Goal: Task Accomplishment & Management: Manage account settings

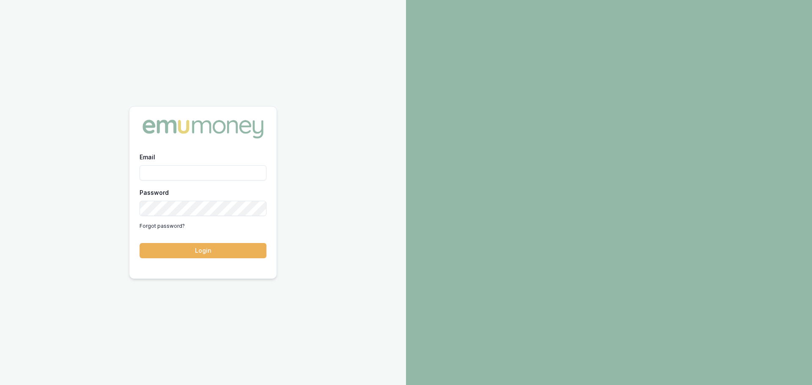
click at [171, 173] on input "Email" at bounding box center [203, 172] width 127 height 15
type input "erin.shield@emumoney.com.au"
click at [140, 243] on button "Login" at bounding box center [203, 250] width 127 height 15
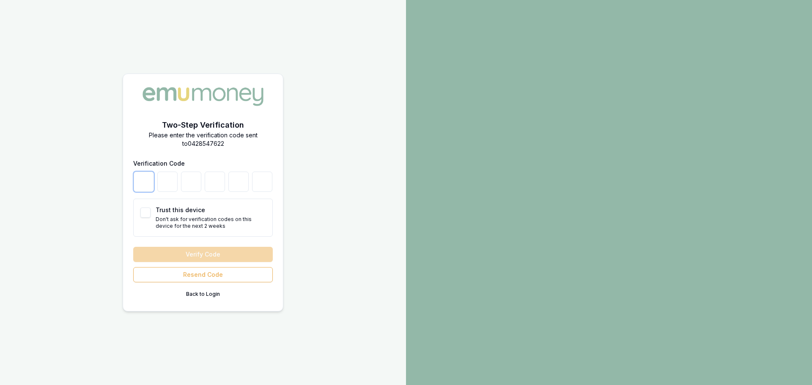
click at [143, 185] on input "number" at bounding box center [144, 182] width 20 height 20
click at [145, 213] on button "Trust this device" at bounding box center [145, 213] width 10 height 10
checkbox input "true"
click at [138, 175] on input "number" at bounding box center [144, 182] width 20 height 20
type input "6"
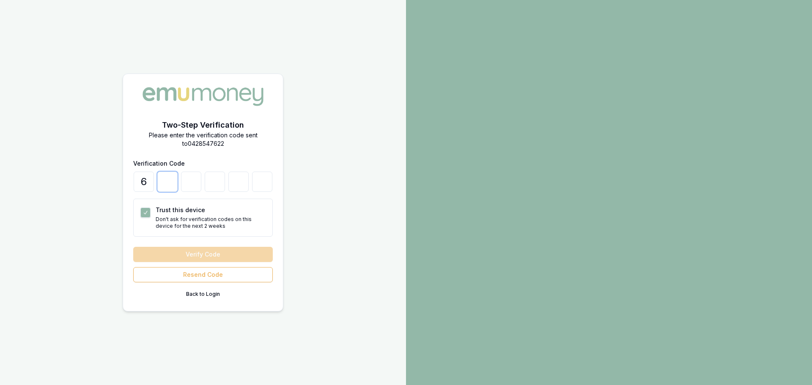
type input "4"
type input "3"
type input "1"
type input "2"
type input "5"
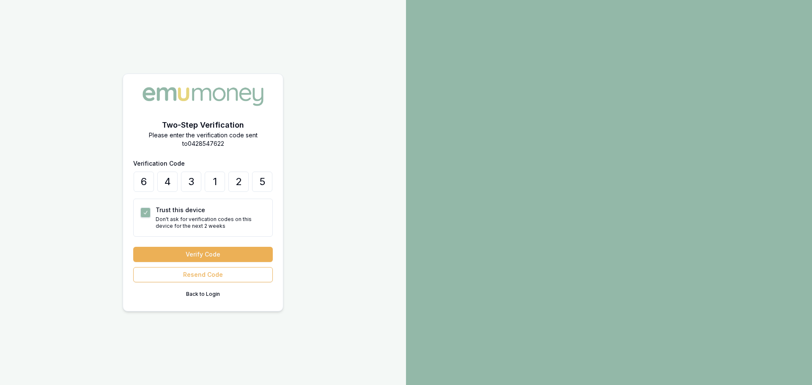
click at [184, 253] on button "Verify Code" at bounding box center [203, 254] width 140 height 15
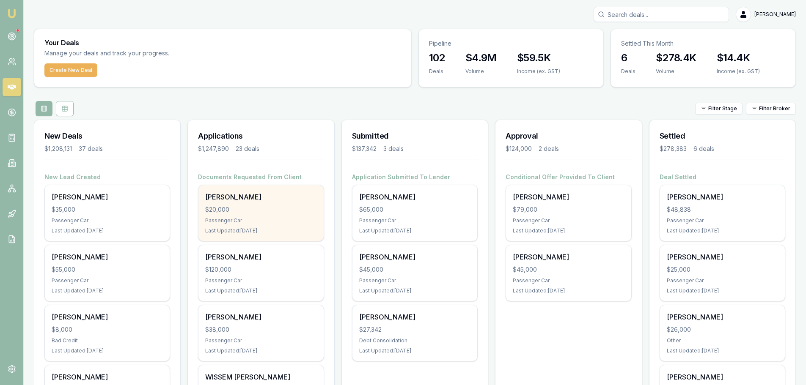
click at [276, 222] on div "Passenger Car" at bounding box center [260, 220] width 111 height 7
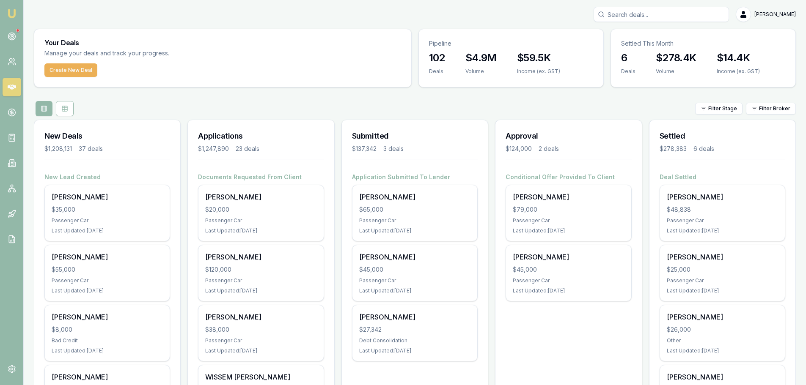
click at [653, 15] on input "Search deals" at bounding box center [661, 14] width 135 height 15
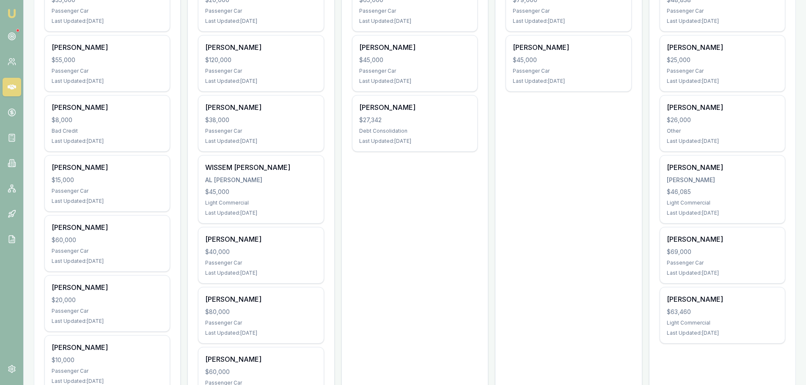
scroll to position [212, 0]
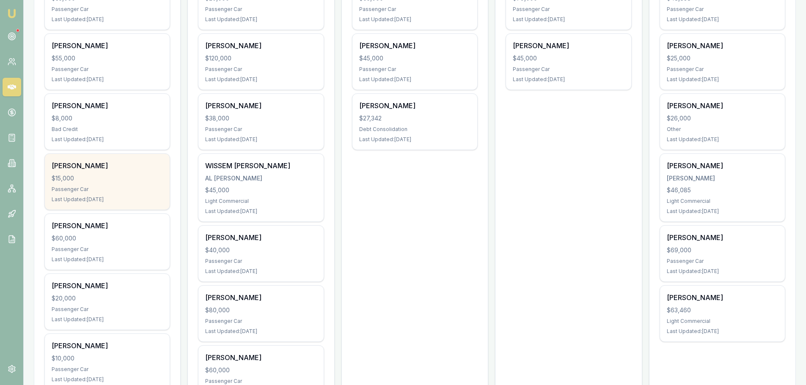
click at [111, 186] on div "Passenger Car" at bounding box center [107, 189] width 111 height 7
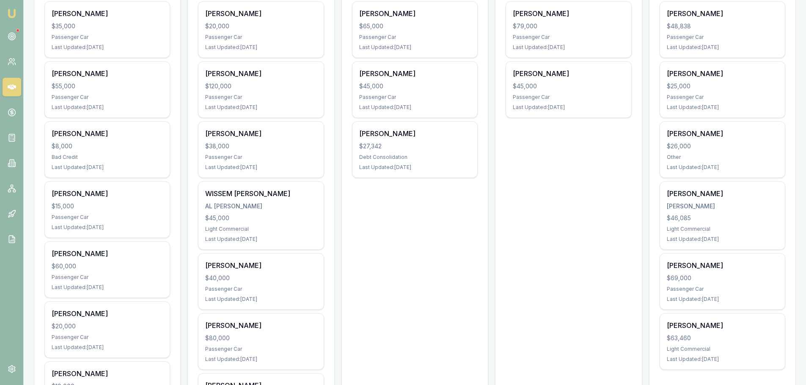
scroll to position [169, 0]
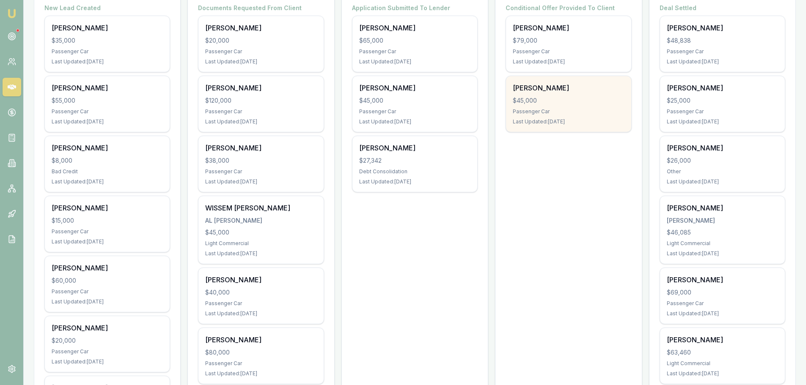
click at [540, 113] on div "Passenger Car" at bounding box center [568, 111] width 111 height 7
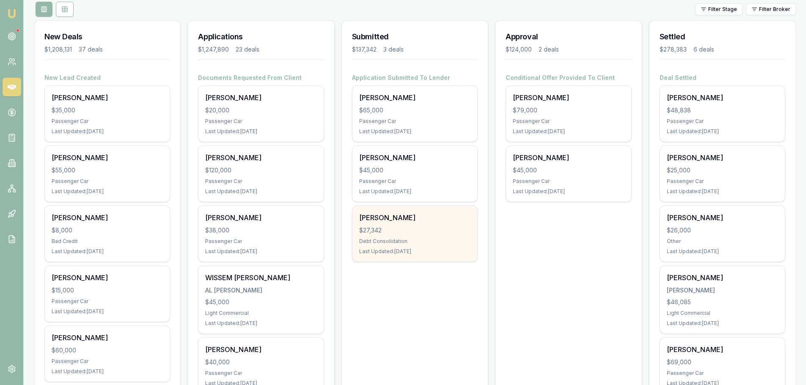
scroll to position [85, 0]
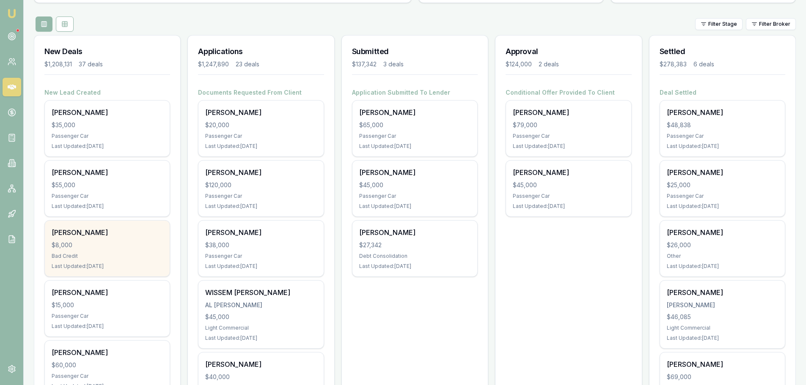
click at [110, 254] on div "Bad Credit" at bounding box center [107, 256] width 111 height 7
click at [76, 245] on div "$8,000" at bounding box center [107, 245] width 111 height 8
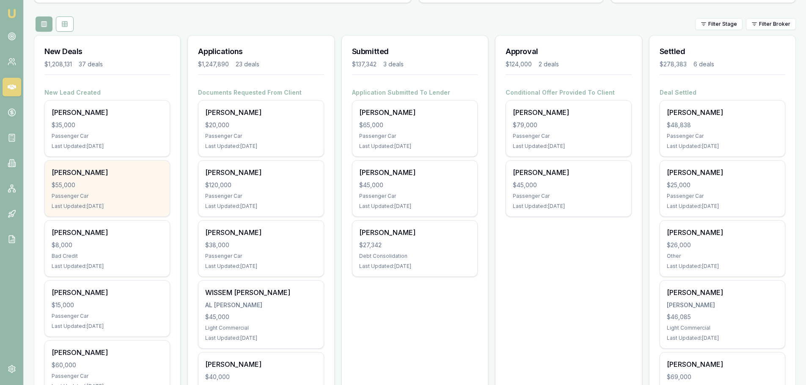
click at [93, 181] on div "$55,000" at bounding box center [107, 185] width 111 height 8
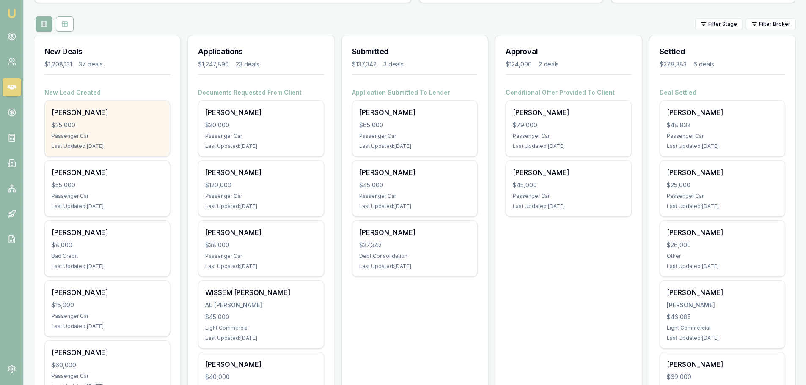
click at [132, 129] on div "$35,000" at bounding box center [107, 125] width 111 height 8
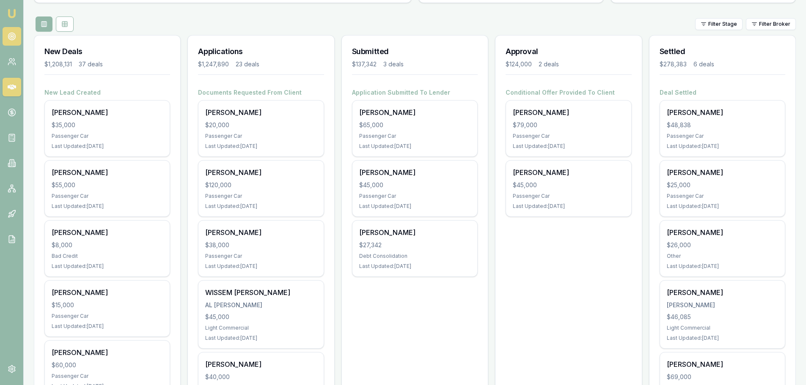
click at [9, 37] on icon at bounding box center [12, 36] width 8 height 8
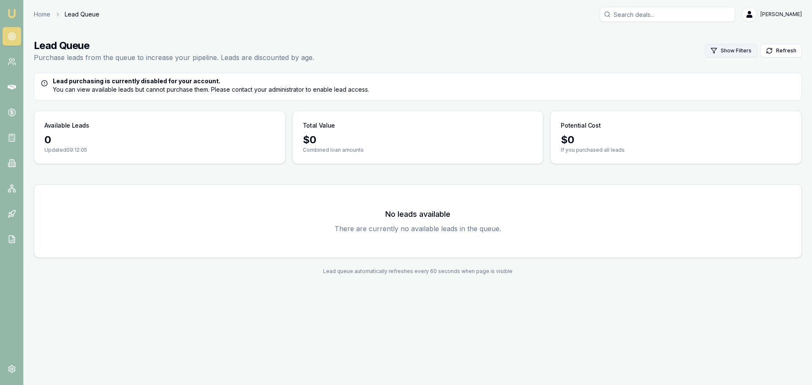
click at [732, 52] on button "Show Filters" at bounding box center [731, 51] width 52 height 14
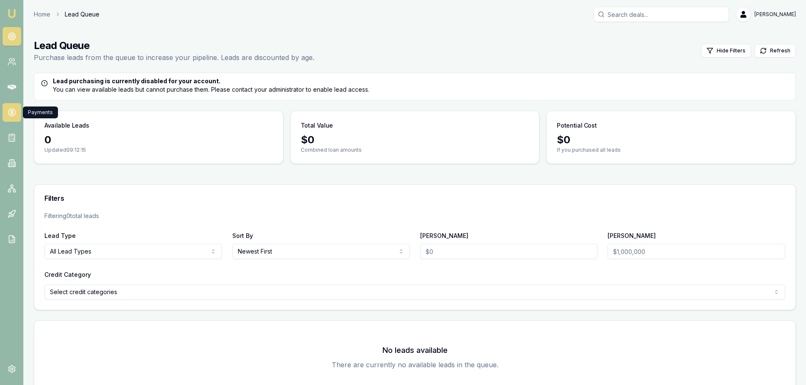
click at [10, 113] on icon at bounding box center [12, 112] width 8 height 8
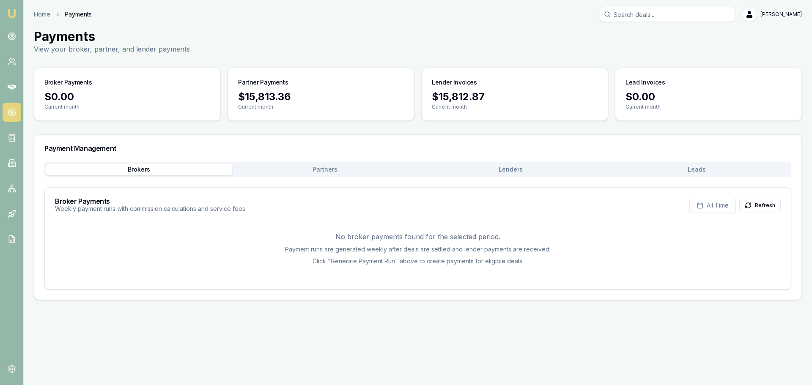
click at [730, 159] on div "Payment Management" at bounding box center [418, 148] width 768 height 27
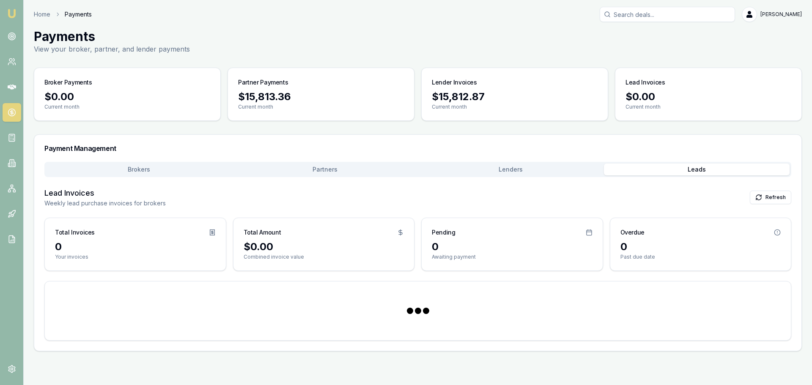
click at [718, 170] on button "Leads" at bounding box center [697, 170] width 186 height 12
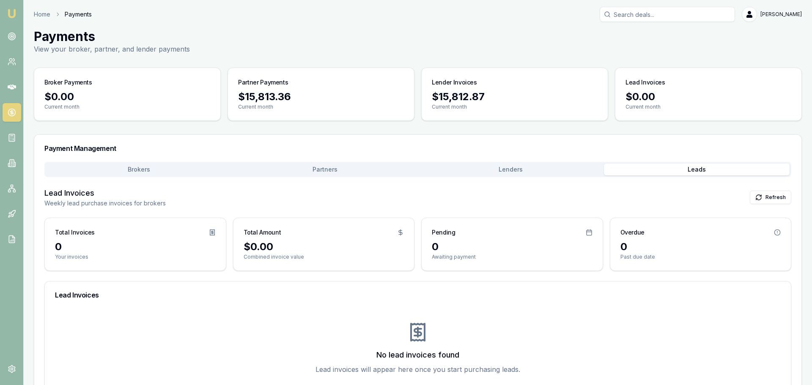
click at [177, 138] on div "Payment Management Brokers Partners Lenders Leads Lead Invoices Weekly lead pur…" at bounding box center [418, 272] width 768 height 275
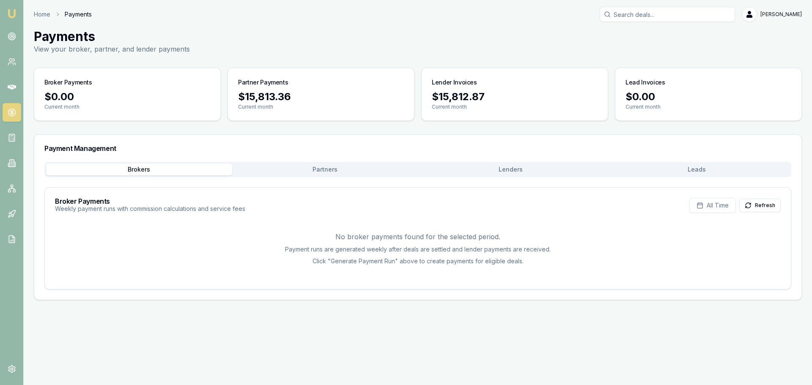
click at [358, 169] on button "Partners" at bounding box center [325, 170] width 186 height 12
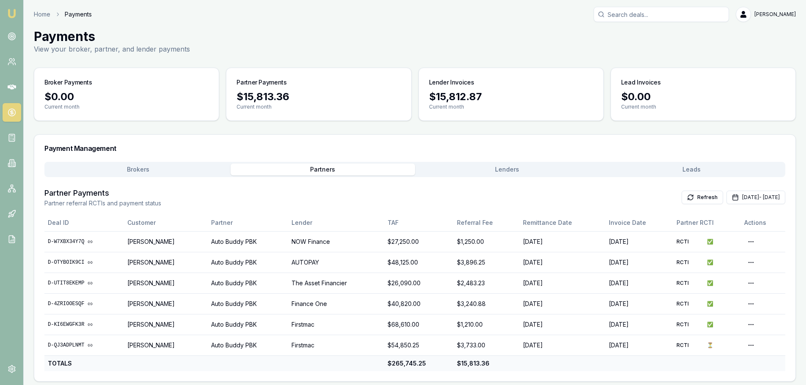
click at [498, 168] on button "Lenders" at bounding box center [507, 170] width 184 height 12
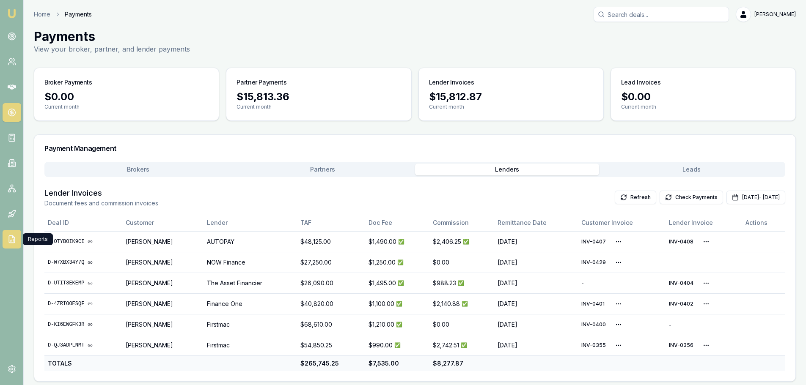
click at [9, 238] on icon at bounding box center [12, 239] width 6 height 7
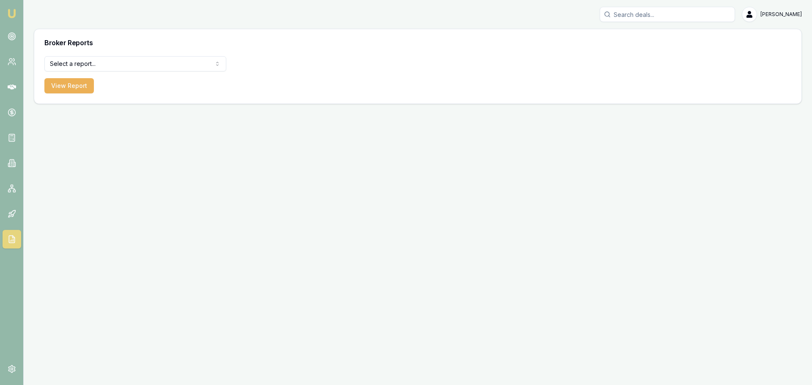
click at [129, 63] on html "Emu Broker Erin Shield Toggle Menu Broker Reports Select a report... Equifax Pa…" at bounding box center [406, 192] width 812 height 385
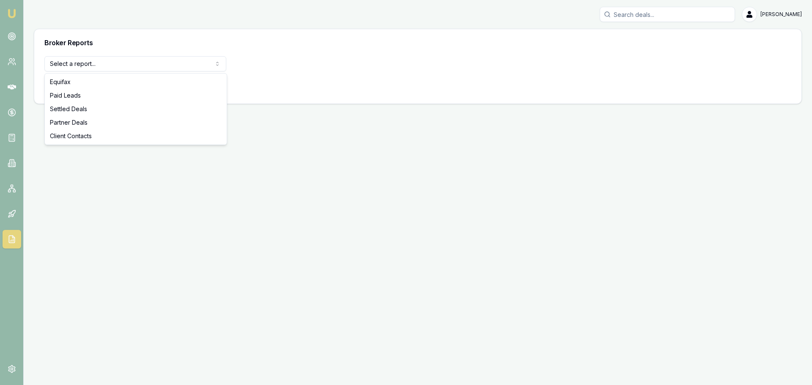
select select "paid-leads"
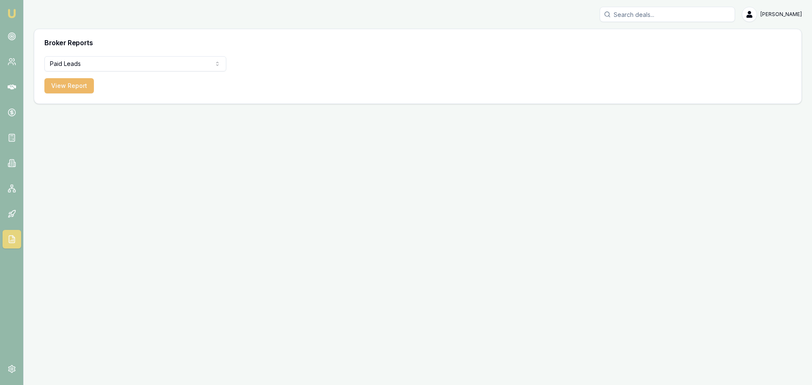
click at [63, 85] on button "View Report" at bounding box center [69, 85] width 50 height 15
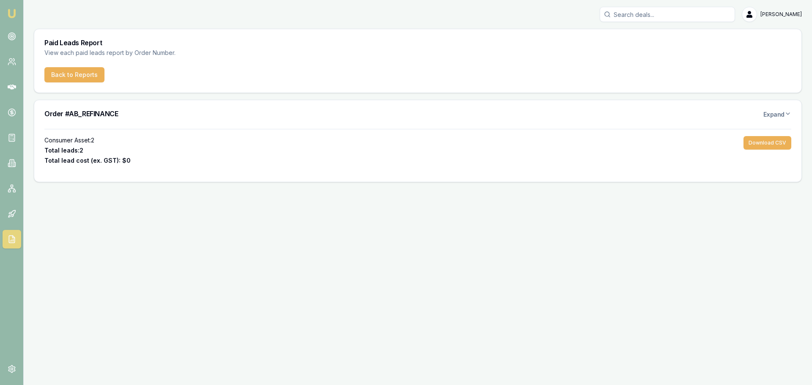
click at [785, 113] on icon at bounding box center [788, 113] width 7 height 7
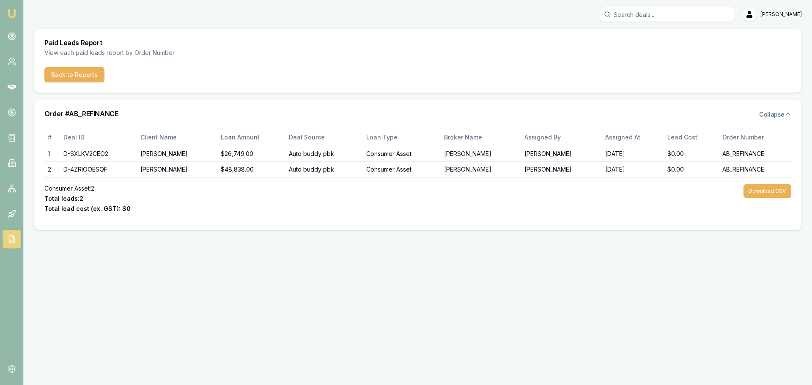
click at [785, 113] on icon at bounding box center [788, 113] width 7 height 7
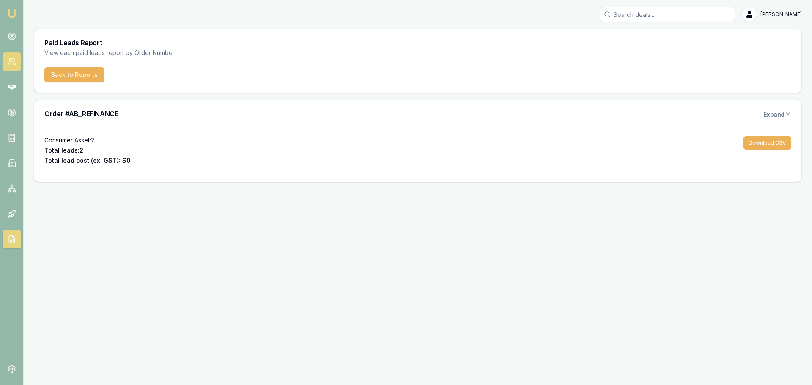
click at [12, 62] on icon at bounding box center [12, 62] width 8 height 8
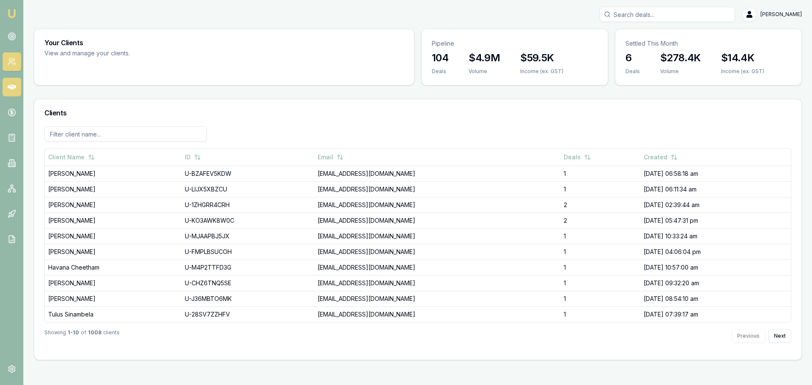
click at [12, 90] on icon at bounding box center [12, 87] width 8 height 8
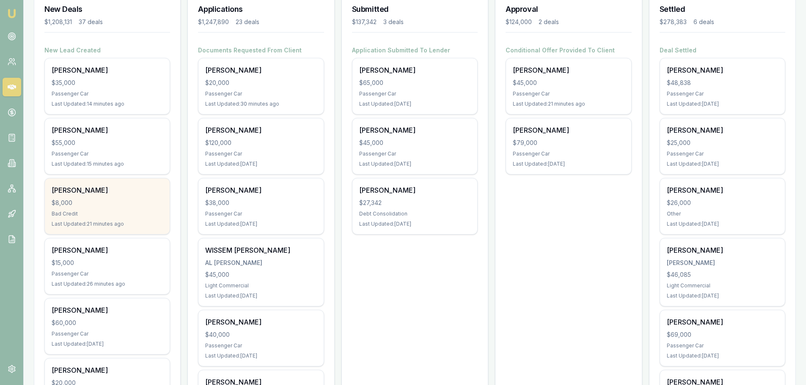
scroll to position [169, 0]
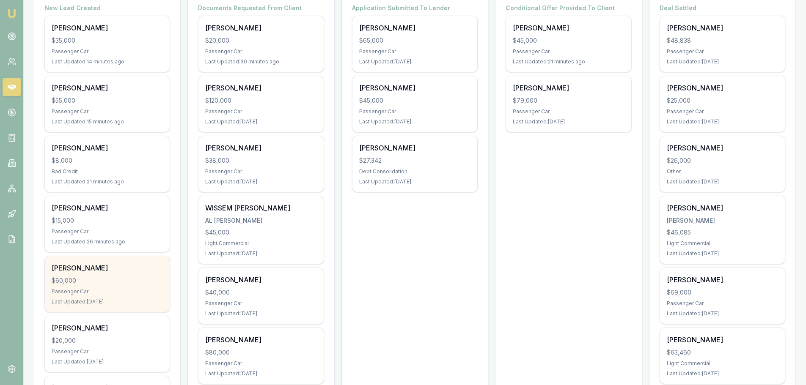
click at [160, 282] on div "$60,000" at bounding box center [107, 281] width 111 height 8
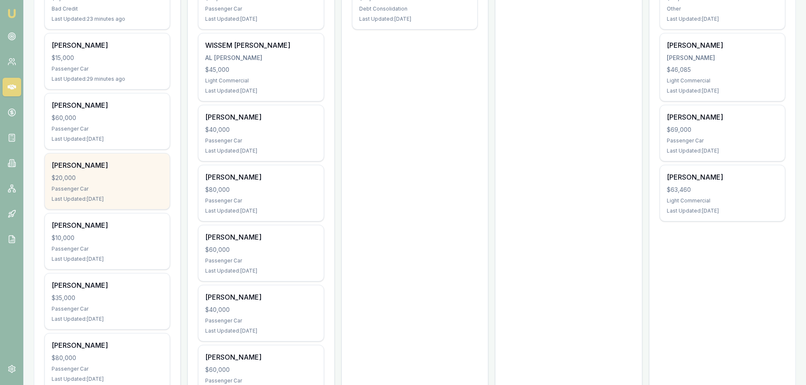
scroll to position [338, 0]
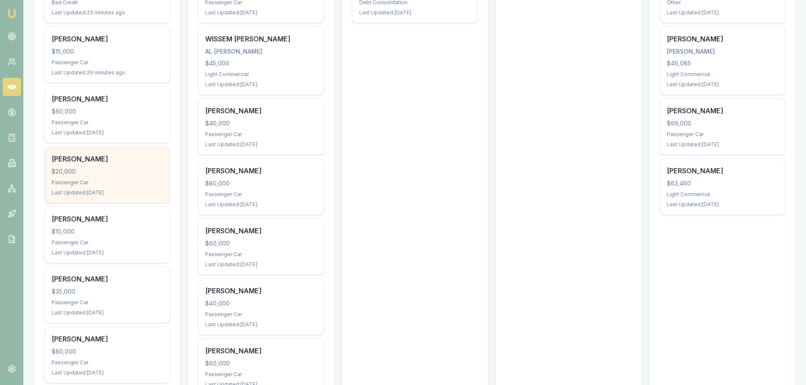
click at [128, 173] on div "$20,000" at bounding box center [107, 172] width 111 height 8
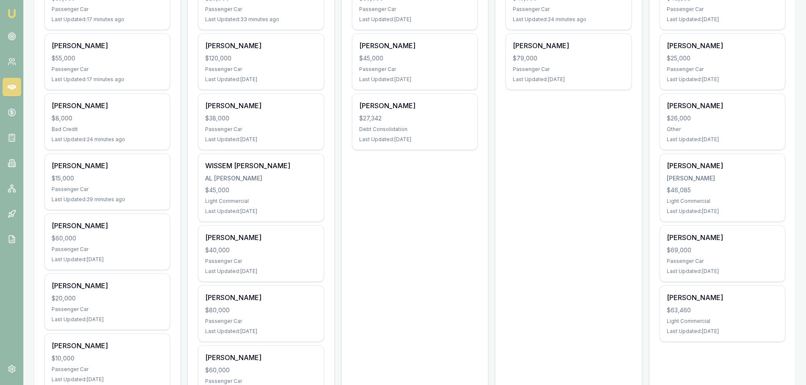
scroll to position [42, 0]
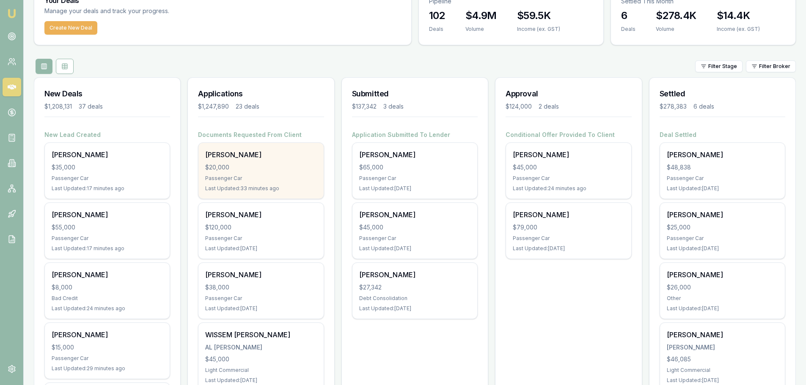
click at [251, 166] on div "$20,000" at bounding box center [260, 167] width 111 height 8
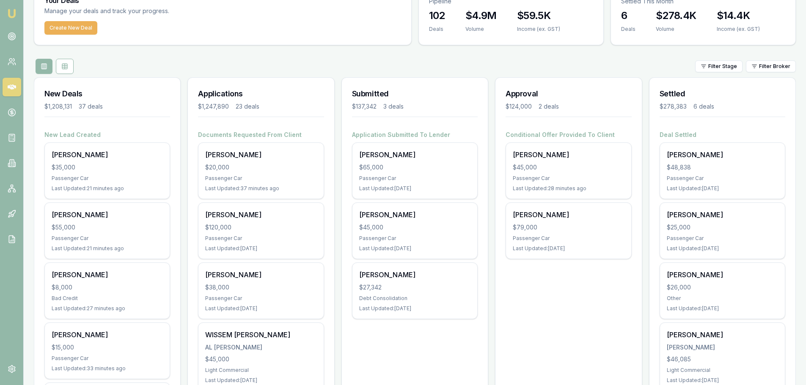
click at [248, 66] on div "Filter Stage Filter Broker" at bounding box center [415, 66] width 762 height 15
click at [198, 65] on div "Filter Stage Filter Broker" at bounding box center [415, 66] width 762 height 15
click at [198, 66] on div "Filter Stage Filter Broker" at bounding box center [415, 66] width 762 height 15
click at [304, 64] on div "Filter Stage Filter Broker" at bounding box center [415, 66] width 762 height 15
click at [304, 65] on div "Filter Stage Filter Broker" at bounding box center [415, 66] width 762 height 15
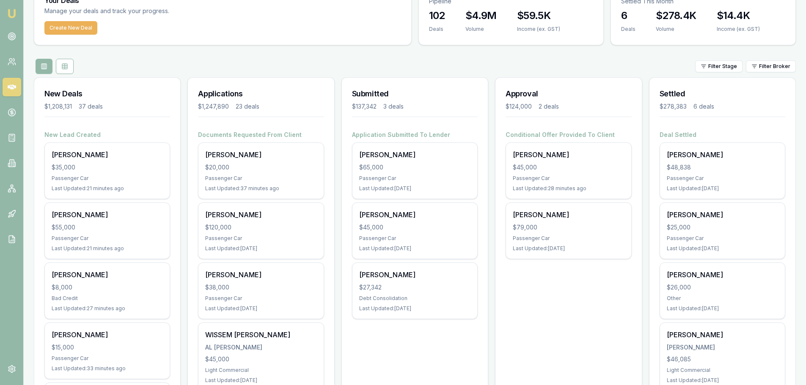
click at [221, 64] on div "Filter Stage Filter Broker" at bounding box center [415, 66] width 762 height 15
click at [403, 67] on div "Filter Stage Filter Broker" at bounding box center [415, 66] width 762 height 15
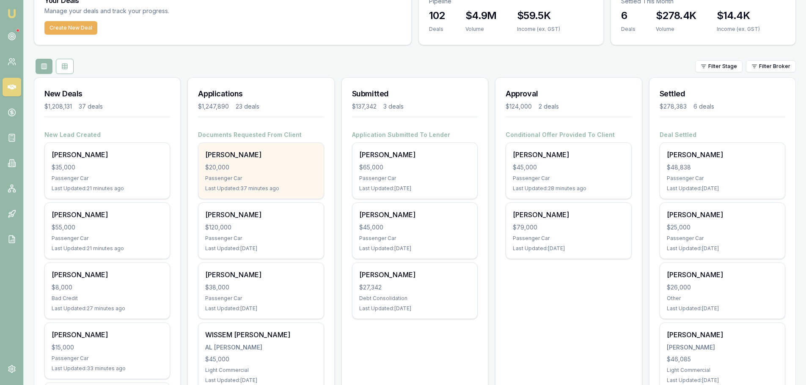
click at [254, 165] on div "$20,000" at bounding box center [260, 167] width 111 height 8
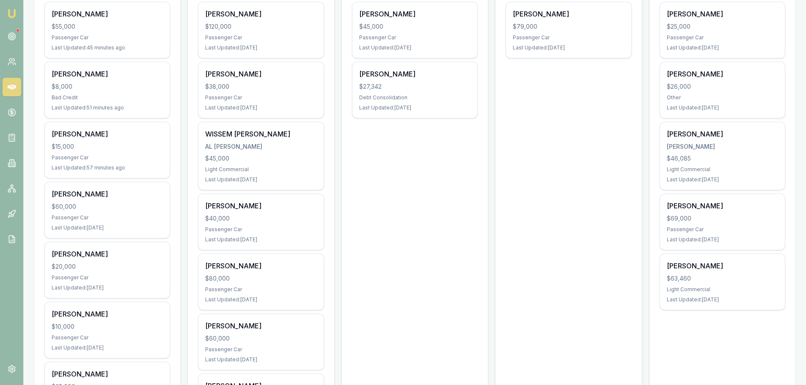
scroll to position [254, 0]
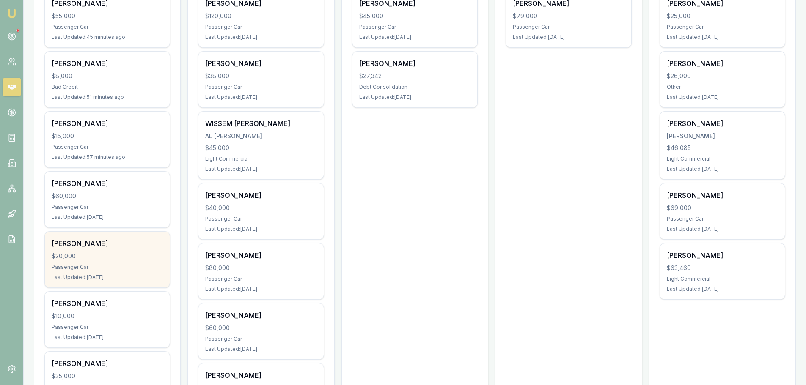
click at [64, 257] on div "$20,000" at bounding box center [107, 256] width 111 height 8
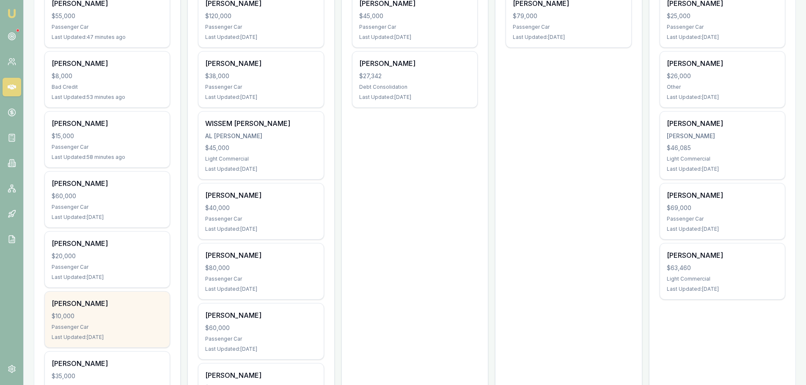
click at [111, 321] on div "Cheryl O'neill $10,000 Passenger Car Last Updated: 9 days ago" at bounding box center [107, 320] width 125 height 56
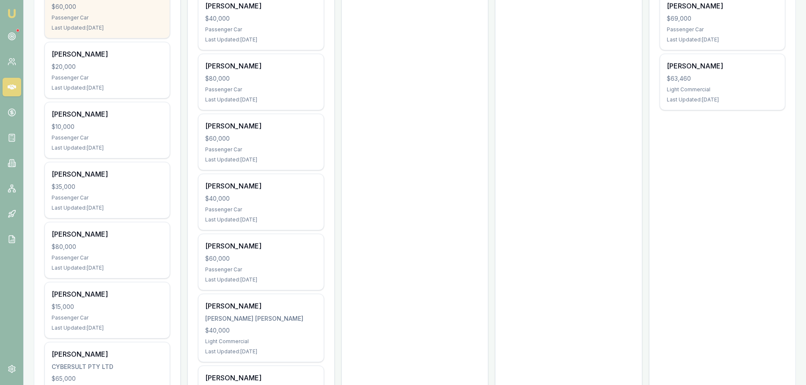
scroll to position [465, 0]
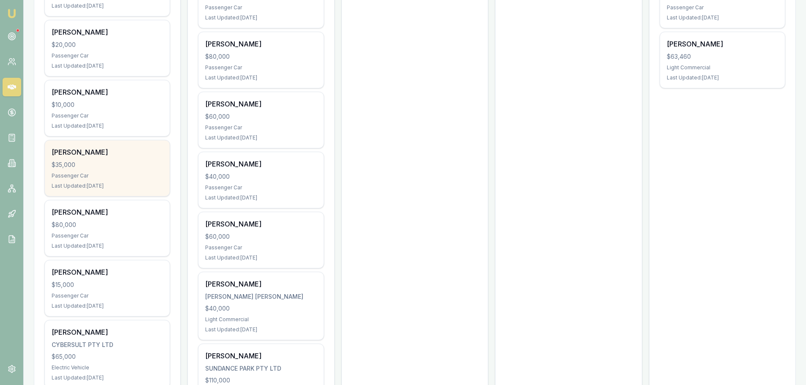
click at [111, 152] on div "WALT JONES" at bounding box center [107, 152] width 111 height 10
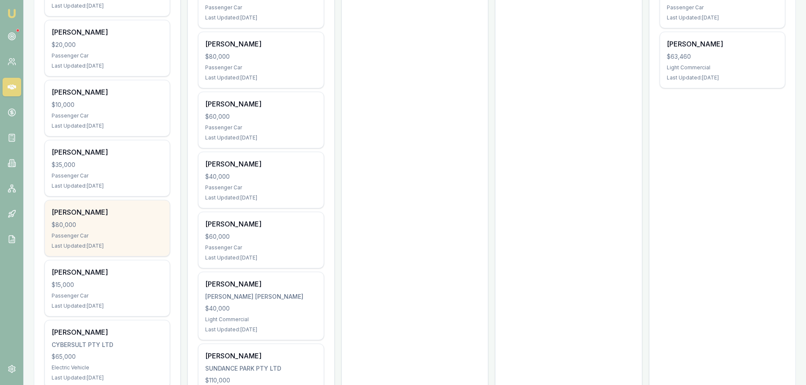
click at [82, 233] on div "Passenger Car" at bounding box center [107, 236] width 111 height 7
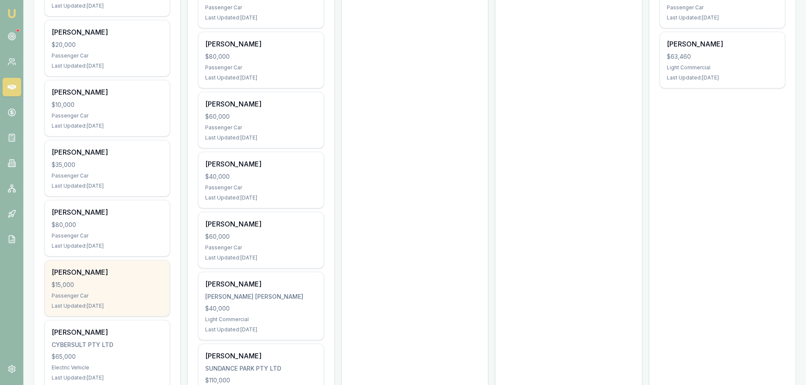
click at [137, 289] on div "$15,000" at bounding box center [107, 285] width 111 height 8
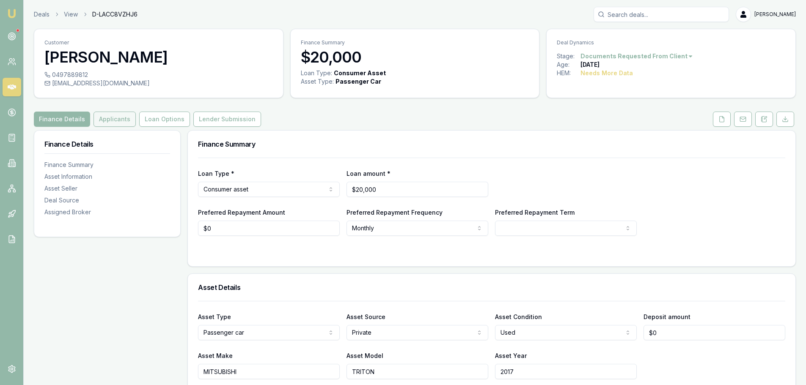
click at [110, 120] on button "Applicants" at bounding box center [115, 119] width 42 height 15
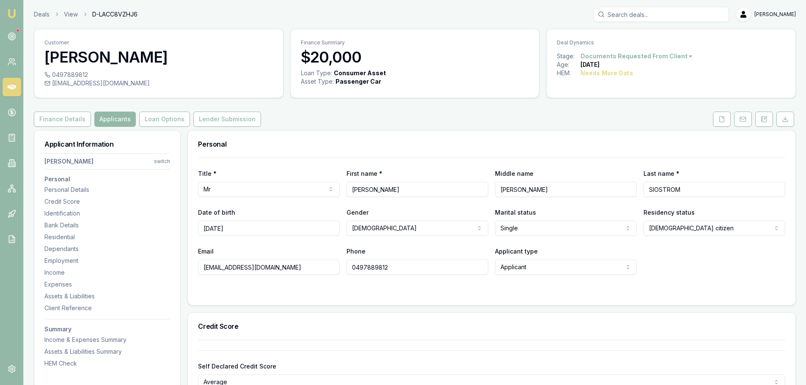
click at [681, 19] on input "Search deals" at bounding box center [661, 14] width 135 height 15
type input "0421522452"
click at [526, 17] on div "Deals View D-LACC8VZHJ6 0421522452 No results Erin Shield" at bounding box center [415, 14] width 762 height 15
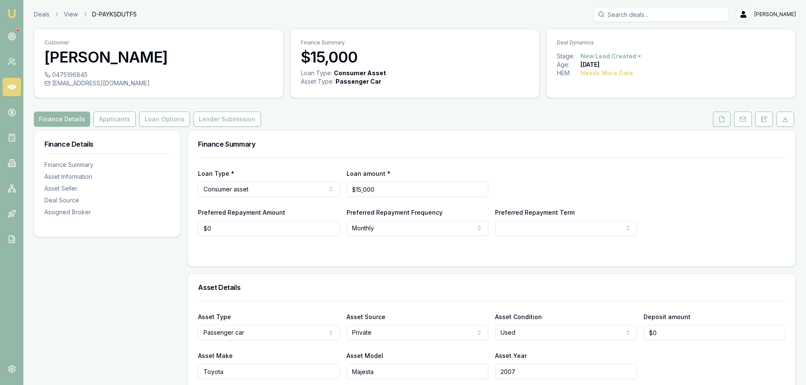
click at [724, 116] on icon at bounding box center [721, 119] width 7 height 7
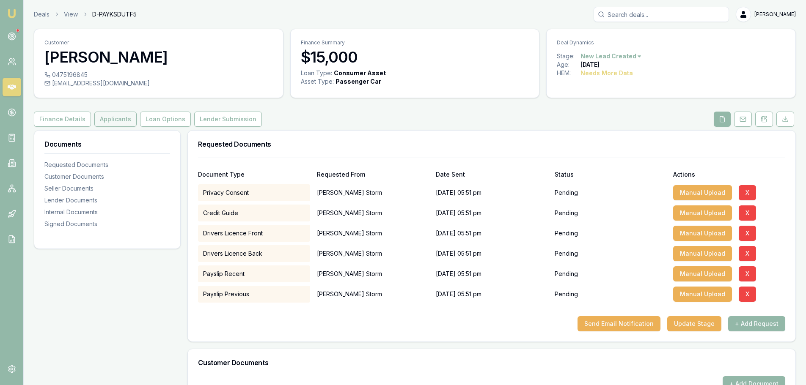
click at [113, 119] on button "Applicants" at bounding box center [115, 119] width 42 height 15
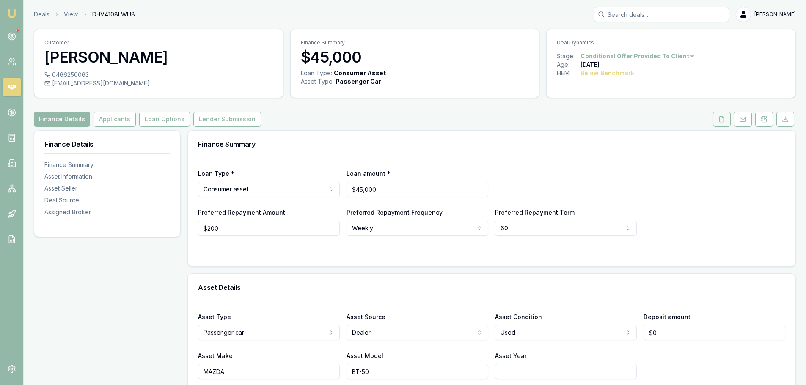
click at [723, 118] on polyline at bounding box center [723, 117] width 2 height 2
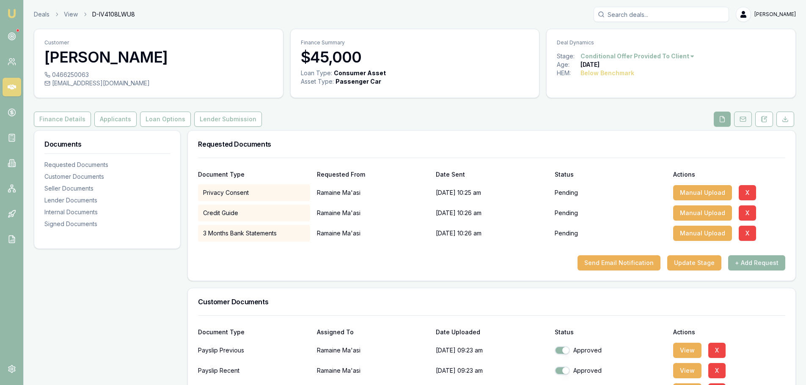
click at [743, 120] on icon at bounding box center [743, 119] width 6 height 2
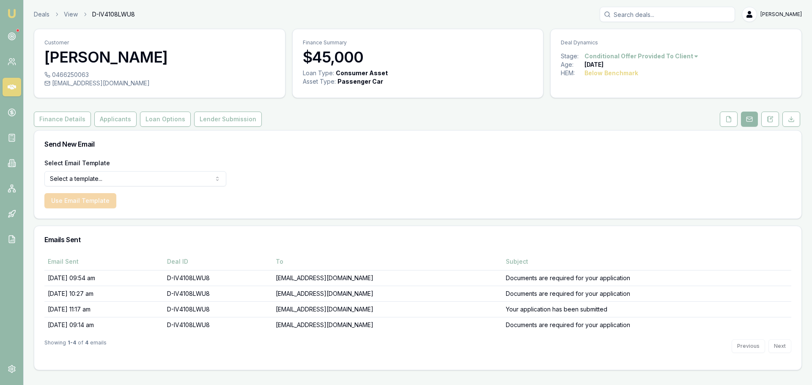
click at [110, 178] on html "Emu Broker Deals View D-IV4108LWU8 Erin Shield Toggle Menu Customer Ramaine Ma'…" at bounding box center [406, 192] width 812 height 385
select select "document-request-reminder"
click at [82, 200] on button "Use Email Template" at bounding box center [80, 200] width 72 height 15
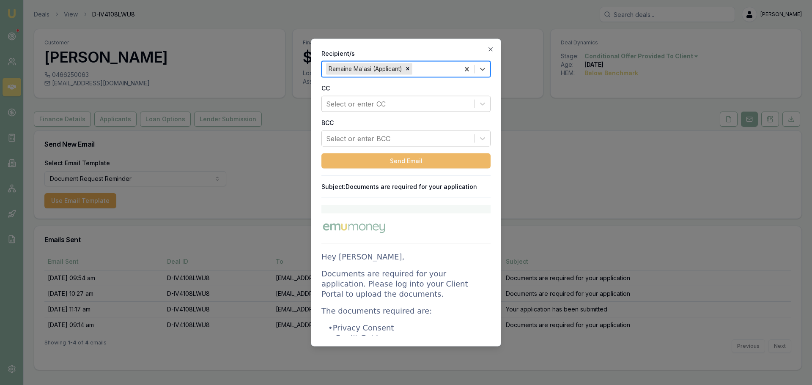
click at [412, 159] on button "Send Email" at bounding box center [406, 160] width 169 height 15
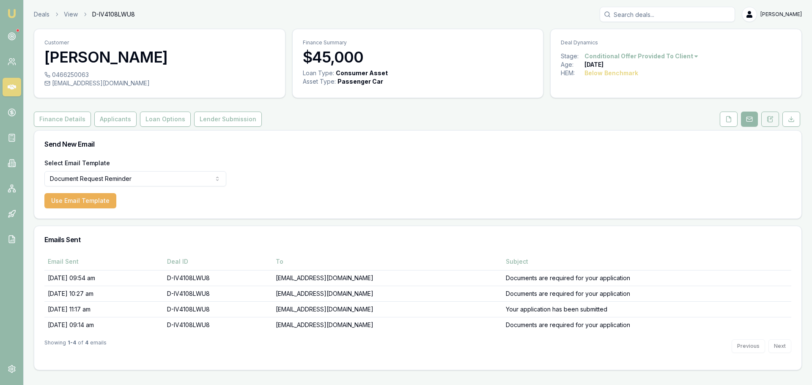
click at [770, 119] on icon at bounding box center [770, 119] width 7 height 7
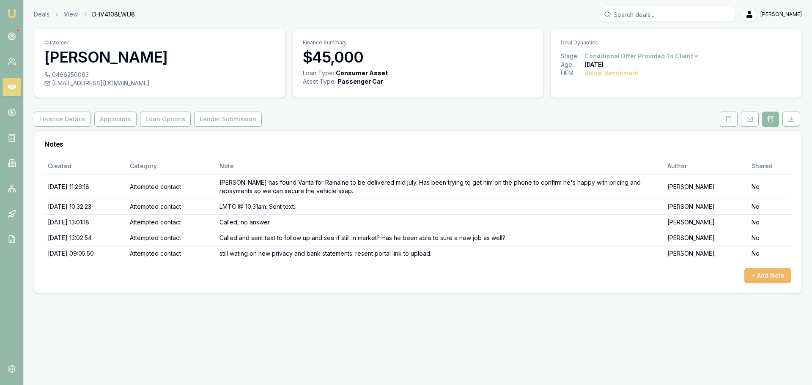
click at [765, 273] on button "+ Add Note" at bounding box center [768, 275] width 47 height 15
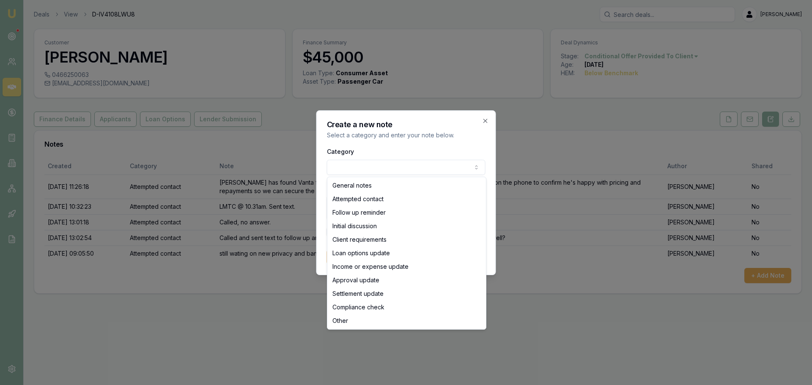
click at [369, 169] on body "Emu Broker Deals View D-IV4108LWU8 Erin Shield Toggle Menu Customer Ramaine Ma'…" at bounding box center [406, 192] width 812 height 385
select select "ATTEMPTED_CONTACT"
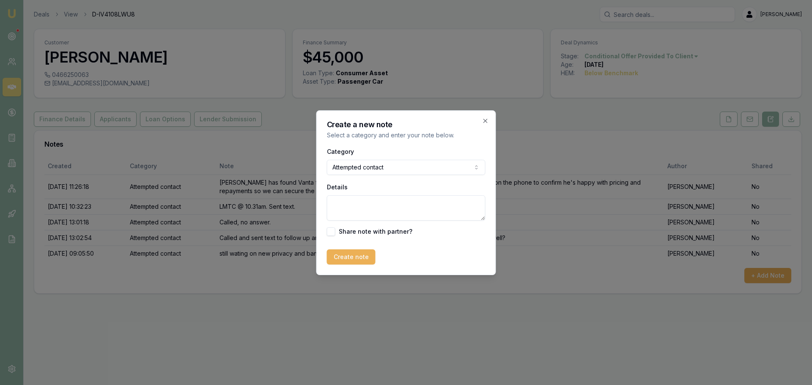
click at [371, 212] on textarea "Details" at bounding box center [406, 207] width 159 height 25
type textarea "resent doc request email and sent text reminder"
click at [347, 258] on button "Create note" at bounding box center [351, 257] width 49 height 15
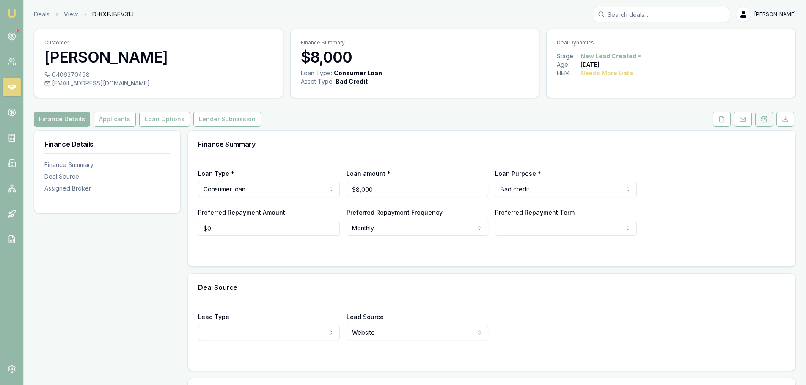
click at [764, 118] on icon at bounding box center [764, 119] width 7 height 7
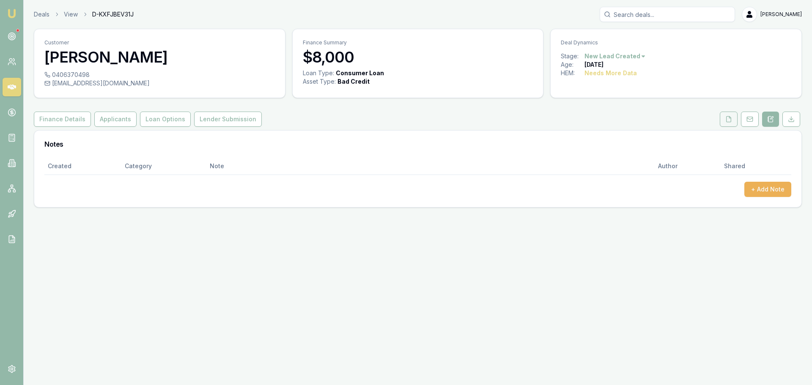
click at [729, 122] on icon at bounding box center [729, 119] width 5 height 6
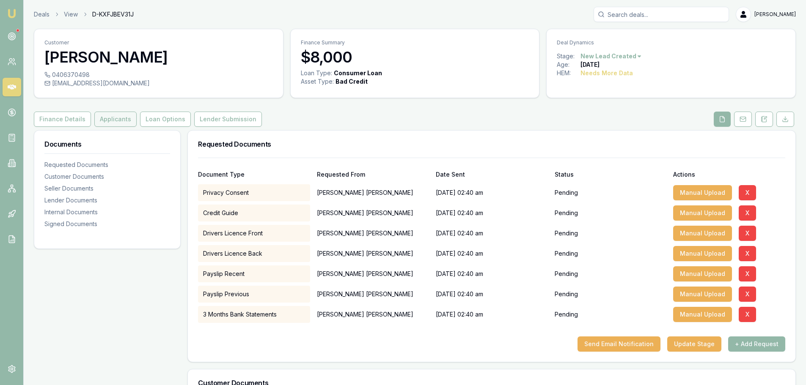
click at [102, 119] on button "Applicants" at bounding box center [115, 119] width 42 height 15
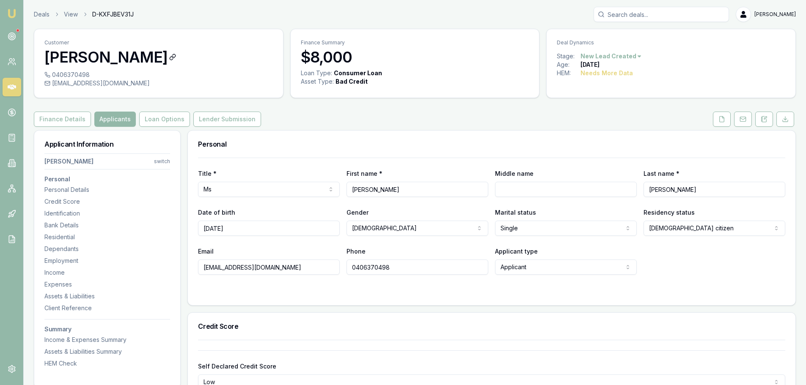
click at [195, 57] on h3 "[PERSON_NAME]" at bounding box center [158, 57] width 228 height 17
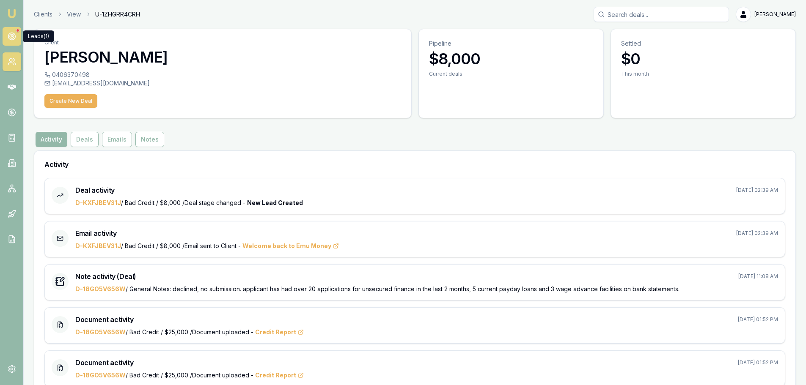
click at [11, 33] on circle at bounding box center [11, 36] width 7 height 7
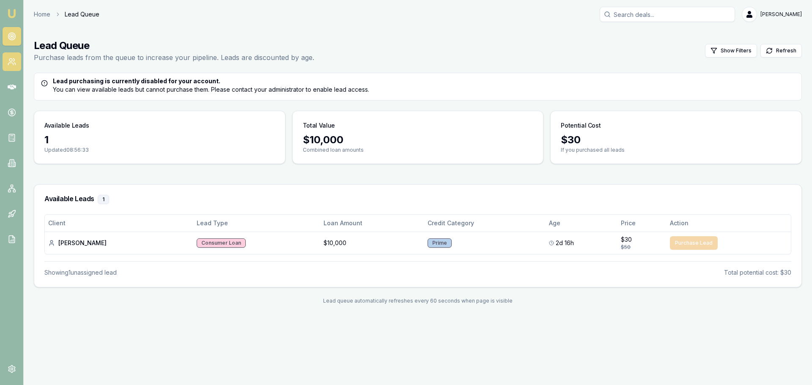
click at [12, 64] on icon at bounding box center [12, 62] width 8 height 8
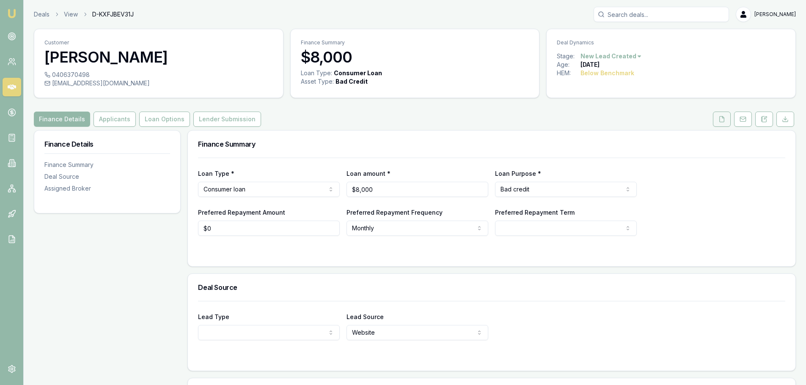
click at [721, 118] on icon at bounding box center [721, 119] width 7 height 7
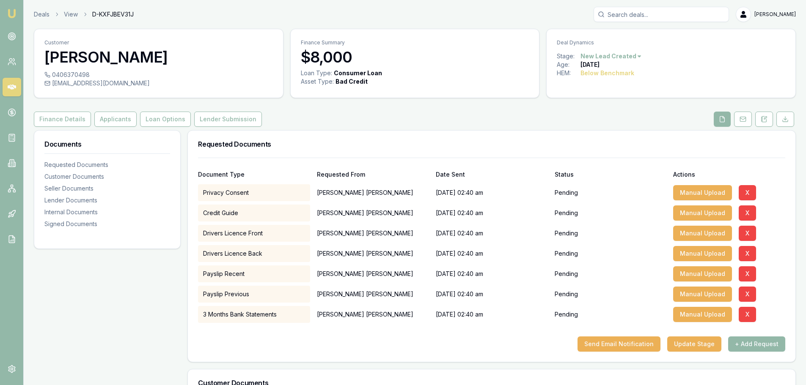
click at [627, 58] on html "Emu Broker Deals View D-KXFJBEV31J [PERSON_NAME] Shield Toggle Menu Customer [P…" at bounding box center [403, 192] width 806 height 385
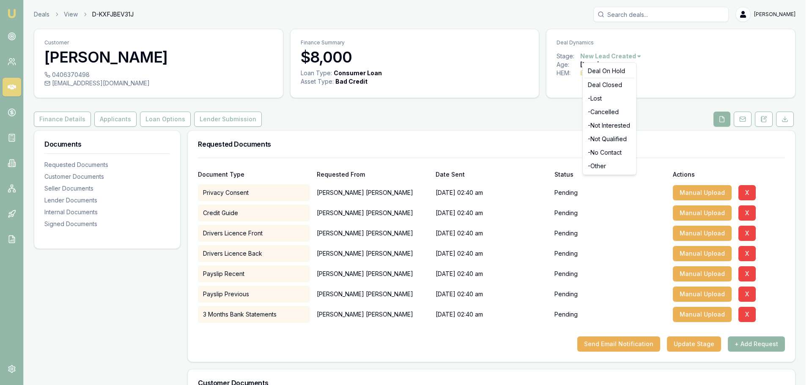
click at [560, 108] on html "Emu Broker Deals View D-KXFJBEV31J [PERSON_NAME] Shield Toggle Menu Customer [P…" at bounding box center [406, 192] width 812 height 385
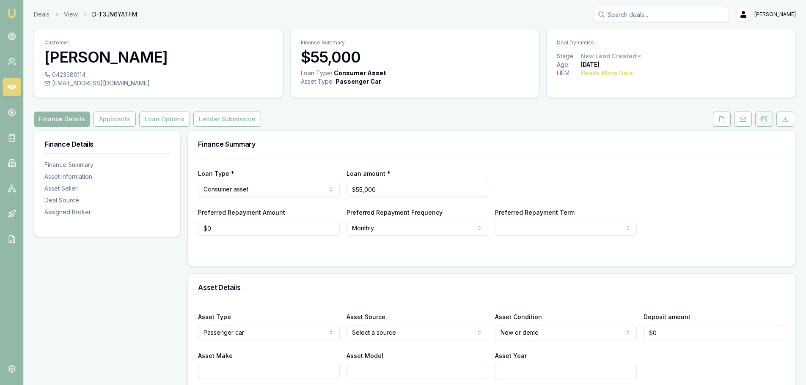
drag, startPoint x: 766, startPoint y: 119, endPoint x: 766, endPoint y: 124, distance: 4.7
click at [766, 119] on icon at bounding box center [764, 119] width 5 height 6
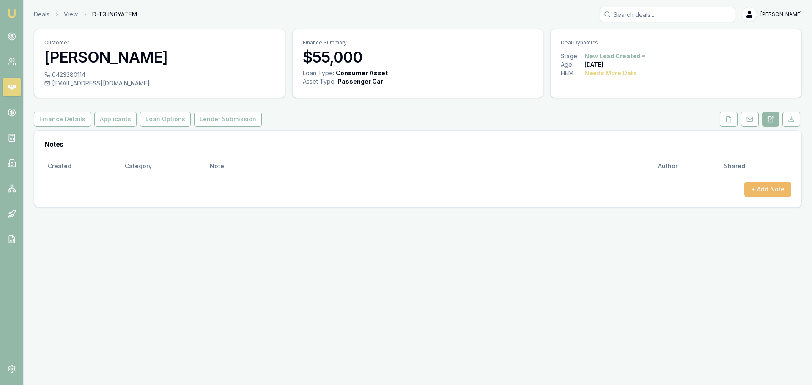
click at [764, 196] on button "+ Add Note" at bounding box center [768, 189] width 47 height 15
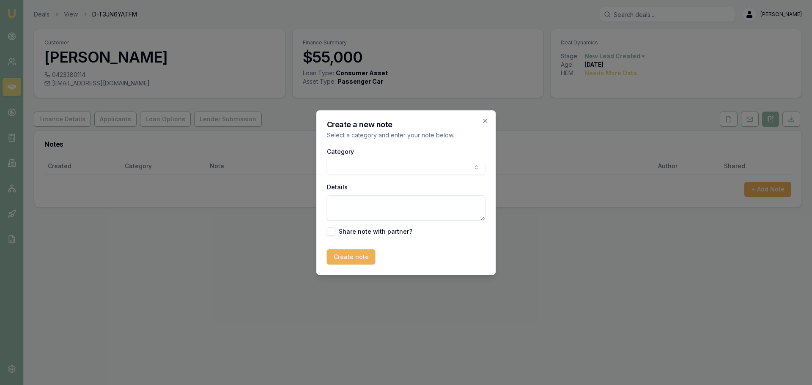
click at [366, 173] on body "Emu Broker Deals View D-T3JN6YATFM [PERSON_NAME] Toggle Menu Customer [PERSON_N…" at bounding box center [406, 192] width 812 height 385
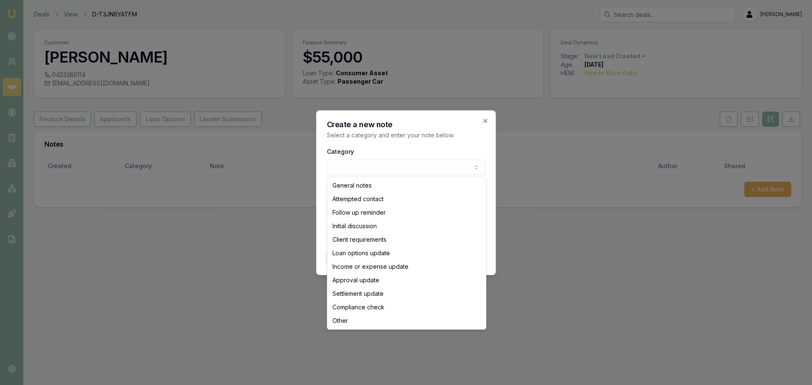
select select "ATTEMPTED_CONTACT"
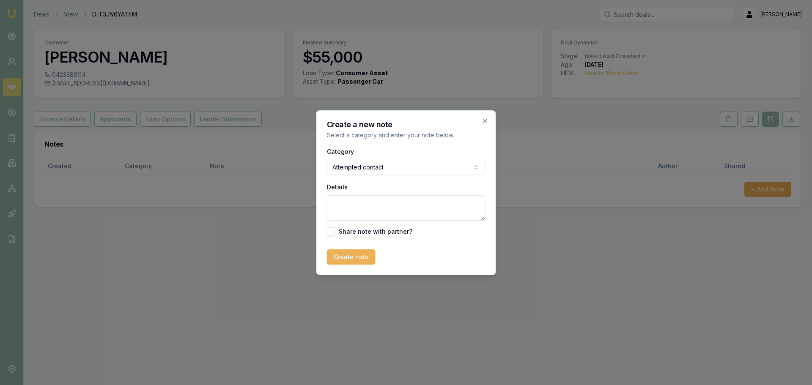
click at [375, 208] on textarea "Details" at bounding box center [406, 207] width 159 height 25
type textarea "sent intro text"
click at [353, 269] on div "Create a new note Select a category and enter your note below. Category Attempt…" at bounding box center [406, 192] width 180 height 165
click at [362, 261] on button "Create note" at bounding box center [351, 257] width 49 height 15
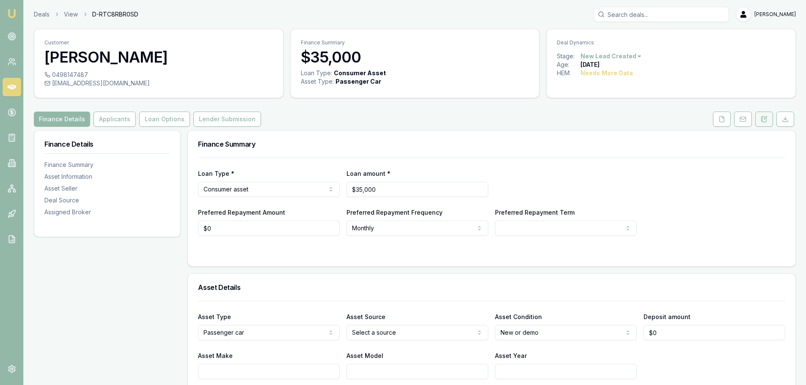
click at [766, 121] on icon at bounding box center [764, 119] width 7 height 7
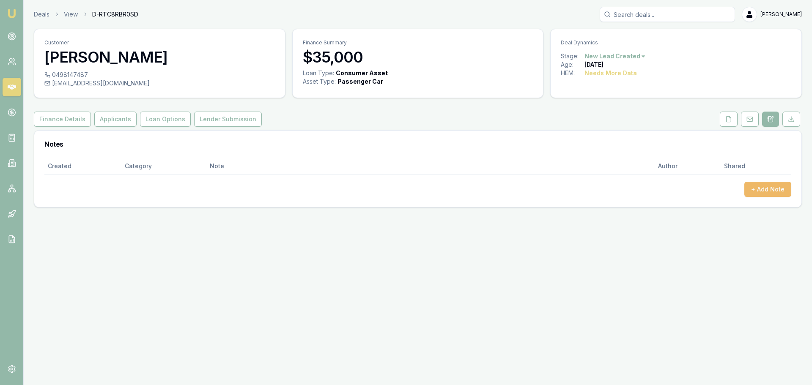
click at [779, 192] on button "+ Add Note" at bounding box center [768, 189] width 47 height 15
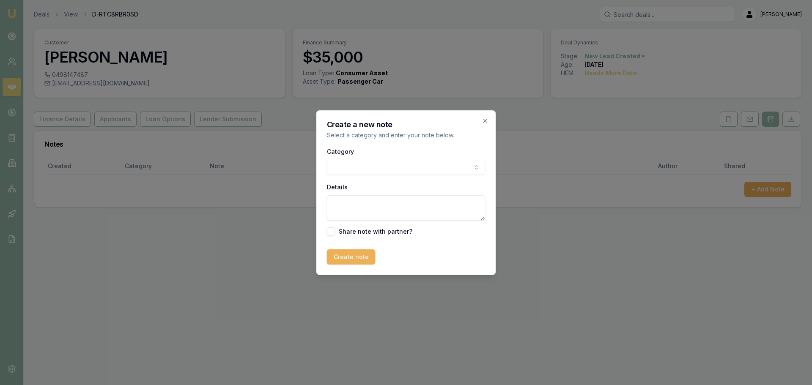
click at [379, 163] on body "Emu Broker Deals View D-RTC8RBR0SD Erin Shield Toggle Menu Customer Stacey Radk…" at bounding box center [406, 192] width 812 height 385
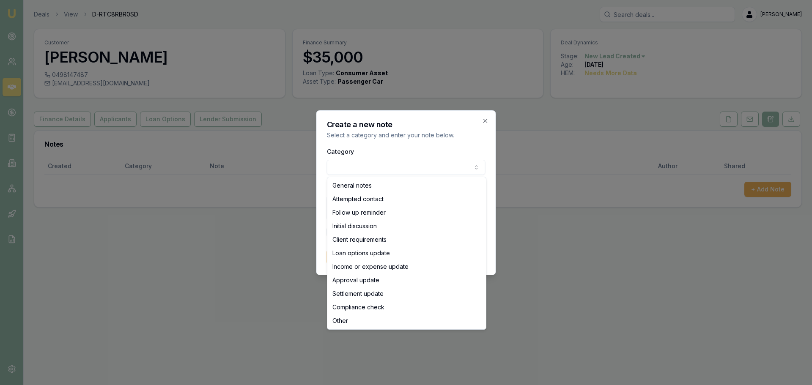
select select "ATTEMPTED_CONTACT"
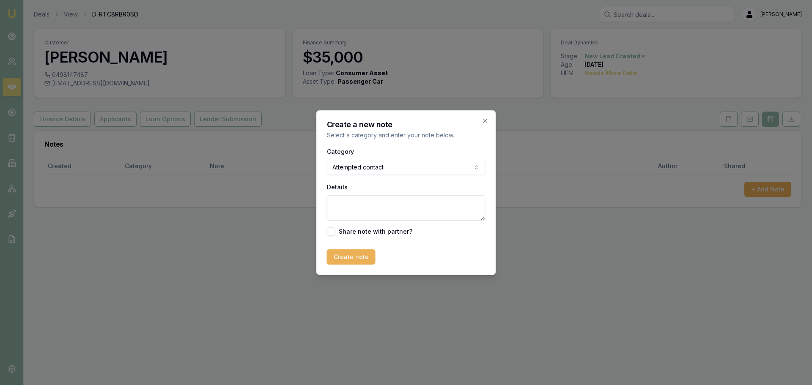
click at [361, 203] on textarea "Details" at bounding box center [406, 207] width 159 height 25
type textarea "sent intro text"
click at [358, 259] on button "Create note" at bounding box center [351, 257] width 49 height 15
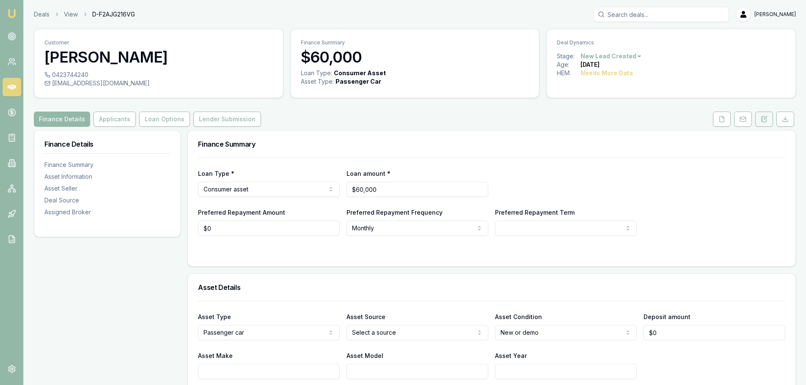
click at [767, 117] on icon at bounding box center [765, 118] width 3 height 3
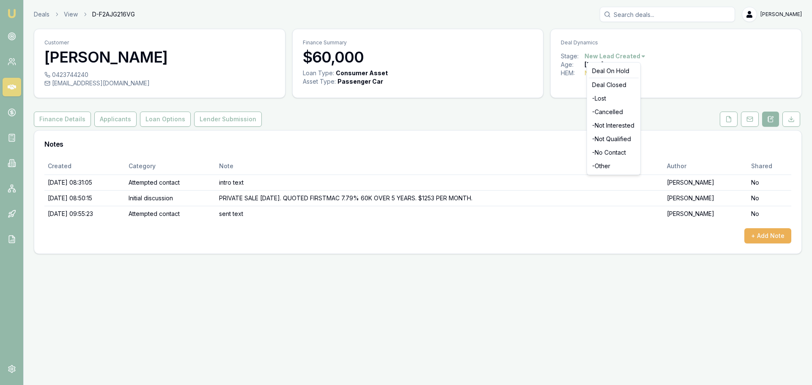
click at [630, 58] on html "Emu Broker Deals View D-F2AJG216VG [PERSON_NAME] Toggle Menu Customer [PERSON_N…" at bounding box center [406, 192] width 812 height 385
click at [616, 156] on div "- No Contact" at bounding box center [614, 153] width 50 height 14
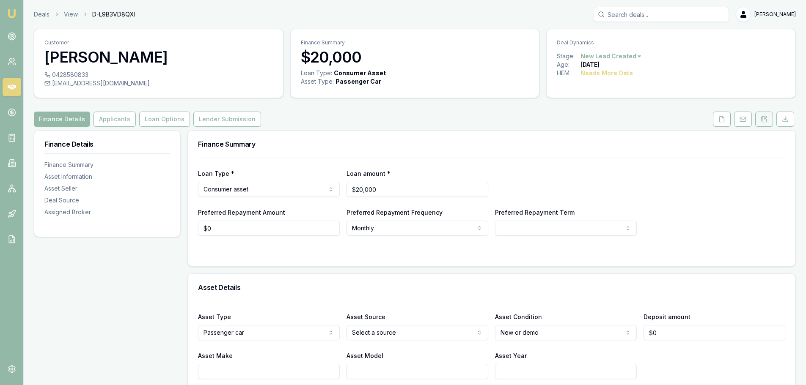
click at [766, 116] on icon at bounding box center [764, 119] width 7 height 7
click at [404, 131] on div "Finance Summary" at bounding box center [492, 144] width 608 height 27
click at [722, 118] on polyline at bounding box center [723, 117] width 2 height 2
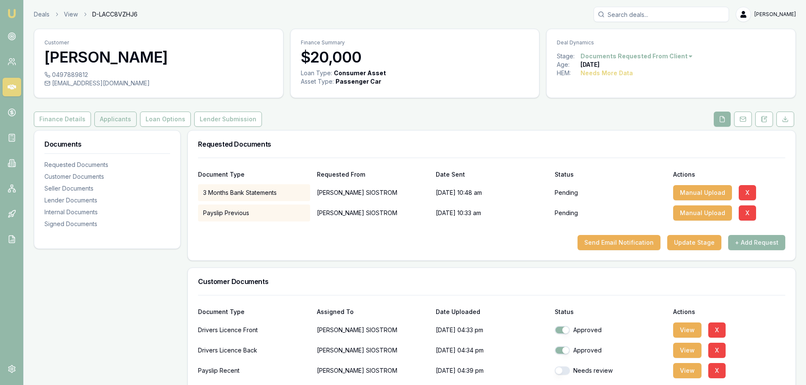
click at [102, 116] on button "Applicants" at bounding box center [115, 119] width 42 height 15
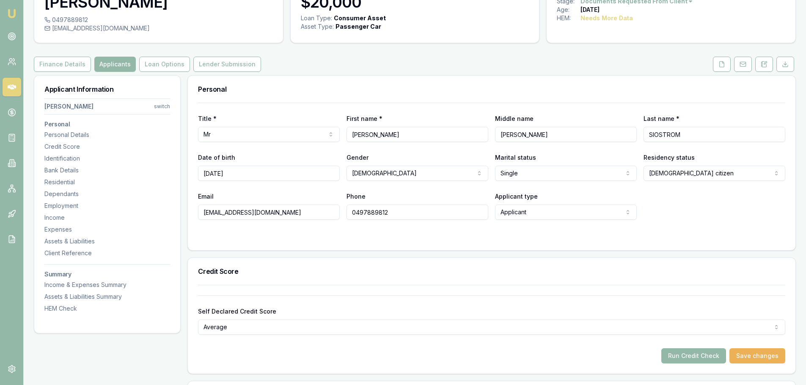
scroll to position [42, 0]
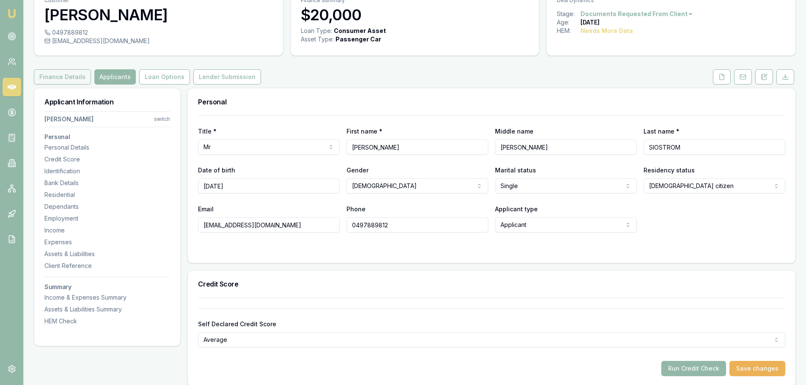
click at [69, 77] on button "Finance Details" at bounding box center [62, 76] width 57 height 15
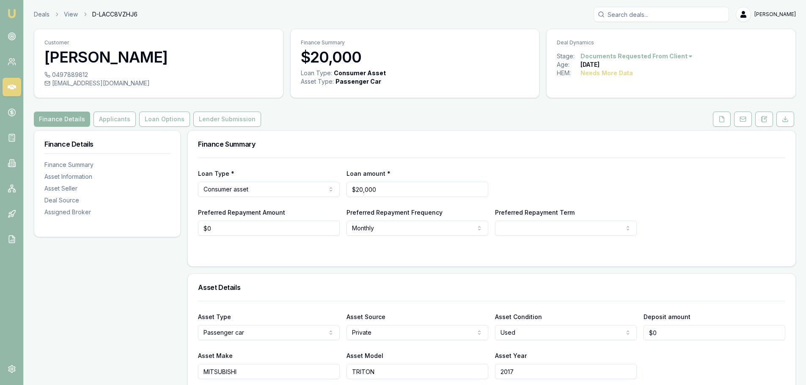
click at [509, 124] on div "Finance Details Applicants Loan Options Lender Submission" at bounding box center [415, 119] width 762 height 15
click at [94, 117] on button "Applicants" at bounding box center [115, 119] width 42 height 15
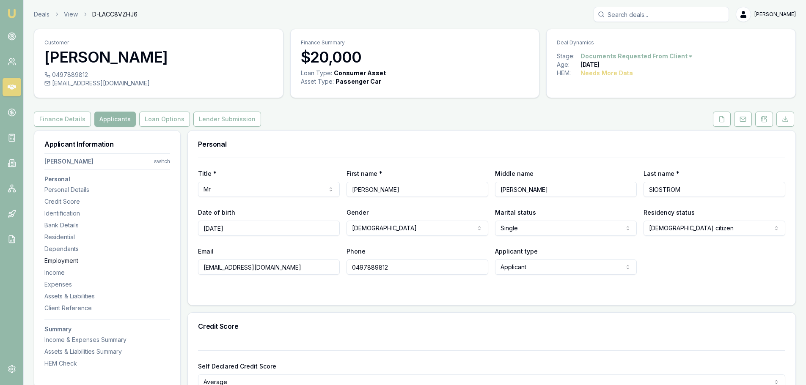
click at [71, 261] on div "Employment" at bounding box center [107, 261] width 126 height 8
click at [725, 120] on button at bounding box center [722, 119] width 18 height 15
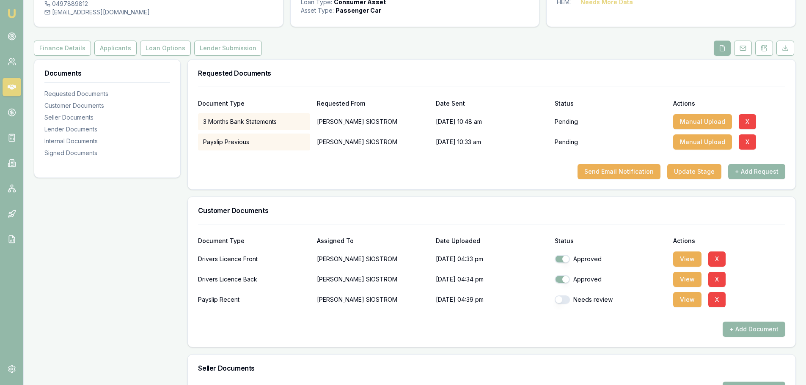
scroll to position [169, 0]
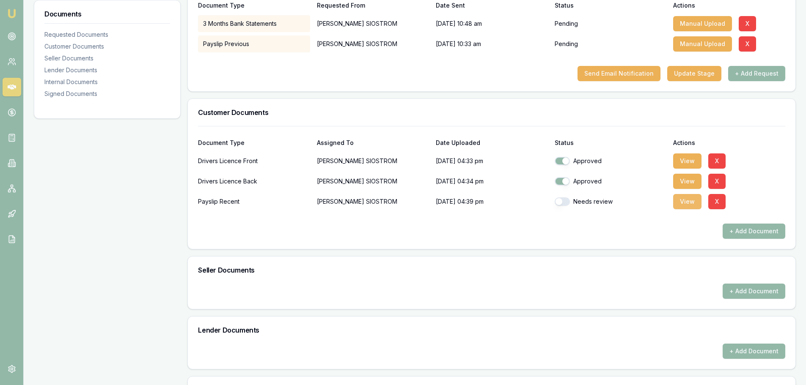
click at [685, 201] on button "View" at bounding box center [687, 201] width 28 height 15
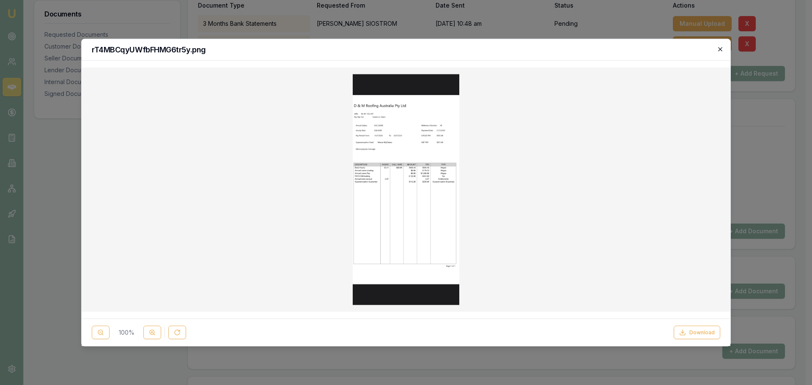
click at [722, 50] on icon "button" at bounding box center [720, 49] width 7 height 7
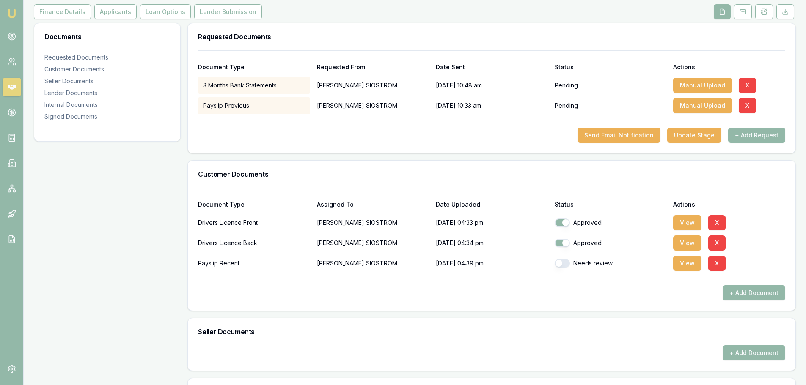
scroll to position [0, 0]
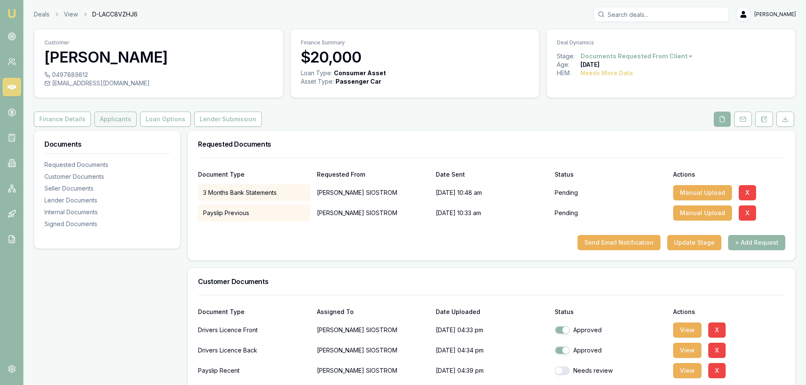
click at [110, 119] on button "Applicants" at bounding box center [115, 119] width 42 height 15
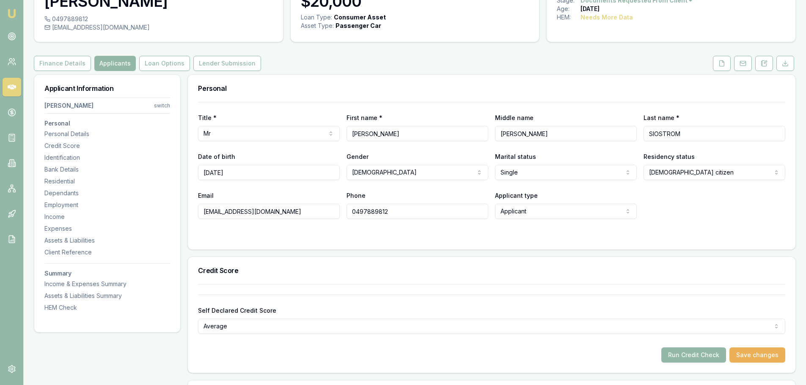
scroll to position [169, 0]
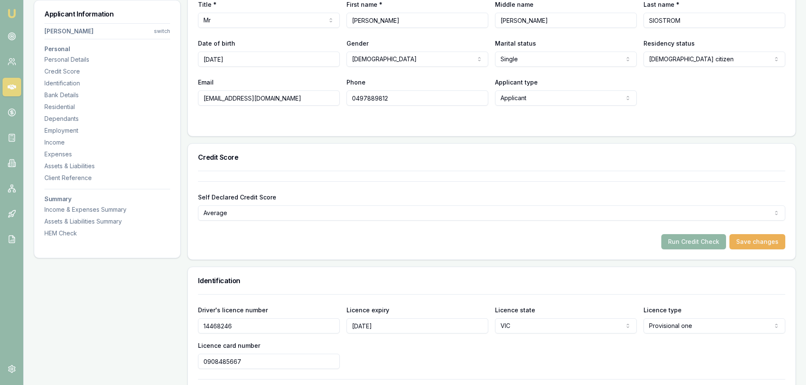
click at [725, 242] on button "Run Credit Check" at bounding box center [693, 241] width 65 height 15
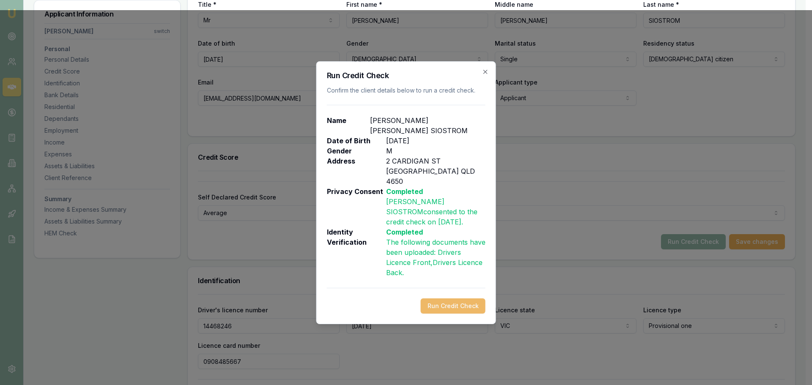
click at [443, 299] on button "Run Credit Check" at bounding box center [453, 306] width 65 height 15
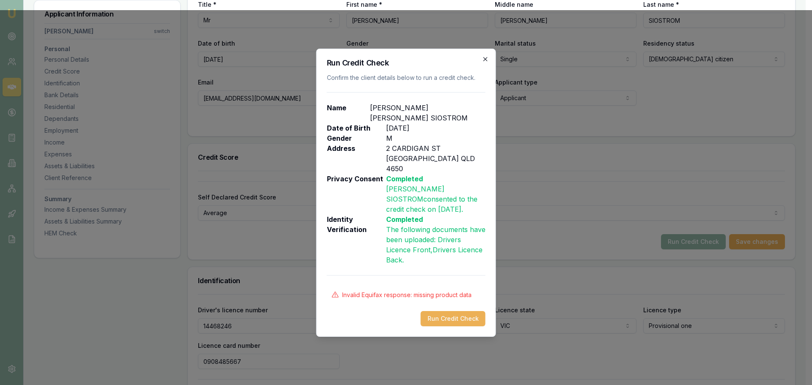
click at [484, 63] on icon "button" at bounding box center [485, 59] width 7 height 7
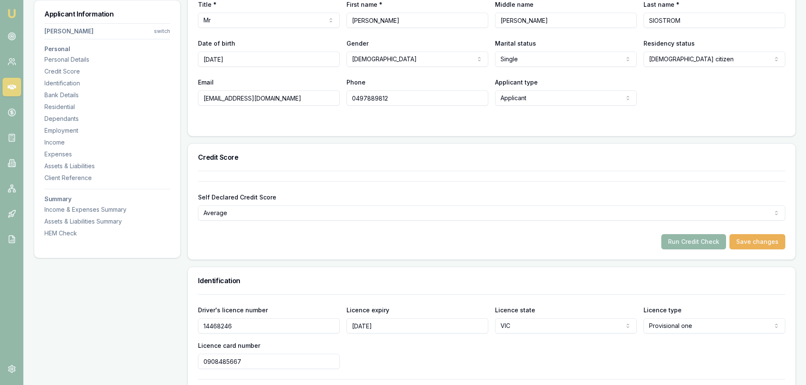
click at [516, 124] on div at bounding box center [491, 122] width 587 height 7
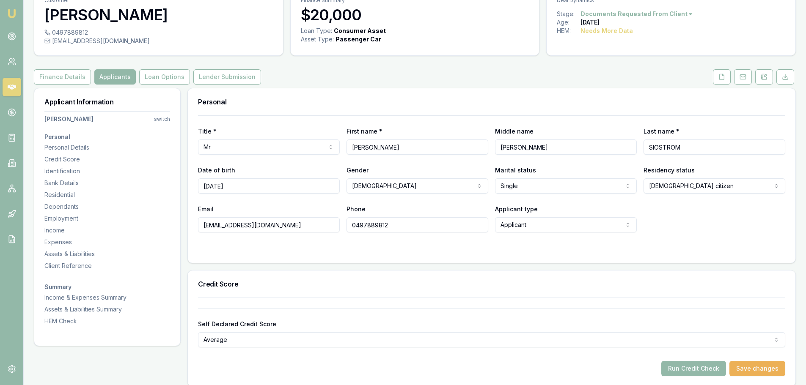
scroll to position [0, 0]
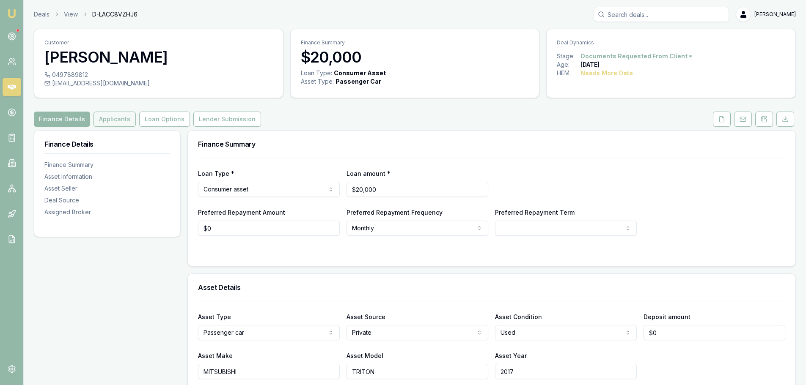
click at [106, 119] on button "Applicants" at bounding box center [115, 119] width 42 height 15
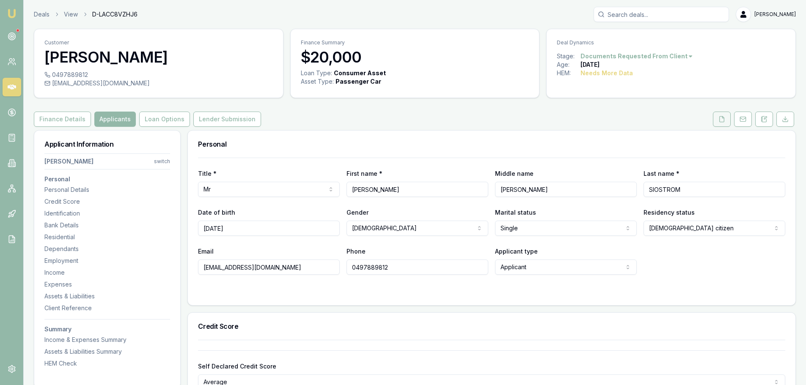
click at [718, 118] on button at bounding box center [722, 119] width 18 height 15
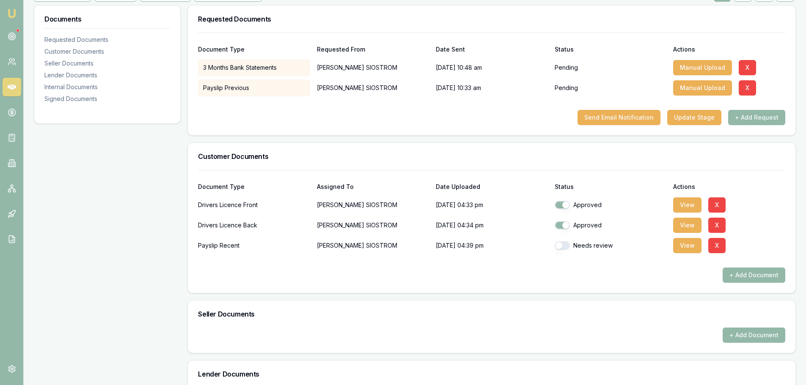
scroll to position [127, 0]
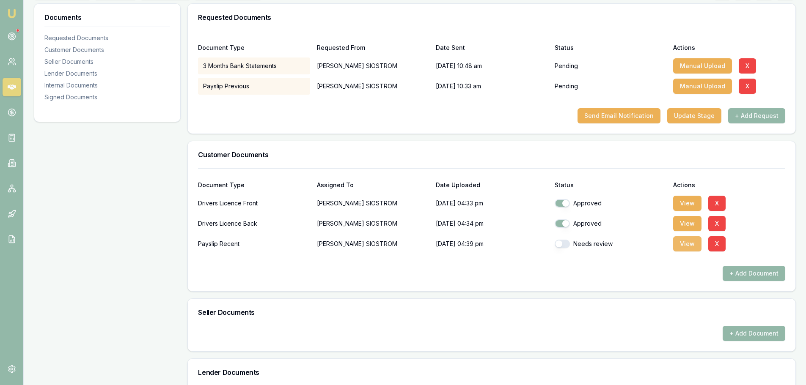
click at [686, 241] on button "View" at bounding box center [687, 244] width 28 height 15
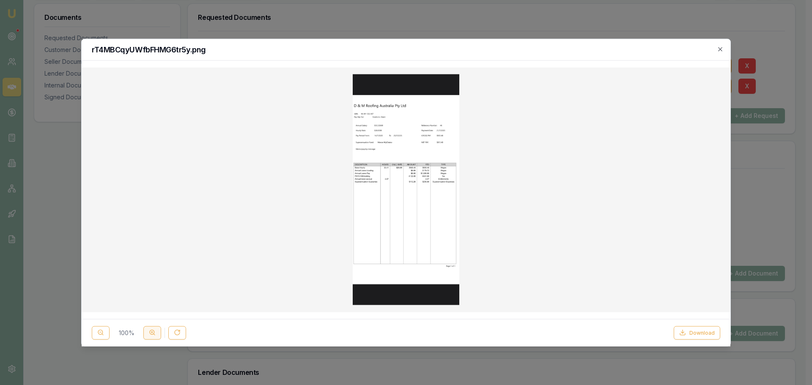
click at [152, 335] on circle at bounding box center [152, 332] width 5 height 5
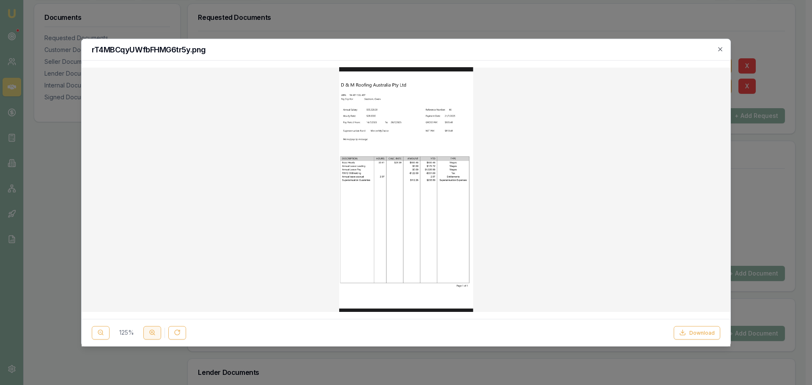
click at [152, 335] on circle at bounding box center [152, 332] width 5 height 5
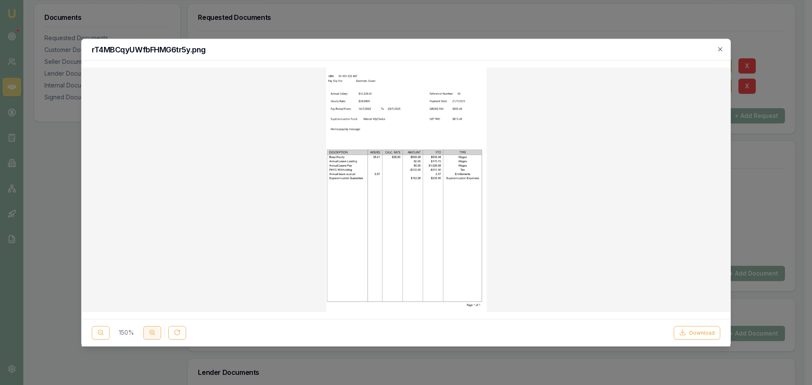
click at [152, 335] on circle at bounding box center [152, 332] width 5 height 5
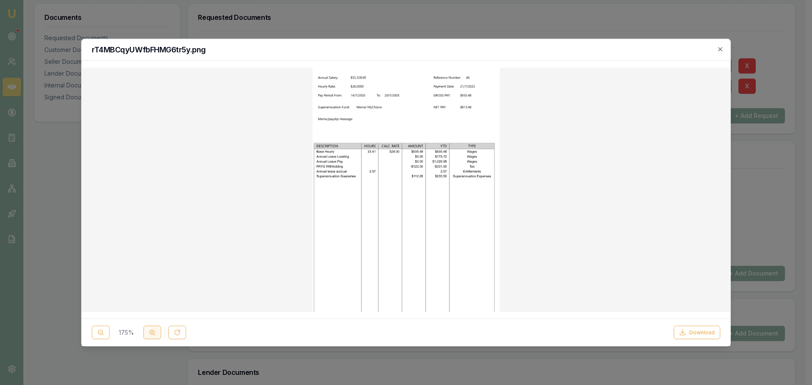
click at [152, 335] on circle at bounding box center [152, 332] width 5 height 5
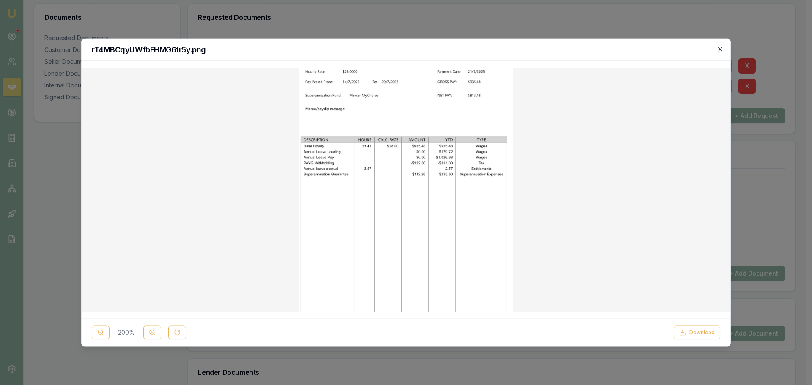
click at [722, 50] on icon "button" at bounding box center [720, 49] width 7 height 7
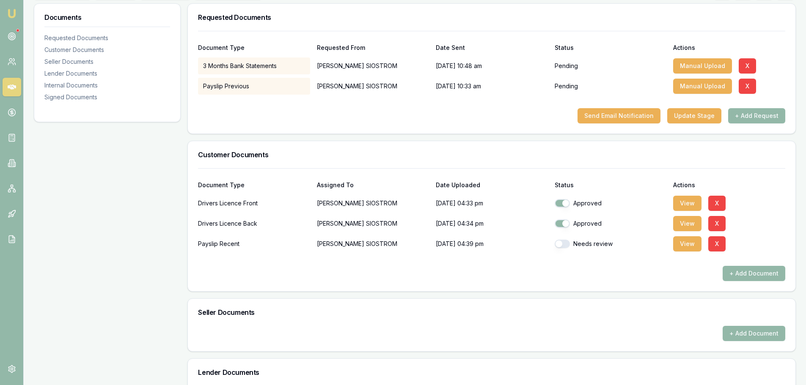
click at [249, 119] on div "Send Email Notification Update Stage + Add Request" at bounding box center [491, 115] width 587 height 15
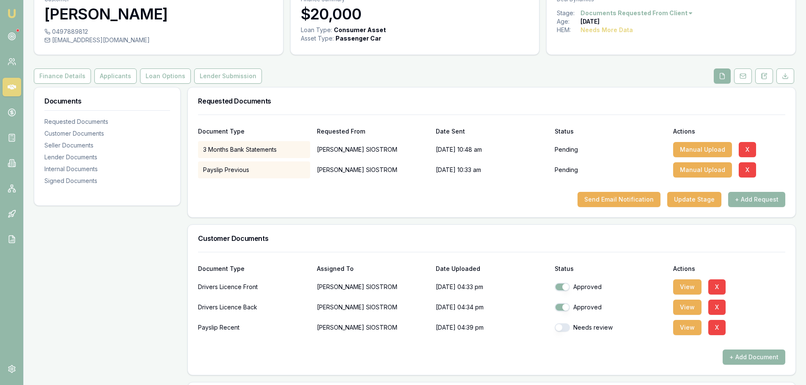
scroll to position [0, 0]
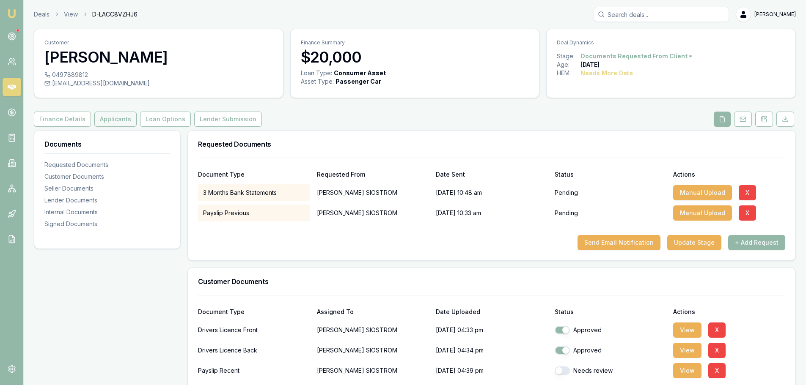
click at [111, 117] on button "Applicants" at bounding box center [115, 119] width 42 height 15
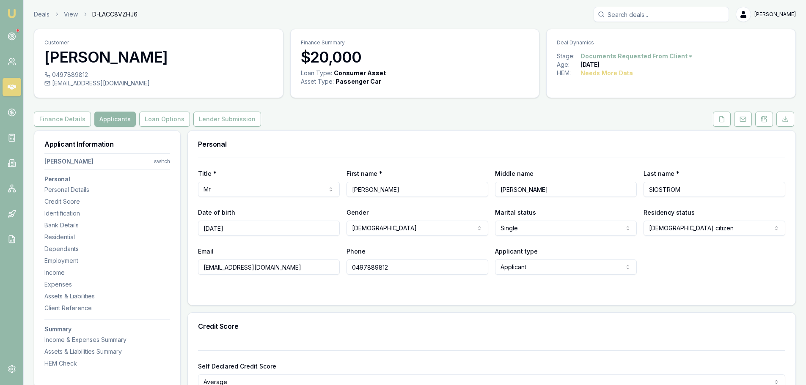
click at [394, 117] on div "Finance Details Applicants Loan Options Lender Submission" at bounding box center [415, 119] width 762 height 15
click at [723, 118] on polyline at bounding box center [723, 117] width 2 height 2
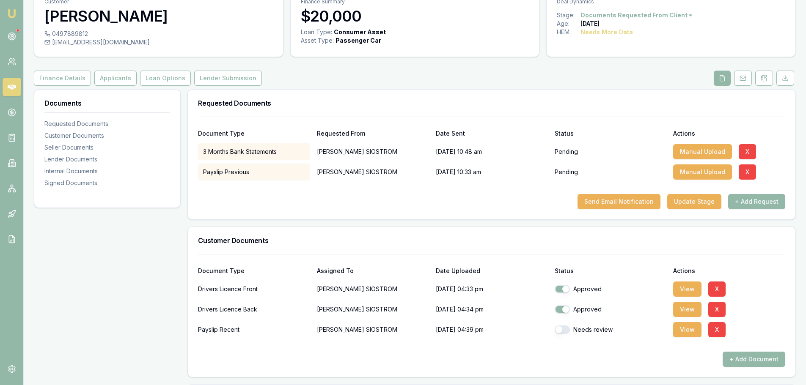
scroll to position [42, 0]
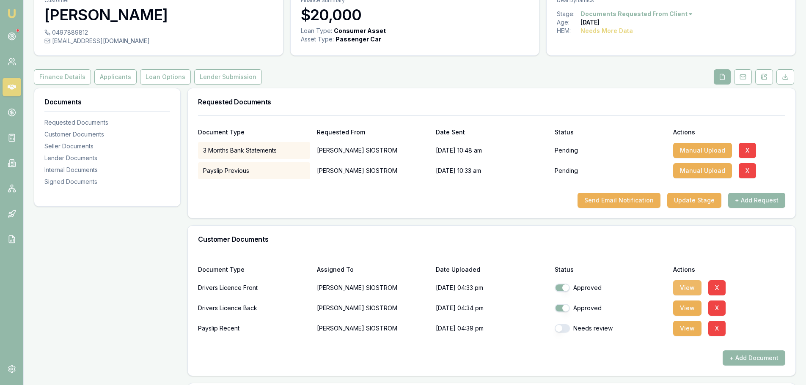
click at [683, 286] on button "View" at bounding box center [687, 288] width 28 height 15
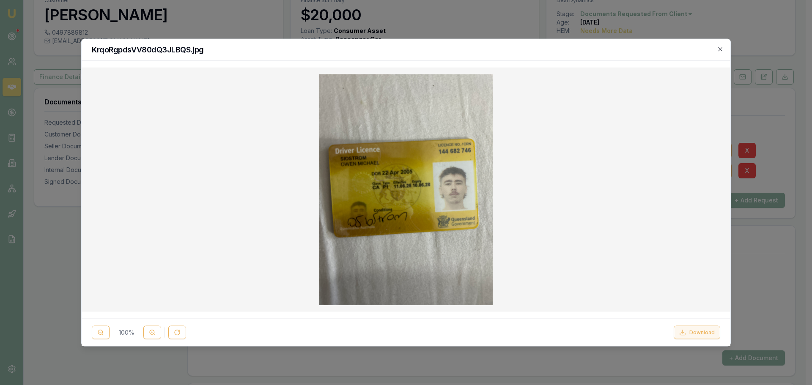
click at [718, 333] on button "Download" at bounding box center [697, 333] width 47 height 14
click at [721, 47] on icon "button" at bounding box center [720, 49] width 7 height 7
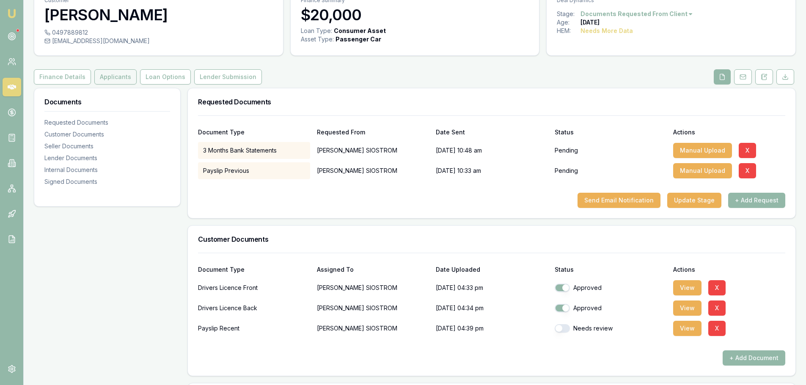
click at [124, 72] on button "Applicants" at bounding box center [115, 76] width 42 height 15
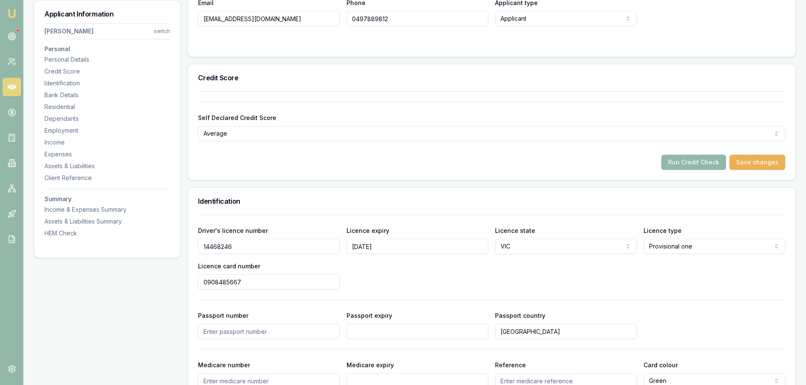
scroll to position [254, 0]
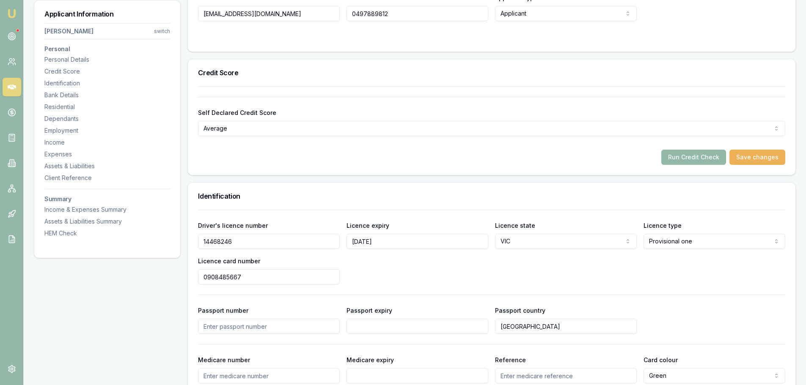
click at [226, 243] on input "14468246" at bounding box center [269, 241] width 142 height 15
type input "144682746"
click at [519, 204] on div "Identification" at bounding box center [492, 196] width 608 height 27
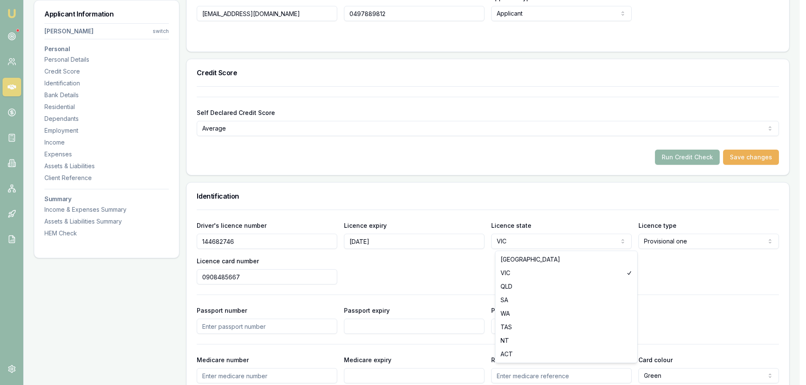
select select "QLD"
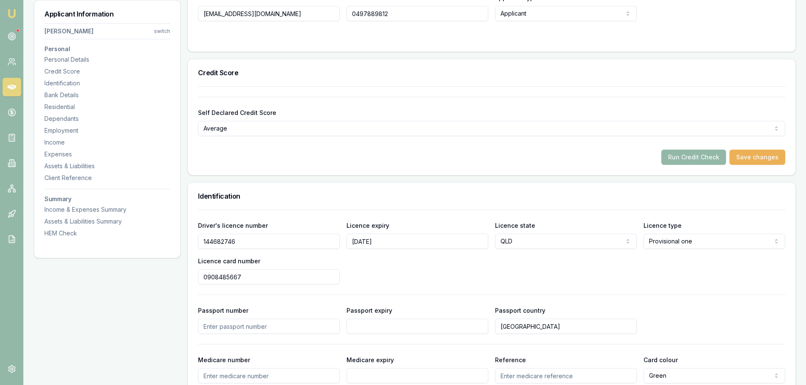
click at [523, 279] on div "Driver's licence number 144682746 Licence expiry 10/06/2028 Licence state QLD N…" at bounding box center [491, 252] width 587 height 64
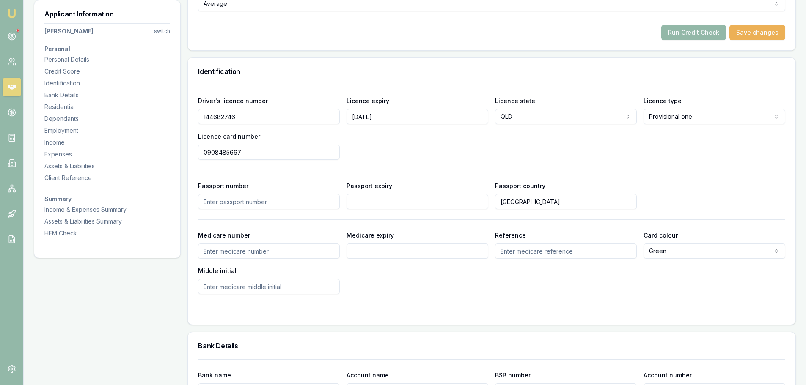
scroll to position [381, 0]
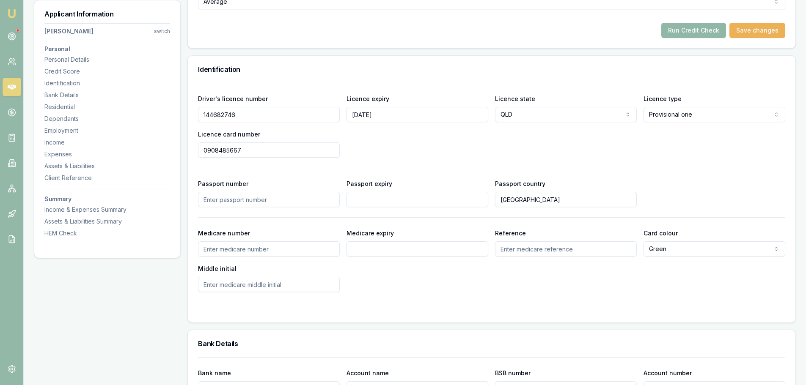
click at [702, 27] on button "Run Credit Check" at bounding box center [693, 30] width 65 height 15
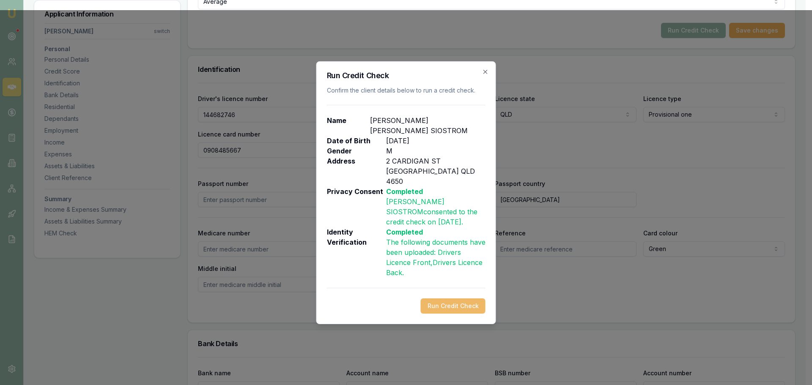
click at [456, 300] on button "Run Credit Check" at bounding box center [453, 306] width 65 height 15
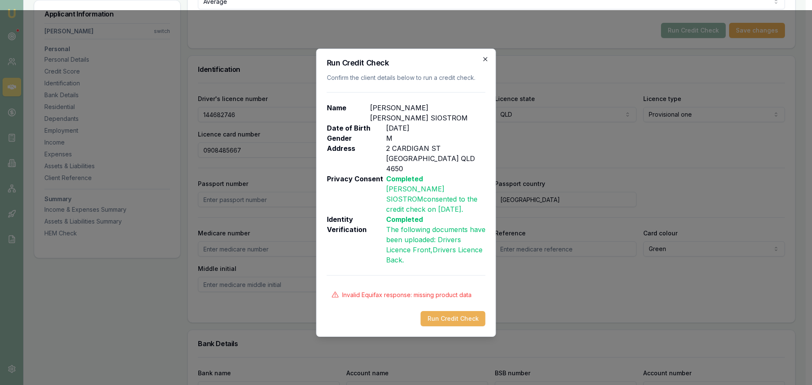
click at [488, 63] on icon "button" at bounding box center [485, 59] width 7 height 7
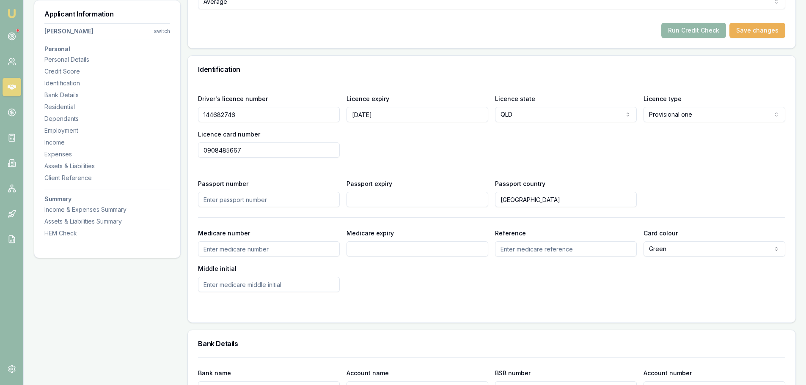
click at [591, 138] on div "Driver's licence number 144682746 Licence expiry 10/06/2028 Licence state QLD N…" at bounding box center [491, 126] width 587 height 64
click at [503, 148] on div "Driver's licence number 144682746 Licence expiry 10/06/2028 Licence state QLD N…" at bounding box center [491, 126] width 587 height 64
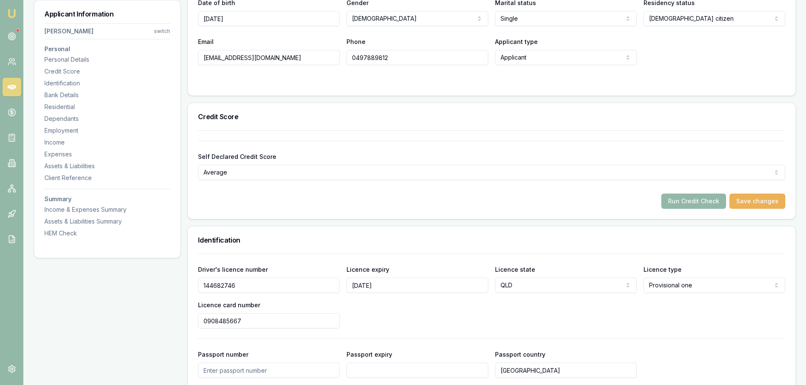
scroll to position [212, 0]
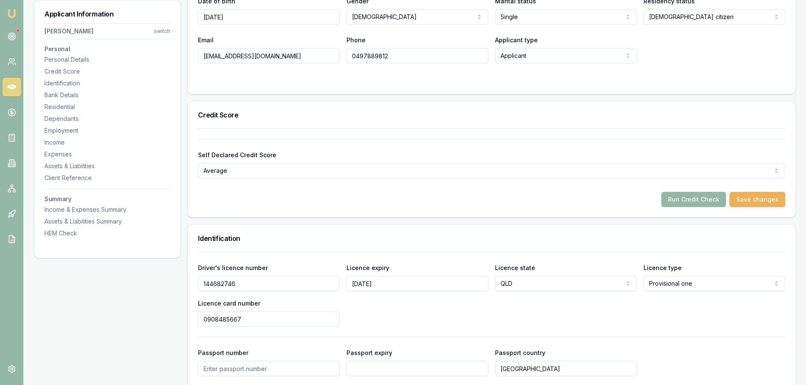
click at [274, 319] on input "0908485667" at bounding box center [269, 319] width 142 height 15
click at [417, 316] on div "Driver's licence number 144682746 Licence expiry 10/06/2028 Licence state QLD N…" at bounding box center [491, 295] width 587 height 64
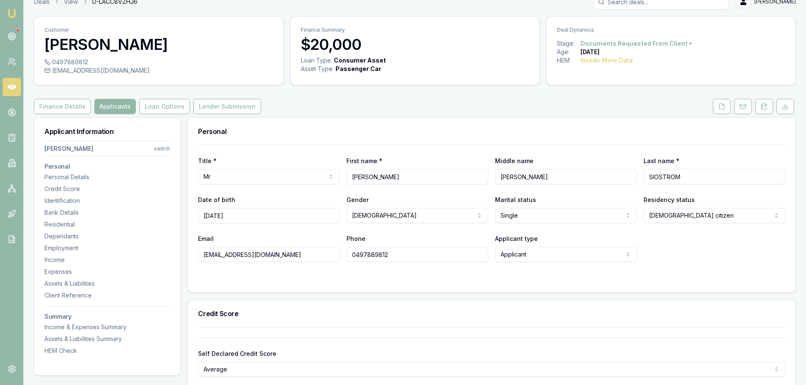
scroll to position [0, 0]
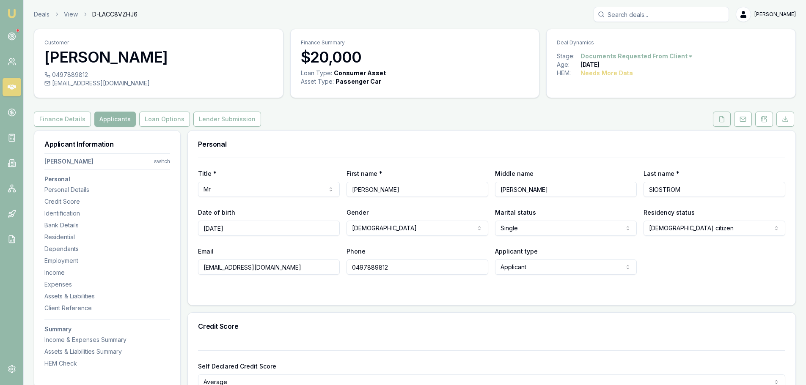
click at [719, 121] on icon at bounding box center [721, 119] width 7 height 7
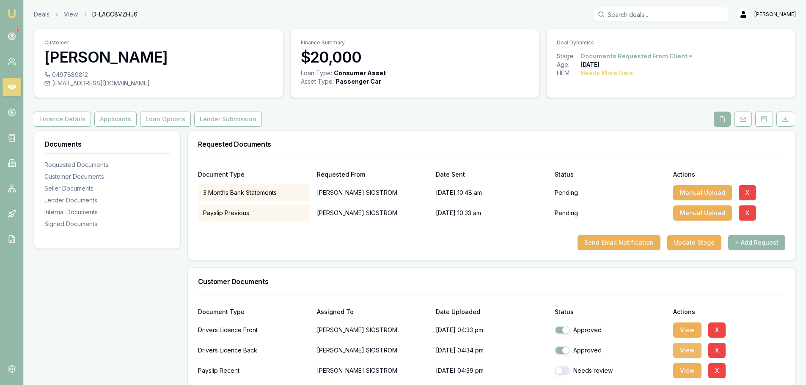
click at [688, 351] on button "View" at bounding box center [687, 350] width 28 height 15
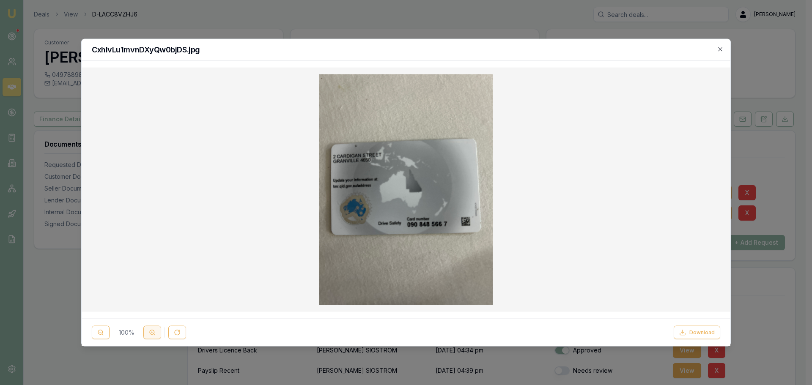
click at [148, 337] on button at bounding box center [152, 333] width 18 height 14
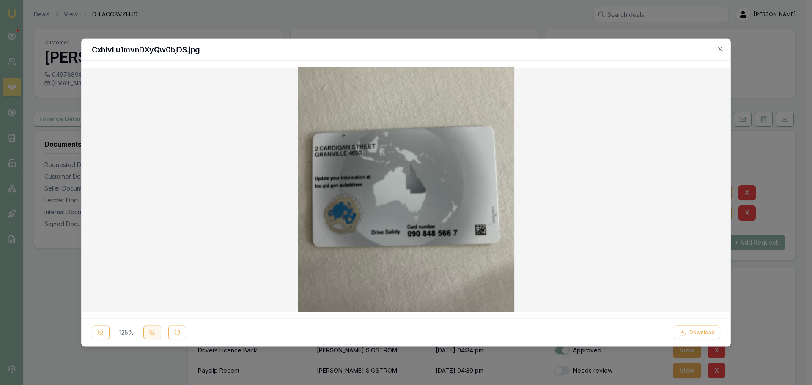
click at [148, 336] on button at bounding box center [152, 333] width 18 height 14
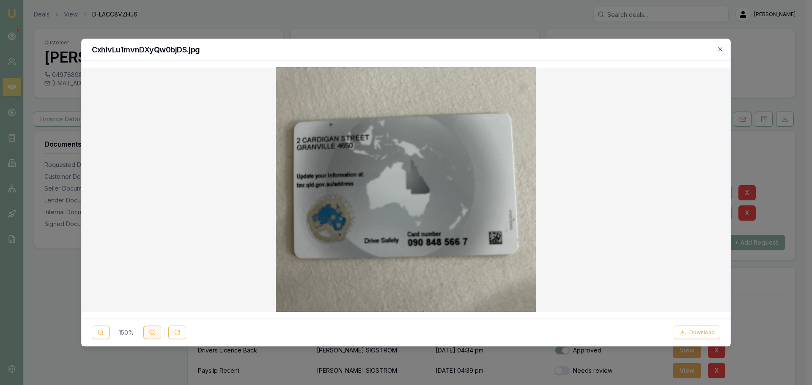
click at [148, 336] on button at bounding box center [152, 333] width 18 height 14
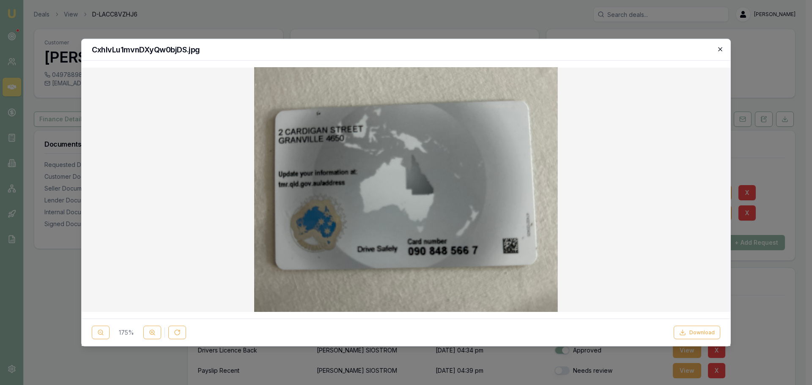
click at [721, 50] on icon "button" at bounding box center [720, 49] width 7 height 7
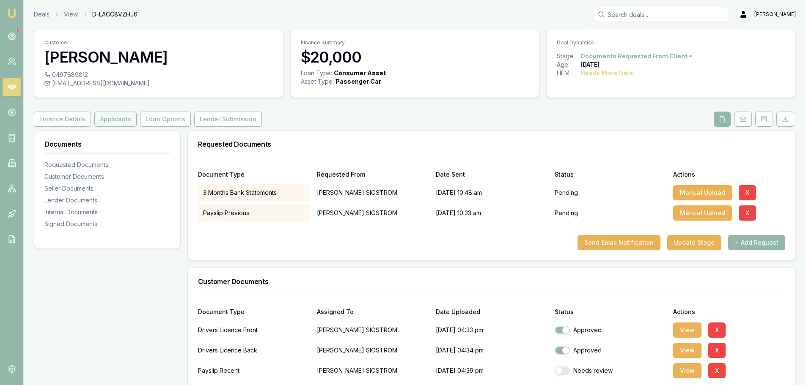
click at [106, 119] on button "Applicants" at bounding box center [115, 119] width 42 height 15
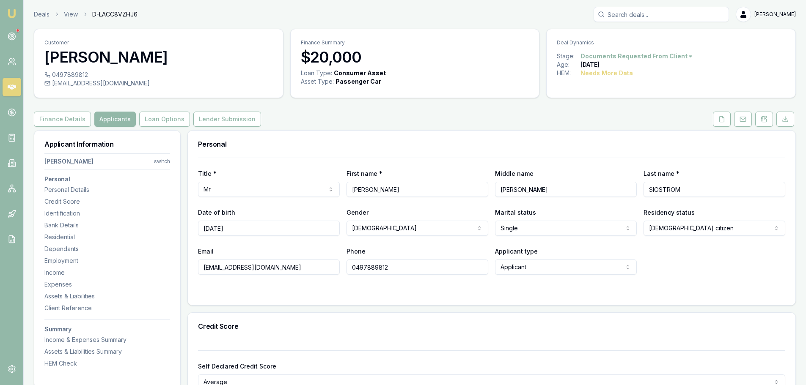
click at [737, 271] on div "Email owensiostrom3@gmail.com Phone 0497889812 Applicant type Applicant Applica…" at bounding box center [491, 260] width 587 height 29
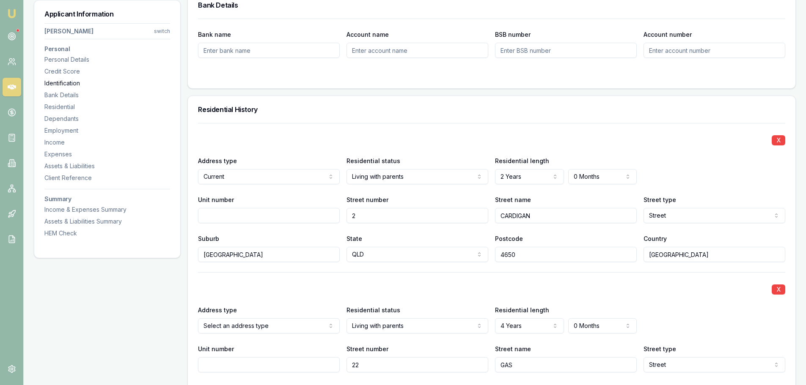
scroll to position [719, 0]
click at [63, 61] on div "Personal Details" at bounding box center [107, 59] width 126 height 8
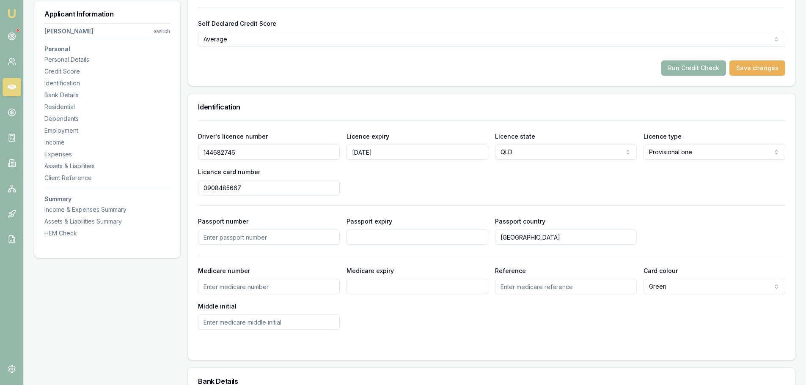
scroll to position [426, 0]
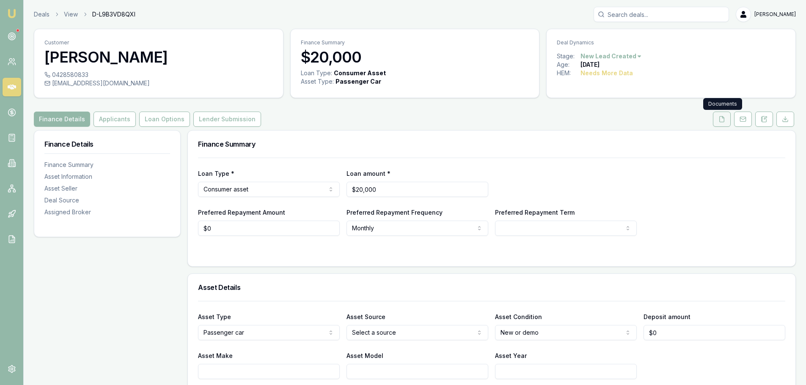
click at [726, 120] on button at bounding box center [722, 119] width 18 height 15
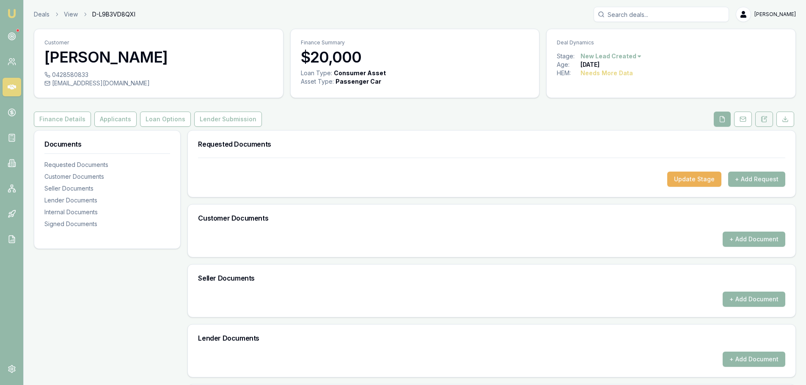
click at [771, 120] on button at bounding box center [764, 119] width 18 height 15
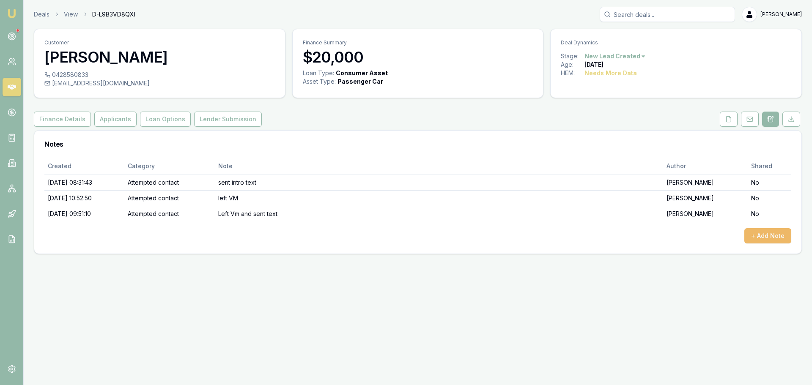
click at [762, 233] on button "+ Add Note" at bounding box center [768, 235] width 47 height 15
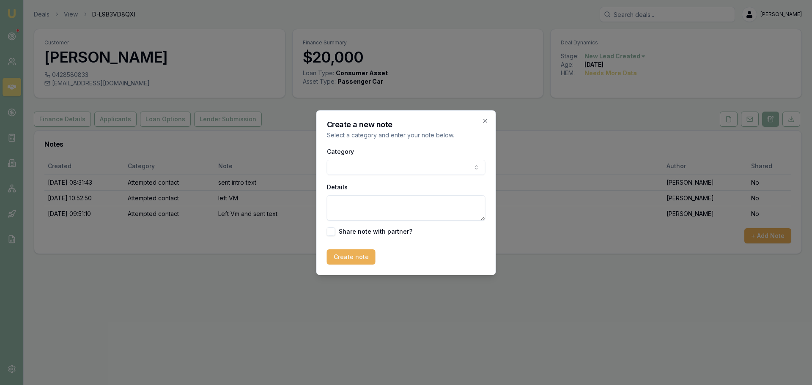
click at [397, 168] on body "Emu Broker Deals View D-L9B3VD8QXI Erin Shield Toggle Menu Customer Sheree Mcin…" at bounding box center [406, 192] width 812 height 385
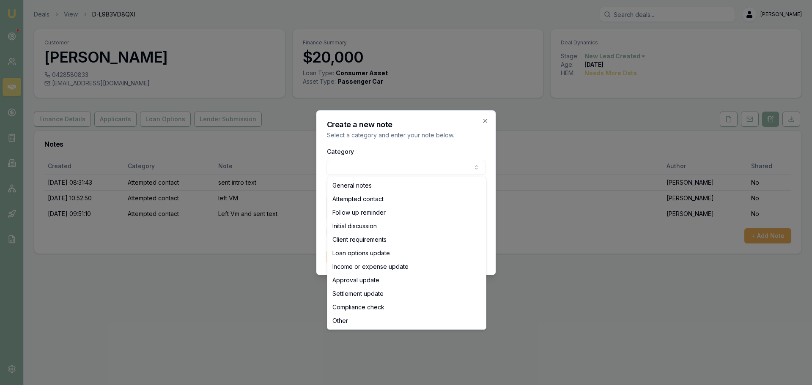
select select "ATTEMPTED_CONTACT"
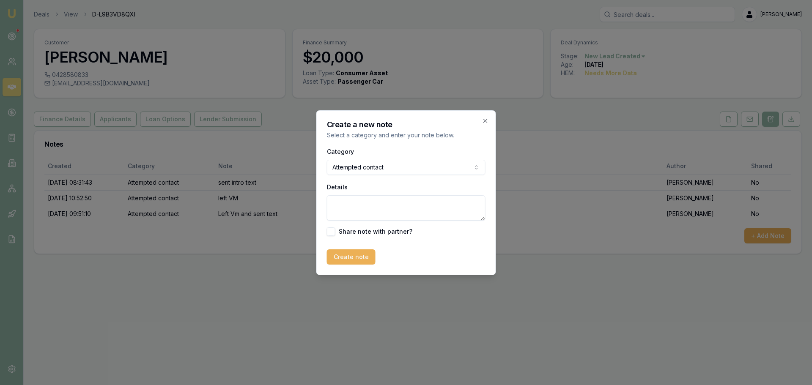
click at [351, 204] on textarea "Details" at bounding box center [406, 207] width 159 height 25
type textarea "sent text"
click at [354, 256] on button "Create note" at bounding box center [351, 257] width 49 height 15
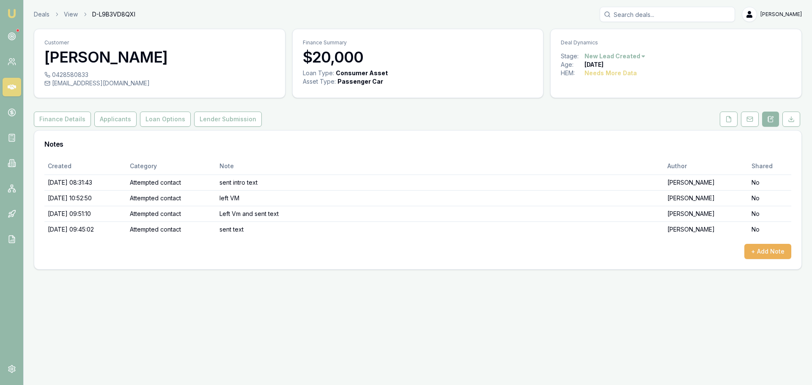
click at [639, 55] on html "Emu Broker Deals View D-L9B3VD8QXI Erin Shield Toggle Menu Customer Sheree Mcin…" at bounding box center [406, 192] width 812 height 385
click at [622, 146] on div "- No Contact" at bounding box center [614, 153] width 50 height 14
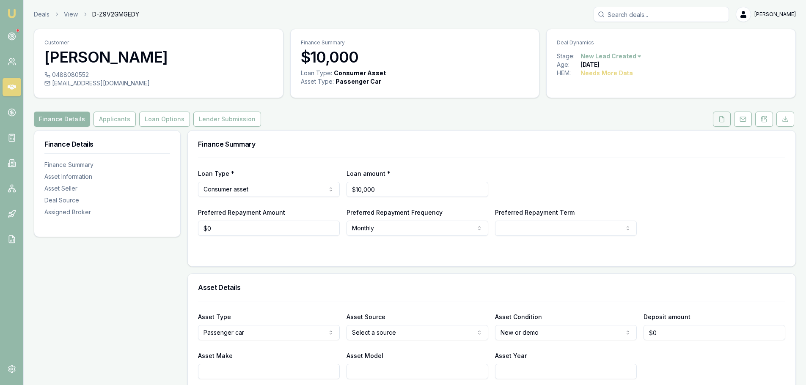
click at [723, 117] on polyline at bounding box center [723, 117] width 2 height 2
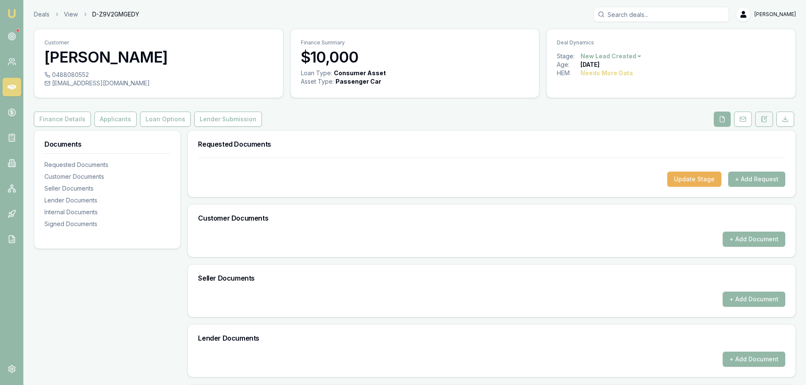
click at [766, 118] on icon at bounding box center [764, 119] width 7 height 7
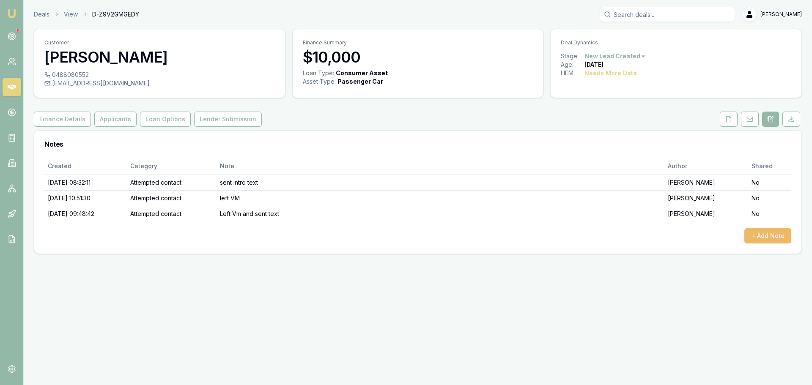
click at [776, 235] on button "+ Add Note" at bounding box center [768, 235] width 47 height 15
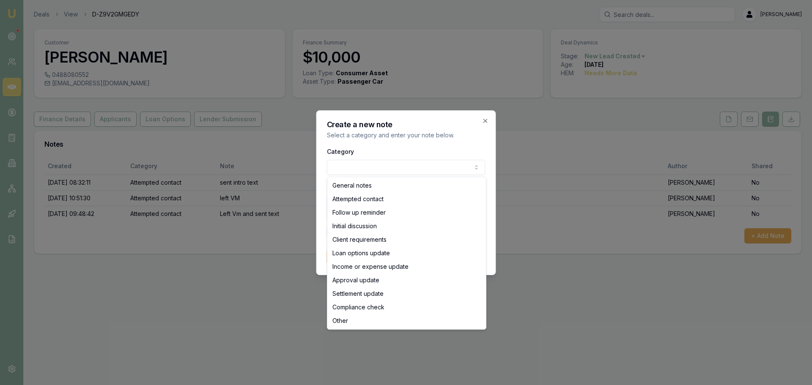
click at [373, 167] on body "Emu Broker Deals View D-Z9V2GMGEDY Erin Shield Toggle Menu Customer Cheryl O'ne…" at bounding box center [406, 192] width 812 height 385
select select "ATTEMPTED_CONTACT"
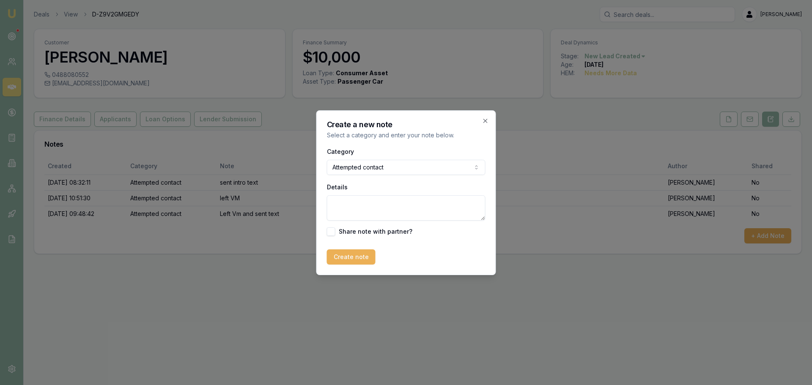
click at [366, 207] on textarea "Details" at bounding box center [406, 207] width 159 height 25
type textarea "sent text"
click at [349, 259] on button "Create note" at bounding box center [351, 257] width 49 height 15
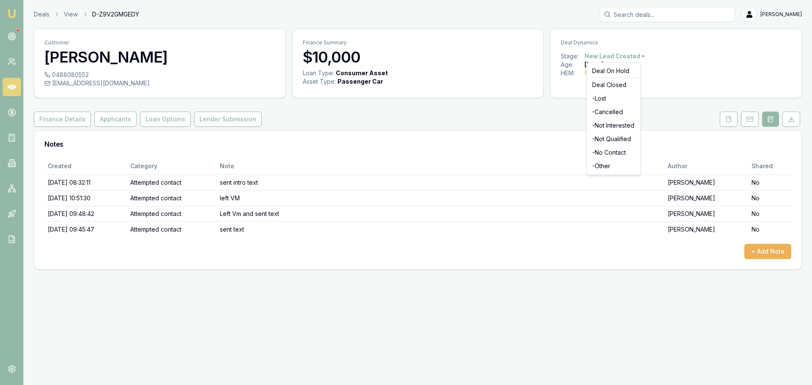
click at [613, 57] on html "Emu Broker Deals View D-Z9V2GMGEDY Erin Shield Toggle Menu Customer Cheryl O'ne…" at bounding box center [406, 192] width 812 height 385
click at [612, 152] on div "- No Contact" at bounding box center [614, 153] width 50 height 14
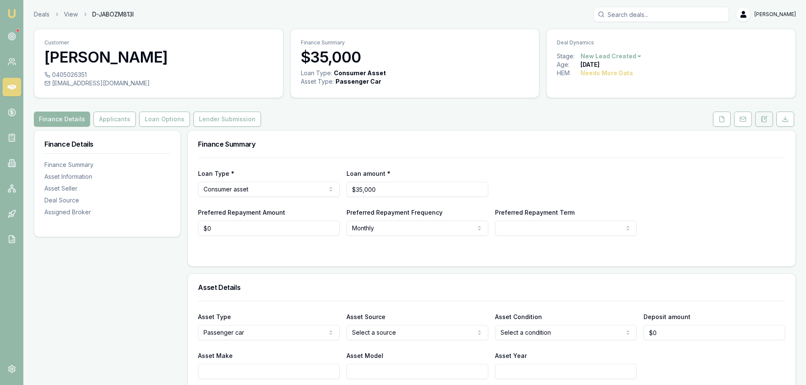
click at [761, 118] on icon at bounding box center [764, 119] width 7 height 7
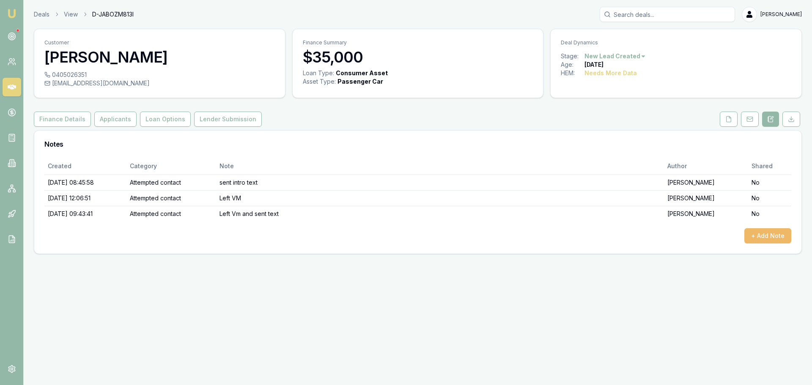
click at [770, 237] on button "+ Add Note" at bounding box center [768, 235] width 47 height 15
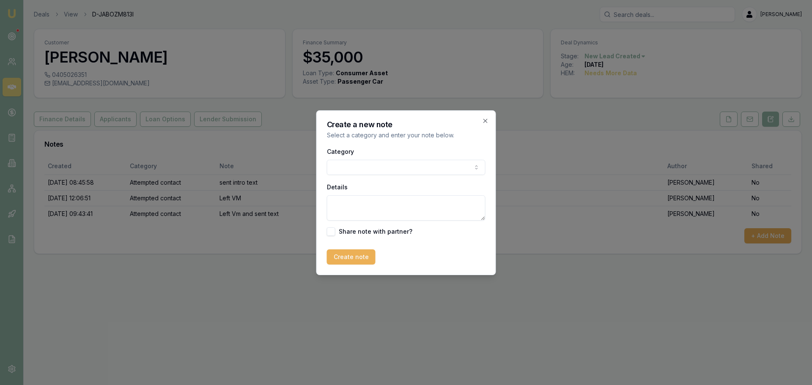
click at [372, 166] on body "Emu Broker Deals View D-JABOZM813I [PERSON_NAME] Toggle Menu Customer [PERSON_N…" at bounding box center [406, 192] width 812 height 385
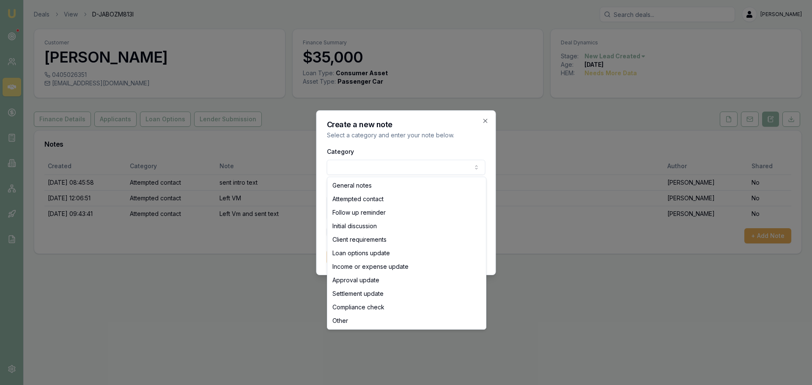
select select "ATTEMPTED_CONTACT"
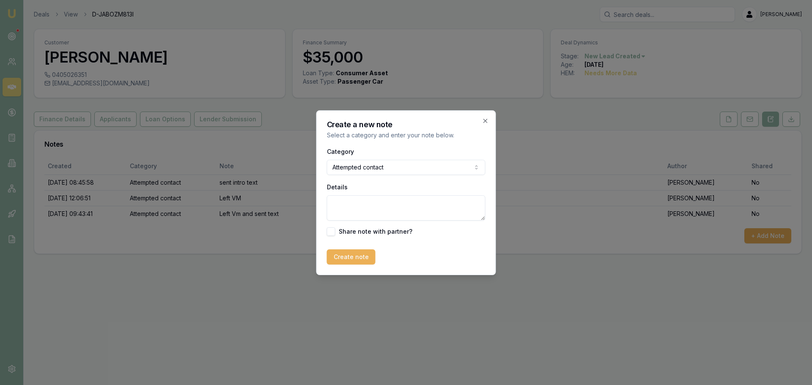
click at [356, 204] on textarea "Details" at bounding box center [406, 207] width 159 height 25
type textarea "sent text"
click at [346, 256] on button "Create note" at bounding box center [351, 257] width 49 height 15
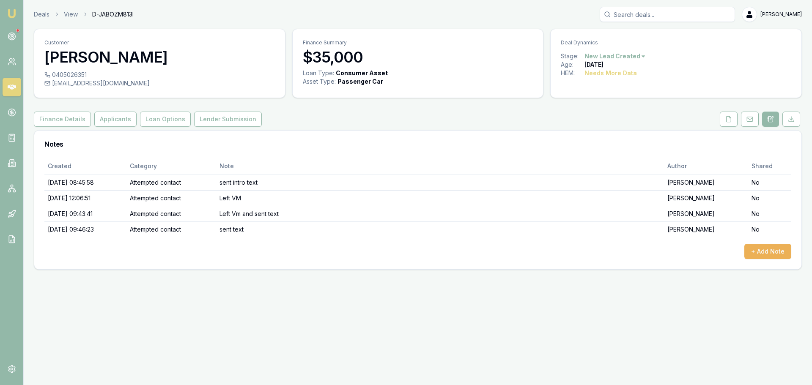
click at [638, 57] on html "Emu Broker Deals View D-JABOZM813I [PERSON_NAME] Toggle Menu Customer [PERSON_N…" at bounding box center [406, 192] width 812 height 385
click at [622, 156] on div "- No Contact" at bounding box center [614, 153] width 50 height 14
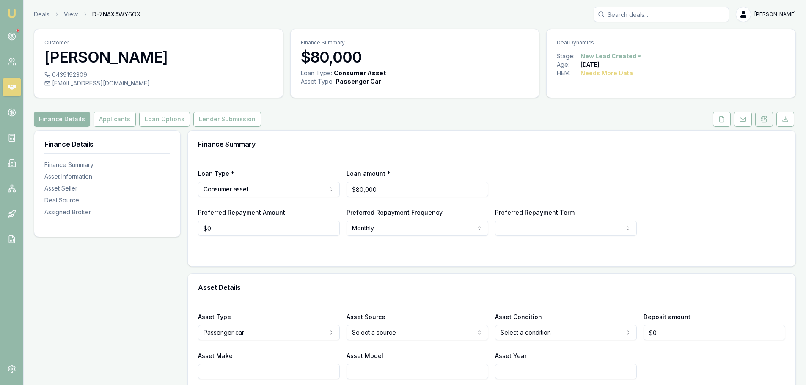
click at [756, 118] on button at bounding box center [764, 119] width 18 height 15
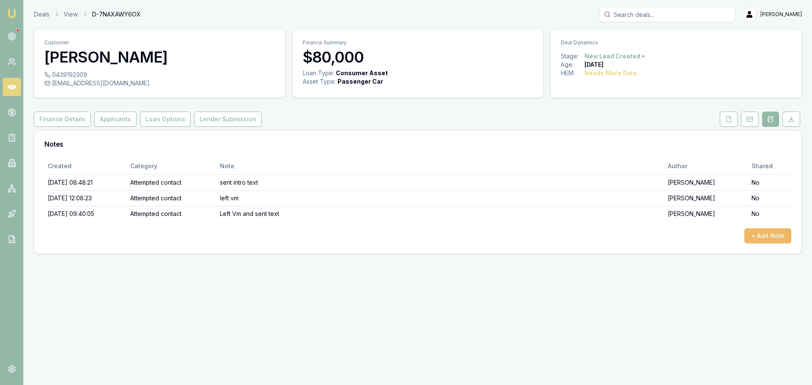
click at [755, 232] on button "+ Add Note" at bounding box center [768, 235] width 47 height 15
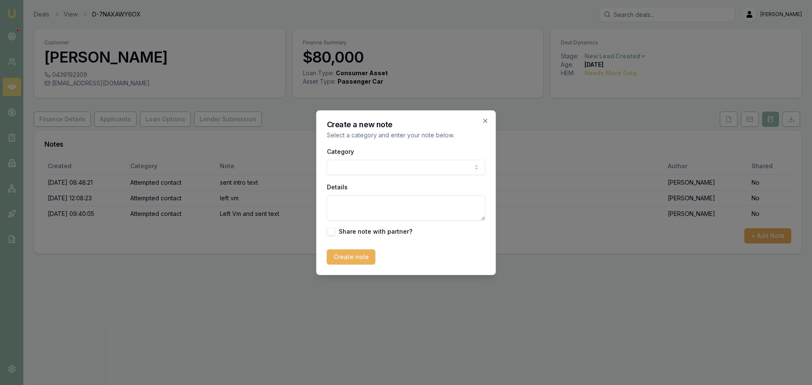
click at [432, 162] on body "Emu Broker Deals View D-7NAXAWY6OX Erin Shield Toggle Menu Customer KYLIE RILEY…" at bounding box center [406, 192] width 812 height 385
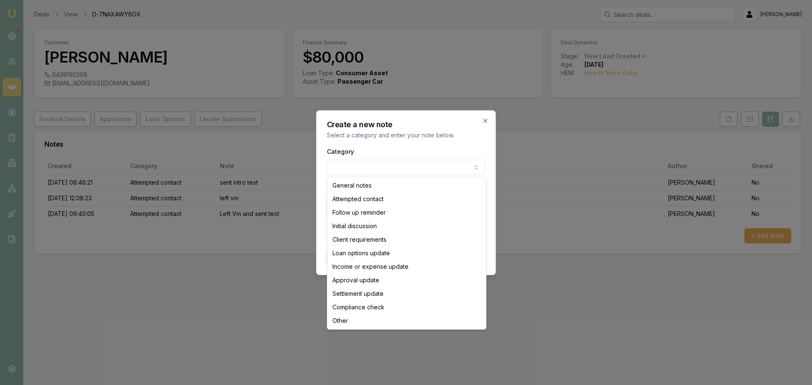
select select "ATTEMPTED_CONTACT"
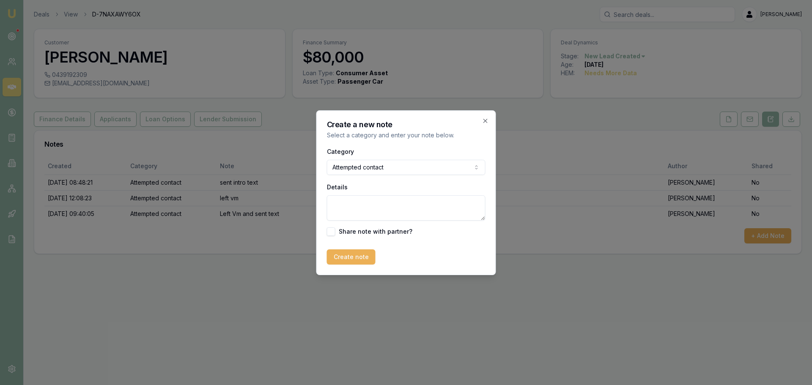
click at [403, 208] on textarea "Details" at bounding box center [406, 207] width 159 height 25
type textarea "sent text"
click at [338, 263] on div "Create a new note Select a category and enter your note below. Category Attempt…" at bounding box center [406, 192] width 180 height 165
click at [344, 258] on button "Create note" at bounding box center [351, 257] width 49 height 15
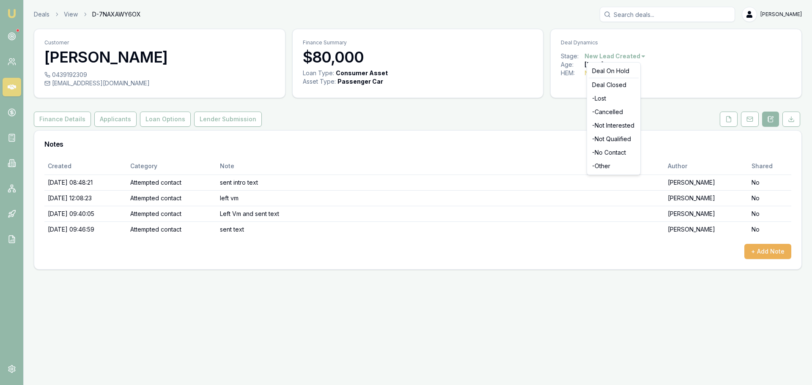
click at [607, 56] on html "Emu Broker Deals View D-7NAXAWY6OX Erin Shield Toggle Menu Customer KYLIE RILEY…" at bounding box center [406, 192] width 812 height 385
click at [604, 154] on div "- No Contact" at bounding box center [614, 153] width 50 height 14
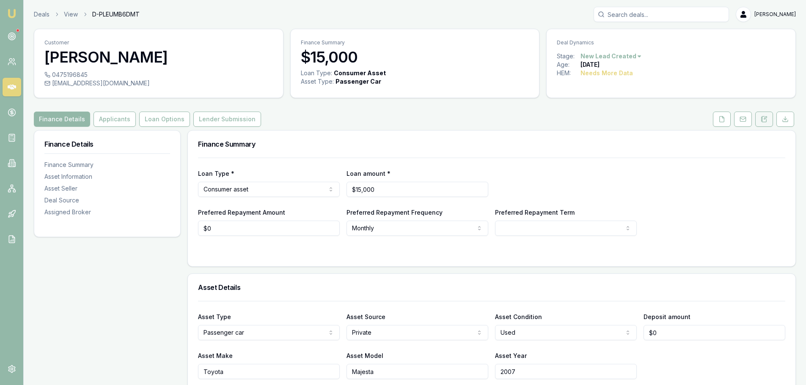
click at [767, 121] on icon at bounding box center [764, 119] width 5 height 6
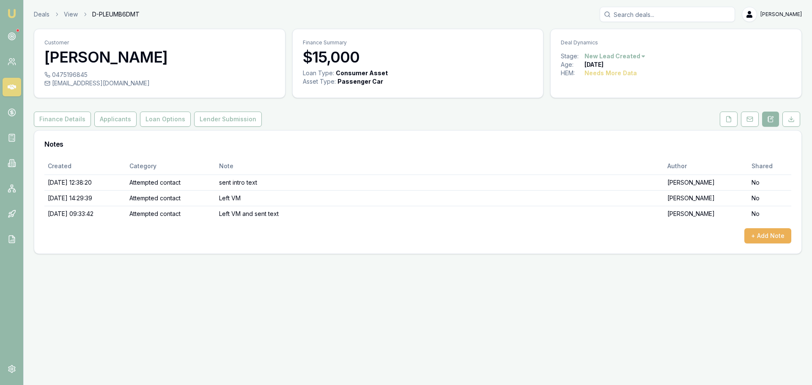
click at [11, 87] on icon at bounding box center [12, 87] width 8 height 5
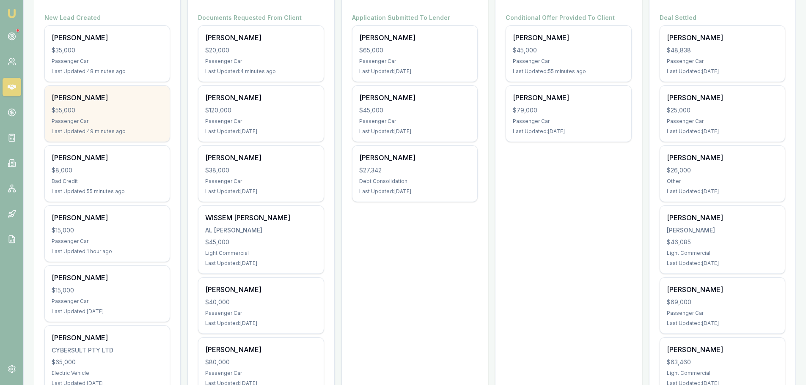
scroll to position [169, 0]
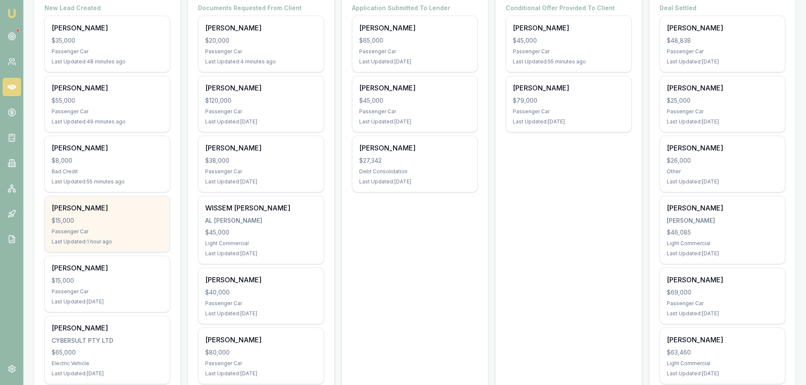
click at [122, 219] on div "$15,000" at bounding box center [107, 221] width 111 height 8
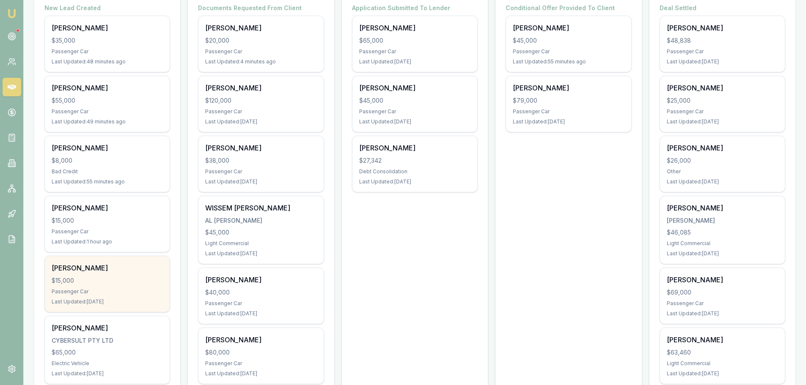
click at [119, 292] on div "Passenger Car" at bounding box center [107, 292] width 111 height 7
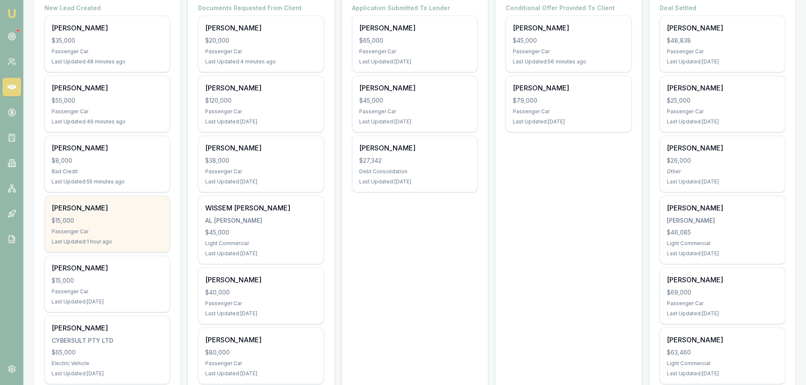
click at [139, 230] on div "Passenger Car" at bounding box center [107, 231] width 111 height 7
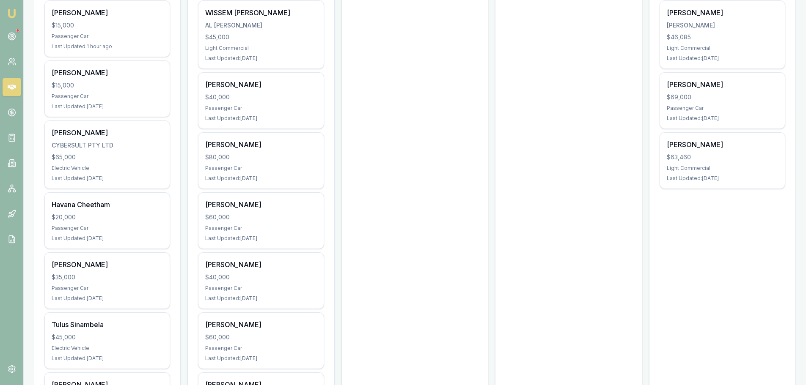
scroll to position [381, 0]
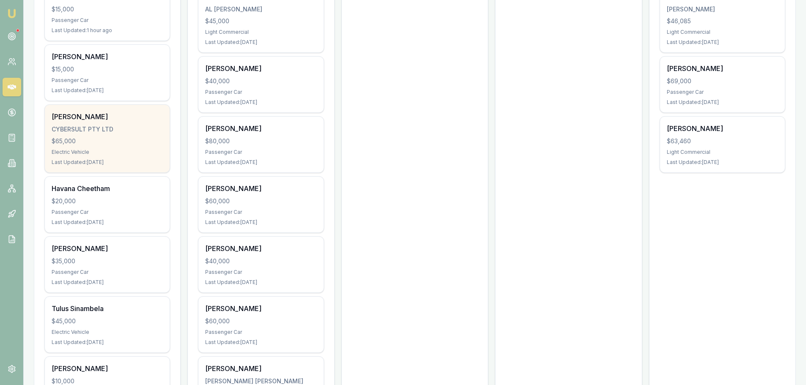
click at [82, 125] on div "CYBERSULT PTY LTD" at bounding box center [107, 129] width 111 height 8
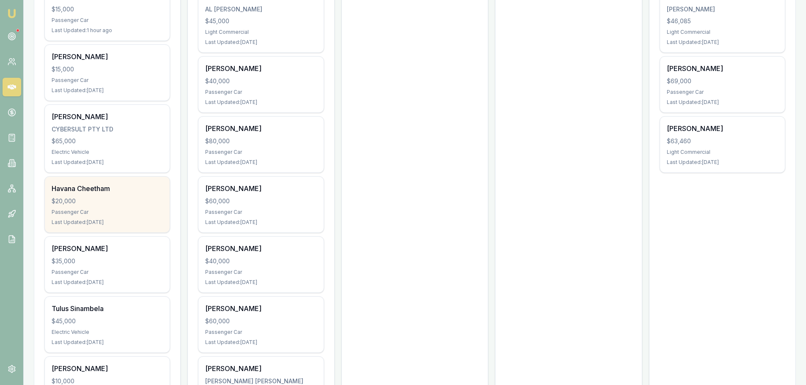
click at [127, 203] on div "$20,000" at bounding box center [107, 201] width 111 height 8
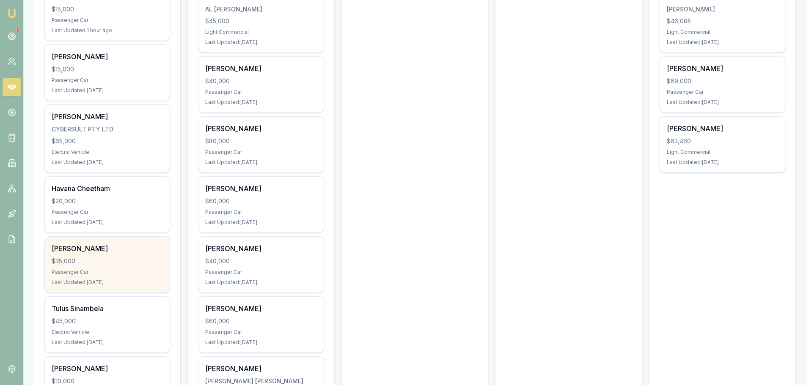
click at [110, 271] on div "Passenger Car" at bounding box center [107, 272] width 111 height 7
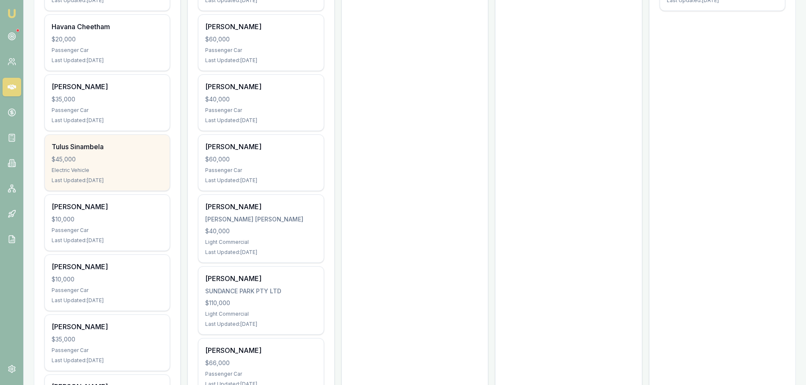
scroll to position [592, 0]
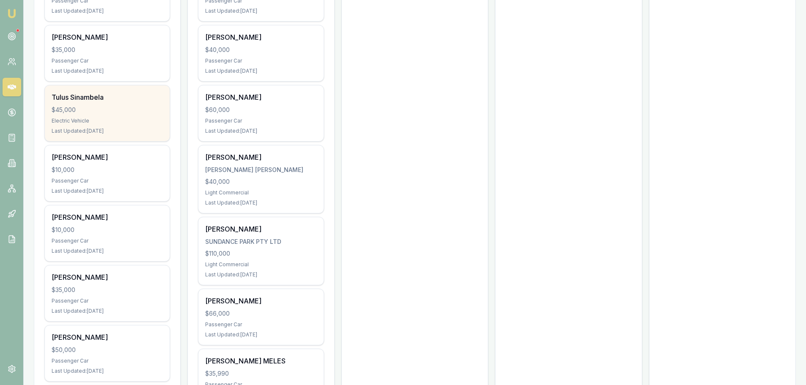
click at [101, 110] on div "$45,000" at bounding box center [107, 110] width 111 height 8
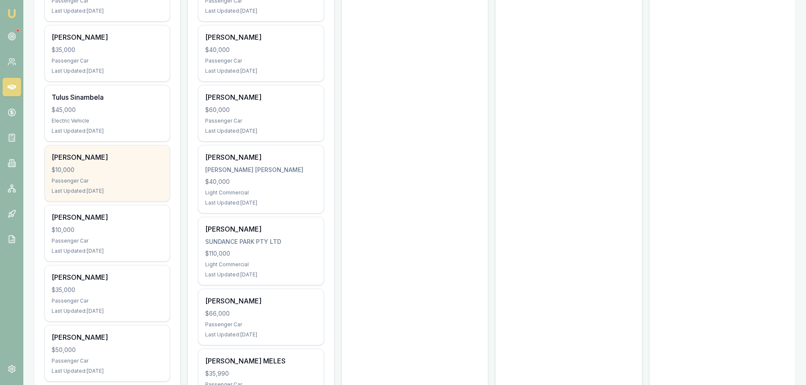
click at [101, 165] on div "Rohan Fairhall $10,000 Passenger Car Last Updated: 10 days ago" at bounding box center [107, 174] width 125 height 56
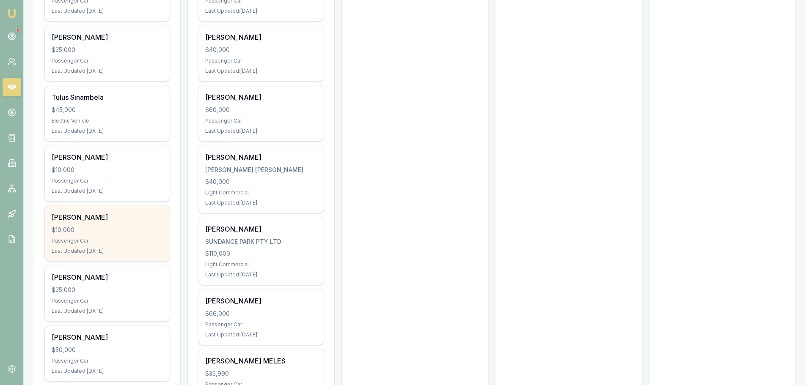
click at [138, 217] on div "Mechelle Cole" at bounding box center [107, 217] width 111 height 10
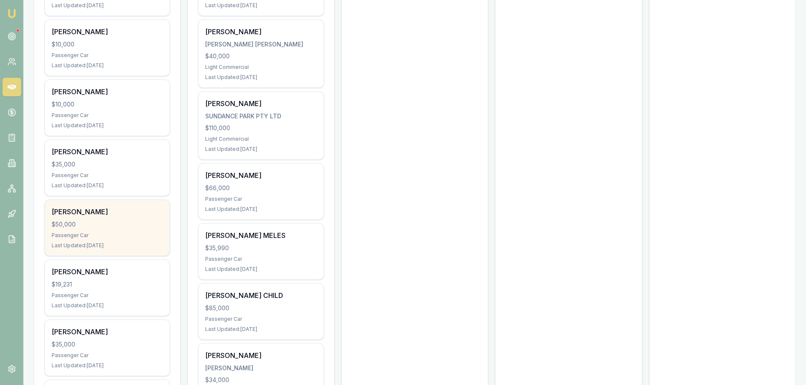
scroll to position [719, 0]
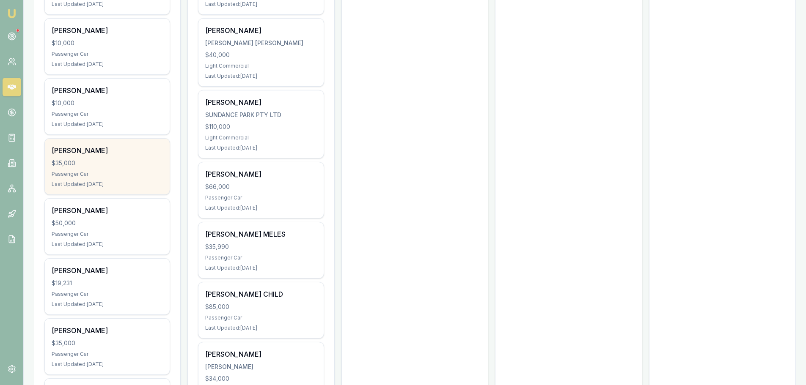
click at [102, 175] on div "Passenger Car" at bounding box center [107, 174] width 111 height 7
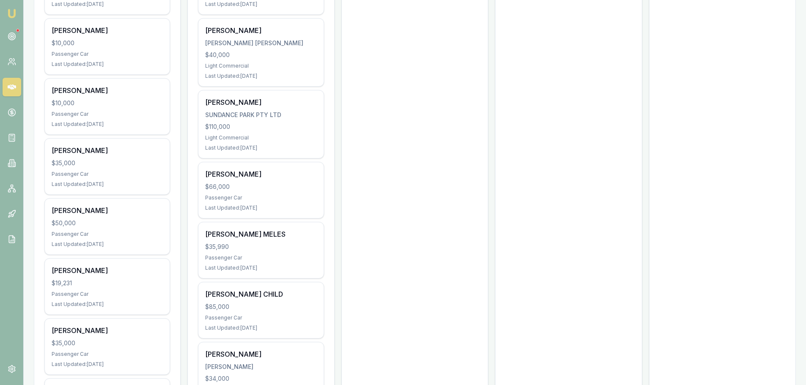
scroll to position [762, 0]
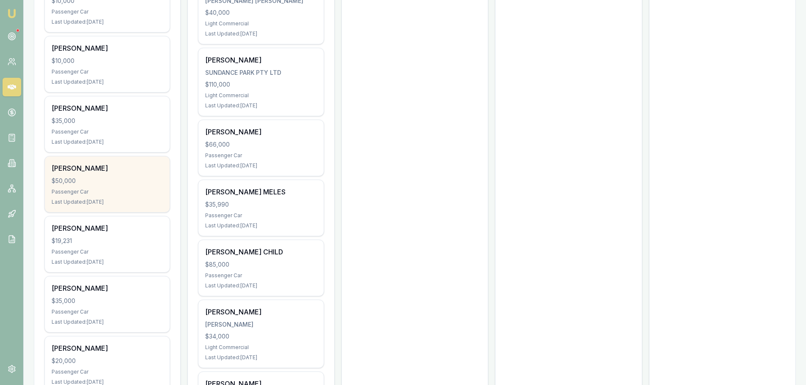
click at [131, 187] on div "Brad Healy $50,000 Passenger Car Last Updated: 14 days ago" at bounding box center [107, 185] width 125 height 56
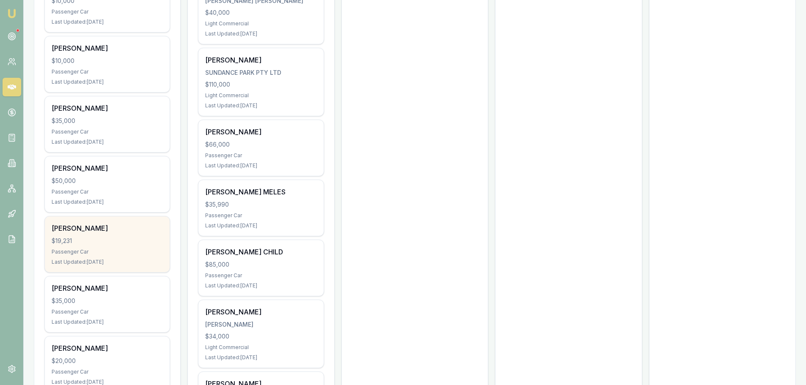
click at [132, 240] on div "$19,231" at bounding box center [107, 241] width 111 height 8
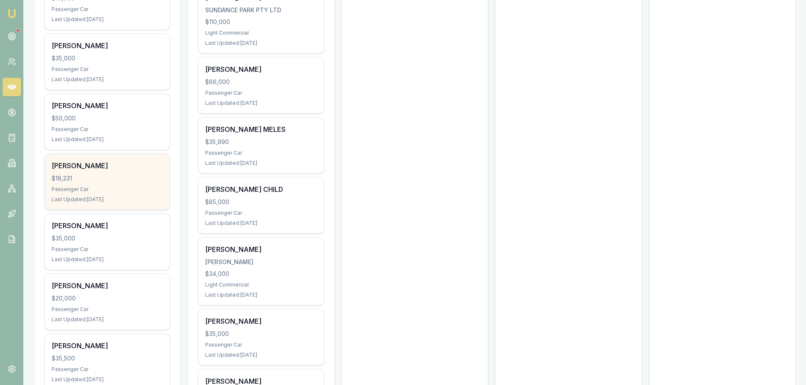
scroll to position [889, 0]
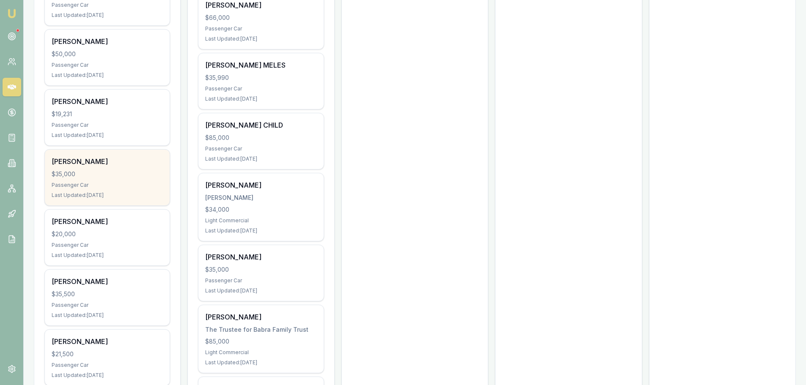
click at [120, 176] on div "$35,000" at bounding box center [107, 174] width 111 height 8
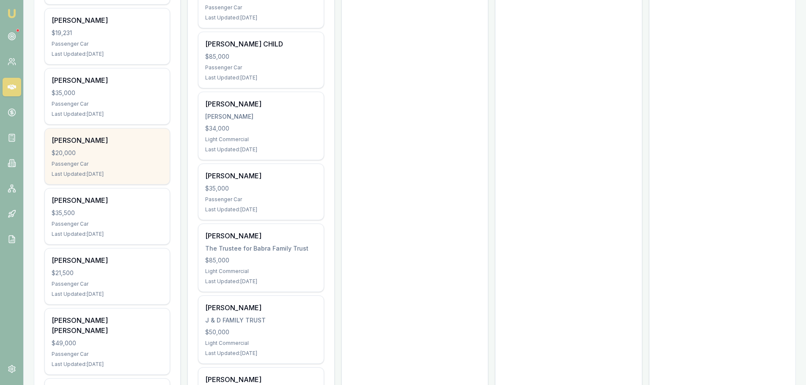
scroll to position [973, 0]
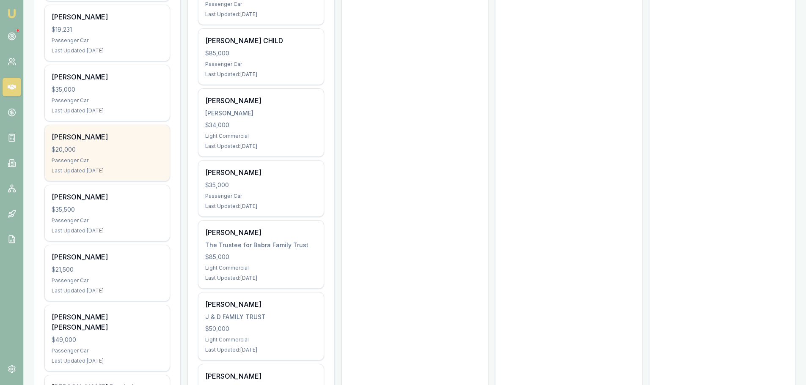
click at [105, 149] on div "$20,000" at bounding box center [107, 150] width 111 height 8
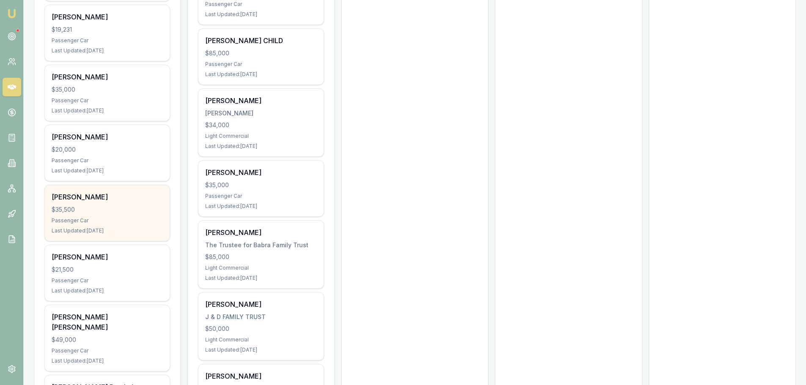
click at [85, 209] on div "$35,500" at bounding box center [107, 210] width 111 height 8
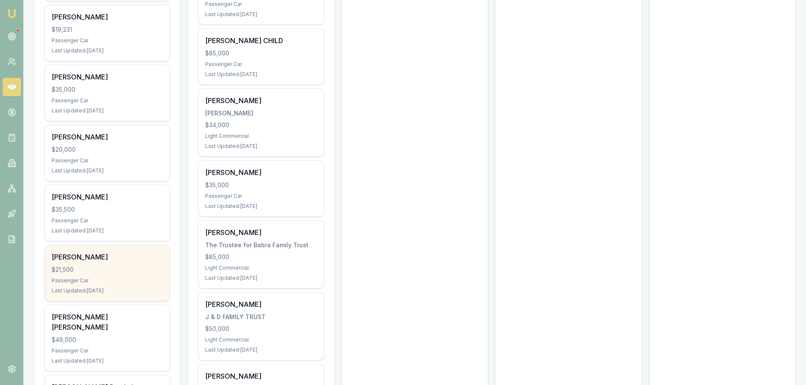
click at [106, 264] on div "Nick Hamilton $21,500 Passenger Car Last Updated: 17 days ago" at bounding box center [107, 273] width 125 height 56
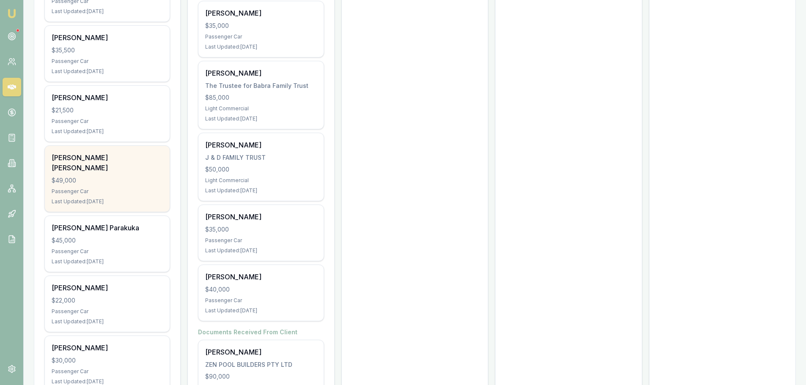
scroll to position [1142, 0]
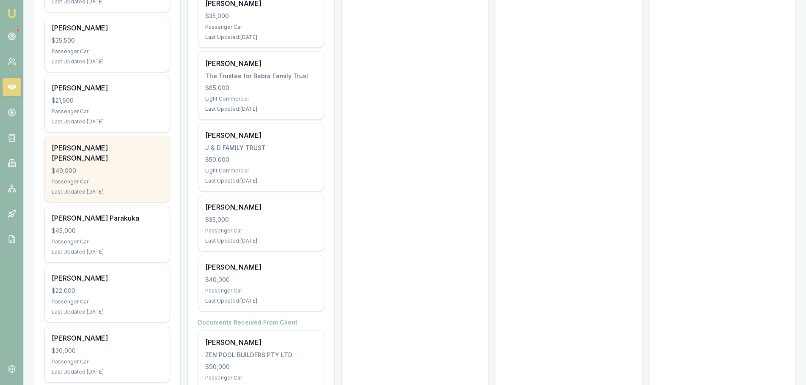
click at [105, 167] on div "$49,000" at bounding box center [107, 171] width 111 height 8
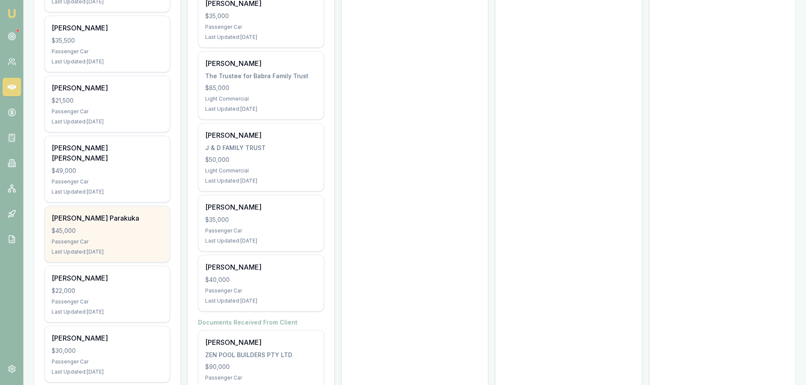
click at [127, 239] on div "Passenger Car" at bounding box center [107, 242] width 111 height 7
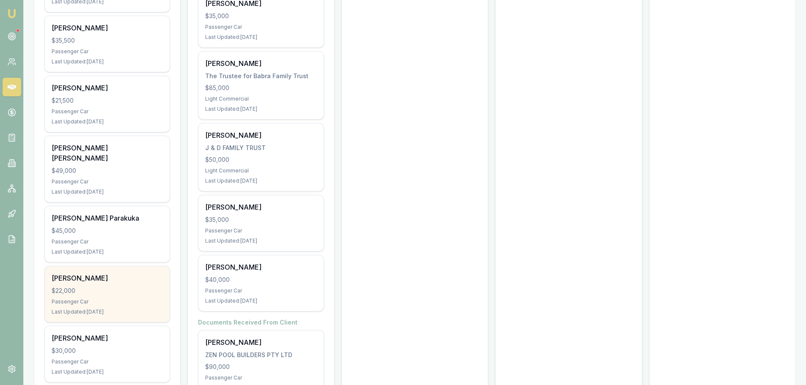
click at [103, 287] on div "$22,000" at bounding box center [107, 291] width 111 height 8
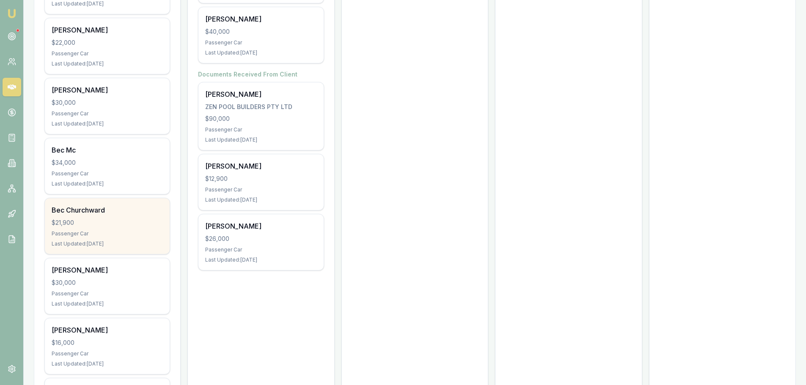
scroll to position [1354, 0]
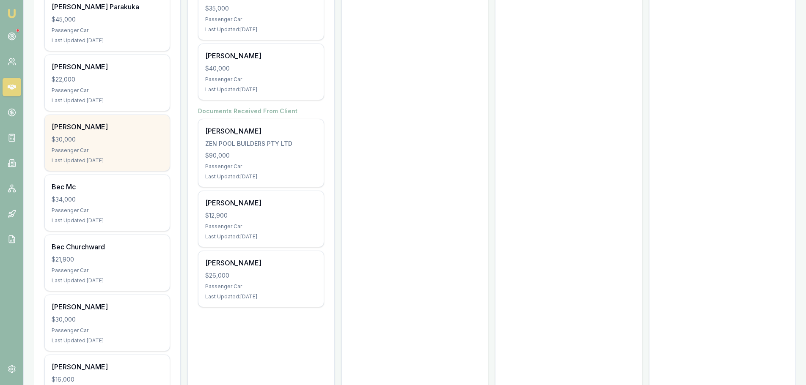
click at [106, 122] on div "Frank Christie" at bounding box center [107, 127] width 111 height 10
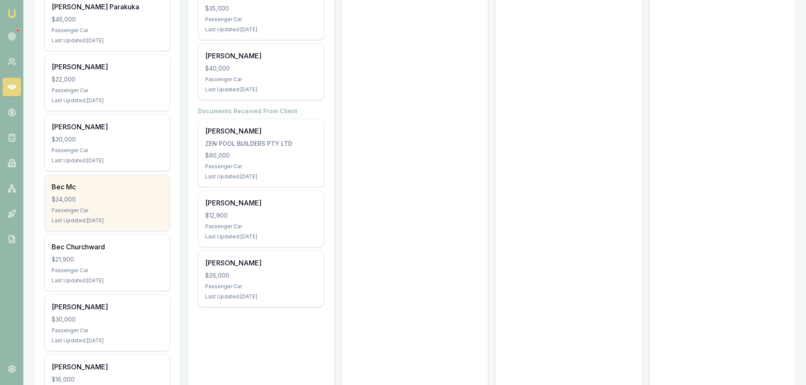
click at [142, 195] on div "$34,000" at bounding box center [107, 199] width 111 height 8
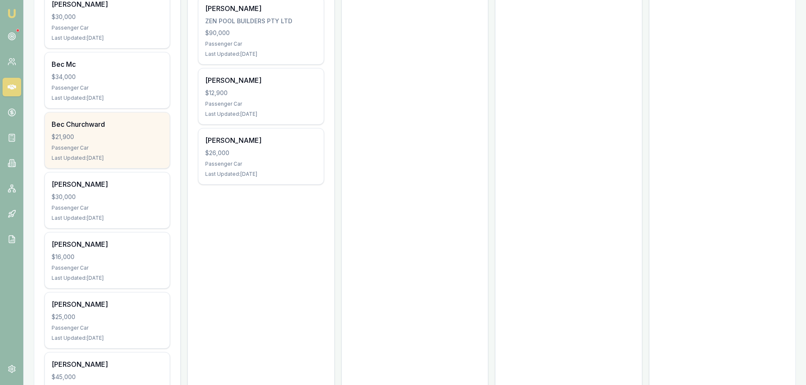
scroll to position [1481, 0]
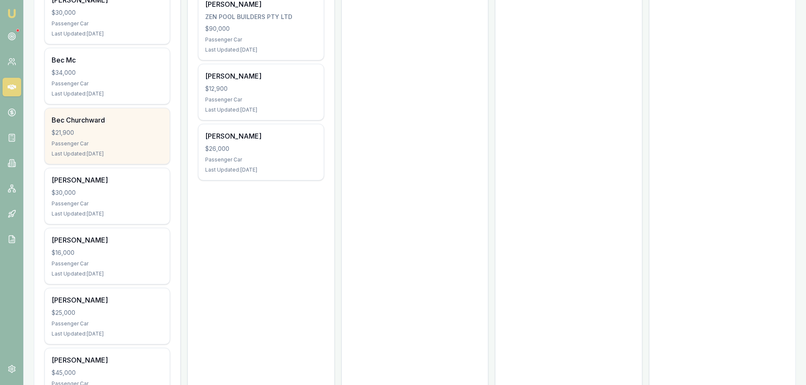
click at [97, 129] on div "$21,900" at bounding box center [107, 133] width 111 height 8
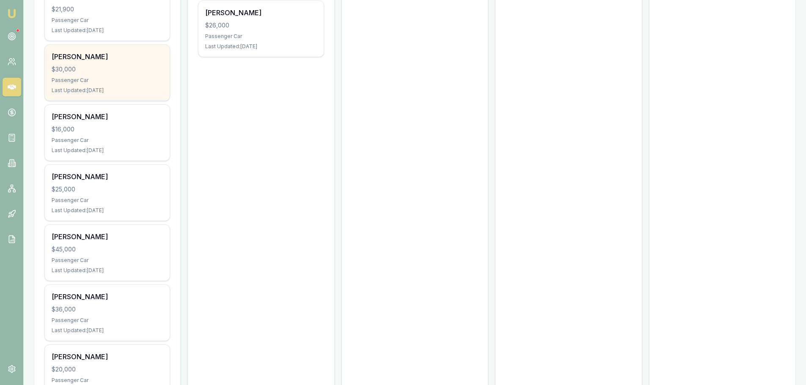
scroll to position [1608, 0]
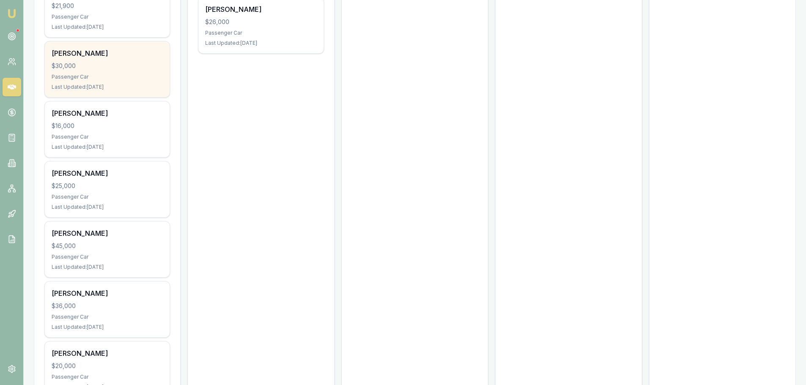
click at [81, 62] on div "$30,000" at bounding box center [107, 66] width 111 height 8
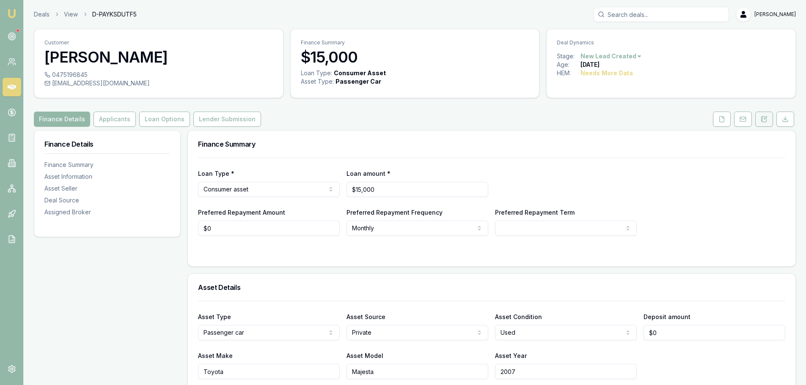
click at [762, 118] on icon at bounding box center [761, 118] width 1 height 0
click at [727, 117] on button at bounding box center [722, 119] width 18 height 15
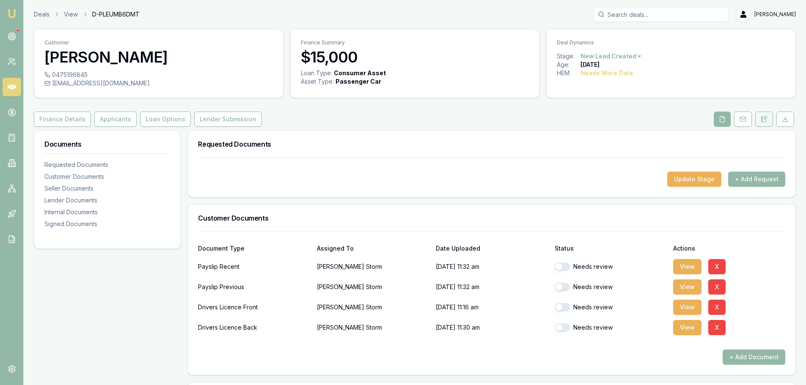
click at [768, 121] on button at bounding box center [764, 119] width 18 height 15
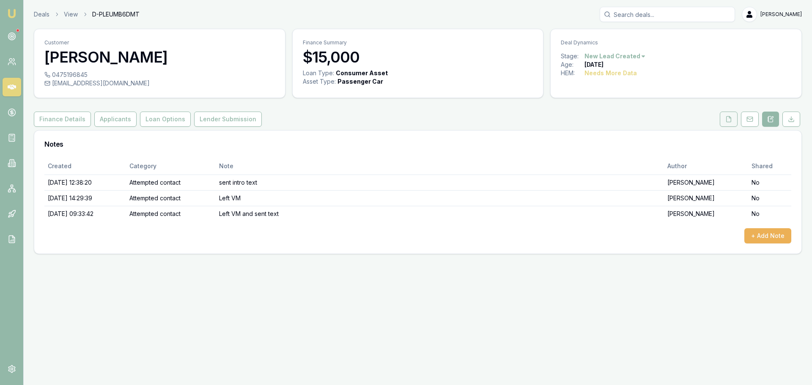
click at [724, 112] on button at bounding box center [729, 119] width 18 height 15
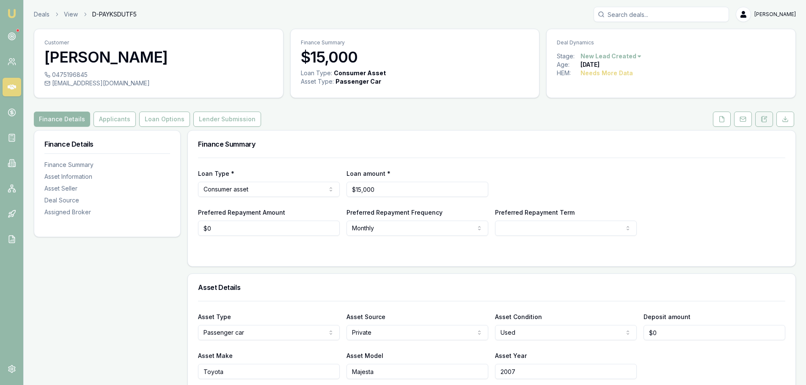
click at [766, 120] on icon at bounding box center [764, 119] width 7 height 7
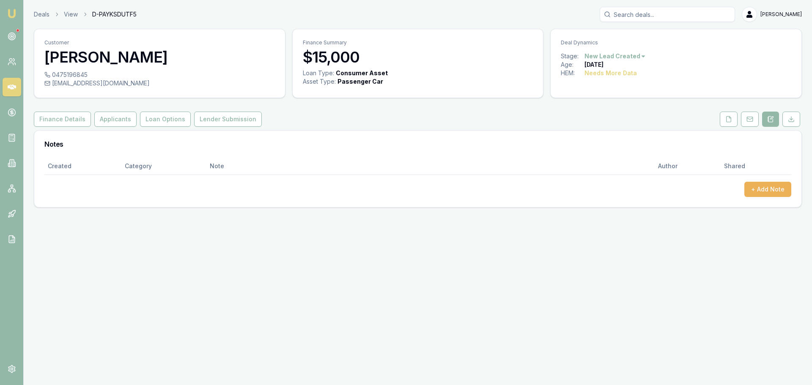
click at [632, 55] on html "Emu Broker Deals View D-PAYKSDUTF5 Erin Shield Toggle Menu Customer Liam Storm …" at bounding box center [406, 192] width 812 height 385
click at [623, 165] on div "- Other" at bounding box center [614, 167] width 50 height 14
click at [774, 188] on button "+ Add Note" at bounding box center [768, 189] width 47 height 15
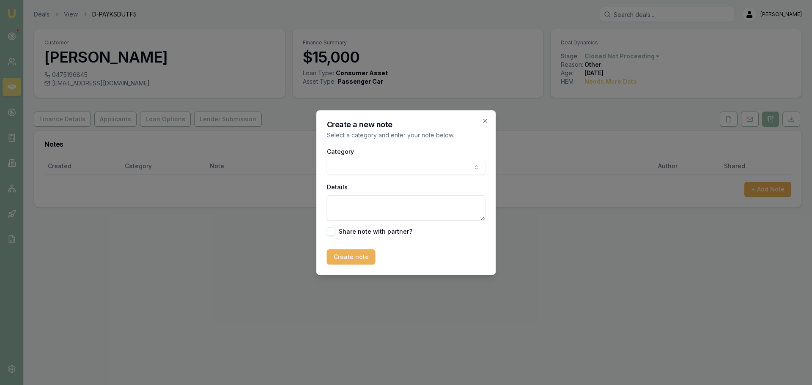
click at [415, 168] on body "Emu Broker Deals View D-PAYKSDUTF5 [PERSON_NAME] Toggle Menu Customer [PERSON_N…" at bounding box center [406, 192] width 812 height 385
click at [379, 205] on textarea "Details" at bounding box center [406, 207] width 159 height 25
type textarea "DUPLICATE"
click at [355, 250] on button "Create note" at bounding box center [351, 257] width 49 height 15
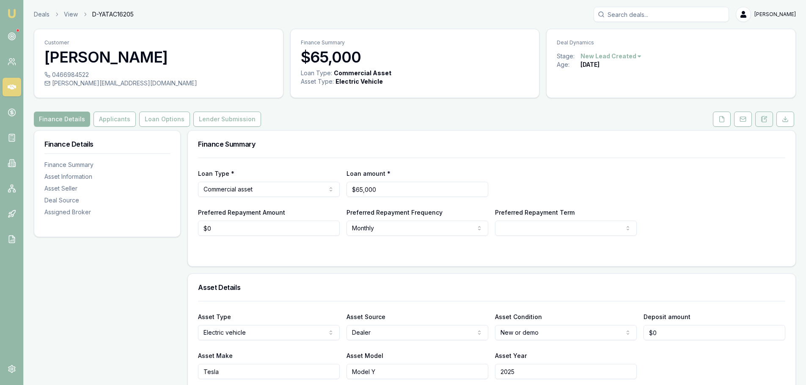
click at [765, 121] on icon at bounding box center [764, 119] width 7 height 7
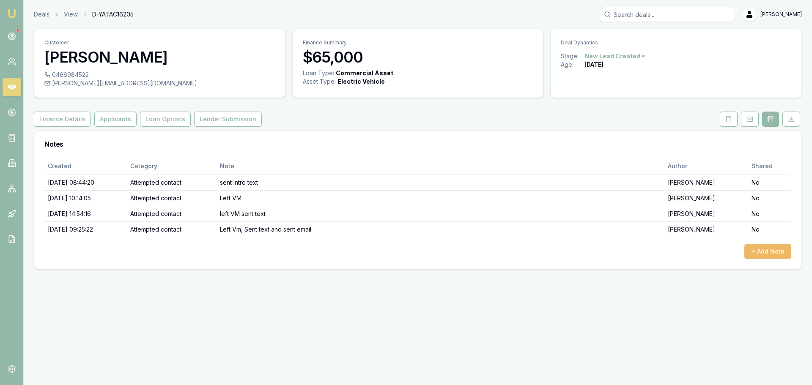
click at [771, 250] on button "+ Add Note" at bounding box center [768, 251] width 47 height 15
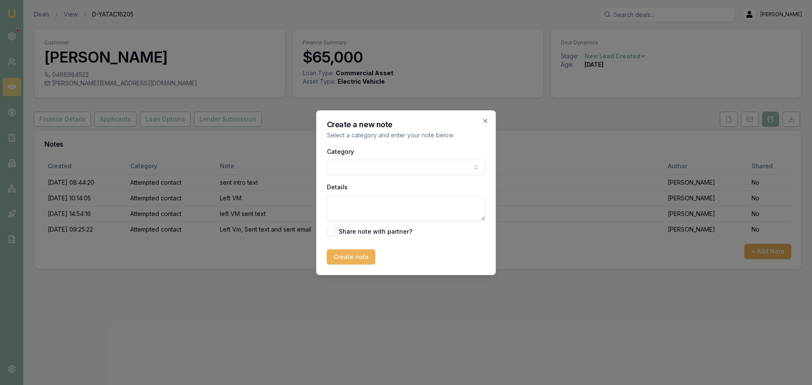
click at [359, 171] on body "Emu Broker Deals View D-YATAC16205 Erin Shield Toggle Menu Customer Robyn Baile…" at bounding box center [406, 192] width 812 height 385
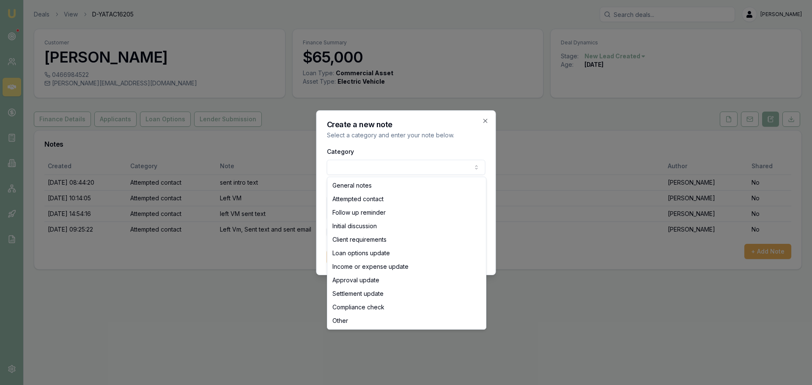
select select "ATTEMPTED_CONTACT"
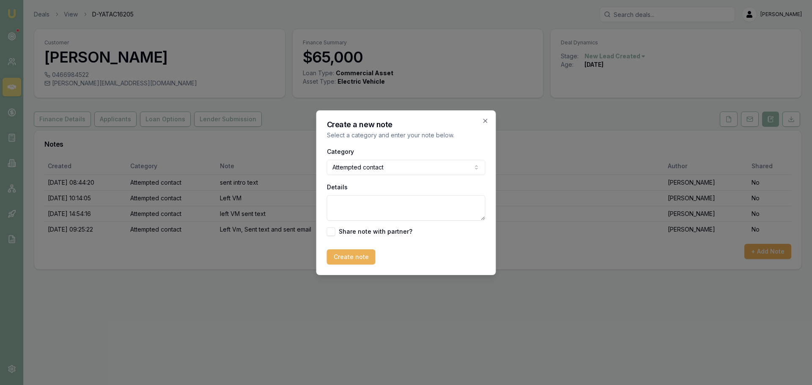
drag, startPoint x: 362, startPoint y: 214, endPoint x: 354, endPoint y: 206, distance: 10.8
click at [362, 214] on textarea "Details" at bounding box center [406, 207] width 159 height 25
type textarea "Sent text"
click at [341, 261] on button "Create note" at bounding box center [351, 257] width 49 height 15
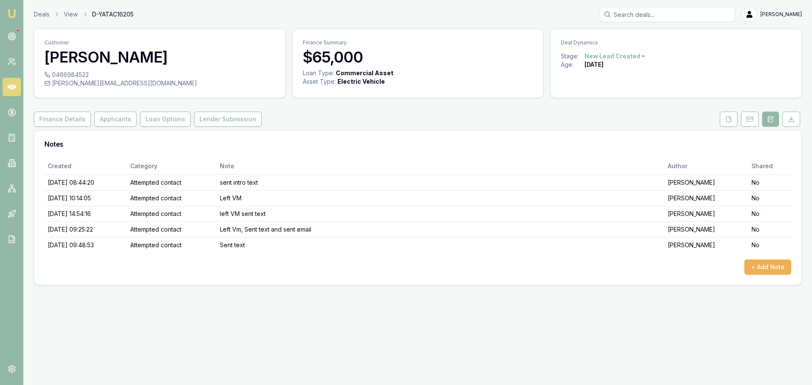
click at [630, 55] on html "Emu Broker Deals View D-YATAC16205 Erin Shield Toggle Menu Customer Robyn Baile…" at bounding box center [406, 192] width 812 height 385
click at [623, 151] on div "- No Contact" at bounding box center [614, 153] width 50 height 14
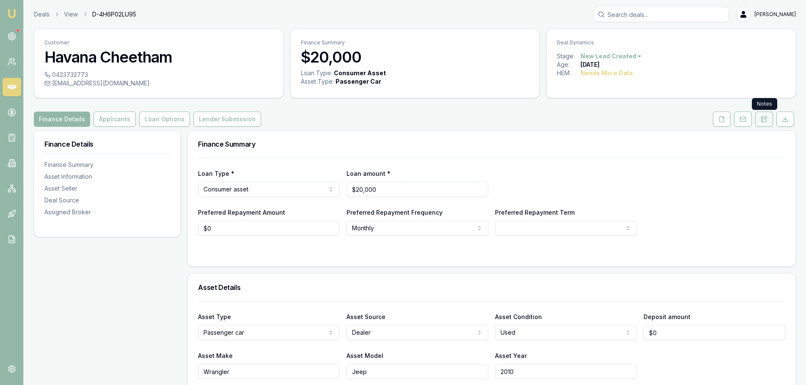
click at [768, 121] on button at bounding box center [764, 119] width 18 height 15
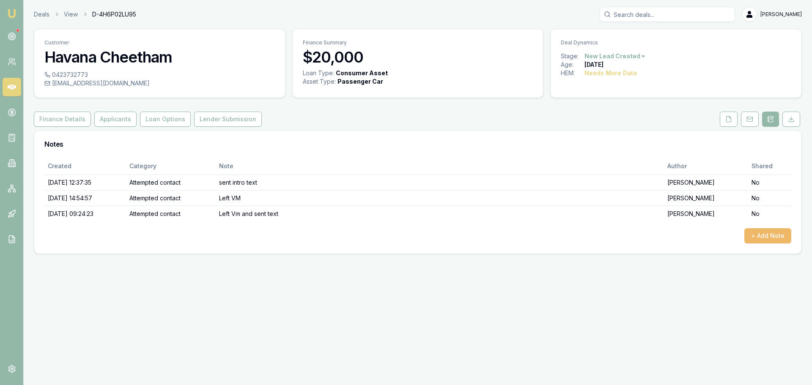
click at [751, 235] on button "+ Add Note" at bounding box center [768, 235] width 47 height 15
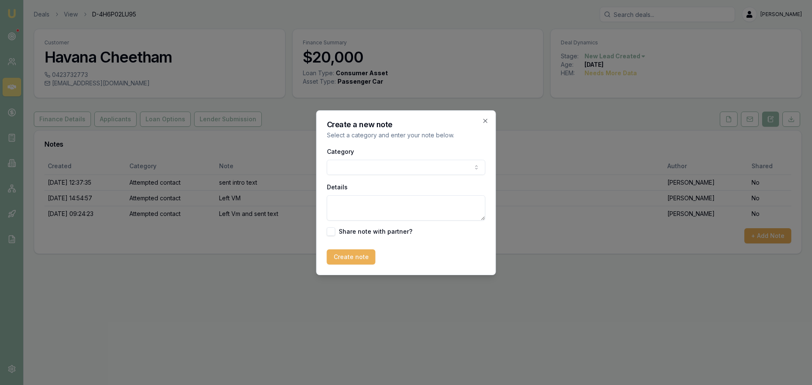
click at [434, 168] on body "Emu Broker Deals View D-4H6P02LU95 [PERSON_NAME] Toggle Menu Customer Havana Ch…" at bounding box center [406, 192] width 812 height 385
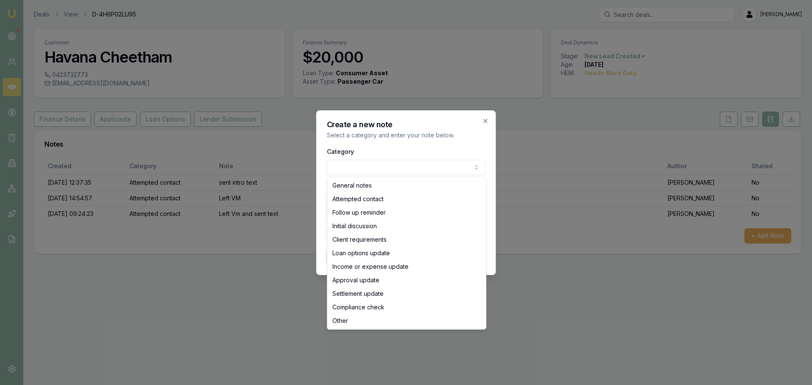
select select "ATTEMPTED_CONTACT"
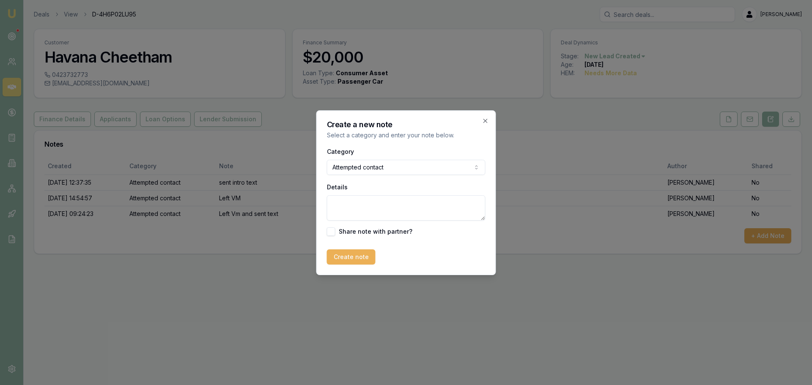
click at [371, 209] on textarea "Details" at bounding box center [406, 207] width 159 height 25
type textarea "sent text"
click at [347, 256] on button "Create note" at bounding box center [351, 257] width 49 height 15
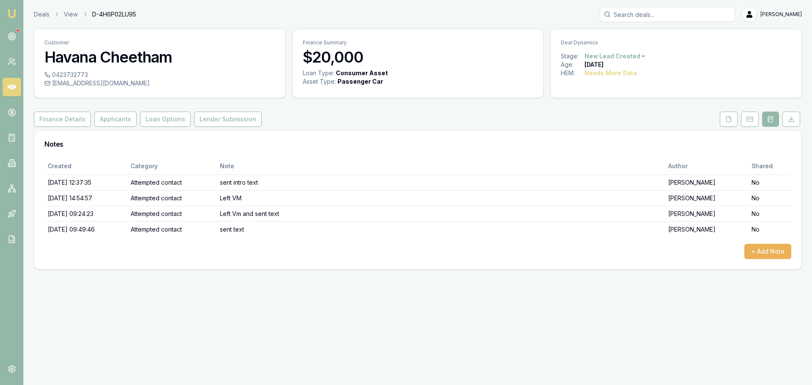
click at [617, 55] on html "Emu Broker Deals View D-4H6P02LU95 [PERSON_NAME] Toggle Menu Customer Havana Ch…" at bounding box center [406, 192] width 812 height 385
click at [626, 151] on div "- No Contact" at bounding box center [614, 153] width 50 height 14
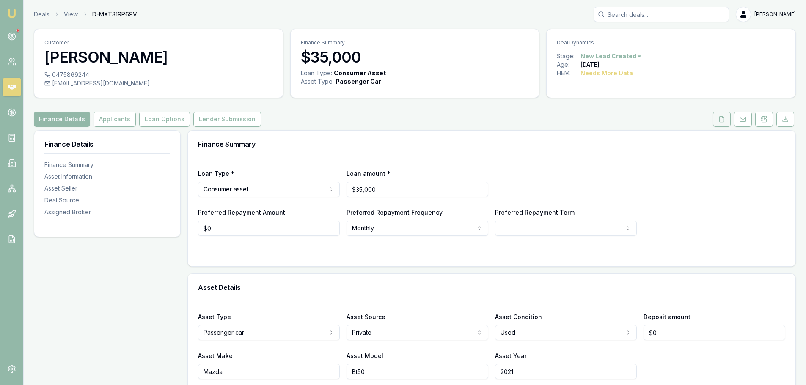
click at [720, 114] on button at bounding box center [722, 119] width 18 height 15
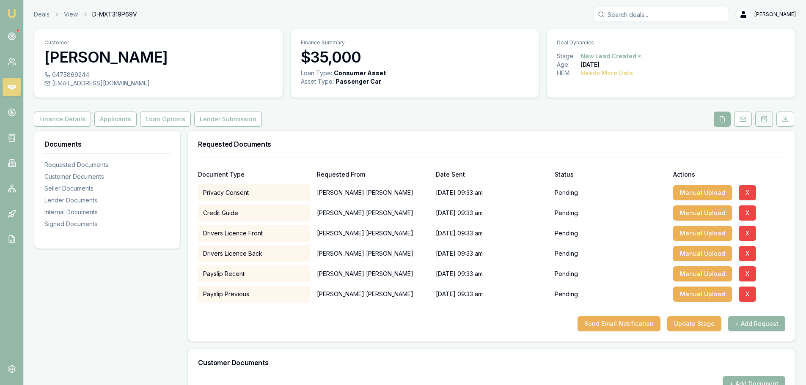
click at [767, 119] on icon at bounding box center [764, 119] width 7 height 7
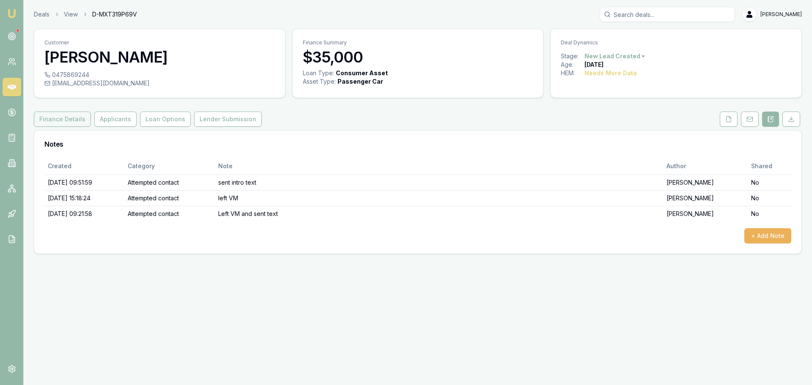
click at [47, 120] on button "Finance Details" at bounding box center [62, 119] width 57 height 15
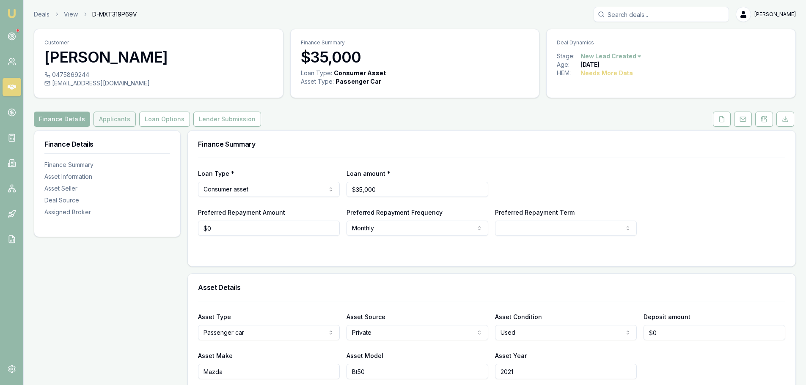
click at [106, 121] on button "Applicants" at bounding box center [115, 119] width 42 height 15
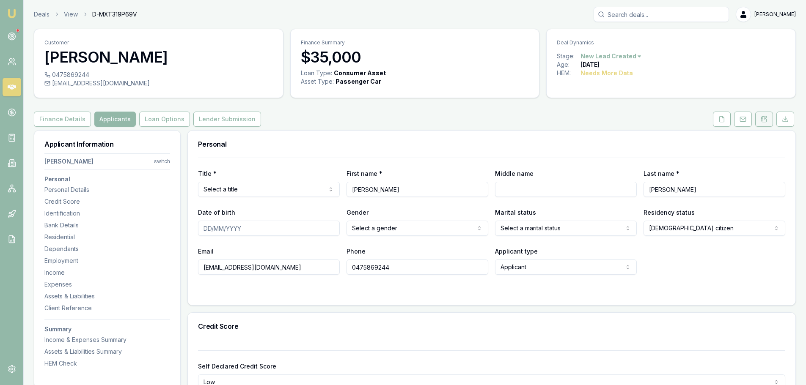
click at [769, 120] on button at bounding box center [764, 119] width 18 height 15
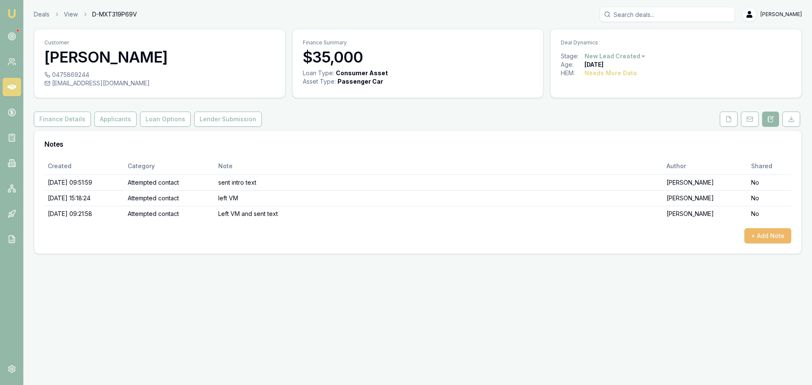
click at [773, 234] on button "+ Add Note" at bounding box center [768, 235] width 47 height 15
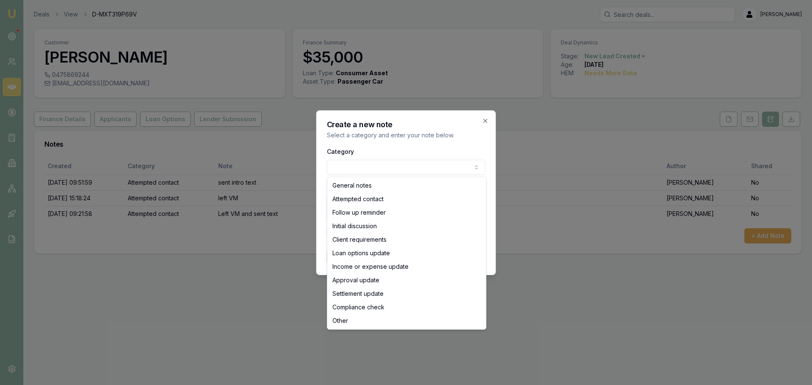
click at [437, 167] on body "Emu Broker Deals View D-MXT319P69V Erin Shield Toggle Menu Customer Chloe-lee M…" at bounding box center [406, 192] width 812 height 385
select select "ATTEMPTED_CONTACT"
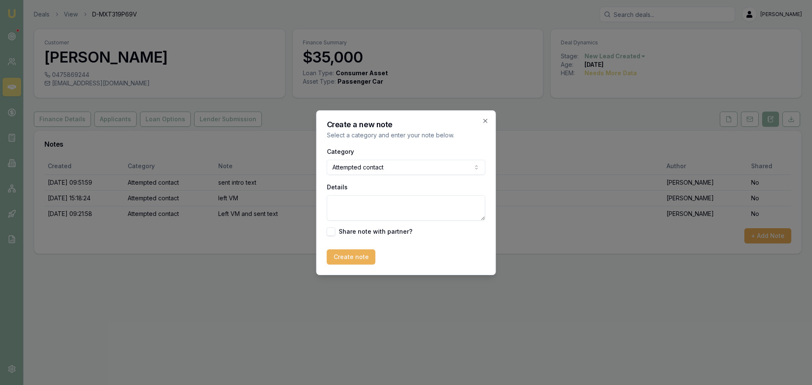
click at [393, 209] on textarea "Details" at bounding box center [406, 207] width 159 height 25
type textarea "sent text"
click at [364, 260] on button "Create note" at bounding box center [351, 257] width 49 height 15
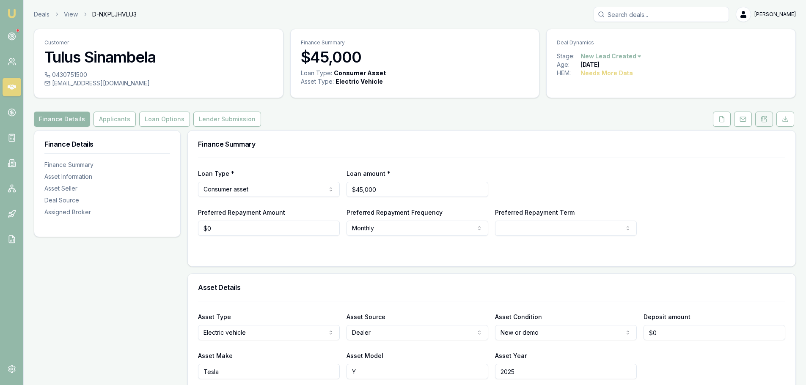
click at [766, 122] on icon at bounding box center [764, 119] width 5 height 6
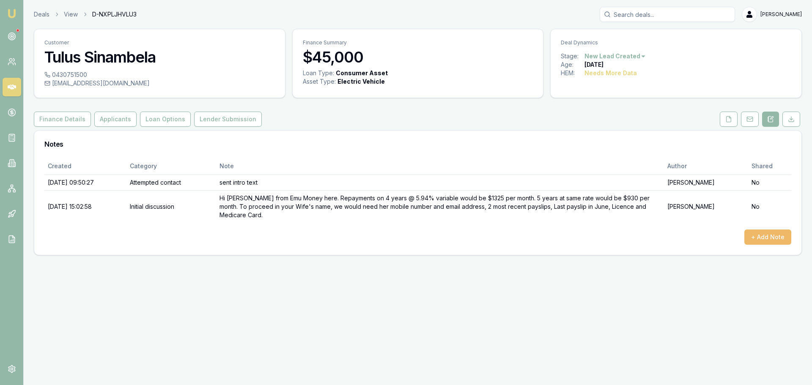
click at [776, 231] on button "+ Add Note" at bounding box center [768, 237] width 47 height 15
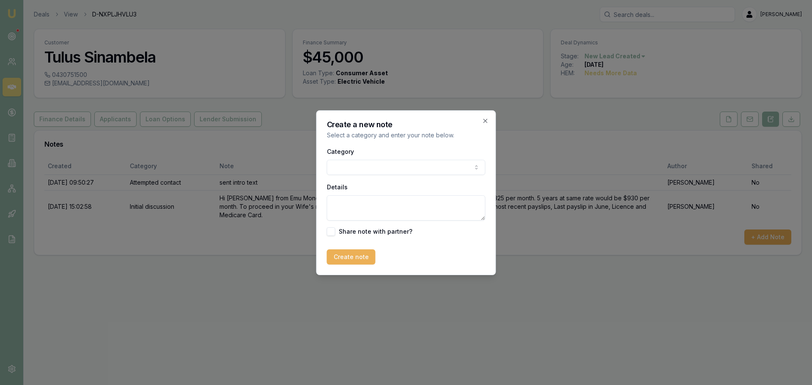
click at [371, 168] on body "Emu Broker Deals View D-NXPLJHVLU3 Erin Shield Toggle Menu Customer Tulus Sinam…" at bounding box center [406, 192] width 812 height 385
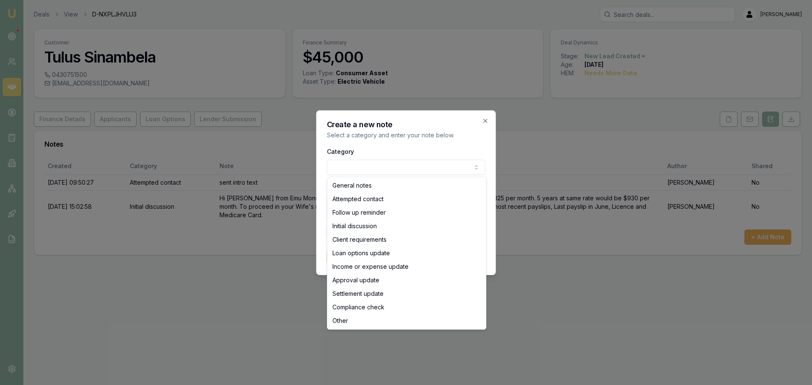
select select "ATTEMPTED_CONTACT"
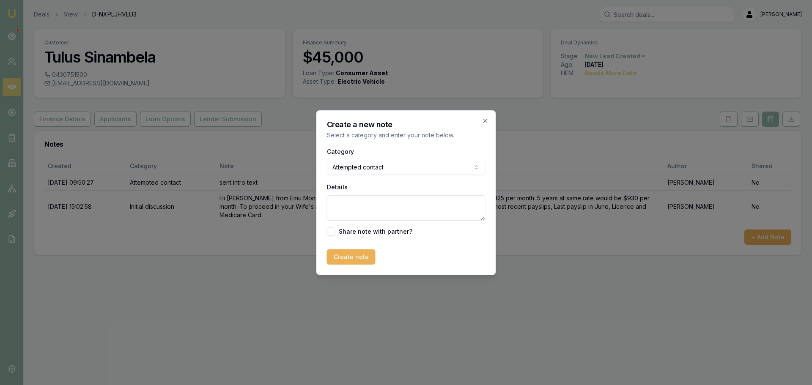
click at [370, 210] on textarea "Details" at bounding box center [406, 207] width 159 height 25
type textarea "sent text"
click at [349, 259] on button "Create note" at bounding box center [351, 257] width 49 height 15
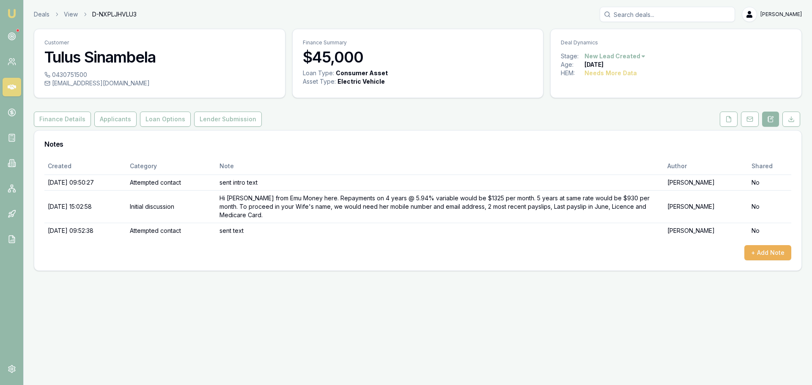
click at [637, 58] on html "Emu Broker Deals View D-NXPLJHVLU3 Erin Shield Toggle Menu Customer Tulus Sinam…" at bounding box center [406, 192] width 812 height 385
click at [611, 149] on div "- No Contact" at bounding box center [614, 153] width 50 height 14
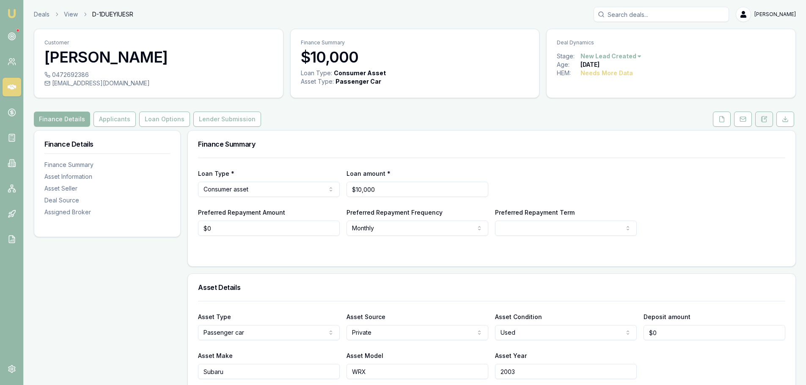
click at [762, 123] on button at bounding box center [764, 119] width 18 height 15
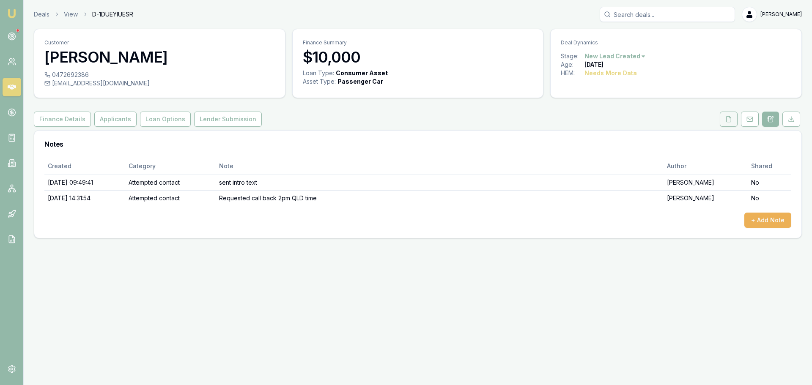
click at [728, 119] on icon at bounding box center [729, 119] width 7 height 7
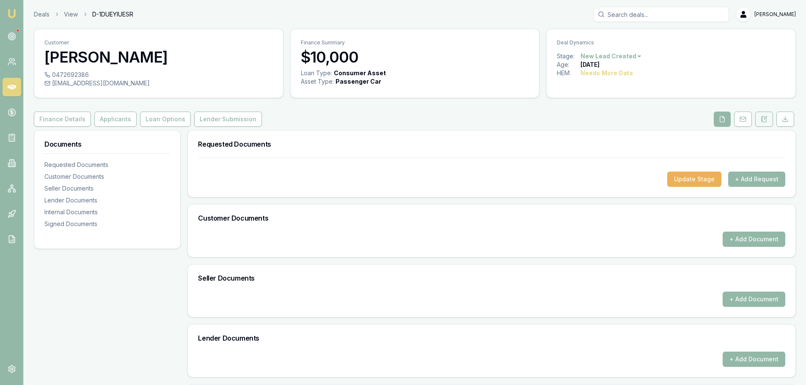
click at [767, 118] on icon at bounding box center [764, 119] width 7 height 7
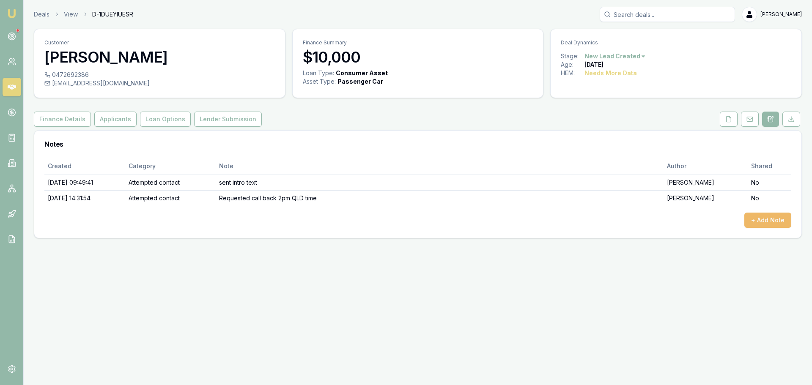
click at [773, 222] on button "+ Add Note" at bounding box center [768, 220] width 47 height 15
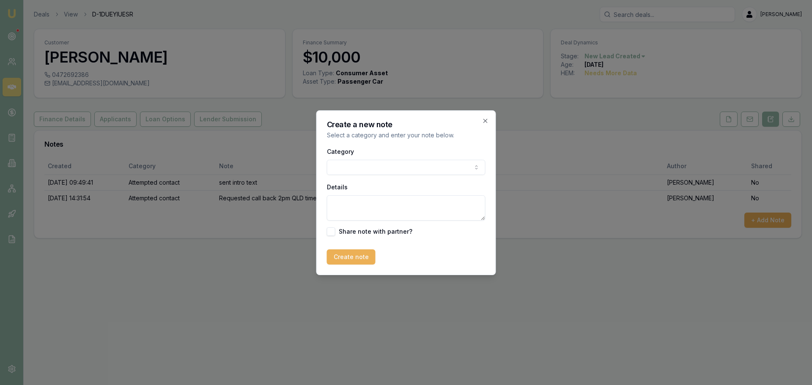
click at [352, 170] on body "Emu Broker Deals View D-1DUEYIUESR [PERSON_NAME] Toggle Menu Customer [PERSON_N…" at bounding box center [406, 192] width 812 height 385
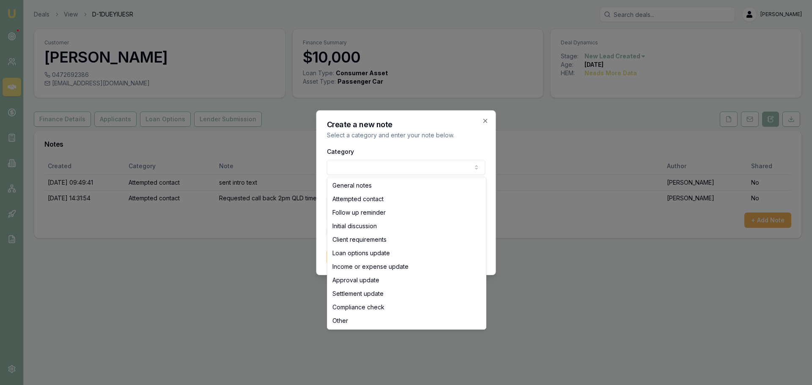
select select "ATTEMPTED_CONTACT"
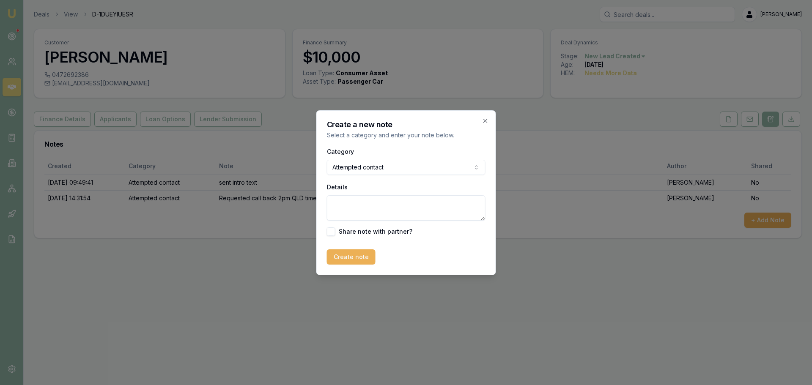
click at [365, 206] on textarea "Details" at bounding box center [406, 207] width 159 height 25
type textarea "sent text"
click at [355, 257] on button "Create note" at bounding box center [351, 257] width 49 height 15
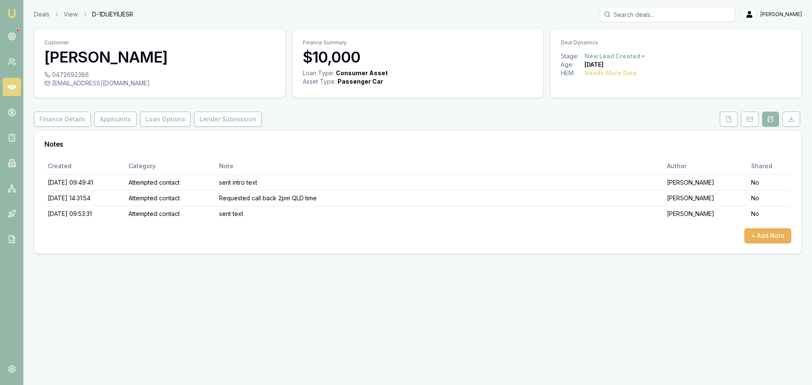
click at [634, 54] on html "Emu Broker Deals View D-1DUEYIUESR [PERSON_NAME] Toggle Menu Customer [PERSON_N…" at bounding box center [406, 192] width 812 height 385
click at [627, 151] on div "- No Contact" at bounding box center [614, 153] width 50 height 14
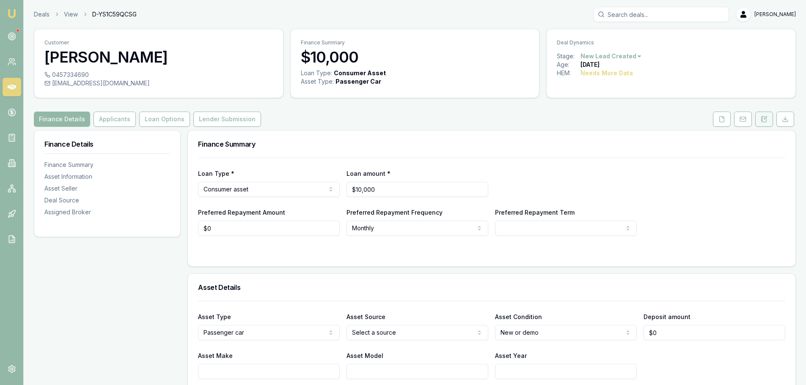
click at [761, 116] on button at bounding box center [764, 119] width 18 height 15
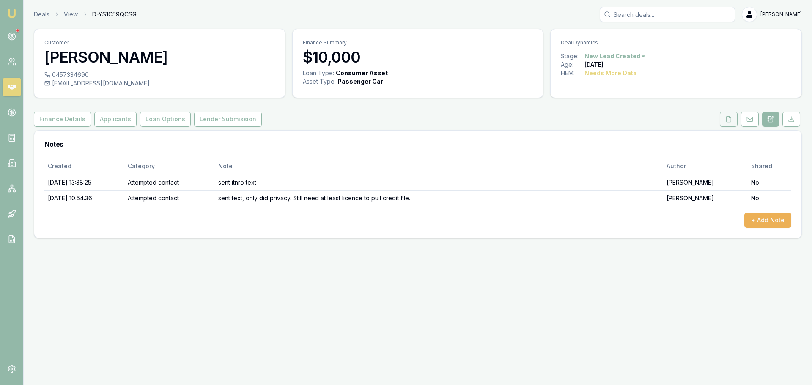
click at [731, 121] on icon at bounding box center [729, 119] width 7 height 7
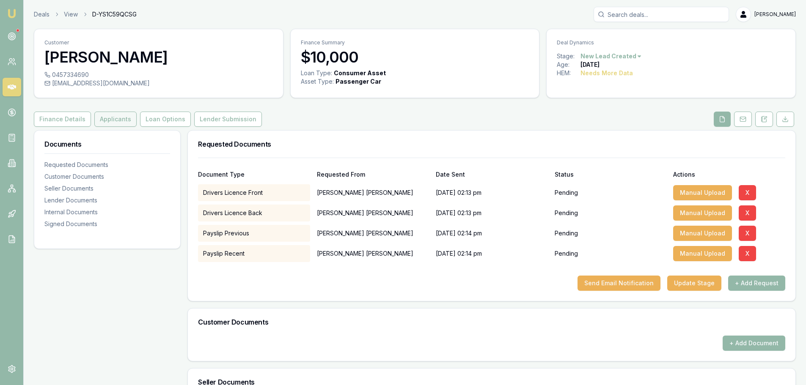
click at [123, 112] on button "Applicants" at bounding box center [115, 119] width 42 height 15
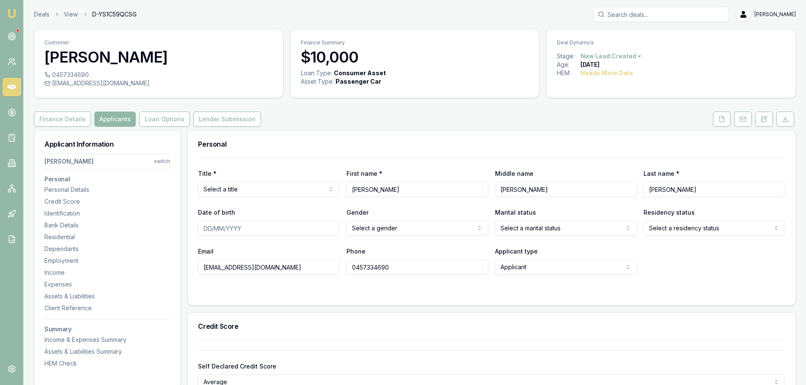
click at [127, 123] on button "Applicants" at bounding box center [114, 119] width 41 height 15
click at [762, 122] on icon at bounding box center [764, 119] width 7 height 7
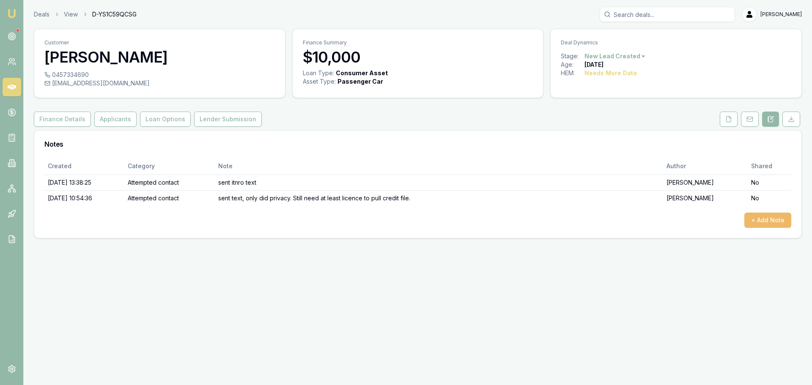
click at [772, 220] on button "+ Add Note" at bounding box center [768, 220] width 47 height 15
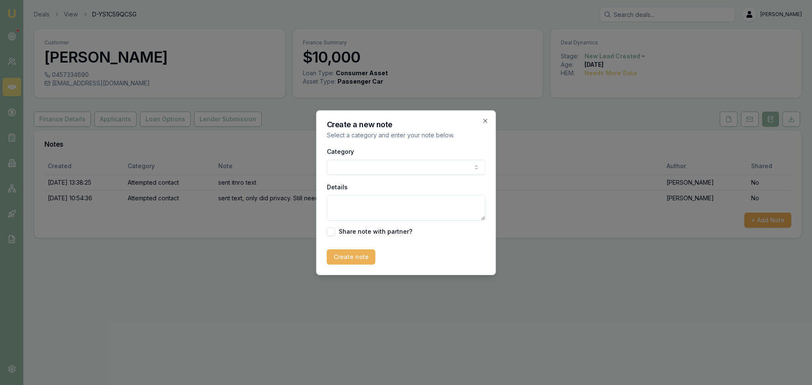
click at [415, 162] on body "Emu Broker Deals View D-YS1C59QCSG Erin Shield Toggle Menu Customer Mechelle Co…" at bounding box center [406, 192] width 812 height 385
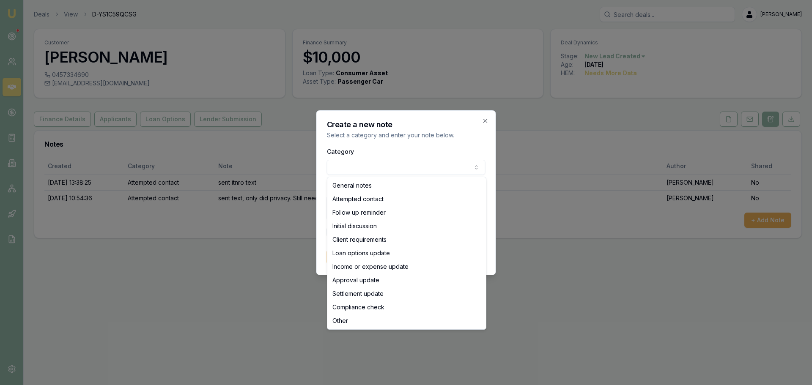
select select "ATTEMPTED_CONTACT"
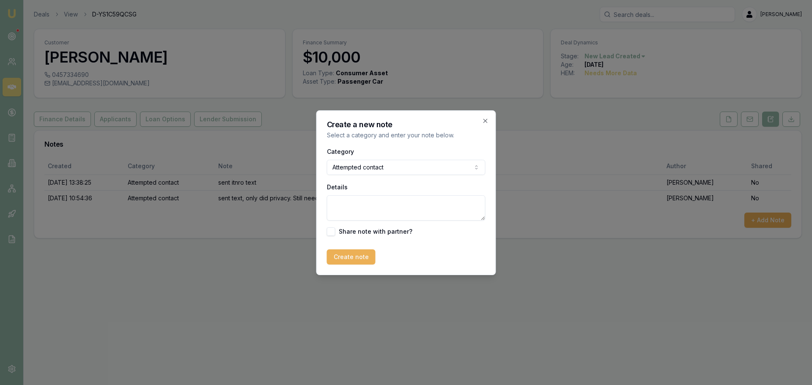
click at [382, 213] on textarea "Details" at bounding box center [406, 207] width 159 height 25
type textarea "sent text"
click at [344, 259] on button "Create note" at bounding box center [351, 257] width 49 height 15
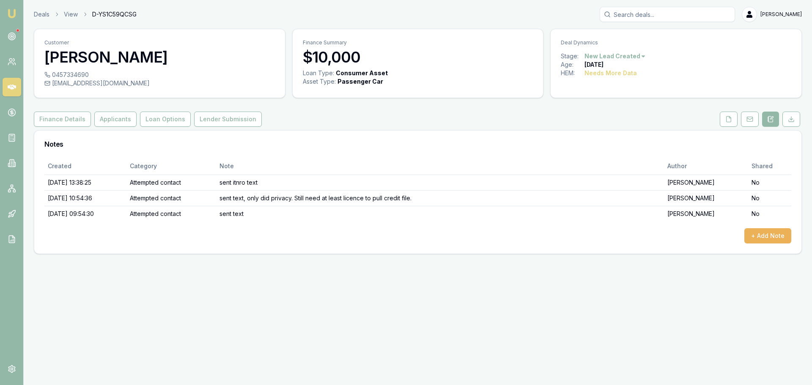
click at [626, 55] on html "Emu Broker Deals View D-YS1C59QCSG Erin Shield Toggle Menu Customer Mechelle Co…" at bounding box center [406, 192] width 812 height 385
click at [606, 154] on div "- No Contact" at bounding box center [614, 153] width 50 height 14
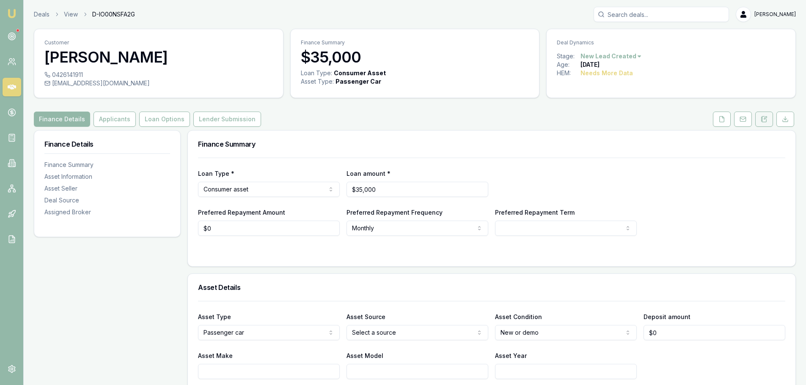
click at [765, 118] on icon at bounding box center [765, 118] width 3 height 3
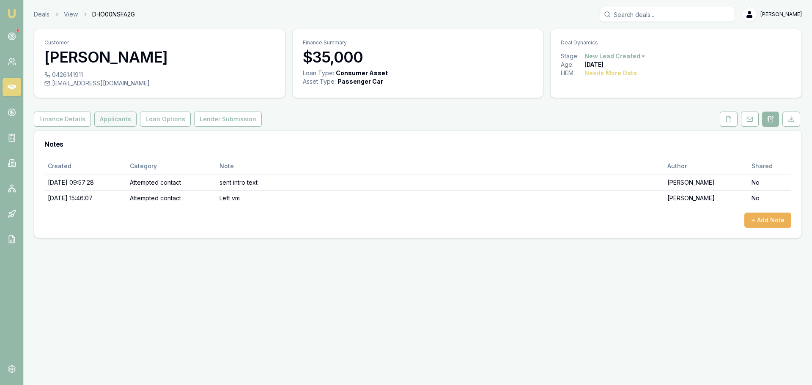
click at [120, 119] on button "Applicants" at bounding box center [115, 119] width 42 height 15
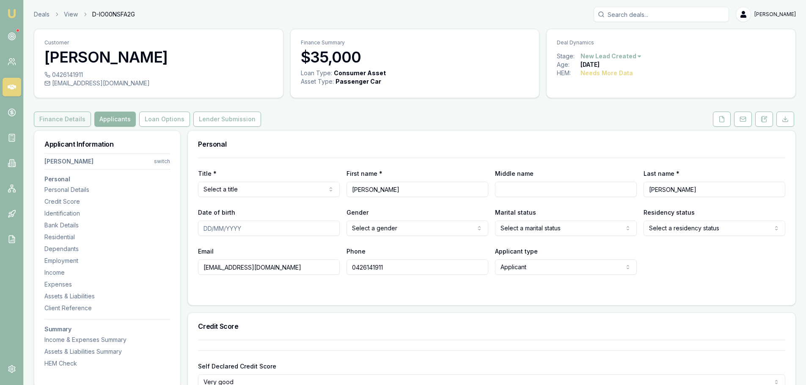
click at [70, 116] on button "Finance Details" at bounding box center [62, 119] width 57 height 15
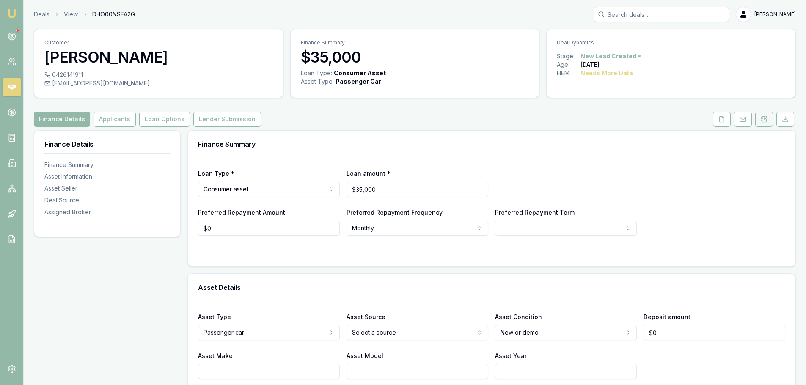
click at [763, 120] on icon at bounding box center [764, 119] width 7 height 7
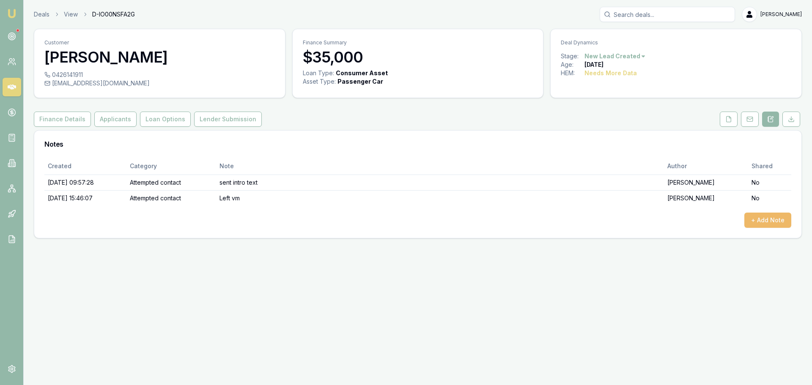
click at [760, 218] on button "+ Add Note" at bounding box center [768, 220] width 47 height 15
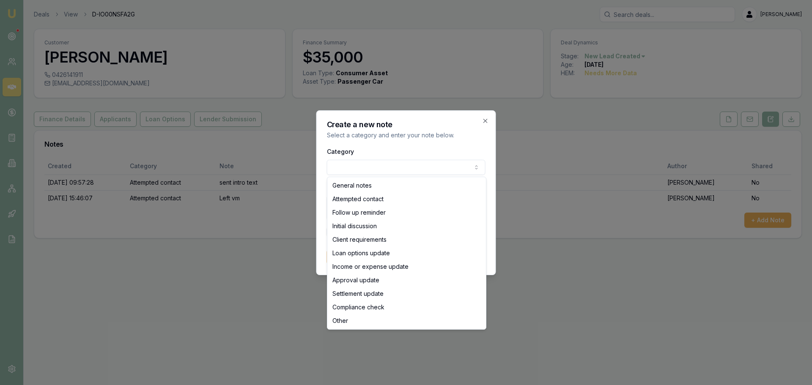
click at [360, 169] on body "Emu Broker Deals View D-IO00NSFA2G Erin Shield Toggle Menu Customer Christopher…" at bounding box center [406, 192] width 812 height 385
select select "ATTEMPTED_CONTACT"
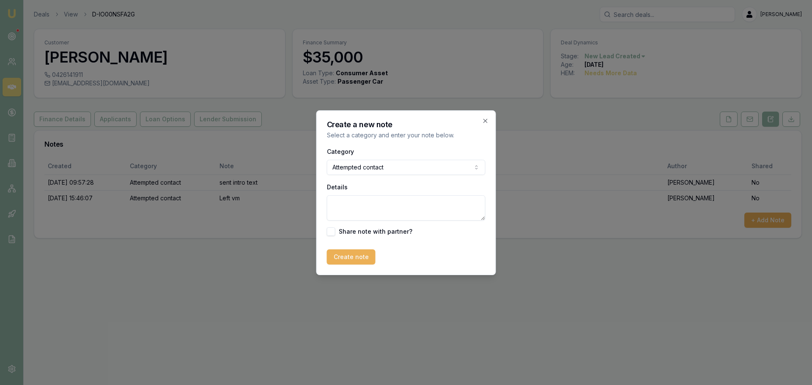
click at [349, 211] on textarea "Details" at bounding box center [406, 207] width 159 height 25
type textarea "sent text"
click at [351, 258] on button "Create note" at bounding box center [351, 257] width 49 height 15
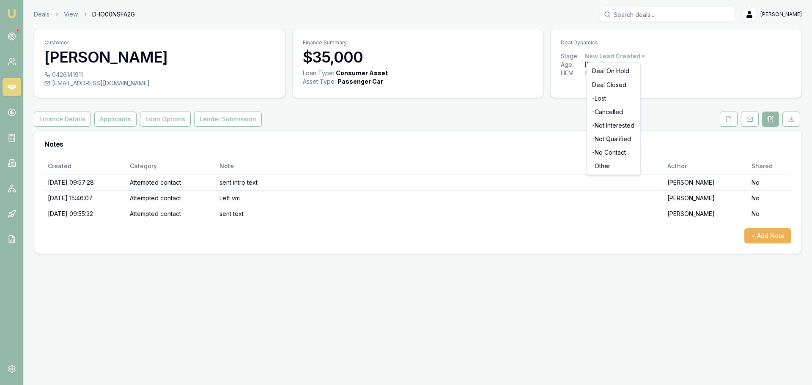
click at [602, 55] on html "Emu Broker Deals View D-IO00NSFA2G Erin Shield Toggle Menu Customer Christopher…" at bounding box center [406, 192] width 812 height 385
click at [611, 155] on div "- No Contact" at bounding box center [614, 153] width 50 height 14
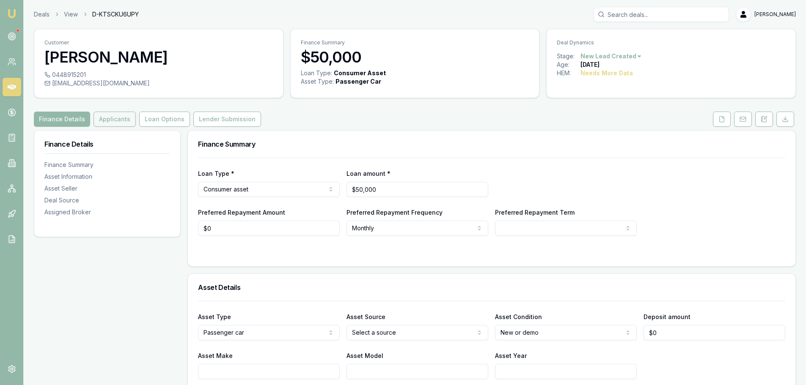
click at [112, 115] on button "Applicants" at bounding box center [115, 119] width 42 height 15
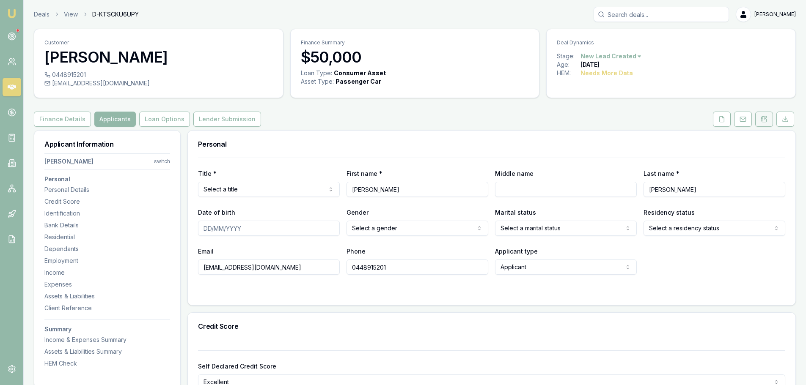
click at [766, 119] on icon at bounding box center [764, 119] width 7 height 7
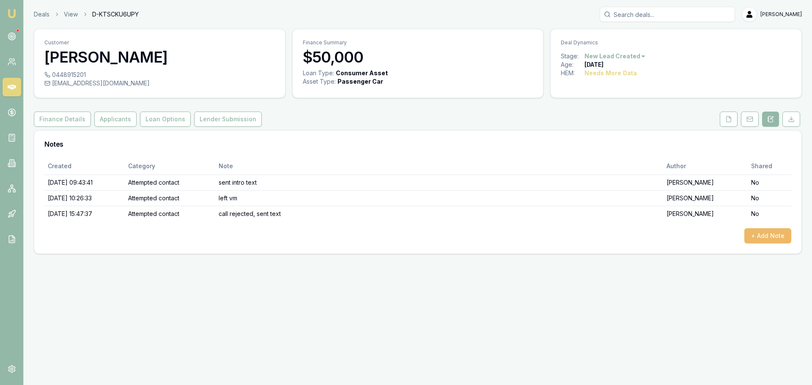
click at [773, 236] on button "+ Add Note" at bounding box center [768, 235] width 47 height 15
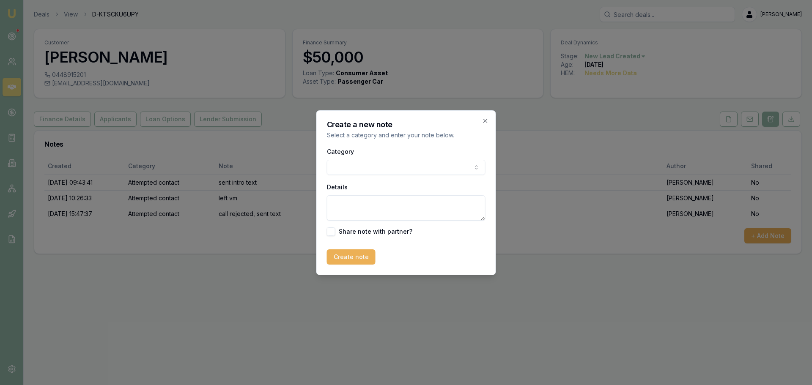
click at [356, 169] on body "Emu Broker Deals View D-KTSCKU6UPY Erin Shield Toggle Menu Customer Brad Healy …" at bounding box center [406, 192] width 812 height 385
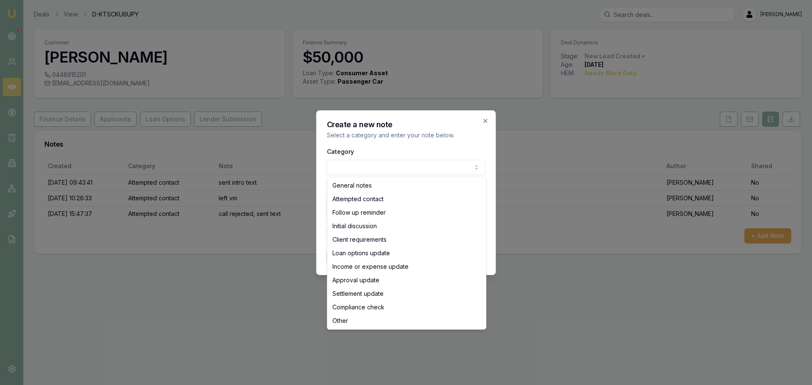
select select "ATTEMPTED_CONTACT"
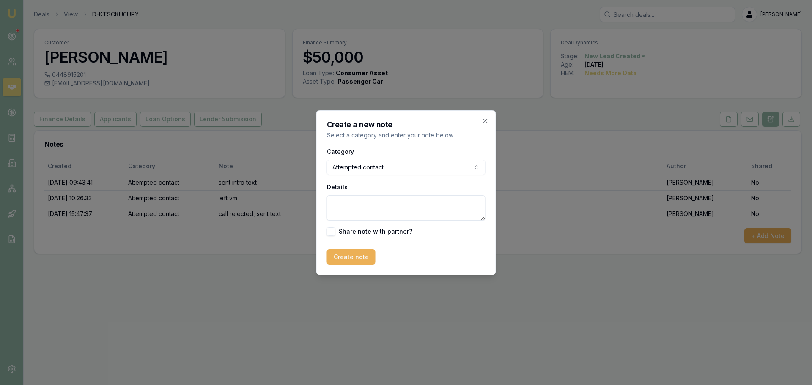
click at [354, 211] on textarea "Details" at bounding box center [406, 207] width 159 height 25
type textarea "sent text"
click at [345, 264] on button "Create note" at bounding box center [351, 257] width 49 height 15
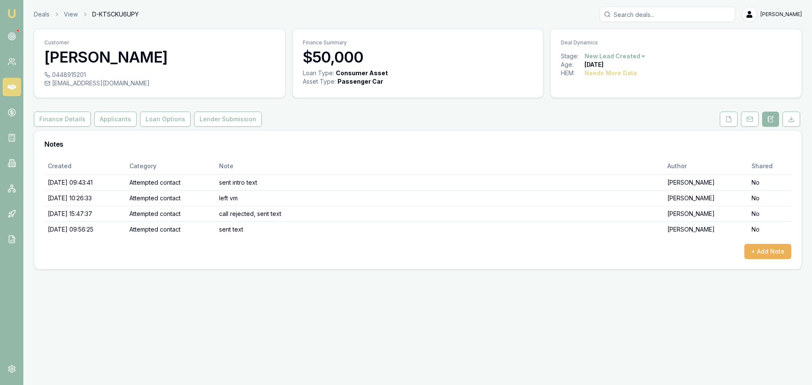
click at [640, 56] on html "Emu Broker Deals View D-KTSCKU6UPY Erin Shield Toggle Menu Customer Brad Healy …" at bounding box center [406, 192] width 812 height 385
click at [623, 151] on div "- No Contact" at bounding box center [614, 153] width 50 height 14
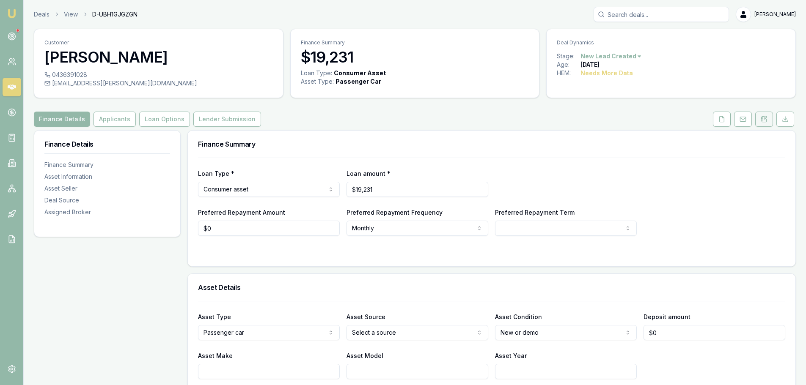
click at [762, 117] on icon at bounding box center [764, 119] width 5 height 6
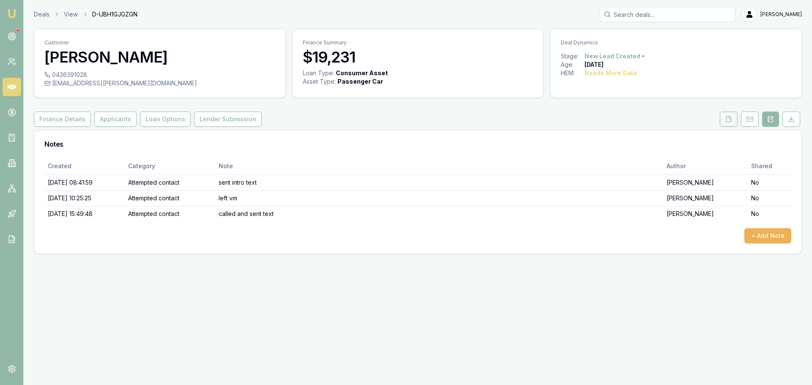
click at [730, 122] on icon at bounding box center [729, 119] width 5 height 6
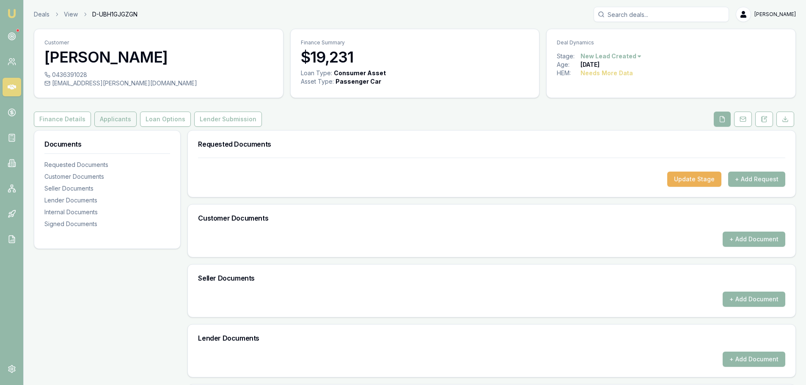
click at [128, 119] on button "Applicants" at bounding box center [115, 119] width 42 height 15
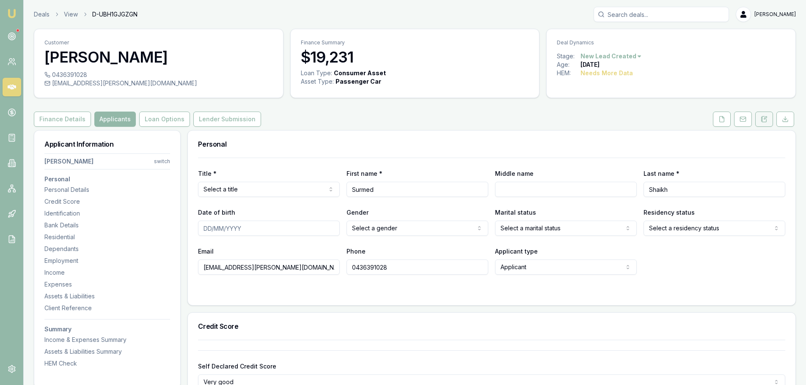
click at [760, 119] on button at bounding box center [764, 119] width 18 height 15
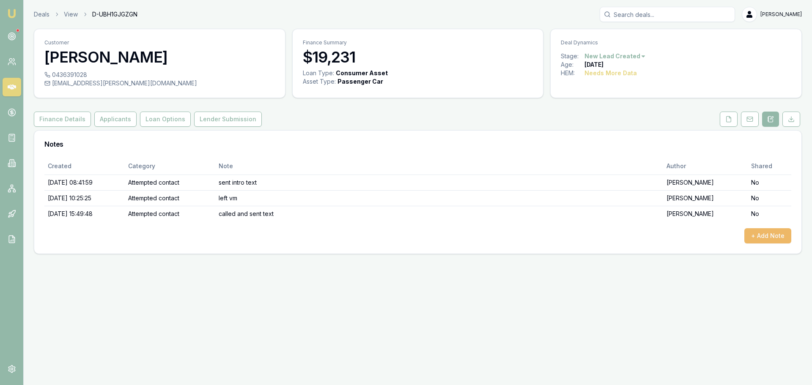
click at [763, 233] on button "+ Add Note" at bounding box center [768, 235] width 47 height 15
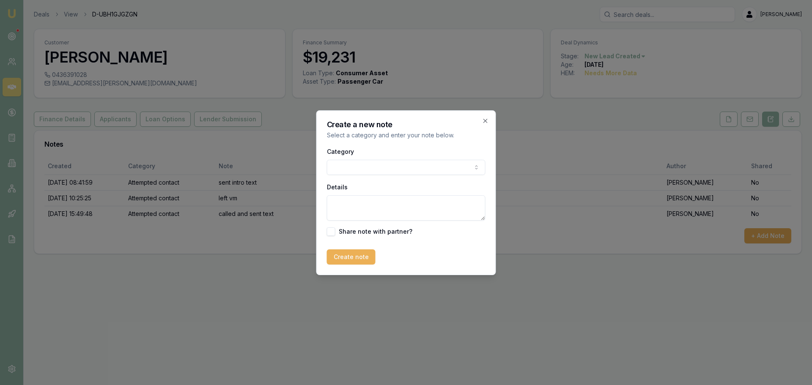
click at [396, 169] on body "Emu Broker Deals View D-UBH1GJGZGN [PERSON_NAME] Shield Toggle Menu Customer [P…" at bounding box center [406, 192] width 812 height 385
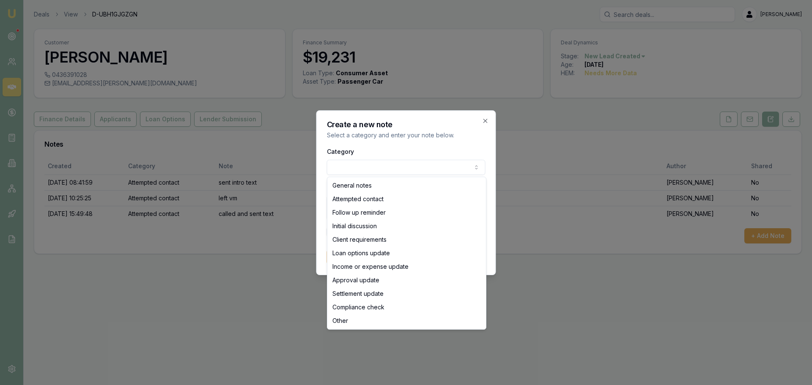
select select "ATTEMPTED_CONTACT"
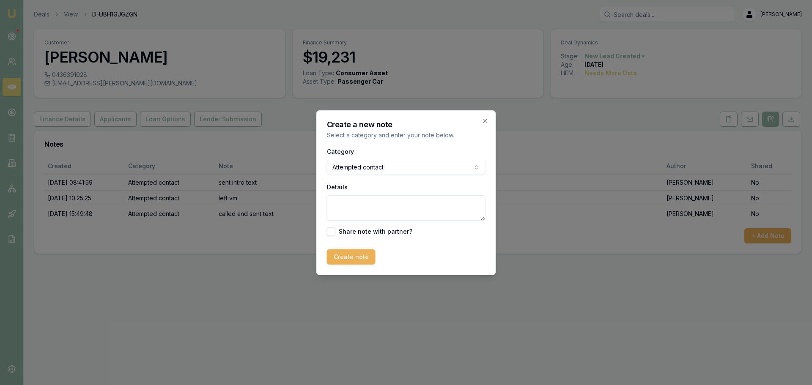
click at [384, 207] on textarea "Details" at bounding box center [406, 207] width 159 height 25
type textarea "sent text"
click at [330, 259] on button "Create note" at bounding box center [351, 257] width 49 height 15
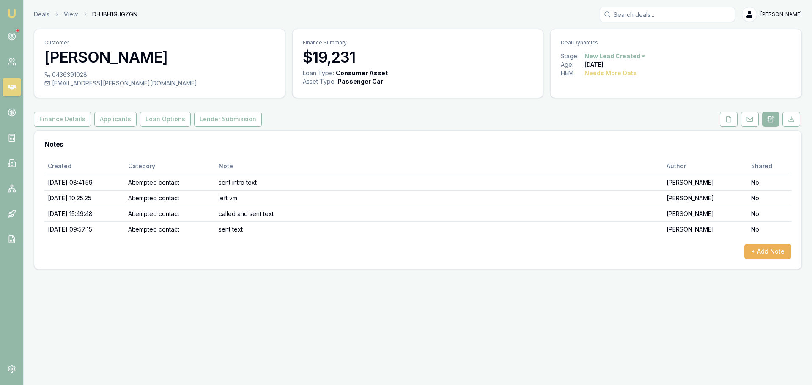
click at [628, 57] on html "Emu Broker Deals View D-UBH1GJGZGN Erin Shield Toggle Menu Customer Surmed Shai…" at bounding box center [406, 192] width 812 height 385
click at [602, 150] on div "- No Contact" at bounding box center [614, 153] width 50 height 14
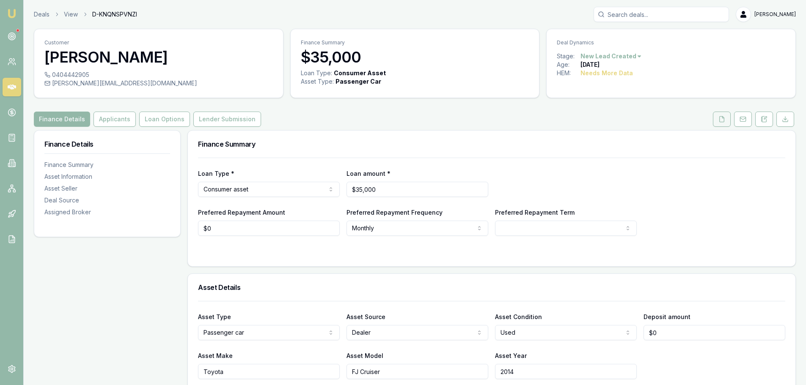
click at [725, 116] on icon at bounding box center [721, 119] width 7 height 7
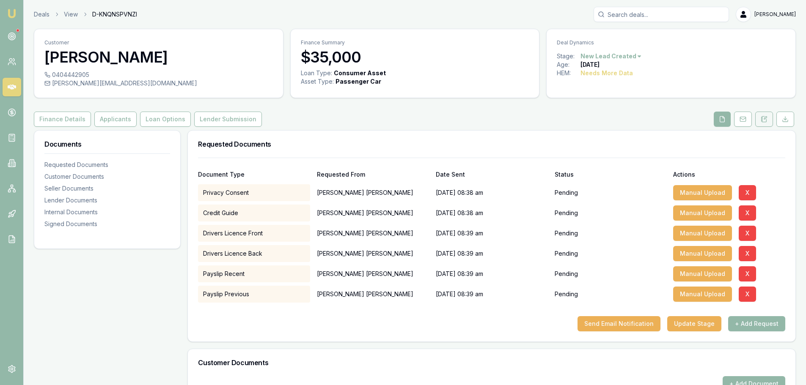
click at [765, 123] on button at bounding box center [764, 119] width 18 height 15
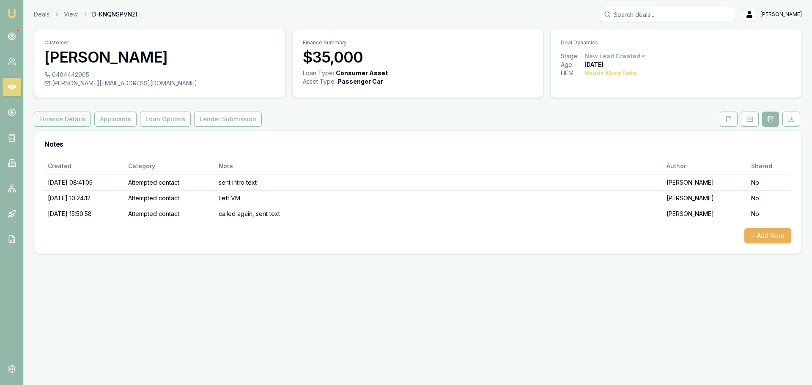
click at [60, 115] on button "Finance Details" at bounding box center [62, 119] width 57 height 15
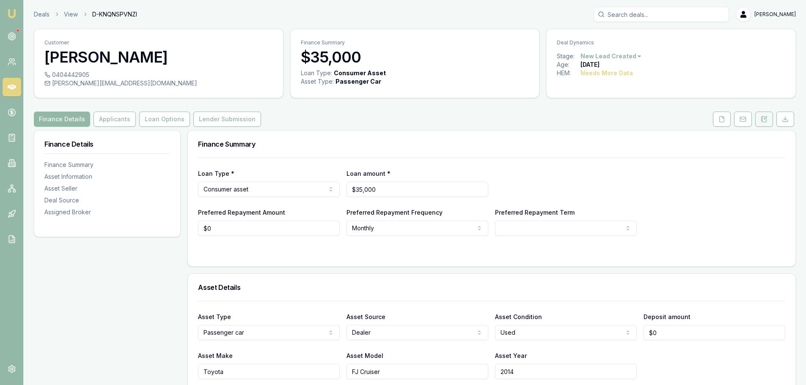
click at [759, 117] on button at bounding box center [764, 119] width 18 height 15
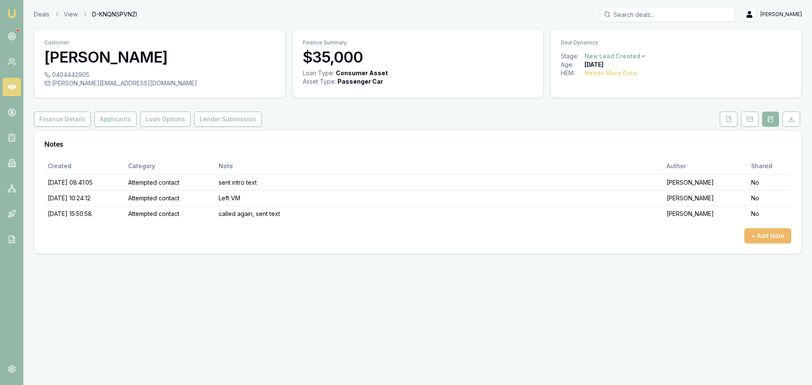
click at [763, 235] on button "+ Add Note" at bounding box center [768, 235] width 47 height 15
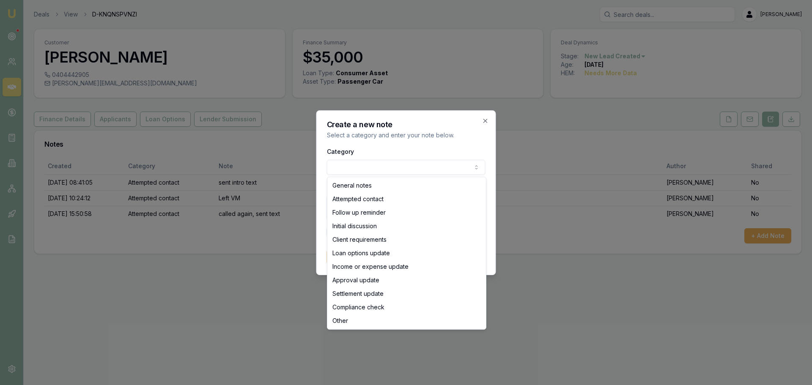
click at [360, 172] on body "Emu Broker Deals View D-KNQNSPVNZI Erin Shield Toggle Menu Customer Brad Martin…" at bounding box center [406, 192] width 812 height 385
select select "ATTEMPTED_CONTACT"
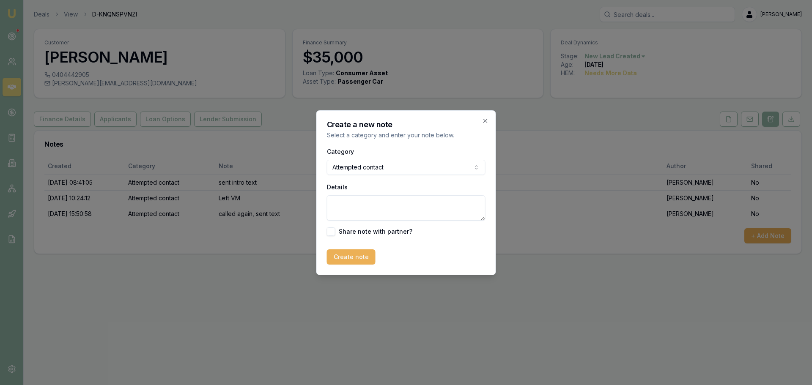
click at [353, 208] on textarea "Details" at bounding box center [406, 207] width 159 height 25
type textarea "sent text"
click at [344, 259] on button "Create note" at bounding box center [351, 257] width 49 height 15
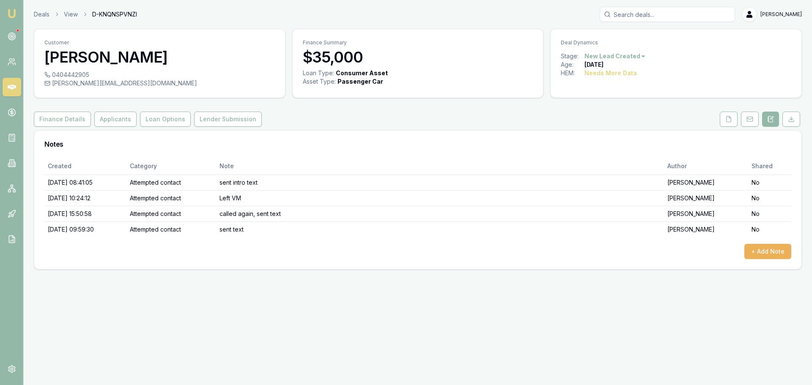
click at [608, 57] on html "Emu Broker Deals View D-KNQNSPVNZI Erin Shield Toggle Menu Customer Brad Martin…" at bounding box center [406, 192] width 812 height 385
click at [618, 151] on div "- No Contact" at bounding box center [614, 153] width 50 height 14
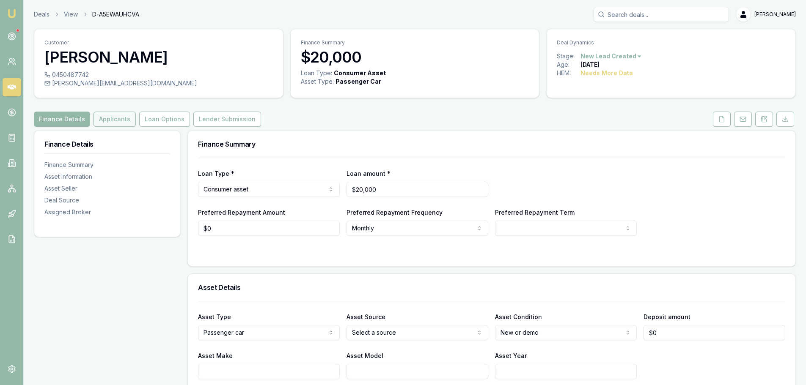
click at [110, 120] on button "Applicants" at bounding box center [115, 119] width 42 height 15
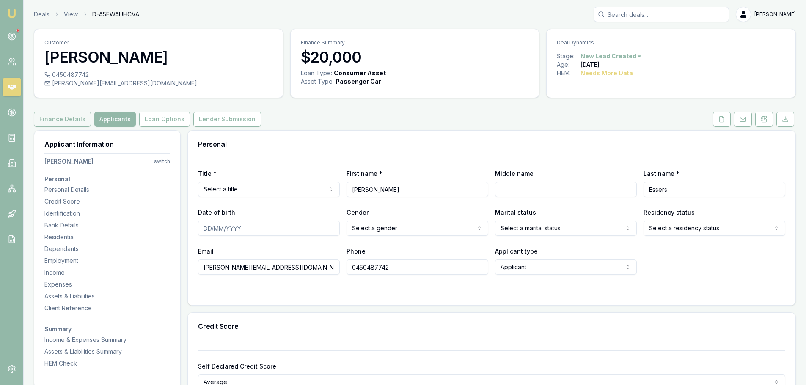
click at [61, 123] on button "Finance Details" at bounding box center [62, 119] width 57 height 15
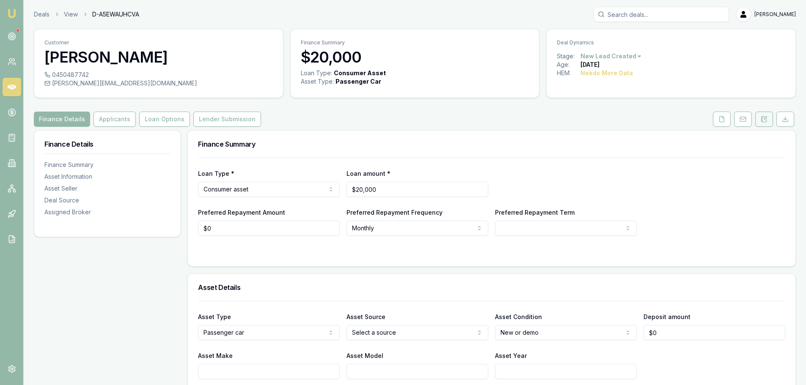
click at [766, 118] on icon at bounding box center [764, 119] width 7 height 7
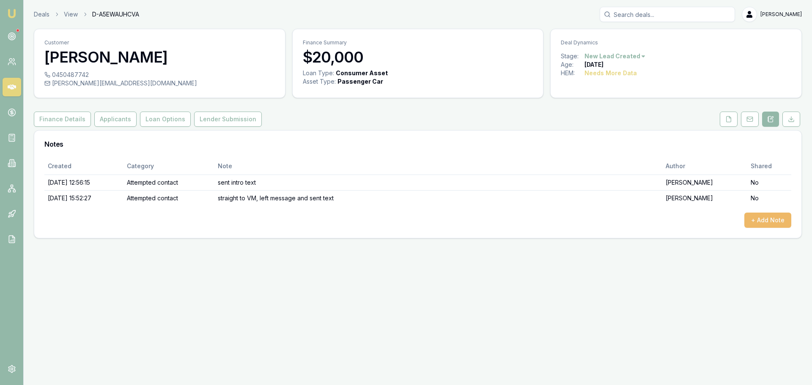
click at [775, 219] on button "+ Add Note" at bounding box center [768, 220] width 47 height 15
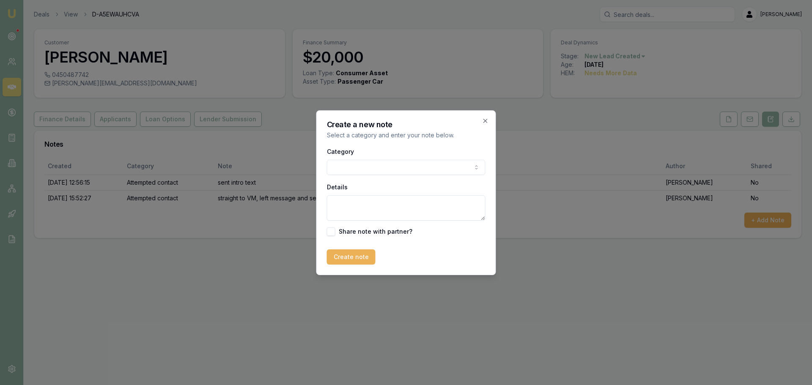
click at [406, 170] on body "Emu Broker Deals View D-A5EWAUHCVA Erin Shield Toggle Menu Customer Jeremy Esse…" at bounding box center [406, 192] width 812 height 385
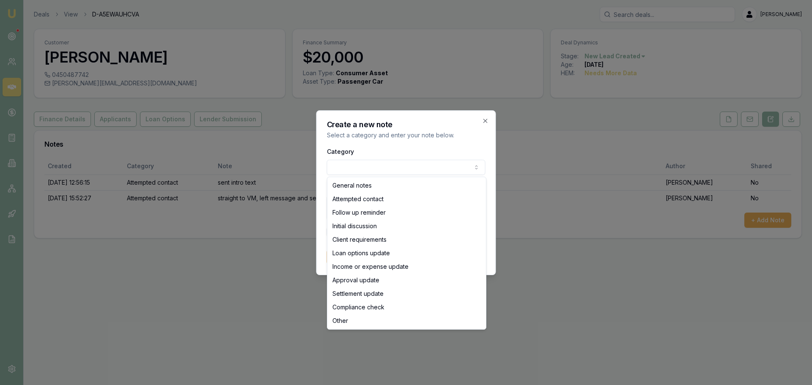
select select "ATTEMPTED_CONTACT"
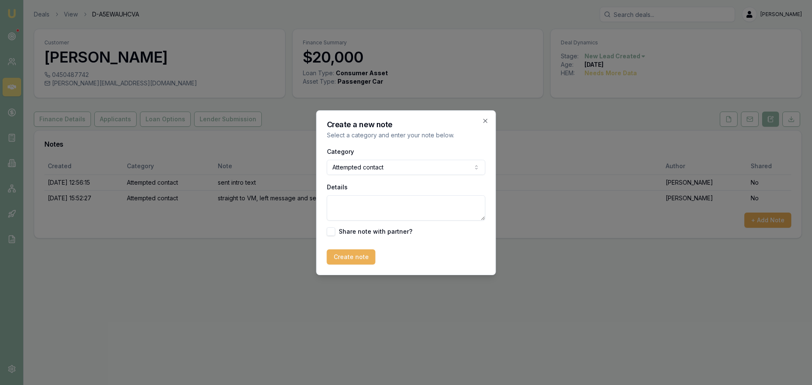
click at [376, 206] on textarea "Details" at bounding box center [406, 207] width 159 height 25
type textarea "sent text"
click at [345, 257] on button "Create note" at bounding box center [351, 257] width 49 height 15
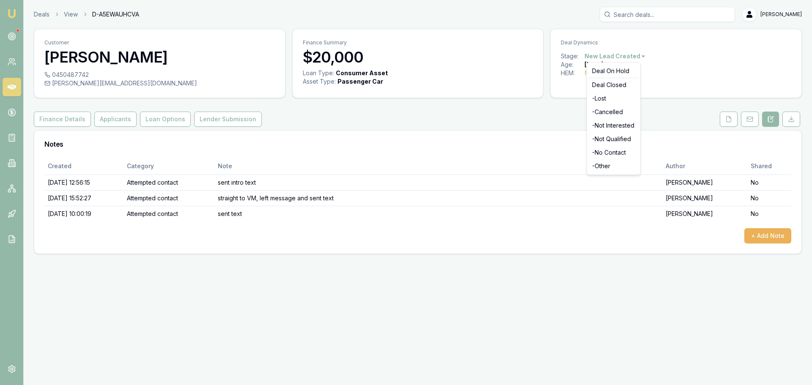
click at [609, 58] on html "Emu Broker Deals View D-A5EWAUHCVA Erin Shield Toggle Menu Customer Jeremy Esse…" at bounding box center [406, 192] width 812 height 385
click at [614, 153] on div "- No Contact" at bounding box center [614, 153] width 50 height 14
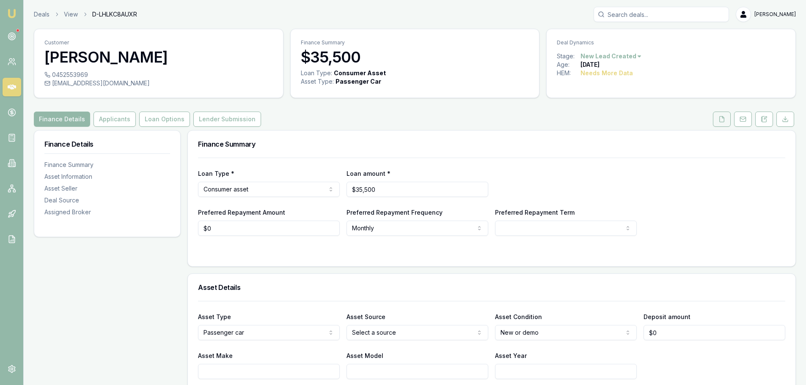
click at [721, 114] on button at bounding box center [722, 119] width 18 height 15
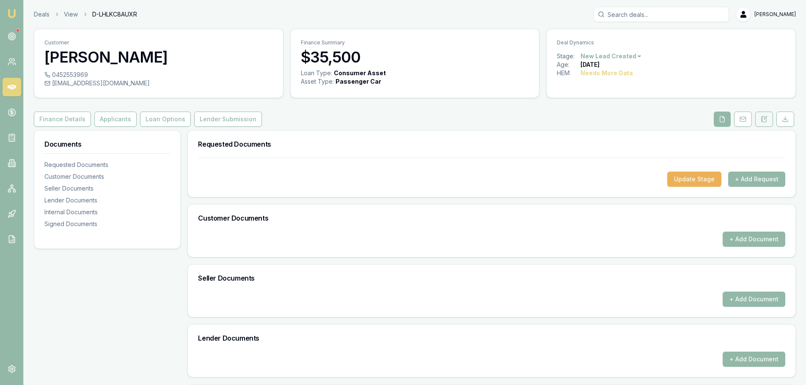
click at [762, 122] on icon at bounding box center [764, 119] width 5 height 6
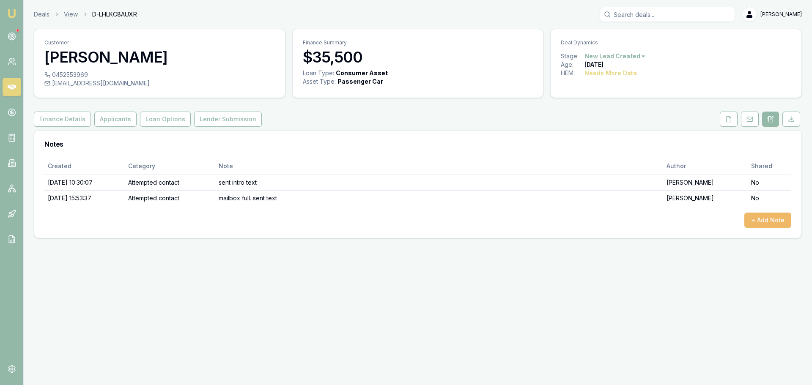
click at [780, 219] on button "+ Add Note" at bounding box center [768, 220] width 47 height 15
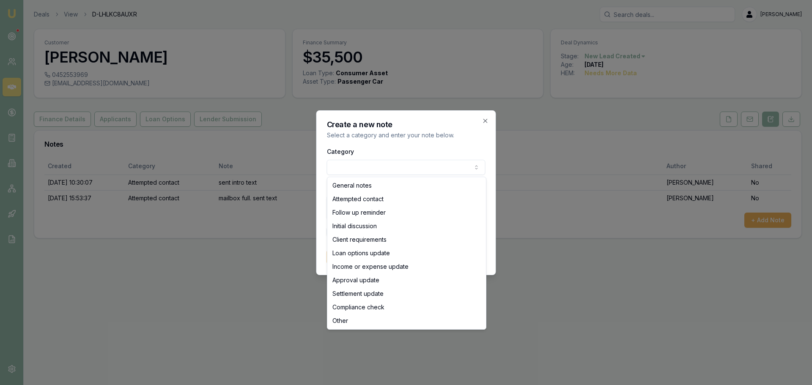
click at [374, 168] on body "Emu Broker Deals View D-LHLKC8AUXR Erin Shield Toggle Menu Customer Dawood Sule…" at bounding box center [406, 192] width 812 height 385
select select "ATTEMPTED_CONTACT"
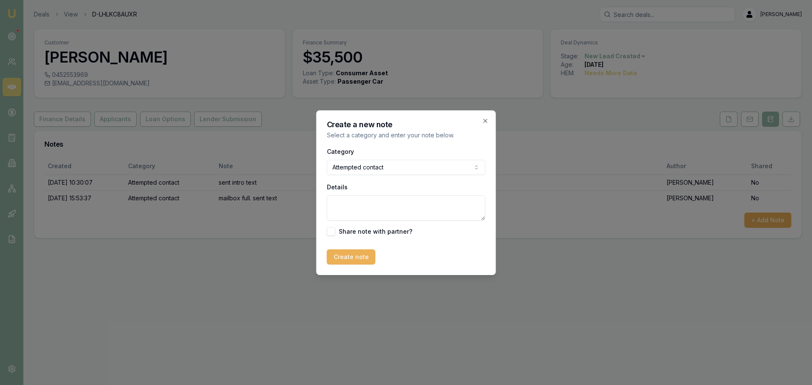
click at [366, 205] on textarea "Details" at bounding box center [406, 207] width 159 height 25
type textarea "sent text"
click at [355, 262] on button "Create note" at bounding box center [351, 257] width 49 height 15
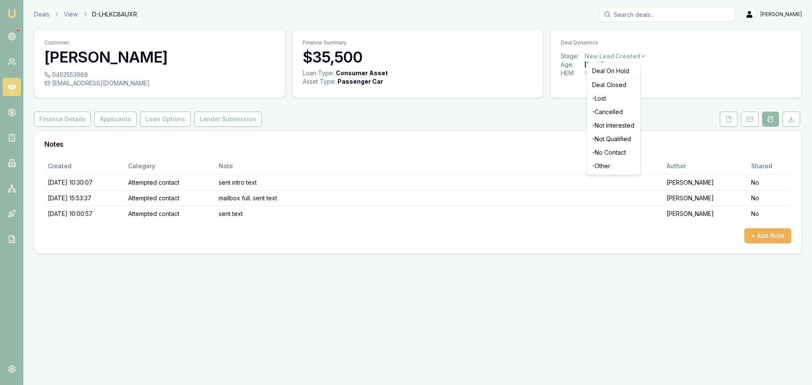
click at [632, 56] on html "Emu Broker Deals View D-LHLKC8AUXR Erin Shield Toggle Menu Customer Dawood Sule…" at bounding box center [406, 192] width 812 height 385
click at [627, 154] on div "- No Contact" at bounding box center [614, 153] width 50 height 14
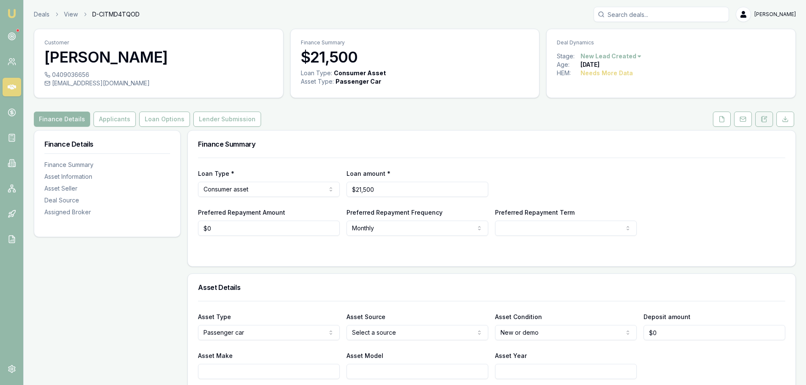
click at [761, 123] on button at bounding box center [764, 119] width 18 height 15
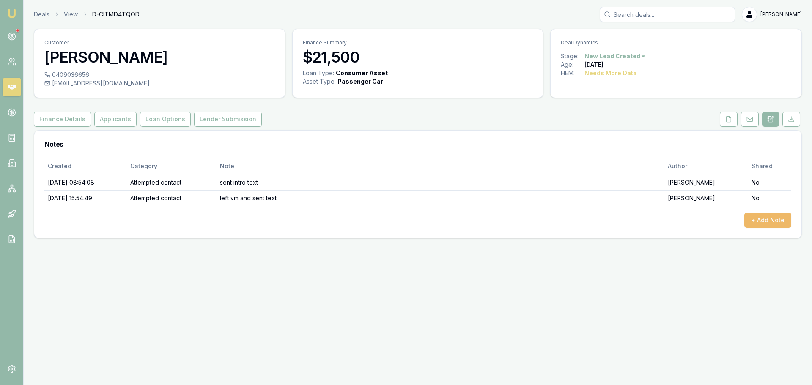
click at [777, 220] on button "+ Add Note" at bounding box center [768, 220] width 47 height 15
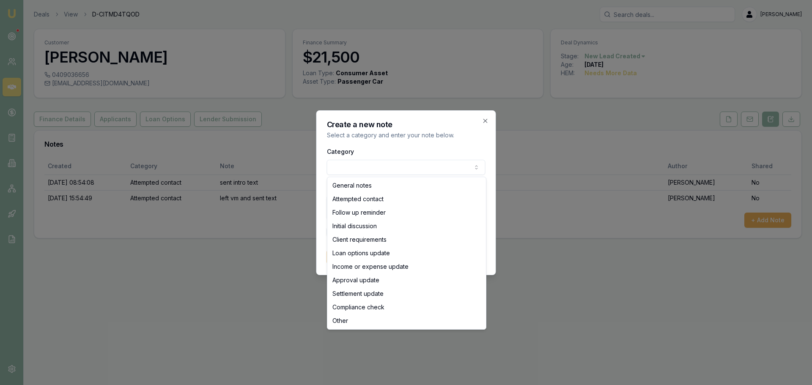
click at [368, 167] on body "Emu Broker Deals View D-CITMD4TQOD [PERSON_NAME] Toggle Menu Customer [PERSON_N…" at bounding box center [406, 192] width 812 height 385
select select "ATTEMPTED_CONTACT"
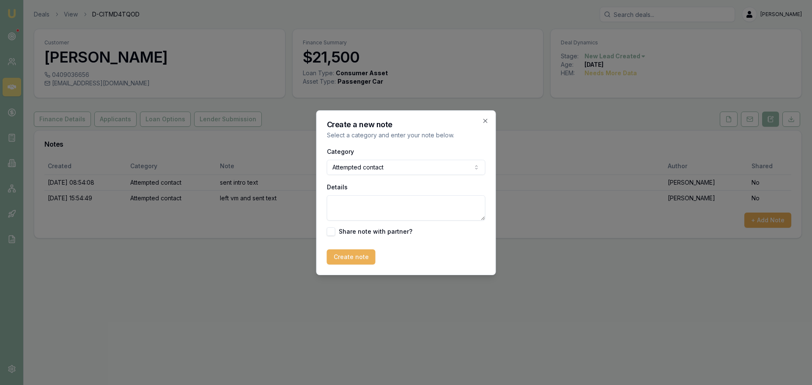
click at [366, 209] on textarea "Details" at bounding box center [406, 207] width 159 height 25
type textarea "sent text"
drag, startPoint x: 356, startPoint y: 263, endPoint x: 364, endPoint y: 261, distance: 8.2
click at [357, 263] on button "Create note" at bounding box center [351, 257] width 49 height 15
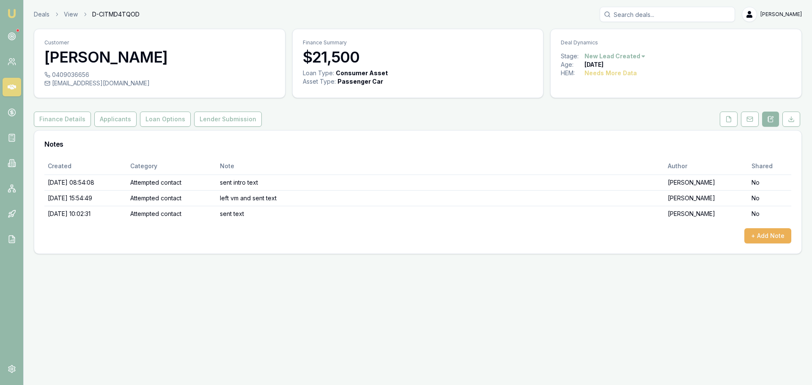
click at [633, 59] on html "Emu Broker Deals View D-CITMD4TQOD Erin Shield Toggle Menu Customer Nick Hamilt…" at bounding box center [406, 192] width 812 height 385
click at [619, 152] on div "- No Contact" at bounding box center [614, 153] width 50 height 14
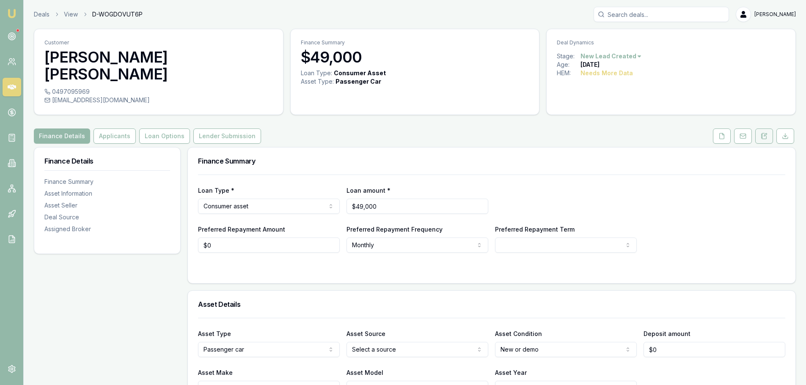
click at [762, 129] on button at bounding box center [764, 136] width 18 height 15
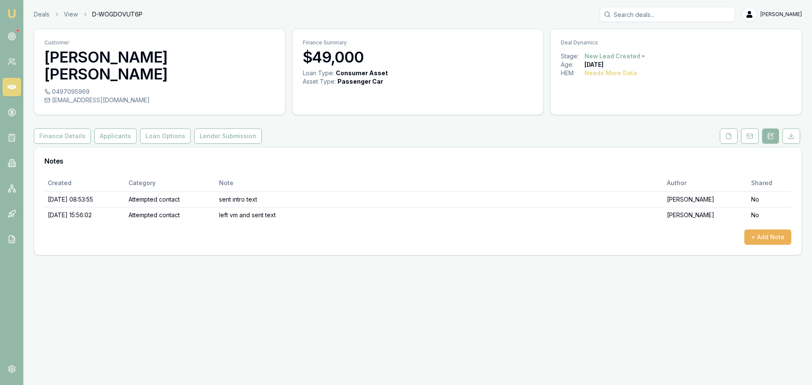
click at [634, 55] on html "Emu Broker Deals View D-WOGDOVUT6P Erin Shield Toggle Menu Customer Sandy lee S…" at bounding box center [406, 192] width 812 height 385
click at [609, 99] on div "- Lost" at bounding box center [614, 99] width 50 height 14
click at [785, 230] on button "+ Add Note" at bounding box center [768, 237] width 47 height 15
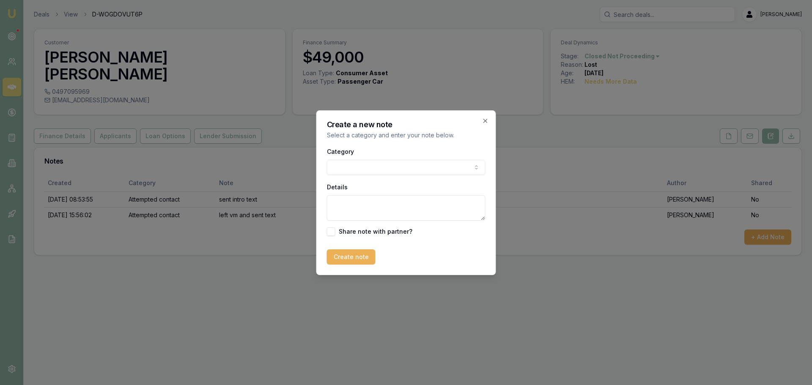
click at [368, 157] on div "Category General notes Attempted contact Follow up reminder Initial discussion …" at bounding box center [406, 160] width 159 height 29
click at [366, 166] on body "Emu Broker Deals View D-WOGDOVUT6P Erin Shield Toggle Menu Customer Sandy lee S…" at bounding box center [406, 192] width 812 height 385
click at [360, 203] on textarea "Details" at bounding box center [406, 207] width 159 height 25
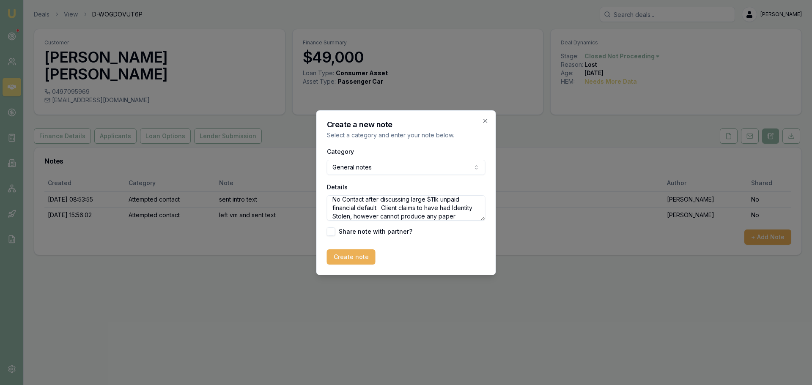
scroll to position [12, 0]
type textarea "No Contact after discussing large $11k unpaid financial default. Client claims …"
click at [364, 258] on button "Create note" at bounding box center [351, 257] width 49 height 15
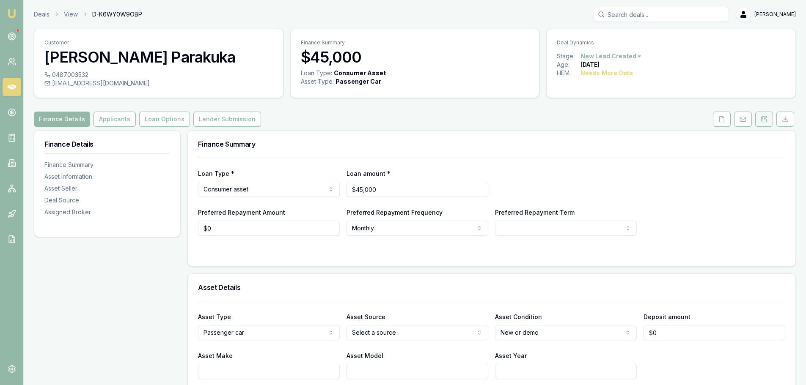
click at [765, 122] on icon at bounding box center [764, 119] width 5 height 6
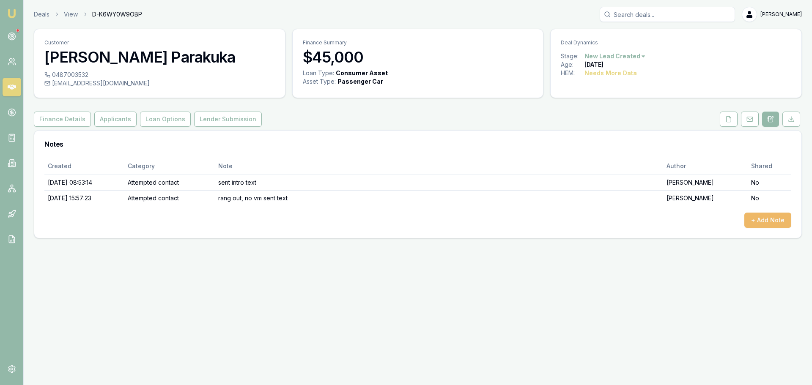
click at [755, 220] on button "+ Add Note" at bounding box center [768, 220] width 47 height 15
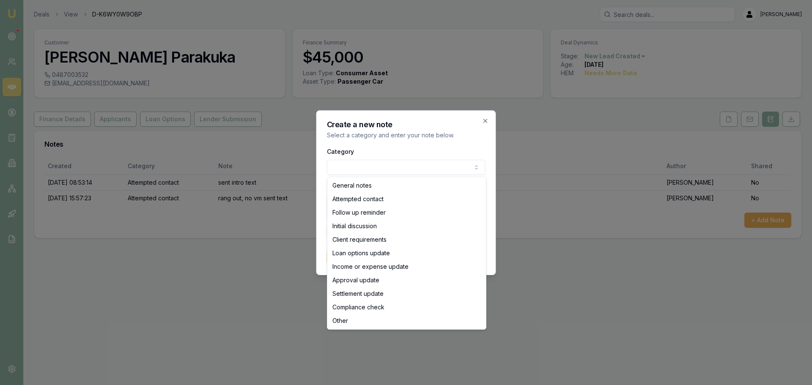
click at [366, 165] on body "Emu Broker Deals View D-K6WY0W9OBP [PERSON_NAME] Shield Toggle Menu Customer [P…" at bounding box center [406, 192] width 812 height 385
select select "ATTEMPTED_CONTACT"
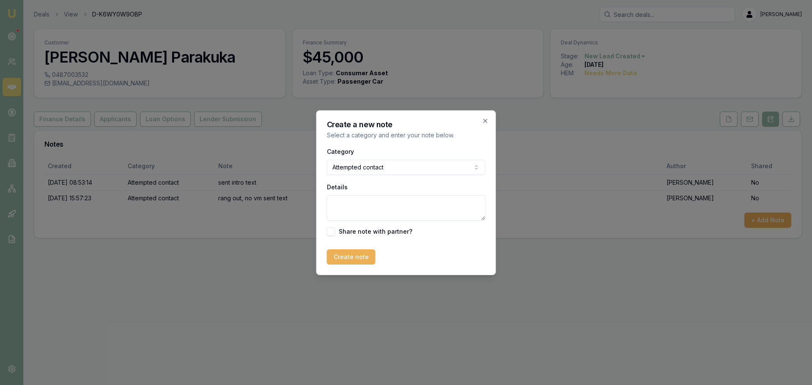
click at [367, 205] on textarea "Details" at bounding box center [406, 207] width 159 height 25
type textarea "sent text"
click at [359, 260] on button "Create note" at bounding box center [351, 257] width 49 height 15
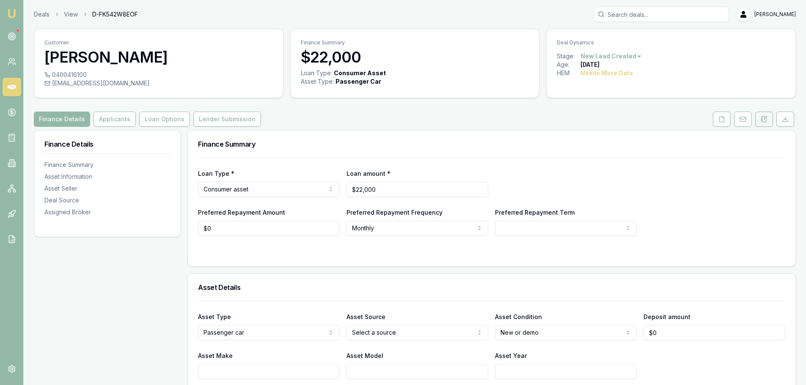
click at [762, 116] on icon at bounding box center [764, 119] width 5 height 6
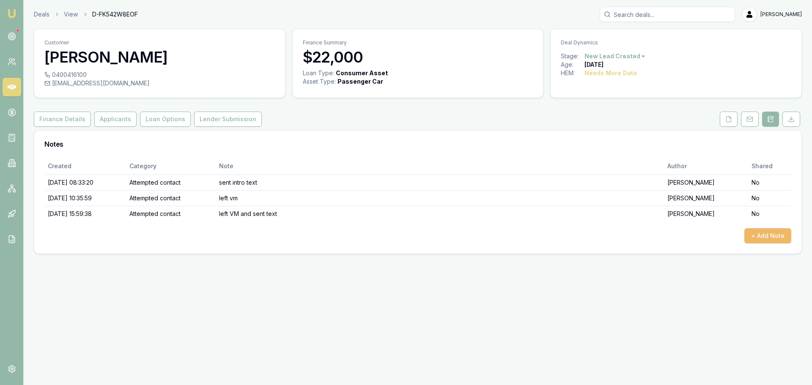
click at [752, 234] on button "+ Add Note" at bounding box center [768, 235] width 47 height 15
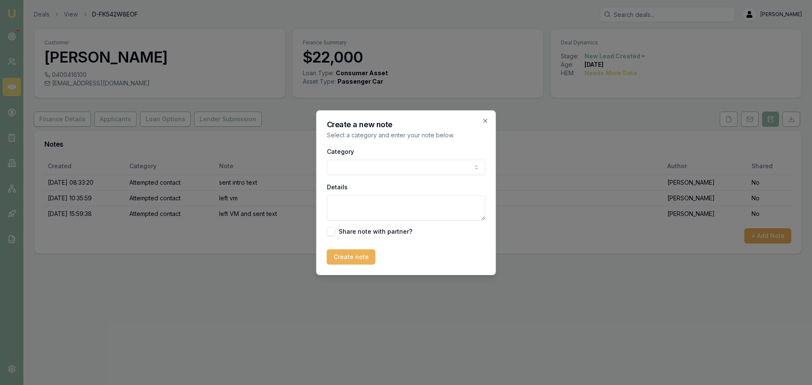
click at [390, 168] on body "Emu Broker Deals View D-FK542W8EOF Erin Shield Toggle Menu Customer Danny Dobso…" at bounding box center [406, 192] width 812 height 385
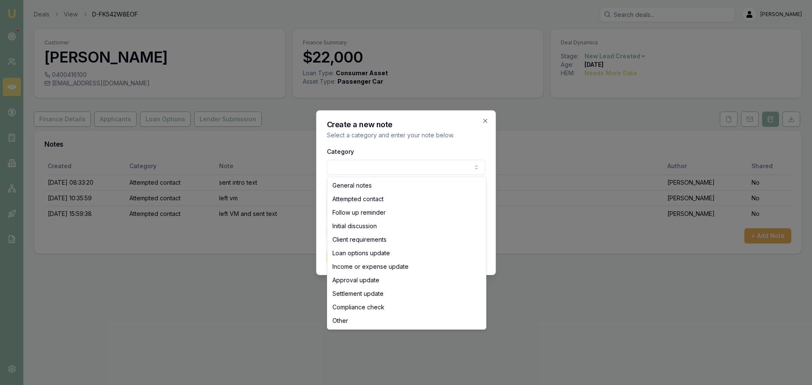
select select "ATTEMPTED_CONTACT"
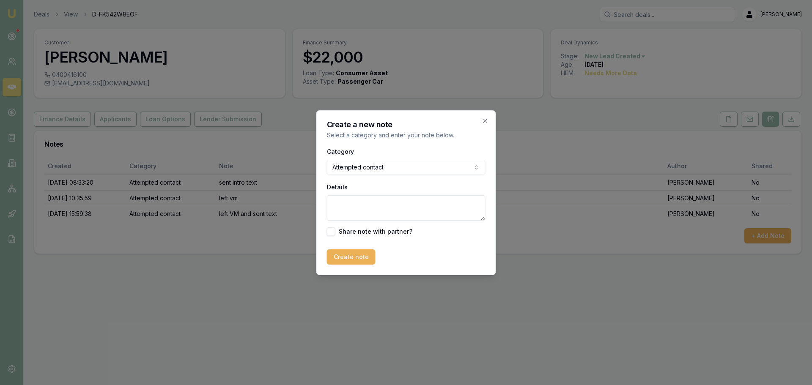
click at [348, 208] on textarea "Details" at bounding box center [406, 207] width 159 height 25
type textarea "sent text"
click at [337, 261] on button "Create note" at bounding box center [351, 257] width 49 height 15
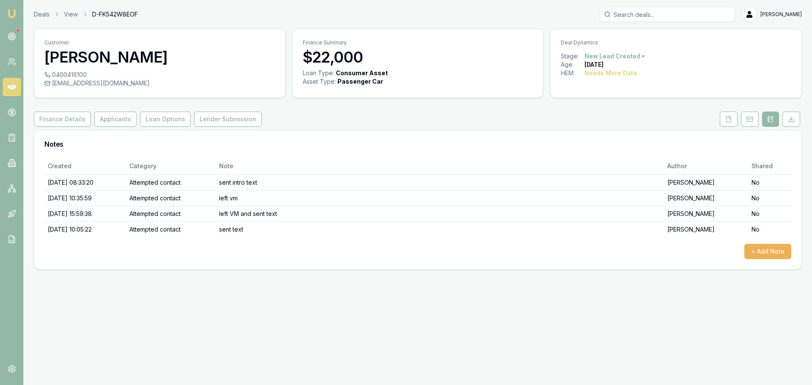
click at [636, 56] on html "Emu Broker Deals View D-FK542W8EOF Erin Shield Toggle Menu Customer Danny Dobso…" at bounding box center [406, 192] width 812 height 385
click at [622, 154] on div "- No Contact" at bounding box center [614, 153] width 50 height 14
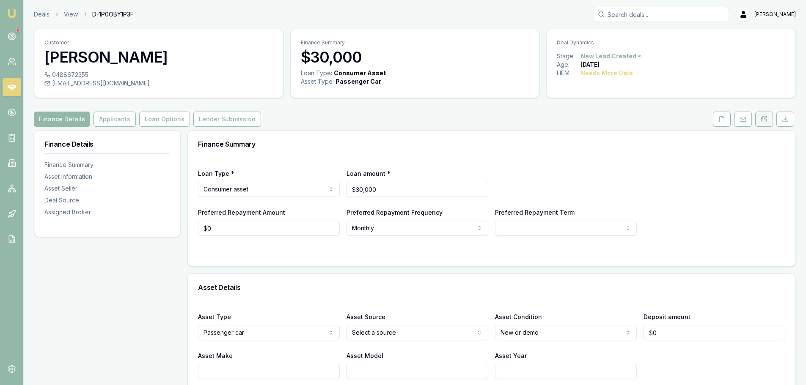
click at [765, 118] on icon at bounding box center [764, 119] width 7 height 7
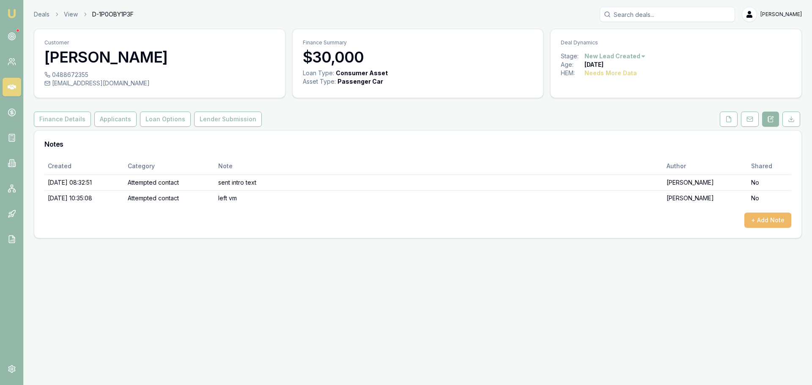
click at [771, 226] on button "+ Add Note" at bounding box center [768, 220] width 47 height 15
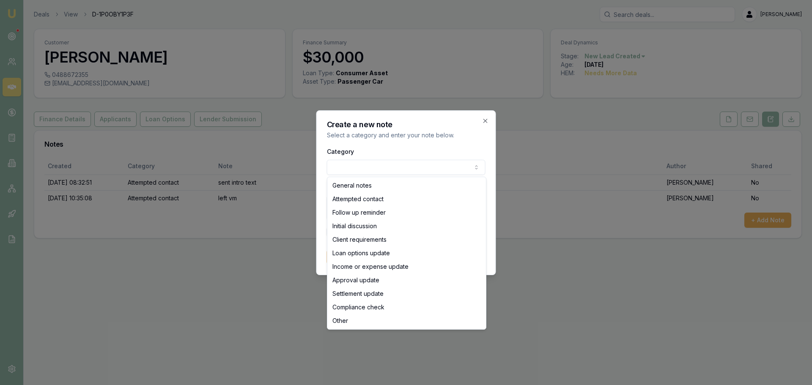
click at [427, 169] on body "Emu Broker Deals View D-1P0OBY1P3F Erin Shield Toggle Menu Customer Frank Chris…" at bounding box center [406, 192] width 812 height 385
select select "ATTEMPTED_CONTACT"
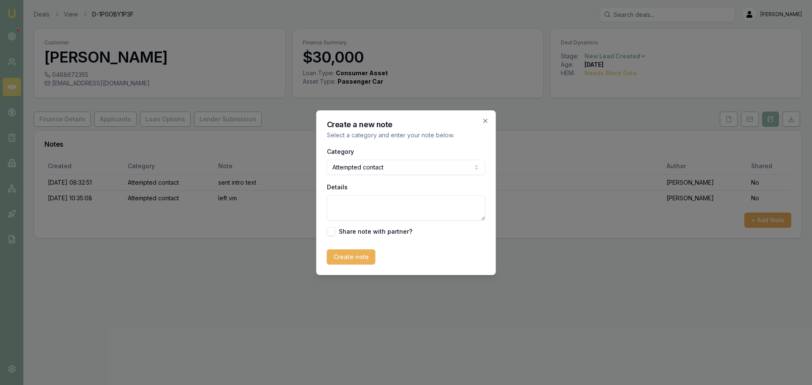
click at [368, 210] on textarea "Details" at bounding box center [406, 207] width 159 height 25
type textarea "sent text"
click at [355, 254] on button "Create note" at bounding box center [351, 257] width 49 height 15
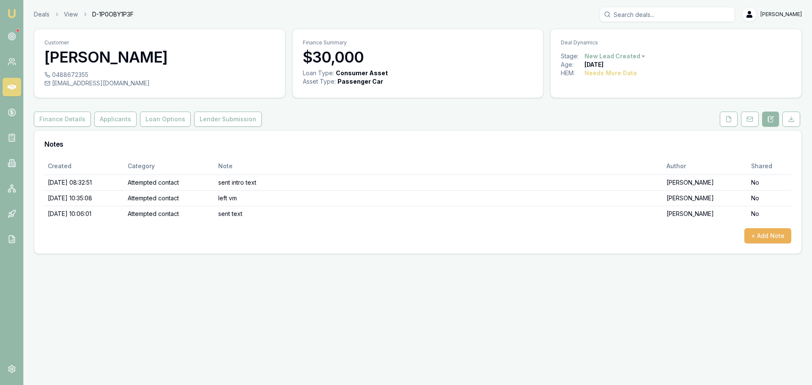
click at [607, 55] on html "Emu Broker Deals View D-1P0OBY1P3F Erin Shield Toggle Menu Customer Frank Chris…" at bounding box center [406, 192] width 812 height 385
click at [608, 152] on div "- No Contact" at bounding box center [614, 153] width 50 height 14
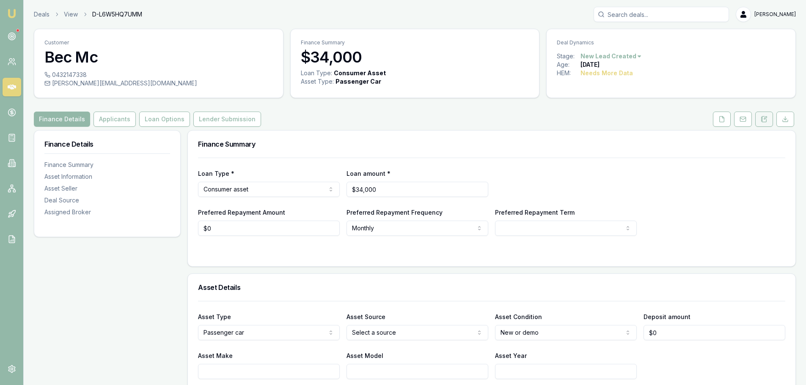
click at [765, 120] on icon at bounding box center [764, 119] width 7 height 7
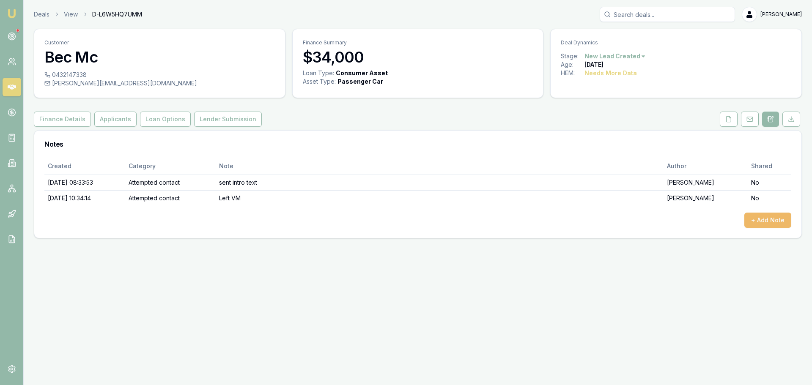
click at [780, 221] on button "+ Add Note" at bounding box center [768, 220] width 47 height 15
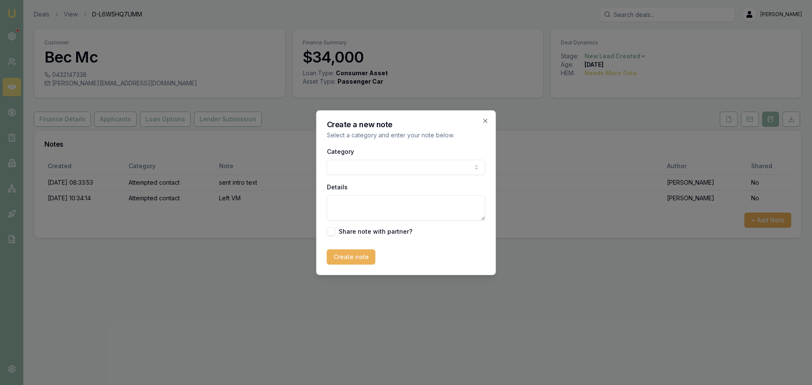
click at [377, 170] on body "Emu Broker Deals View D-L6W5HQ7UMM Erin Shield Toggle Menu Customer Bec Mc 0432…" at bounding box center [406, 192] width 812 height 385
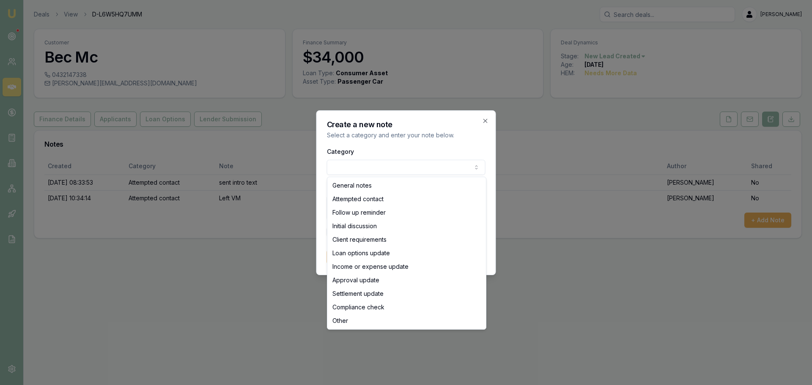
select select "ATTEMPTED_CONTACT"
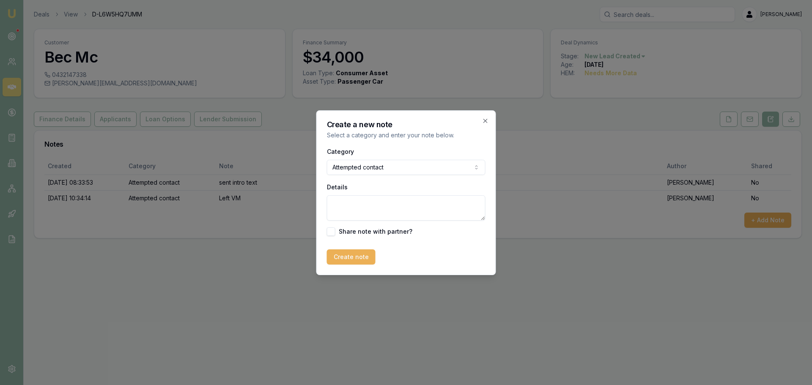
click at [369, 204] on textarea "Details" at bounding box center [406, 207] width 159 height 25
type textarea "sent text"
click at [335, 264] on button "Create note" at bounding box center [351, 257] width 49 height 15
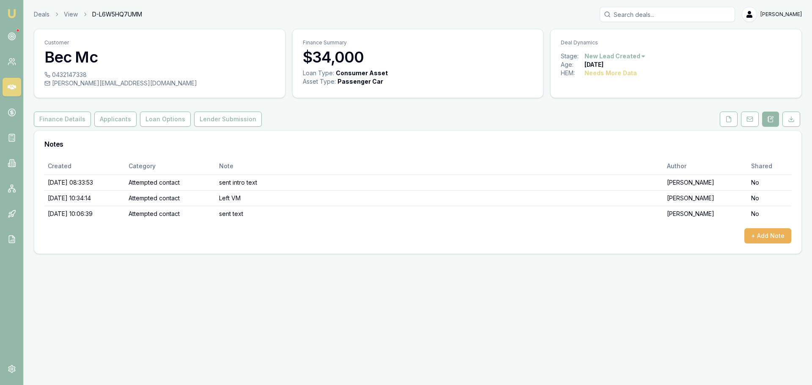
click at [621, 55] on html "Emu Broker Deals View D-L6W5HQ7UMM Erin Shield Toggle Menu Customer Bec Mc 0432…" at bounding box center [406, 192] width 812 height 385
click at [610, 151] on div "- No Contact" at bounding box center [614, 153] width 50 height 14
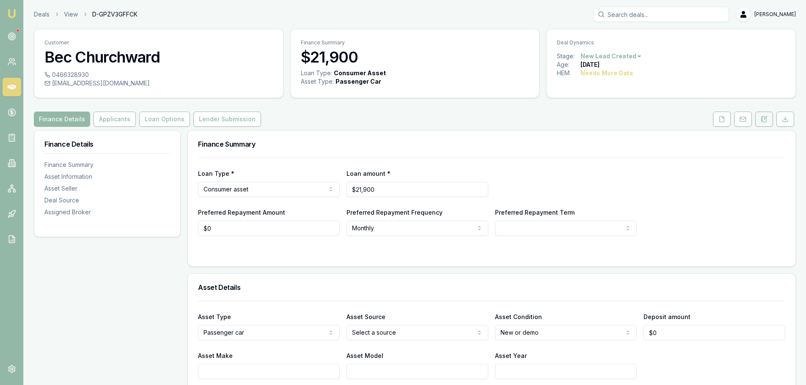
click at [759, 116] on button at bounding box center [764, 119] width 18 height 15
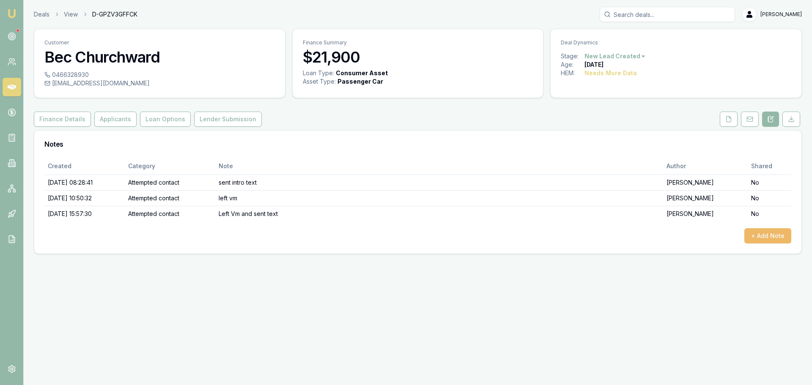
click at [770, 237] on button "+ Add Note" at bounding box center [768, 235] width 47 height 15
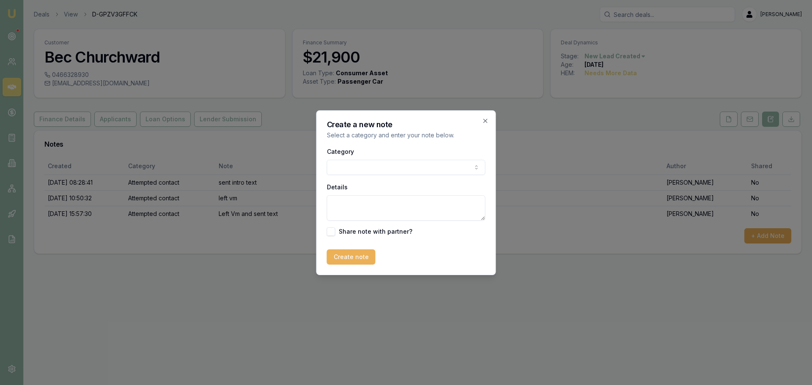
click at [441, 161] on body "Emu Broker Deals View D-GPZV3GFFCK [PERSON_NAME] Shield Toggle Menu Customer Be…" at bounding box center [406, 192] width 812 height 385
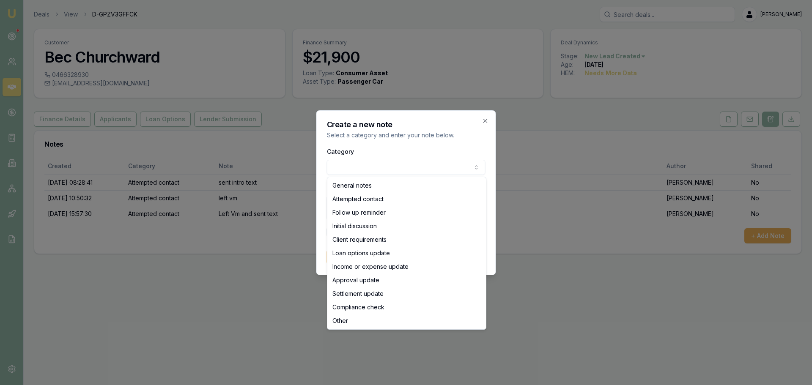
select select "ATTEMPTED_CONTACT"
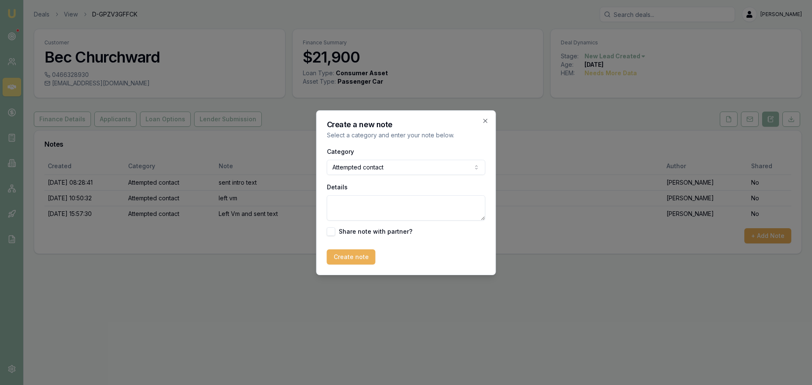
click at [368, 204] on textarea "Details" at bounding box center [406, 207] width 159 height 25
type textarea "sent text"
click at [348, 254] on button "Create note" at bounding box center [351, 257] width 49 height 15
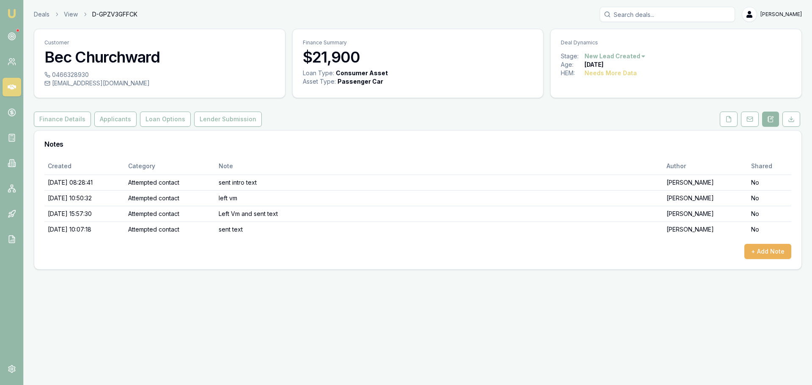
click at [635, 57] on html "Emu Broker Deals View D-GPZV3GFFCK Erin Shield Toggle Menu Customer Bec Churchw…" at bounding box center [406, 192] width 812 height 385
click at [630, 154] on div "- No Contact" at bounding box center [614, 153] width 50 height 14
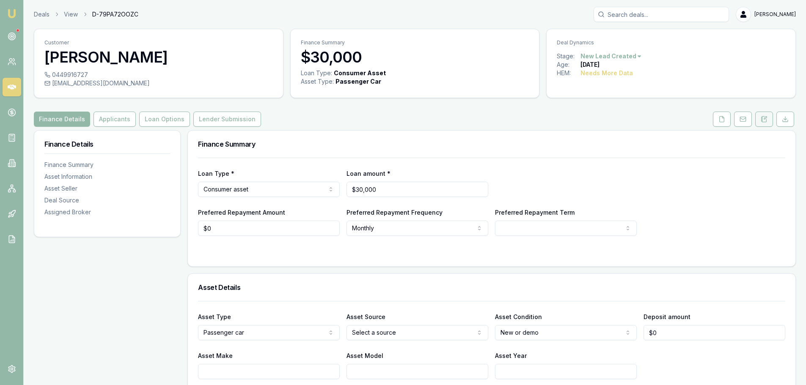
click at [763, 118] on icon at bounding box center [764, 119] width 7 height 7
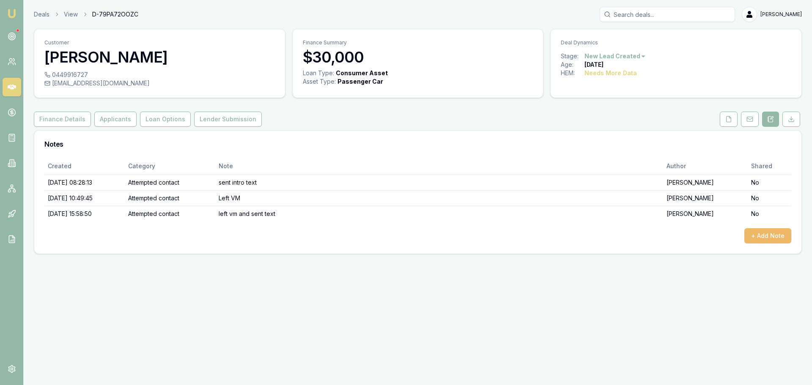
click at [760, 239] on button "+ Add Note" at bounding box center [768, 235] width 47 height 15
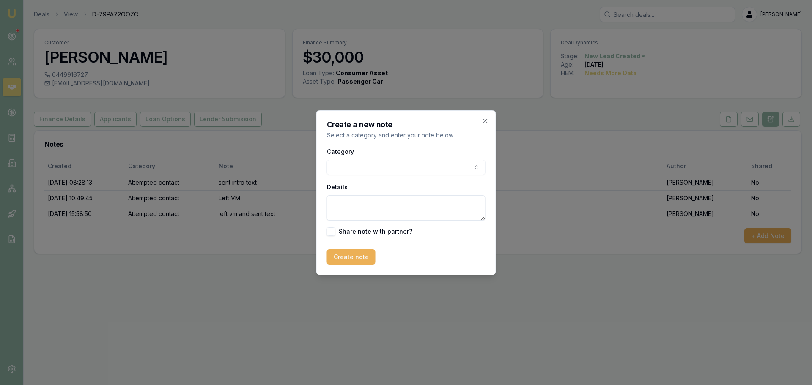
click at [409, 168] on body "Emu Broker Deals View D-79PA72OOZC Erin Shield Toggle Menu Customer Sohaib Syed…" at bounding box center [406, 192] width 812 height 385
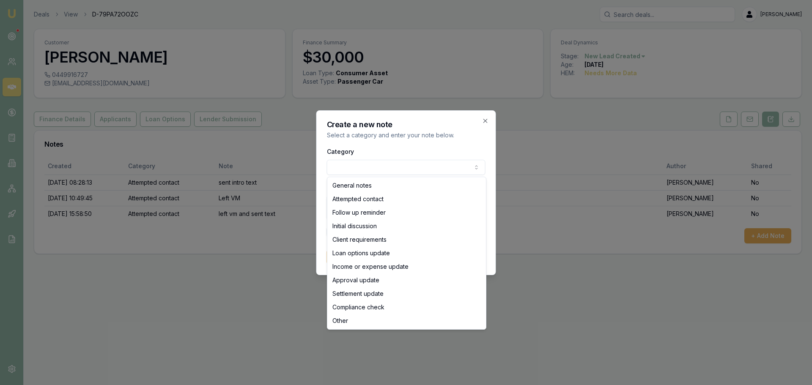
select select "ATTEMPTED_CONTACT"
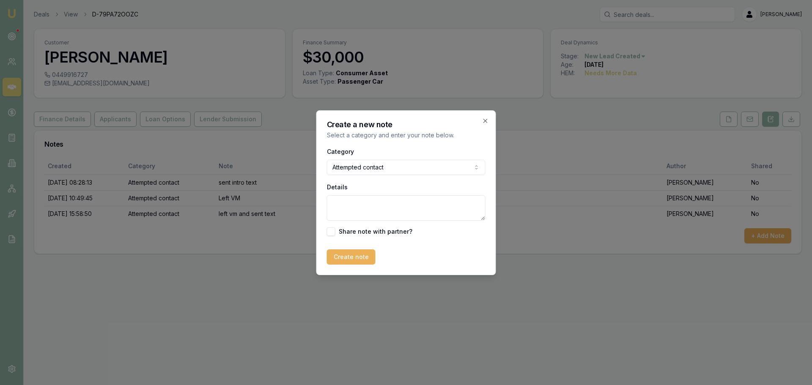
click at [364, 210] on textarea "Details" at bounding box center [406, 207] width 159 height 25
type textarea "sent text"
click at [348, 259] on button "Create note" at bounding box center [351, 257] width 49 height 15
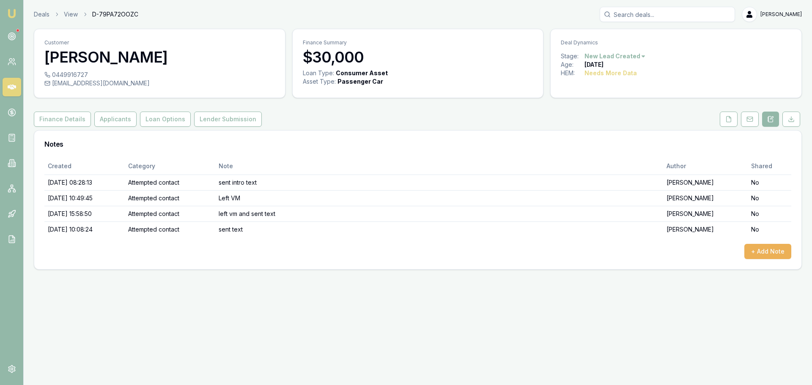
click at [642, 58] on html "Emu Broker Deals View D-79PA72OOZC Erin Shield Toggle Menu Customer Sohaib Syed…" at bounding box center [406, 192] width 812 height 385
click at [618, 154] on div "- No Contact" at bounding box center [614, 153] width 50 height 14
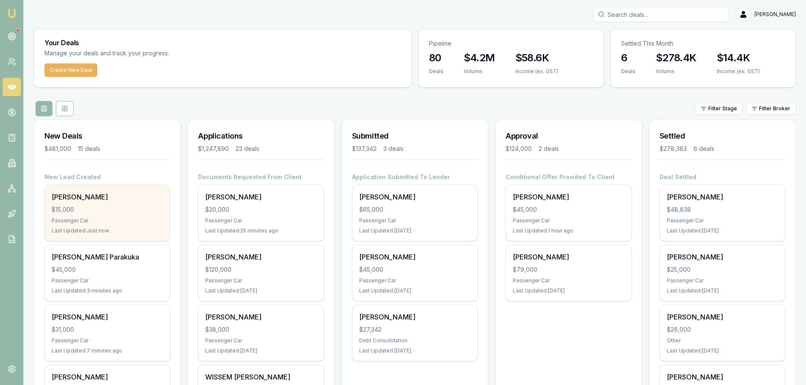
click at [118, 212] on div "$15,000" at bounding box center [107, 210] width 111 height 8
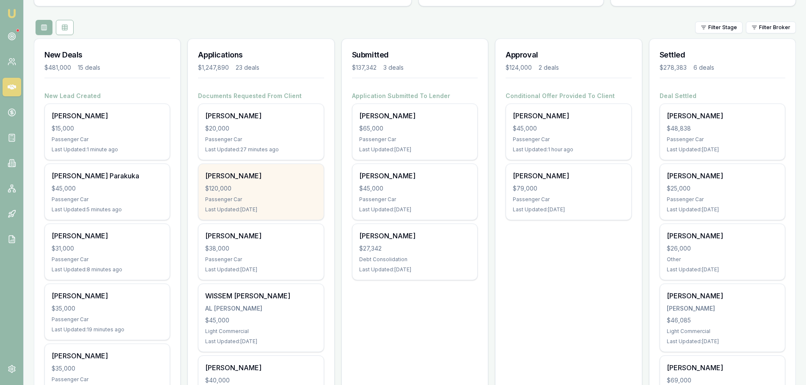
scroll to position [85, 0]
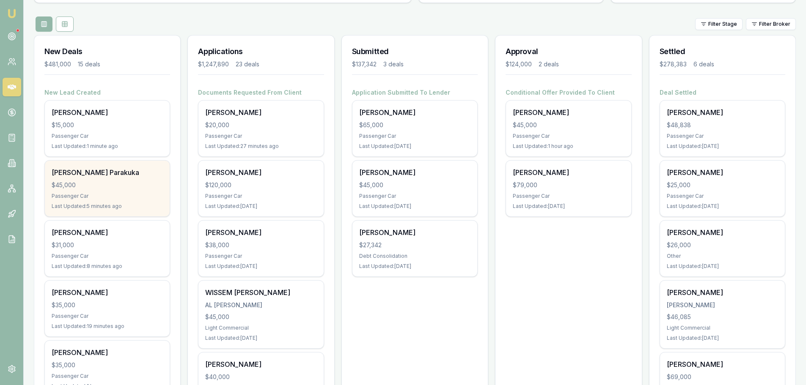
click at [158, 184] on div "$45,000" at bounding box center [107, 185] width 111 height 8
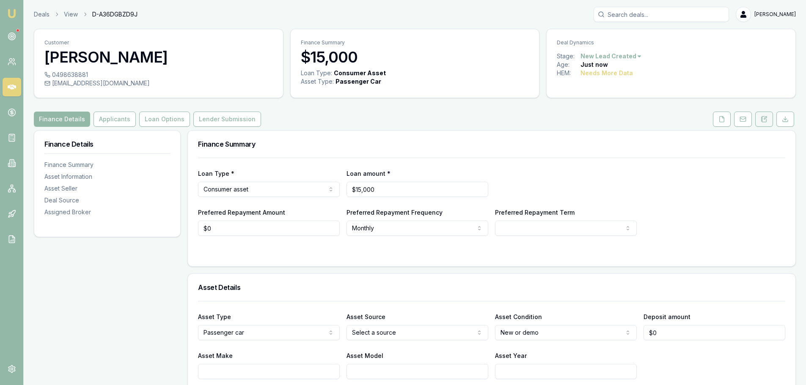
click at [762, 116] on icon at bounding box center [764, 119] width 7 height 7
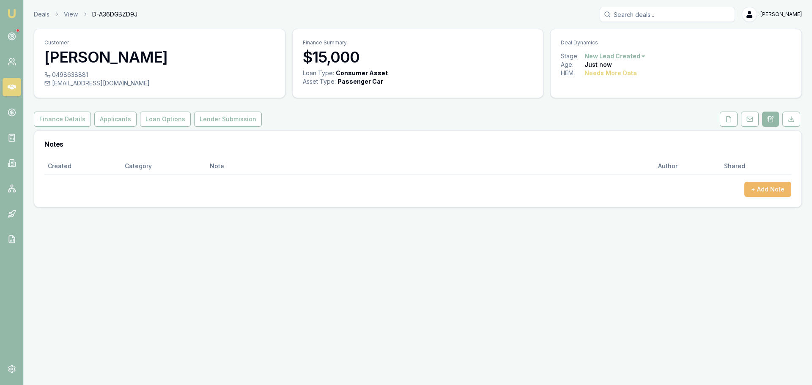
click at [761, 185] on button "+ Add Note" at bounding box center [768, 189] width 47 height 15
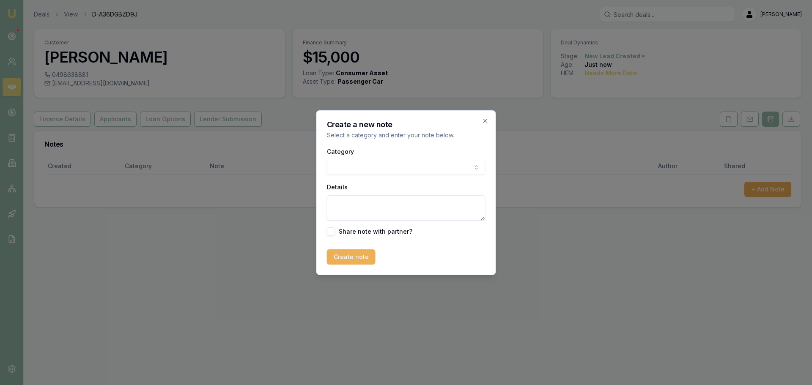
click at [395, 168] on body "Emu Broker Deals View D-A36DGBZD9J Erin Shield Toggle Menu Customer Riley Herma…" at bounding box center [406, 192] width 812 height 385
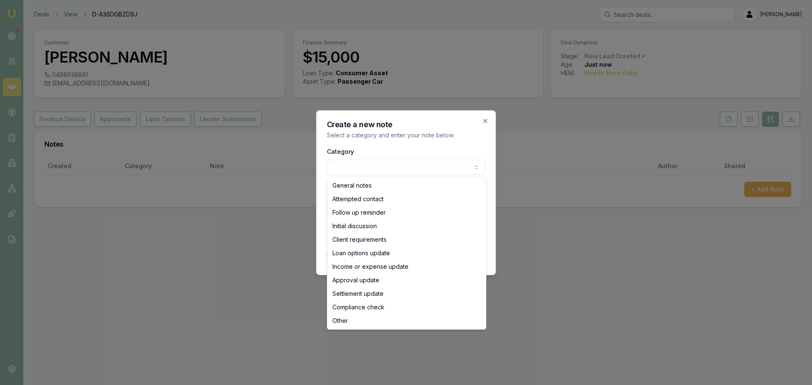
select select "ATTEMPTED_CONTACT"
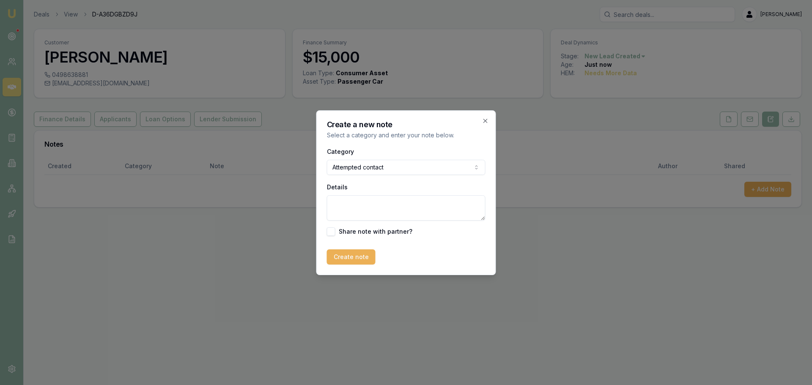
click at [376, 211] on textarea "Details" at bounding box center [406, 207] width 159 height 25
click at [458, 209] on textarea "Details" at bounding box center [406, 207] width 159 height 25
type textarea "left VM and sent text"
click at [346, 257] on button "Create note" at bounding box center [351, 257] width 49 height 15
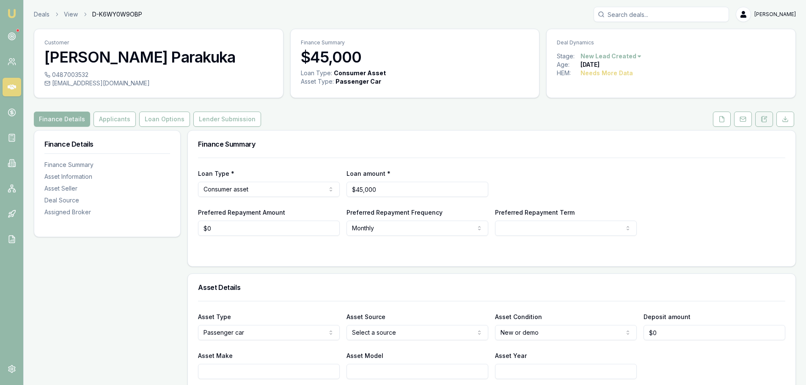
click at [764, 118] on icon at bounding box center [764, 119] width 7 height 7
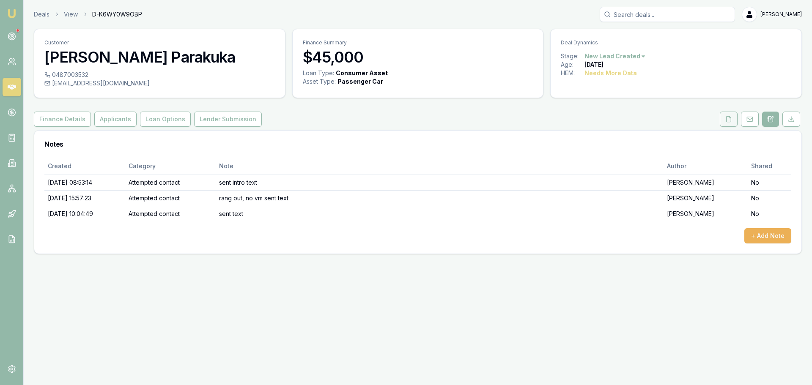
click at [728, 121] on icon at bounding box center [729, 119] width 7 height 7
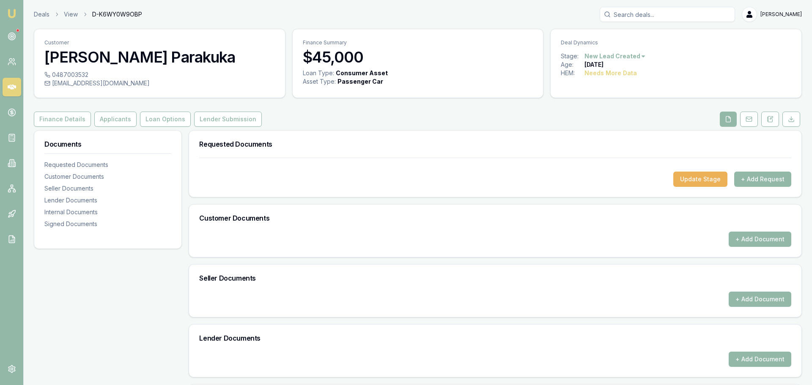
click at [616, 56] on html "Emu Broker Deals View D-K6WY0W9OBP Erin Shield Toggle Menu Customer Fulton Para…" at bounding box center [406, 192] width 812 height 385
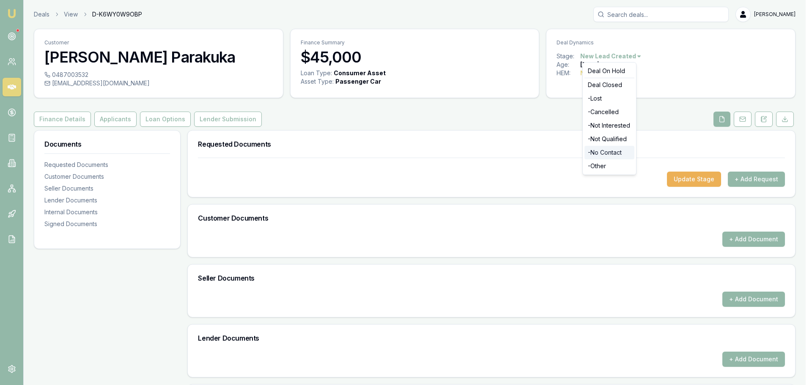
click at [611, 152] on div "- No Contact" at bounding box center [610, 153] width 50 height 14
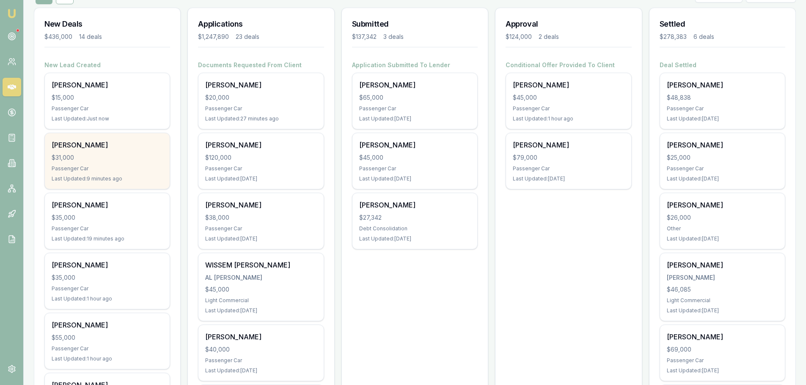
scroll to position [127, 0]
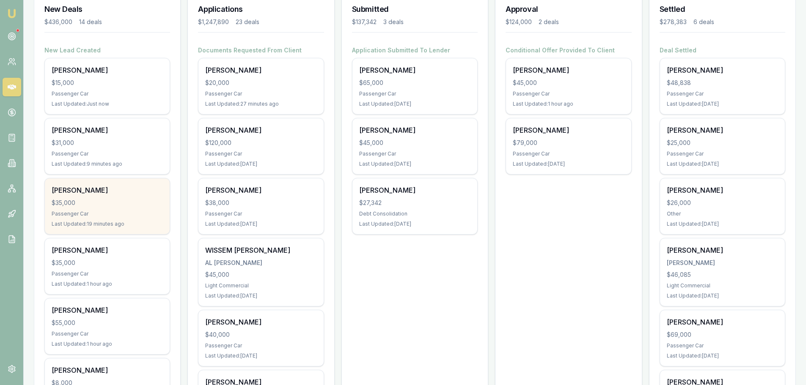
click at [108, 211] on div "Passenger Car" at bounding box center [107, 214] width 111 height 7
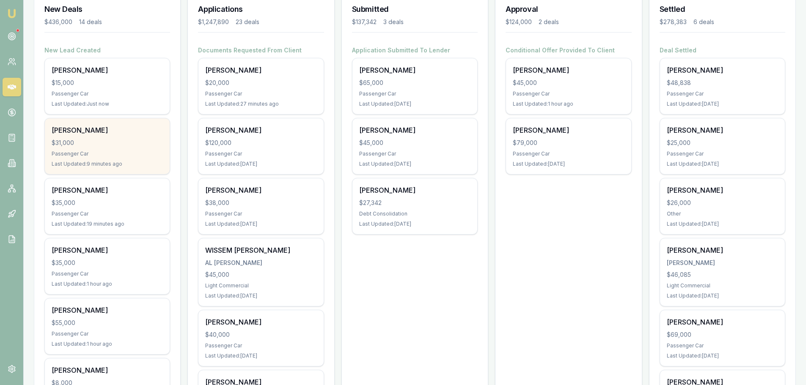
click at [108, 144] on div "$31,000" at bounding box center [107, 143] width 111 height 8
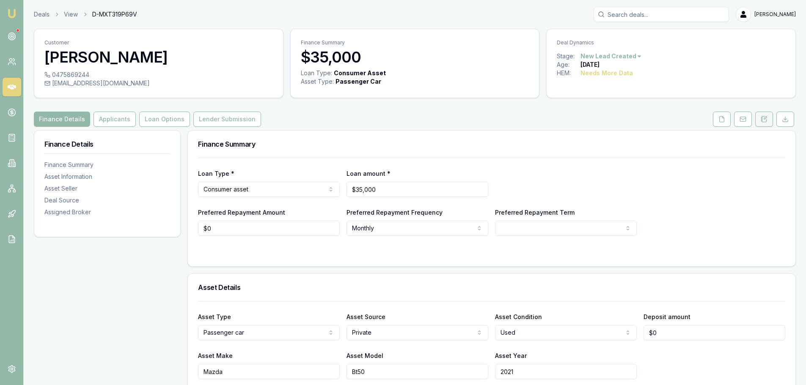
click at [765, 116] on icon at bounding box center [764, 119] width 7 height 7
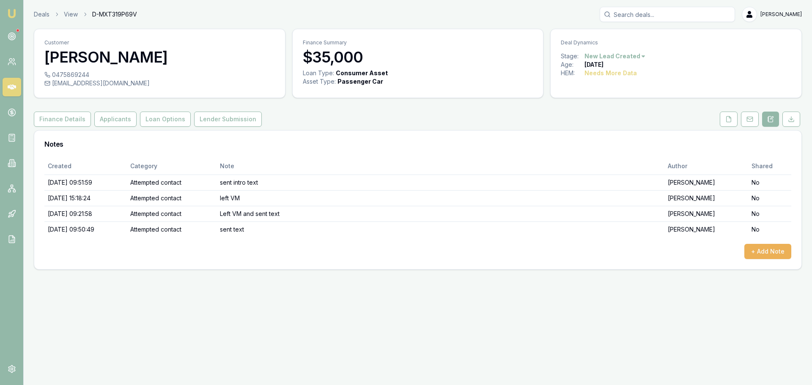
click at [634, 58] on html "Emu Broker Deals View D-MXT319P69V Erin Shield Toggle Menu Customer Chloe-lee M…" at bounding box center [406, 192] width 812 height 385
click at [617, 155] on div "- No Contact" at bounding box center [614, 153] width 50 height 14
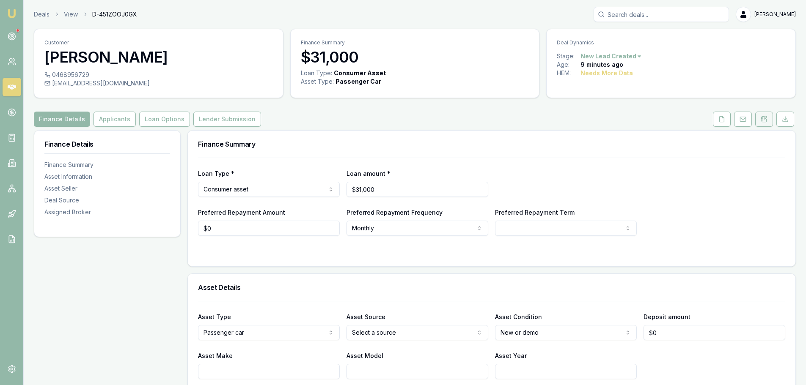
click at [764, 120] on icon at bounding box center [764, 119] width 7 height 7
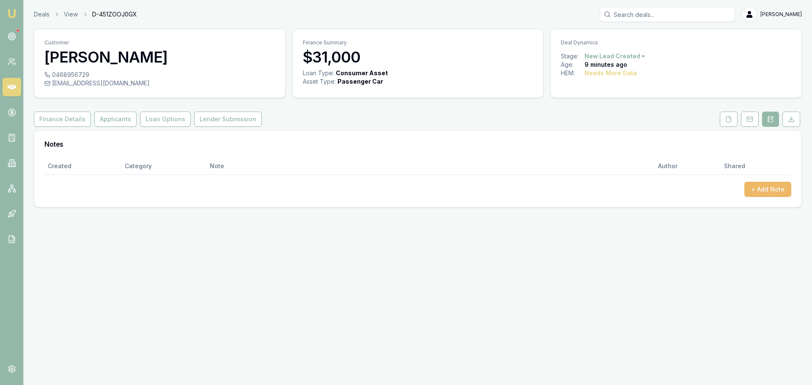
click at [773, 185] on button "+ Add Note" at bounding box center [768, 189] width 47 height 15
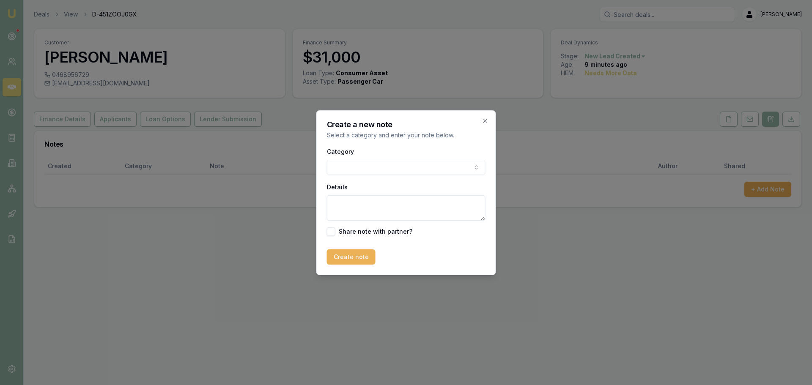
click at [429, 161] on body "Emu Broker Deals View D-451ZOOJ0GX Erin Shield Toggle Menu Customer Chris O'bri…" at bounding box center [406, 192] width 812 height 385
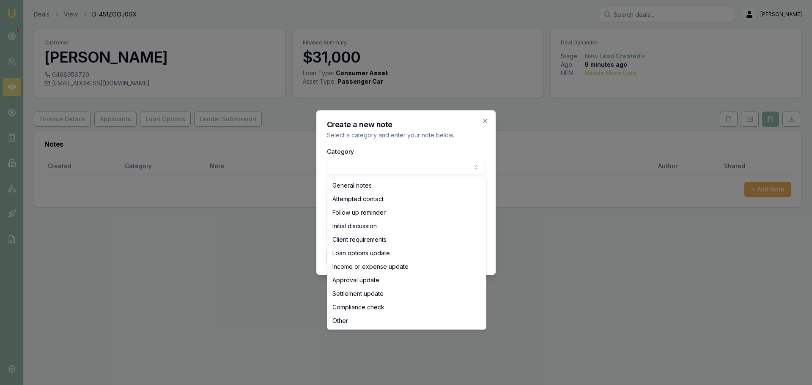
select select "ATTEMPTED_CONTACT"
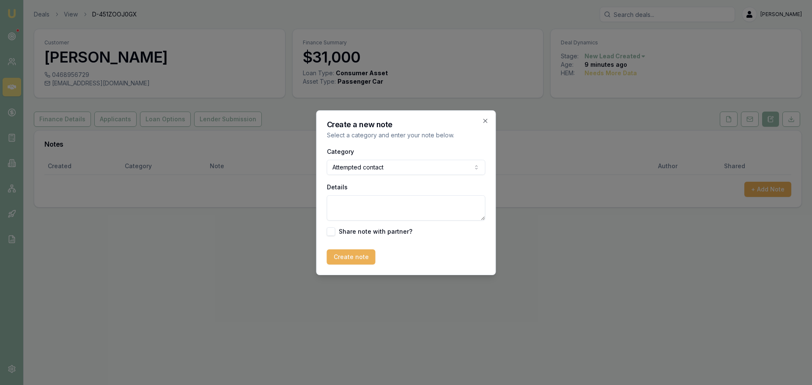
click at [399, 206] on textarea "Details" at bounding box center [406, 207] width 159 height 25
type textarea "L"
click at [366, 206] on textarea "Left" at bounding box center [406, 207] width 159 height 25
type textarea "Left VM and sent text"
click at [340, 255] on button "Create note" at bounding box center [351, 257] width 49 height 15
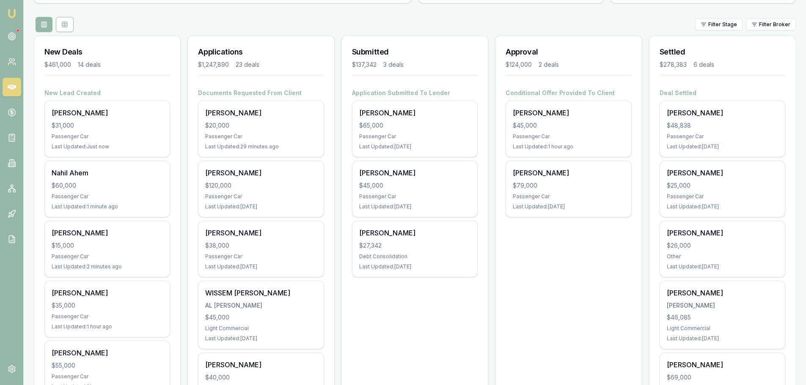
scroll to position [85, 0]
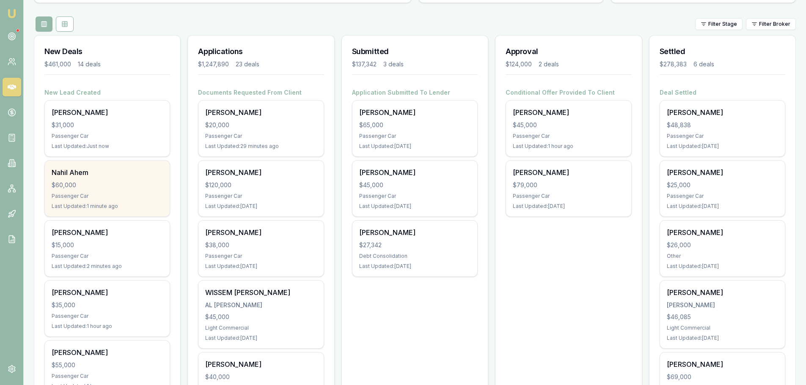
click at [120, 182] on div "$60,000" at bounding box center [107, 185] width 111 height 8
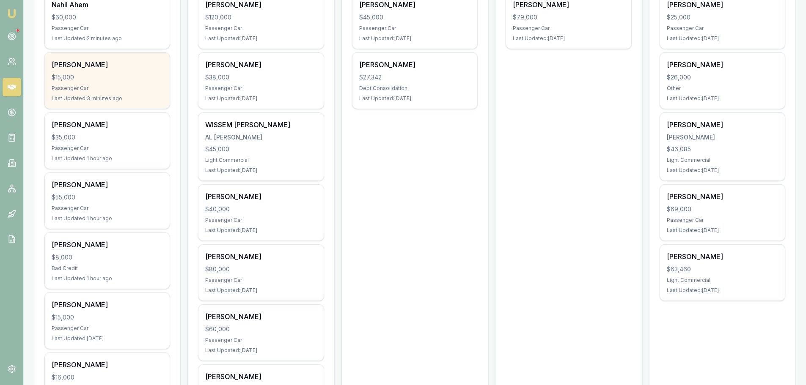
scroll to position [254, 0]
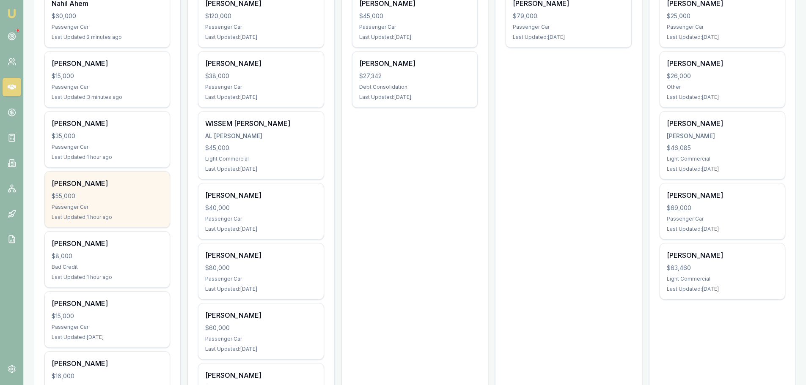
click at [92, 204] on div "Passenger Car" at bounding box center [107, 207] width 111 height 7
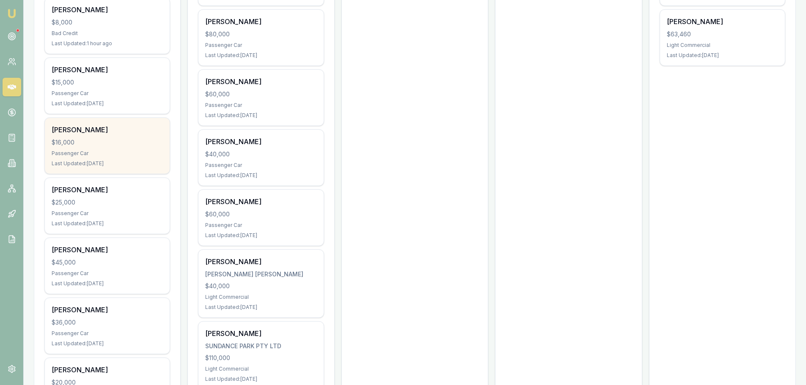
scroll to position [508, 0]
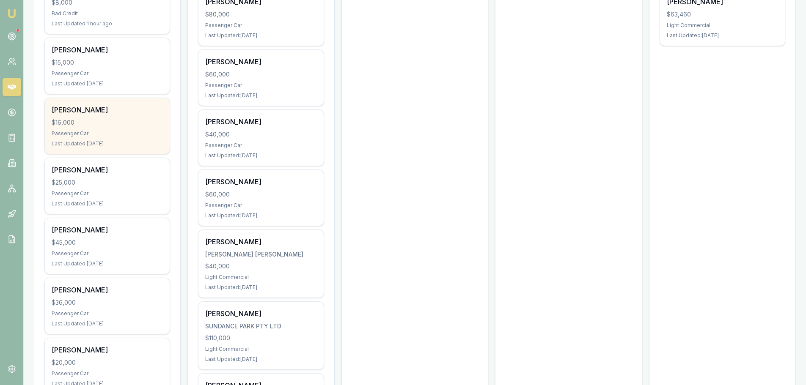
click at [102, 130] on div "Passenger Car" at bounding box center [107, 133] width 111 height 7
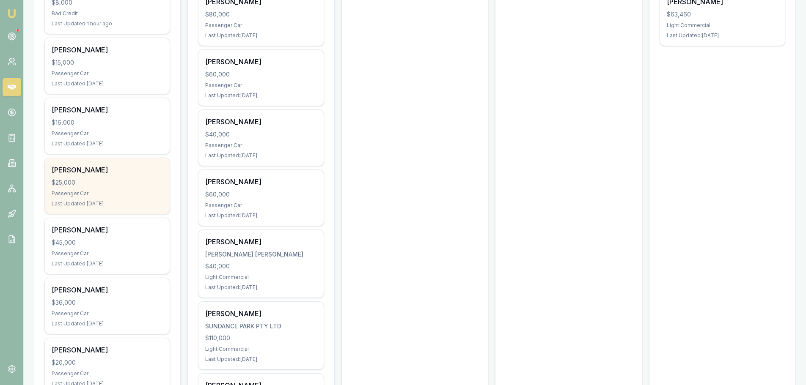
click at [91, 181] on div "$25,000" at bounding box center [107, 183] width 111 height 8
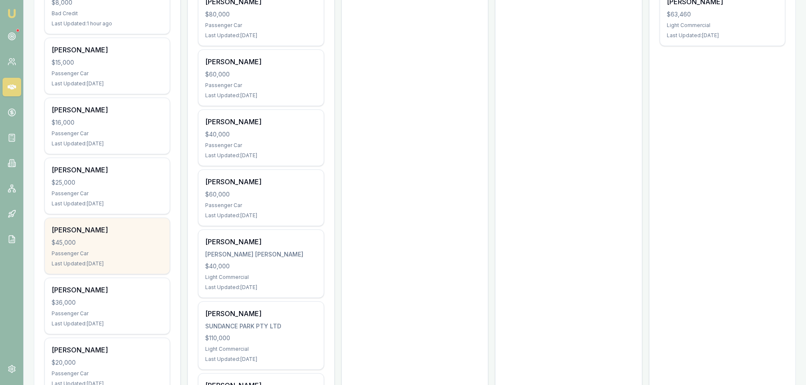
click at [92, 255] on div "Passenger Car" at bounding box center [107, 253] width 111 height 7
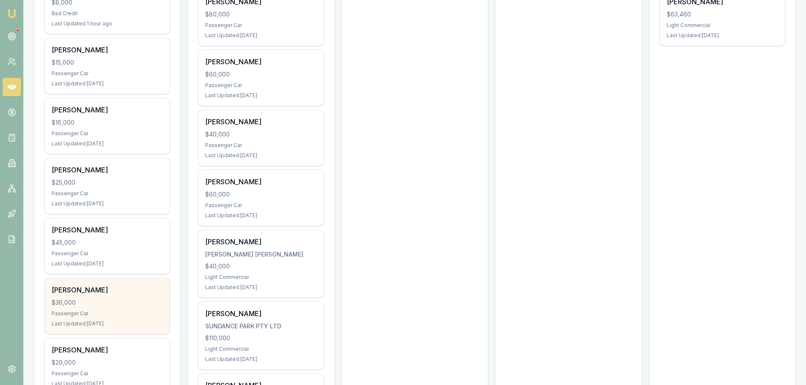
click at [122, 294] on div "Rachel Fisher" at bounding box center [107, 290] width 111 height 10
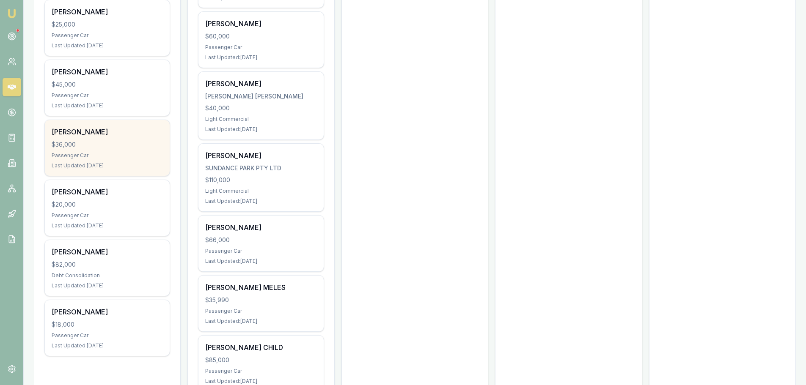
scroll to position [677, 0]
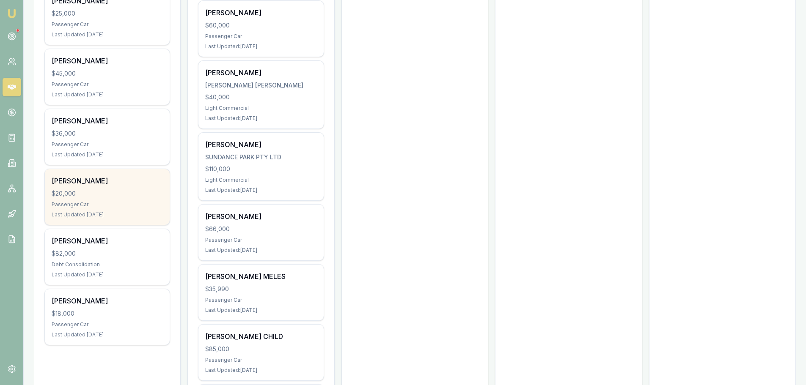
click at [118, 190] on div "$20,000" at bounding box center [107, 194] width 111 height 8
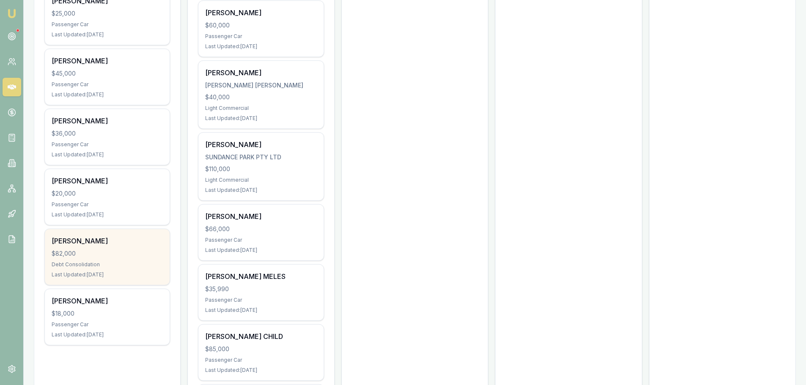
click at [113, 251] on div "$82,000" at bounding box center [107, 254] width 111 height 8
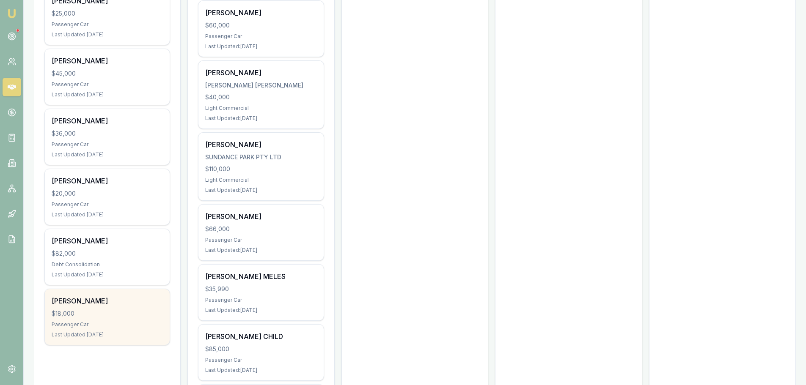
click at [121, 303] on div "Ryan Kenward" at bounding box center [107, 301] width 111 height 10
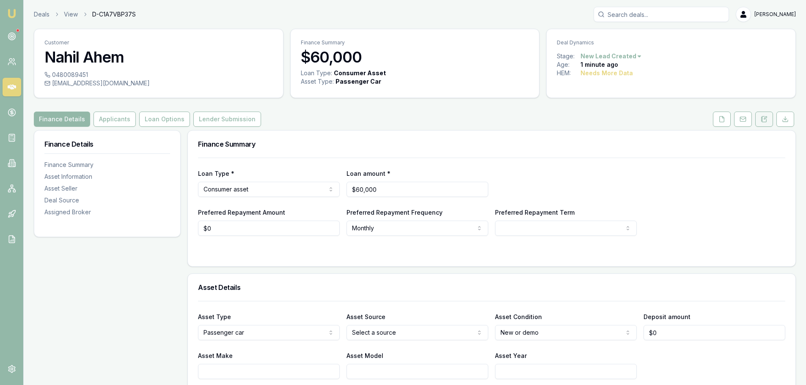
click at [761, 122] on icon at bounding box center [764, 119] width 7 height 7
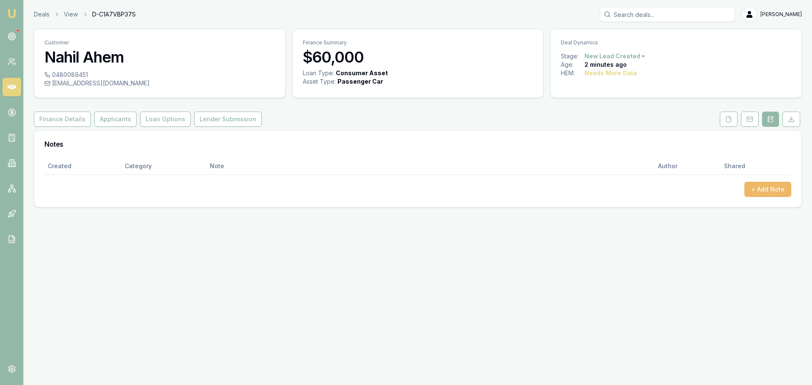
click at [770, 192] on button "+ Add Note" at bounding box center [768, 189] width 47 height 15
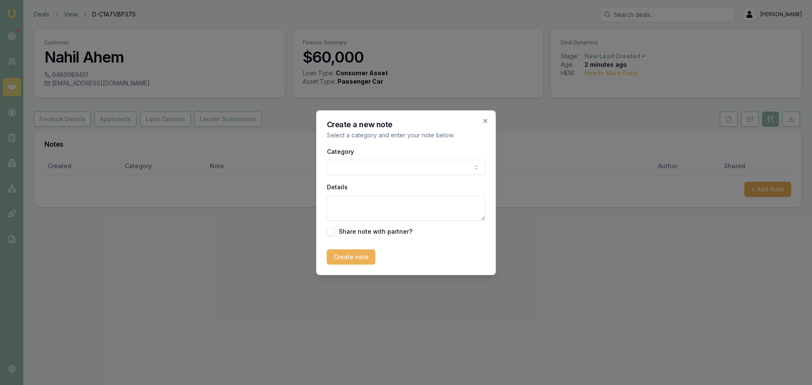
click at [454, 171] on body "Emu Broker Deals View D-C1A7VBP37S [PERSON_NAME] Shield Toggle Menu Customer Na…" at bounding box center [406, 192] width 812 height 385
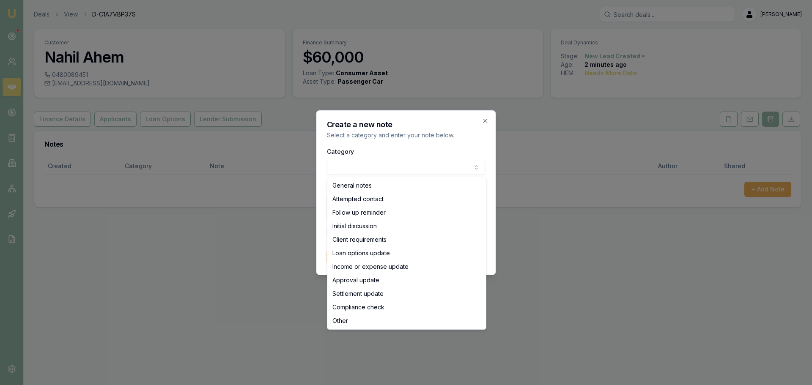
select select "ATTEMPTED_CONTACT"
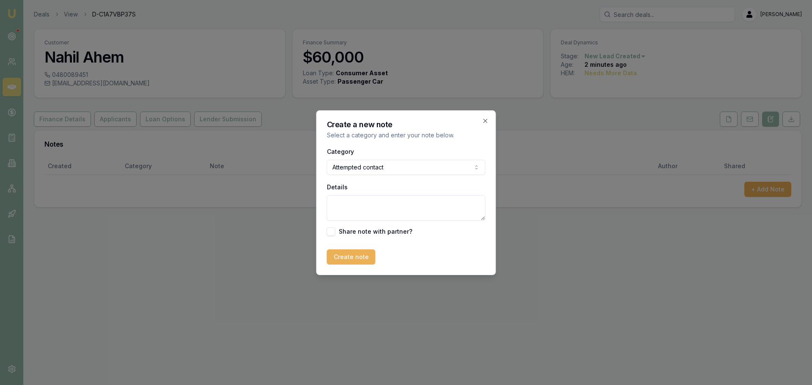
click at [383, 206] on textarea "Details" at bounding box center [406, 207] width 159 height 25
type textarea "sent intro text"
click at [362, 259] on button "Create note" at bounding box center [351, 257] width 49 height 15
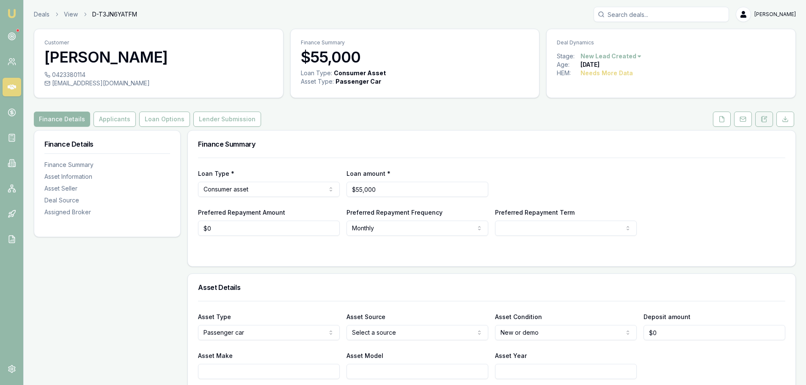
click at [767, 118] on icon at bounding box center [764, 119] width 7 height 7
click at [765, 123] on button at bounding box center [764, 119] width 18 height 15
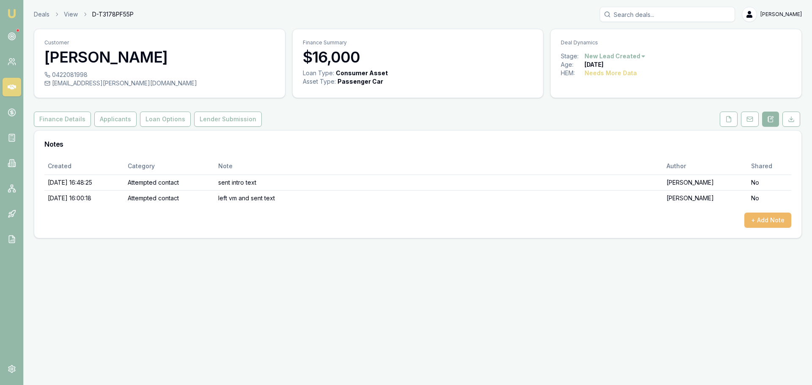
click at [773, 223] on button "+ Add Note" at bounding box center [768, 220] width 47 height 15
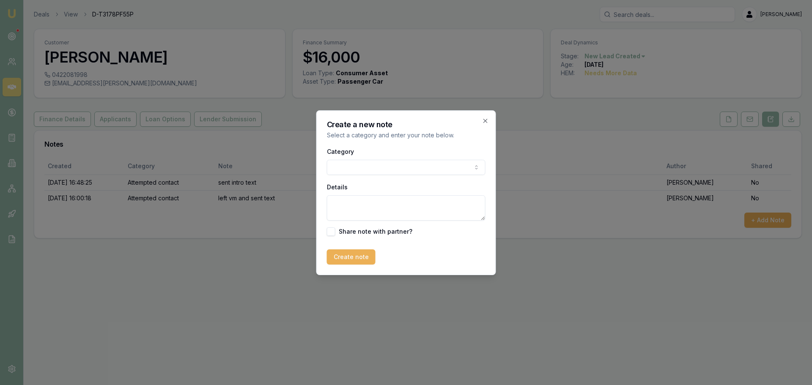
click at [431, 171] on body "Emu Broker Deals View D-T3178PF55P Erin Shield Toggle Menu Customer Rodney Ryan…" at bounding box center [406, 192] width 812 height 385
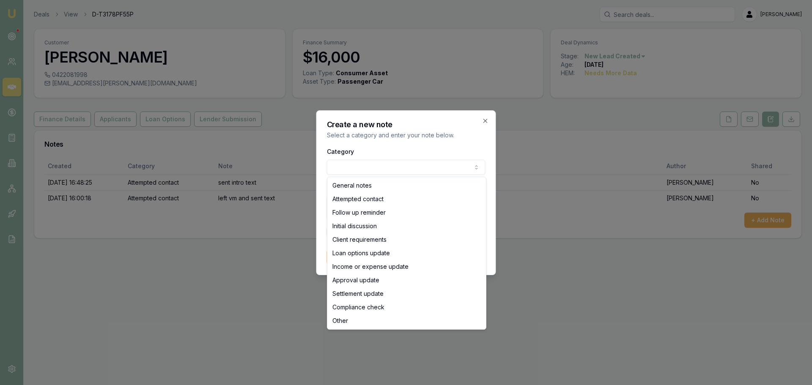
select select "ATTEMPTED_CONTACT"
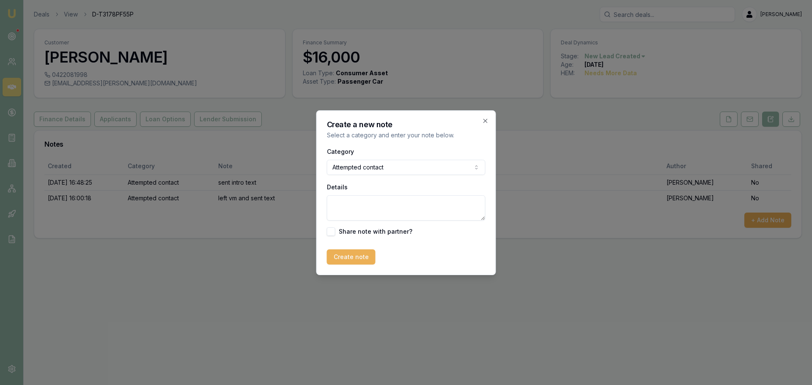
click at [356, 207] on textarea "Details" at bounding box center [406, 207] width 159 height 25
type textarea "sent text"
click at [345, 263] on button "Create note" at bounding box center [351, 257] width 49 height 15
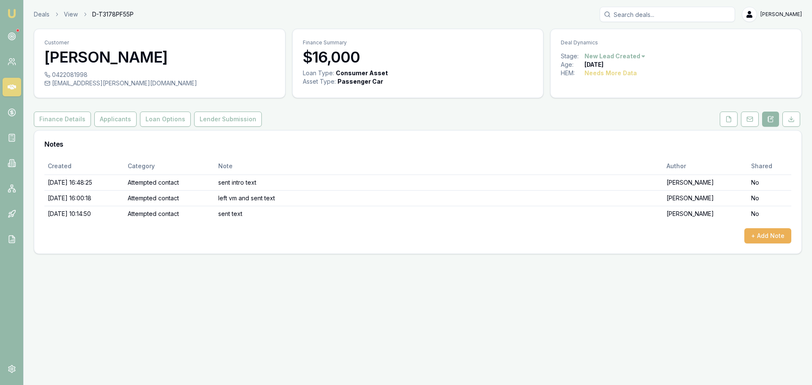
click at [640, 58] on html "Emu Broker Deals View D-T3178PF55P Erin Shield Toggle Menu Customer Rodney Ryan…" at bounding box center [406, 192] width 812 height 385
click at [597, 149] on div "- No Contact" at bounding box center [614, 153] width 50 height 14
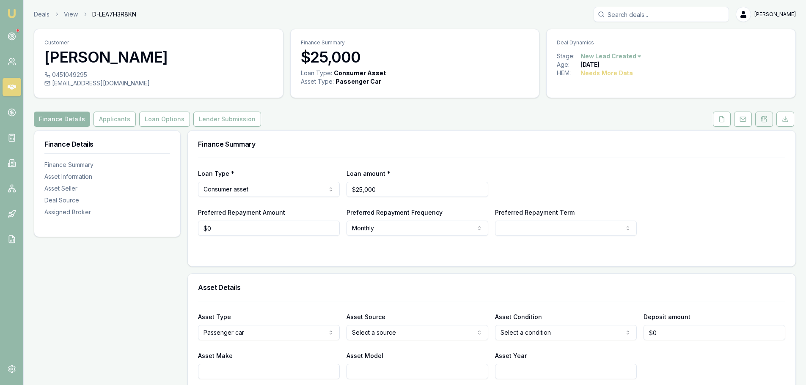
click at [764, 117] on icon at bounding box center [764, 119] width 7 height 7
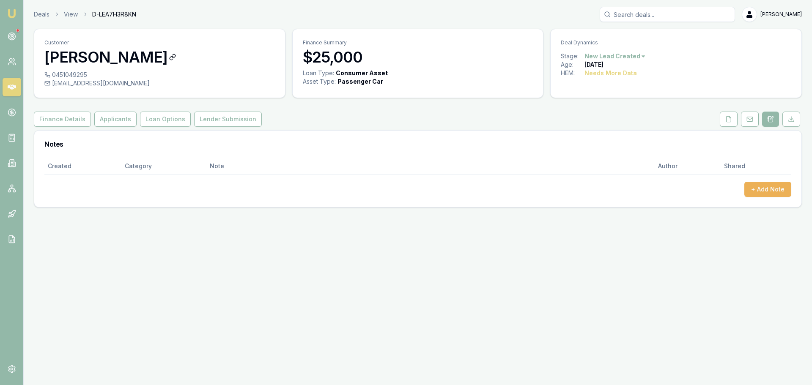
click at [168, 63] on h3 "Aman Bamrah" at bounding box center [159, 57] width 231 height 17
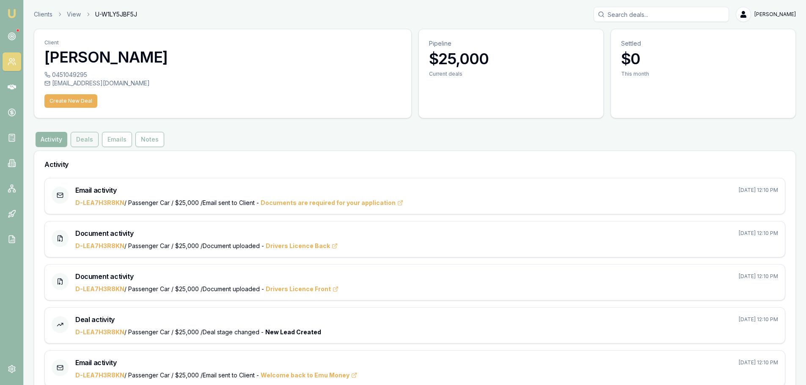
click at [82, 143] on button "Deals" at bounding box center [85, 139] width 28 height 15
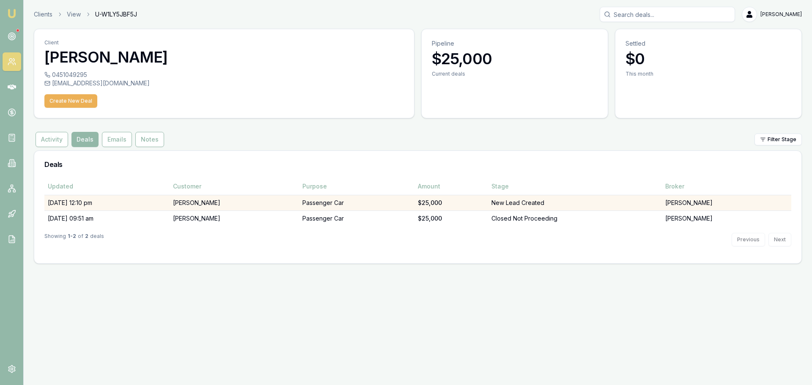
click at [547, 207] on td "New Lead Created" at bounding box center [575, 203] width 174 height 16
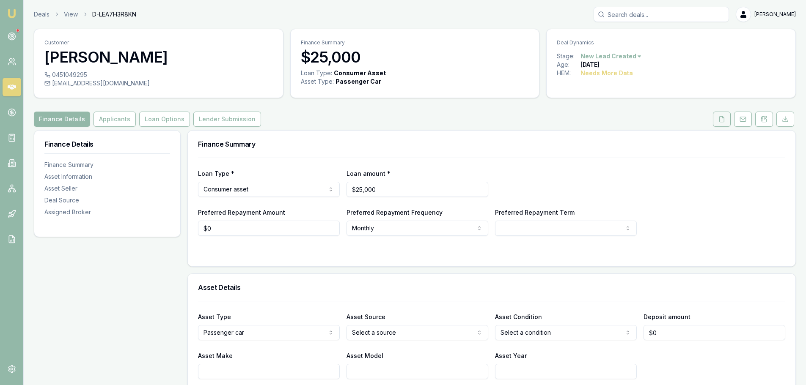
click at [722, 122] on icon at bounding box center [722, 119] width 5 height 6
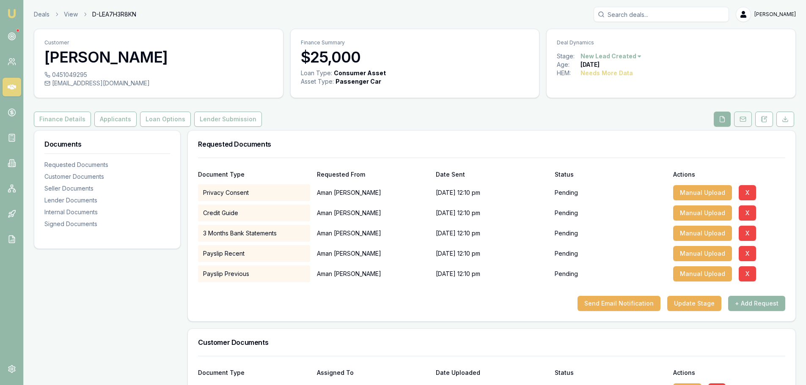
click at [743, 122] on rect at bounding box center [743, 119] width 6 height 5
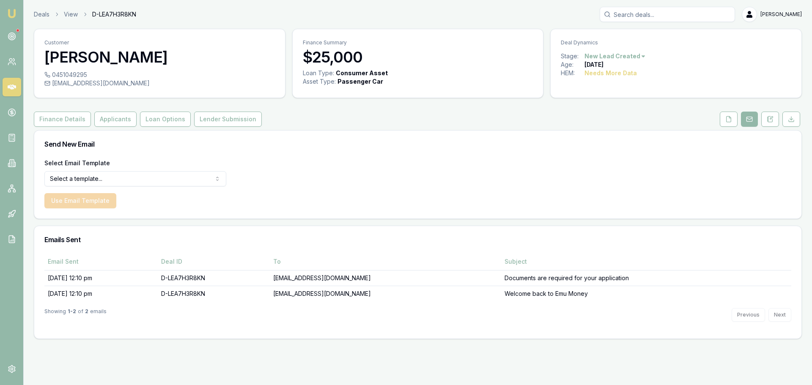
click at [124, 175] on html "Emu Broker Deals View D-LEA7H3R8KN Erin Shield Toggle Menu Customer Aman Bamrah…" at bounding box center [406, 192] width 812 height 385
select select "document-request-reminder"
click at [95, 203] on button "Use Email Template" at bounding box center [80, 200] width 72 height 15
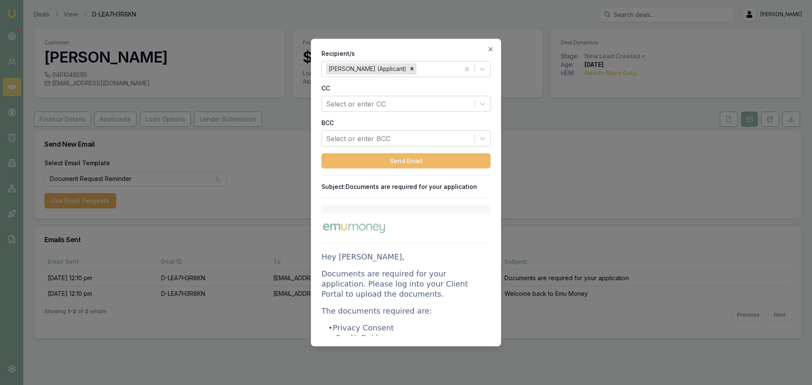
click at [446, 156] on button "Send Email" at bounding box center [406, 160] width 169 height 15
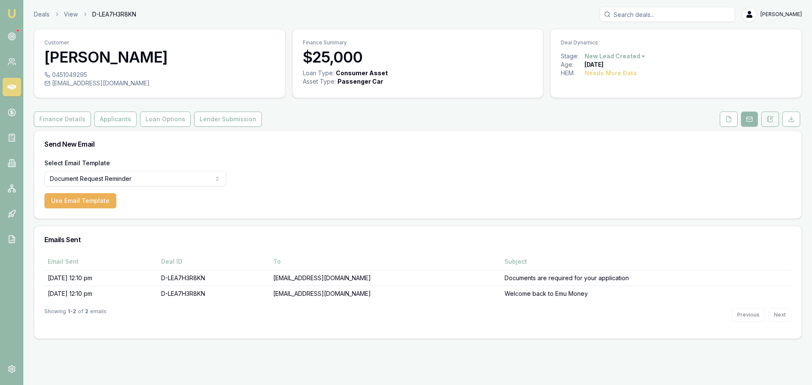
click at [769, 120] on icon at bounding box center [768, 120] width 1 height 0
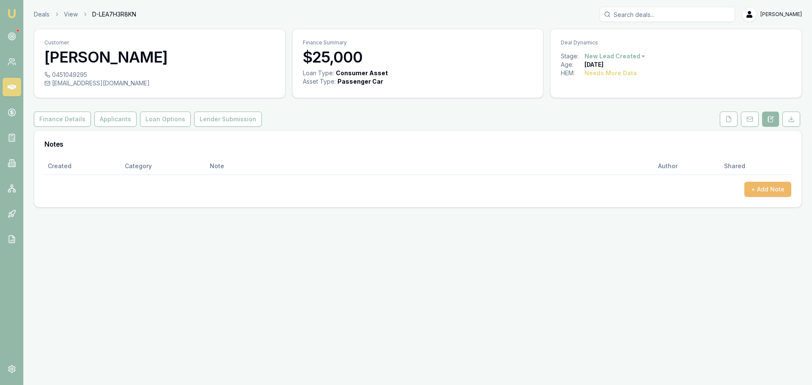
click at [774, 190] on button "+ Add Note" at bounding box center [768, 189] width 47 height 15
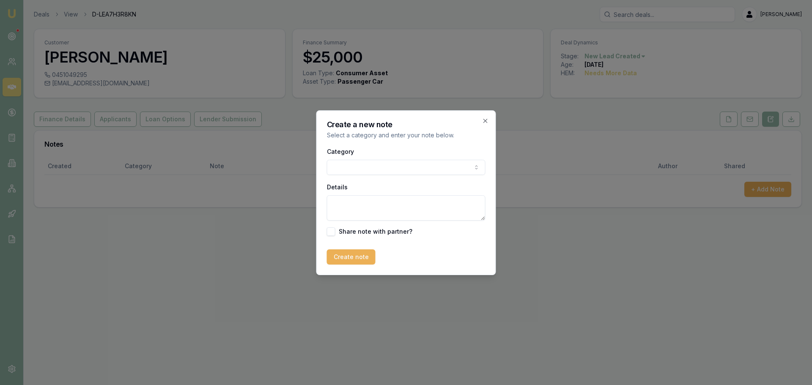
click at [445, 164] on body "Emu Broker Deals View D-LEA7H3R8KN Erin Shield Toggle Menu Customer Aman Bamrah…" at bounding box center [406, 192] width 812 height 385
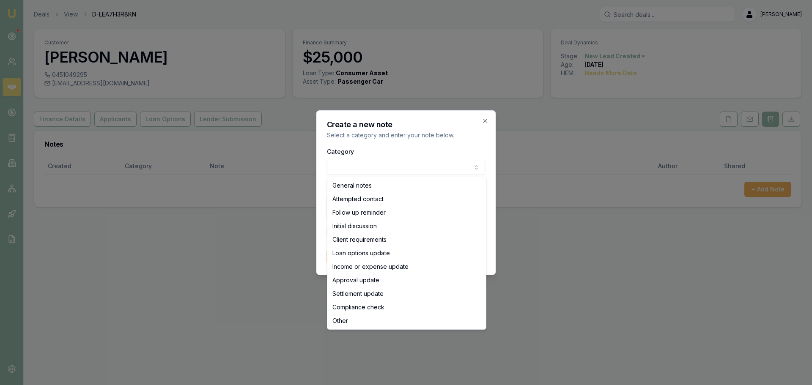
select select "ATTEMPTED_CONTACT"
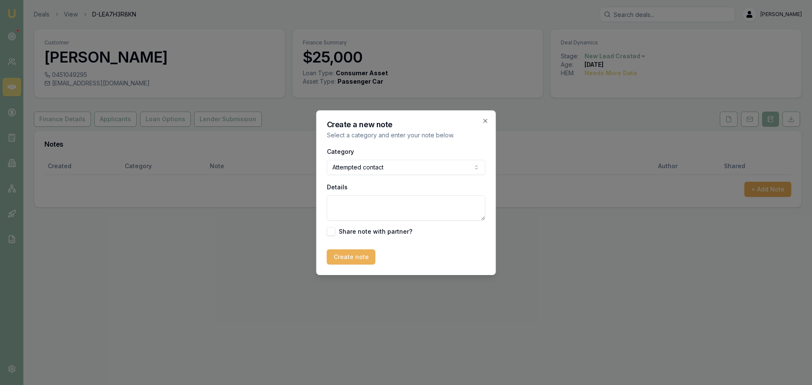
click at [375, 204] on textarea "Details" at bounding box center [406, 207] width 159 height 25
type textarea "still waiting on docs. Resent doc request email and sent reminder text"
click at [354, 261] on button "Create note" at bounding box center [351, 257] width 49 height 15
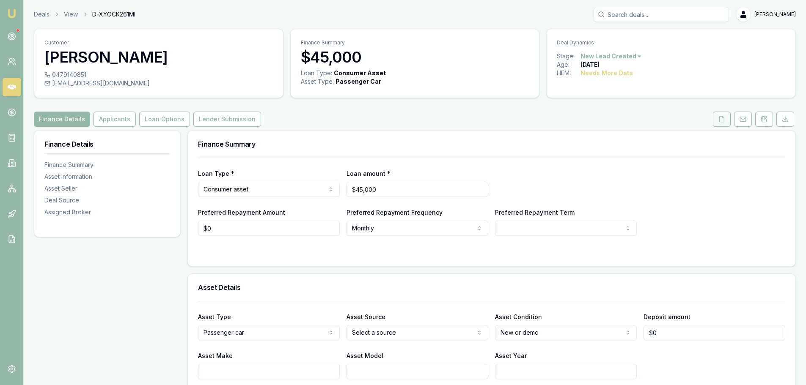
click at [724, 120] on icon at bounding box center [722, 119] width 5 height 6
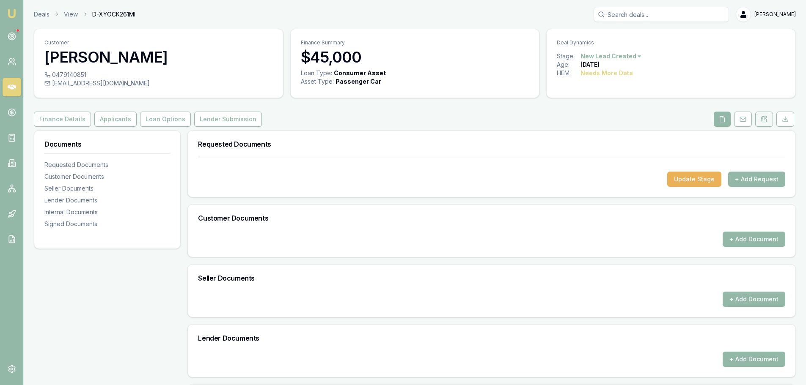
click at [765, 121] on icon at bounding box center [764, 119] width 7 height 7
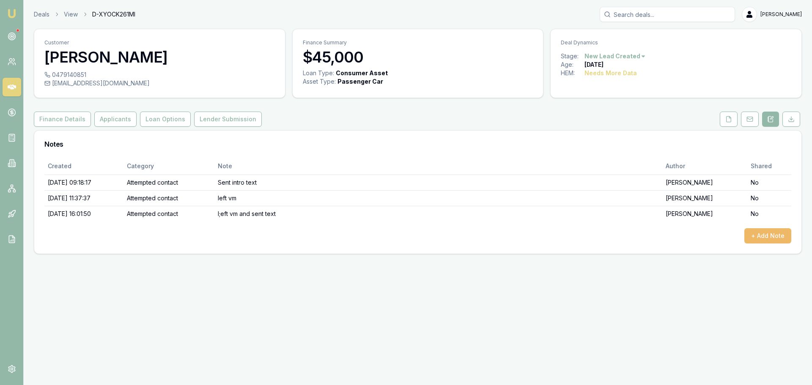
click at [762, 234] on button "+ Add Note" at bounding box center [768, 235] width 47 height 15
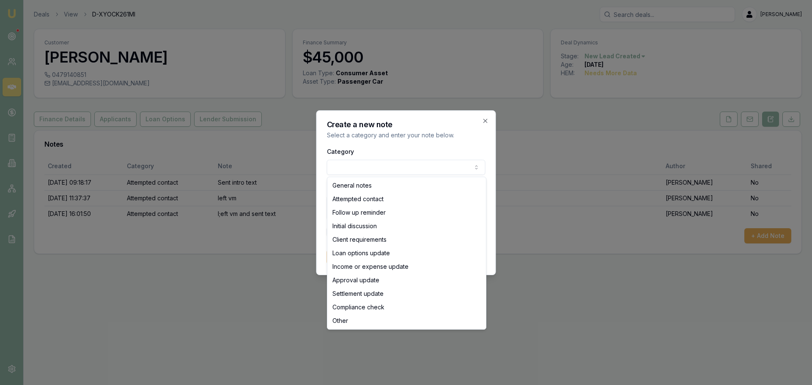
click at [438, 167] on body "Emu Broker Deals View D-XYOCK261MI Erin Shield Toggle Menu Customer Sarah James…" at bounding box center [406, 192] width 812 height 385
select select "ATTEMPTED_CONTACT"
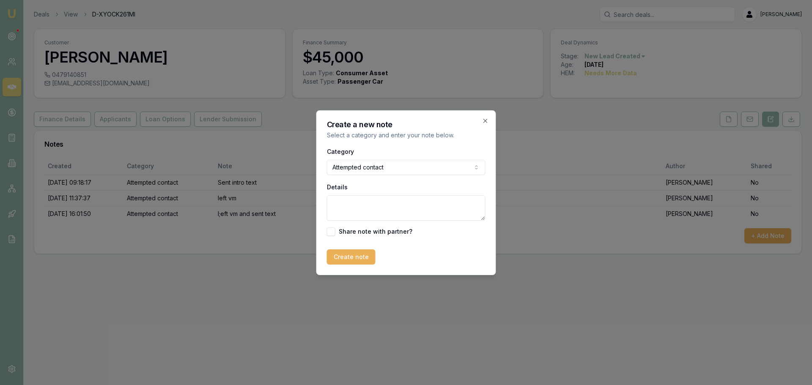
click at [355, 210] on textarea "Details" at bounding box center [406, 207] width 159 height 25
type textarea "sent text"
click at [346, 254] on button "Create note" at bounding box center [351, 257] width 49 height 15
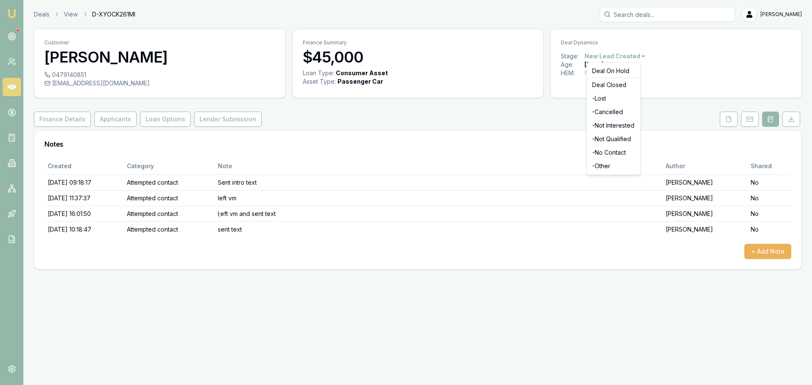
click at [608, 57] on html "Emu Broker Deals View D-XYOCK261MI Erin Shield Toggle Menu Customer Sarah James…" at bounding box center [406, 192] width 812 height 385
click at [613, 151] on div "- No Contact" at bounding box center [614, 153] width 50 height 14
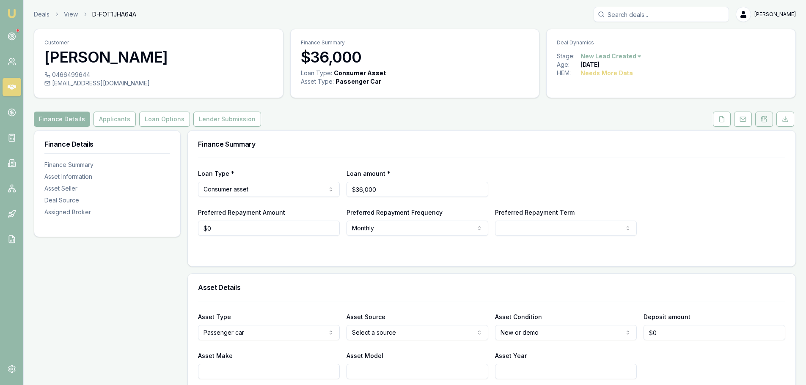
click at [767, 121] on icon at bounding box center [764, 119] width 5 height 6
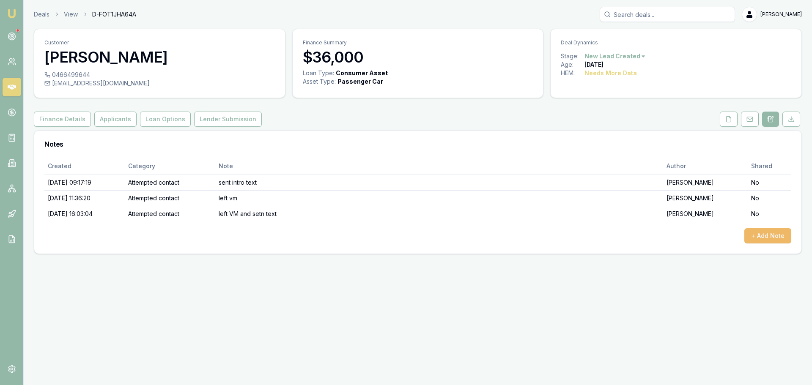
click at [763, 232] on button "+ Add Note" at bounding box center [768, 235] width 47 height 15
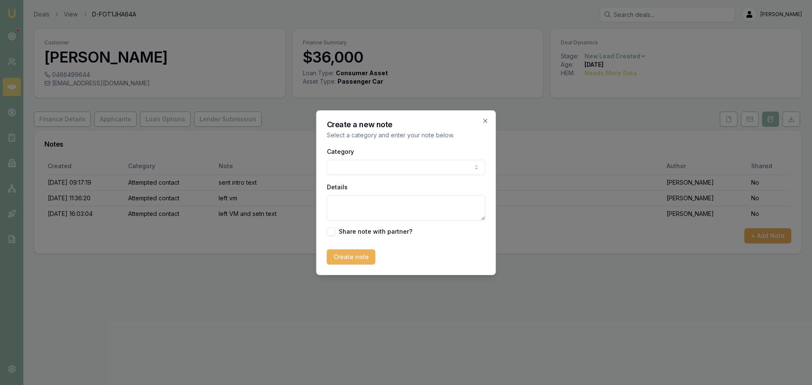
click at [372, 162] on body "Emu Broker Deals View D-FOT1JHA64A [PERSON_NAME] Toggle Menu Customer [PERSON_N…" at bounding box center [406, 192] width 812 height 385
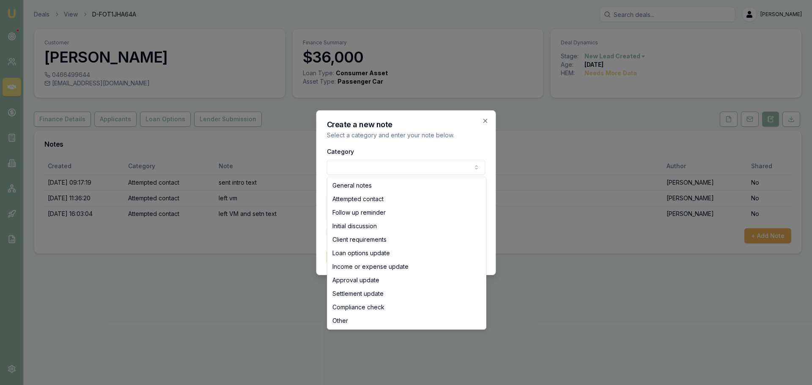
select select "ATTEMPTED_CONTACT"
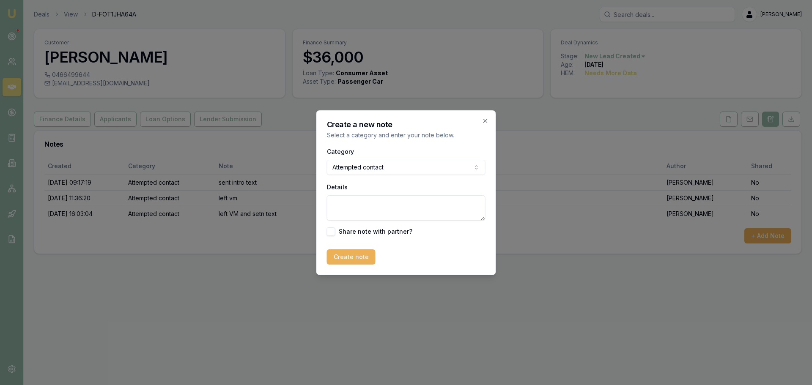
click at [349, 206] on textarea "Details" at bounding box center [406, 207] width 159 height 25
type textarea "sent text"
click at [355, 257] on button "Create note" at bounding box center [351, 257] width 49 height 15
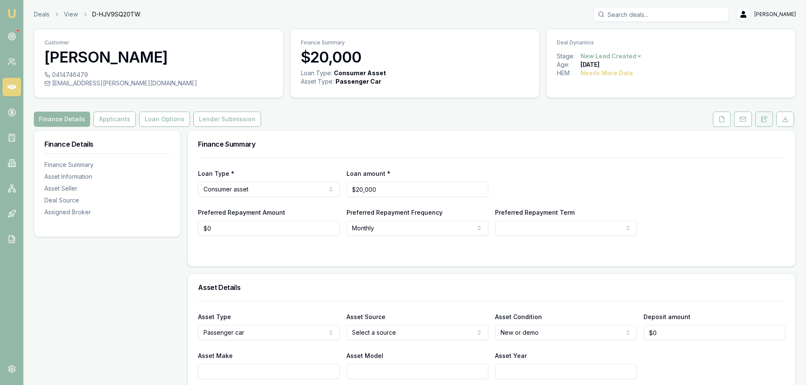
click at [770, 116] on button at bounding box center [764, 119] width 18 height 15
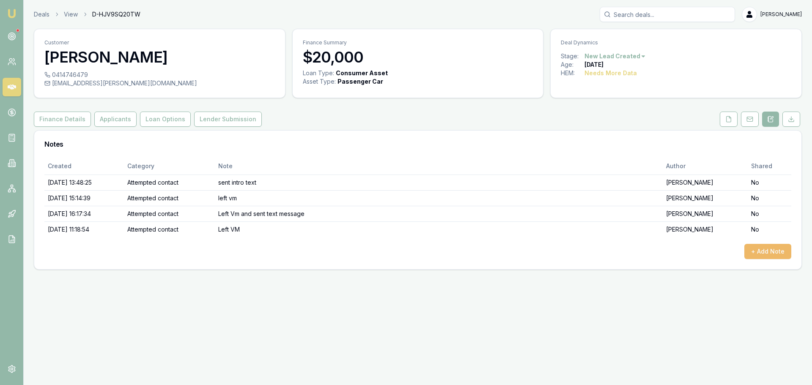
click at [766, 251] on button "+ Add Note" at bounding box center [768, 251] width 47 height 15
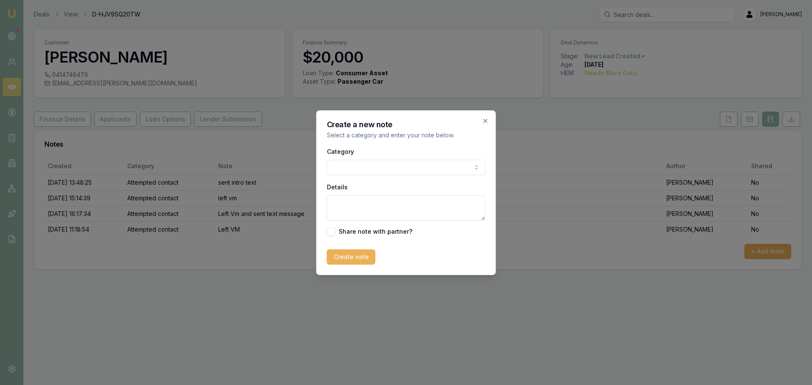
click at [436, 162] on body "Emu Broker Deals View D-HJV9SQ20TW Erin Shield Toggle Menu Customer Amanda X 04…" at bounding box center [406, 192] width 812 height 385
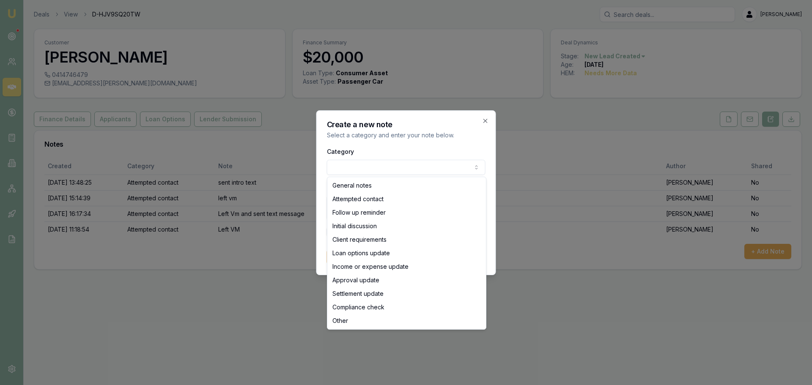
select select "ATTEMPTED_CONTACT"
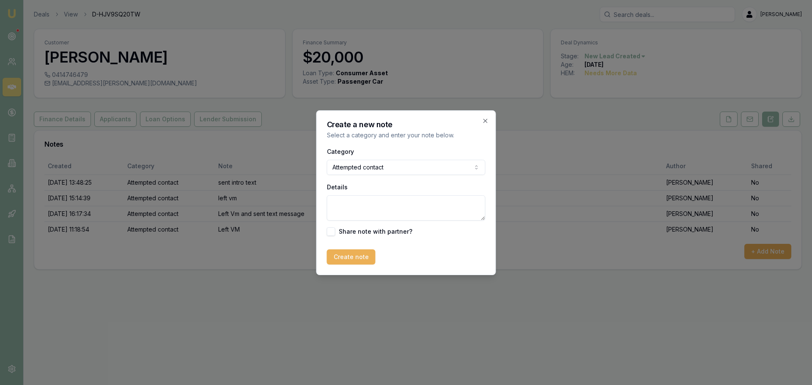
click at [378, 209] on textarea "Details" at bounding box center [406, 207] width 159 height 25
type textarea "sent text"
click at [350, 264] on button "Create note" at bounding box center [351, 257] width 49 height 15
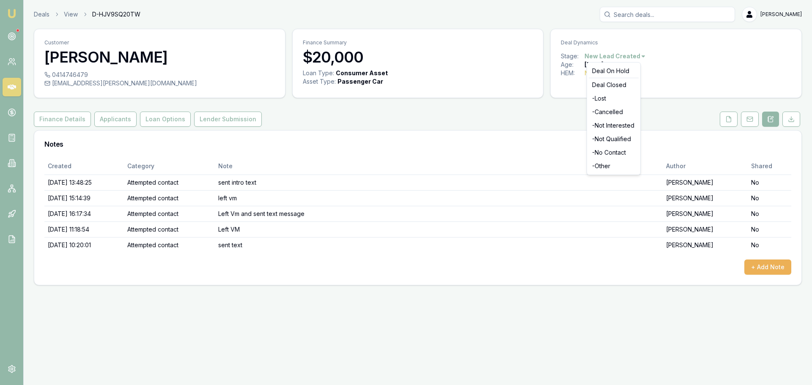
click at [608, 55] on html "Emu Broker Deals View D-HJV9SQ20TW Erin Shield Toggle Menu Customer Amanda X 04…" at bounding box center [406, 192] width 812 height 385
click at [604, 152] on div "- No Contact" at bounding box center [614, 153] width 50 height 14
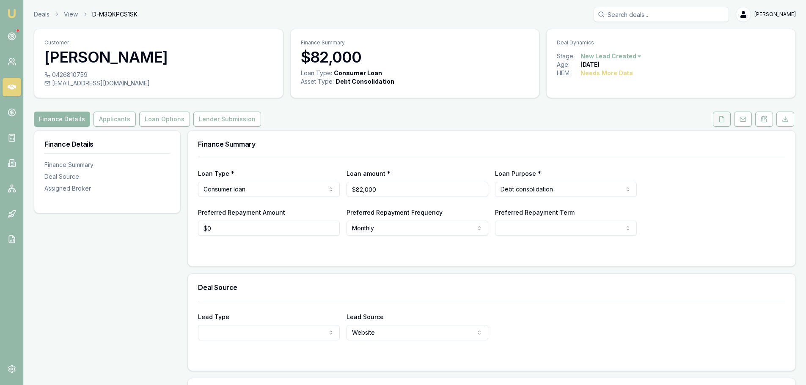
click at [724, 121] on icon at bounding box center [722, 119] width 5 height 6
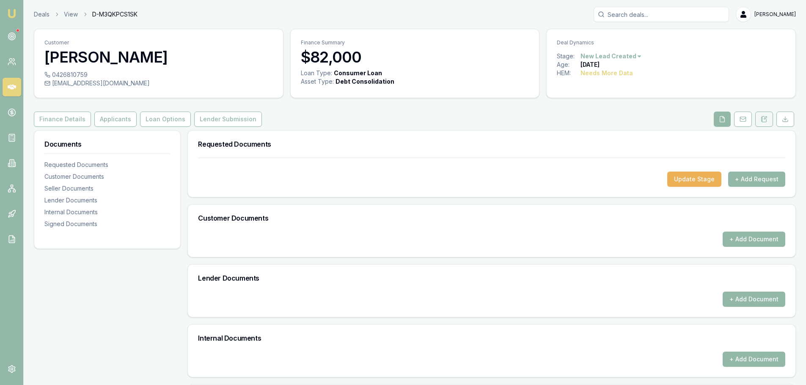
click at [767, 124] on button at bounding box center [764, 119] width 18 height 15
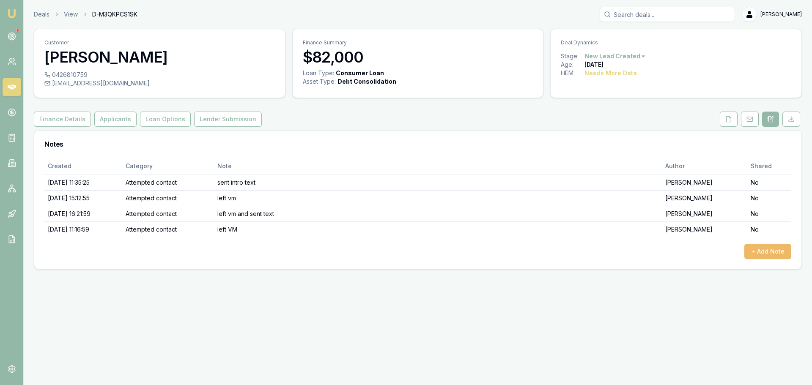
click at [762, 252] on button "+ Add Note" at bounding box center [768, 251] width 47 height 15
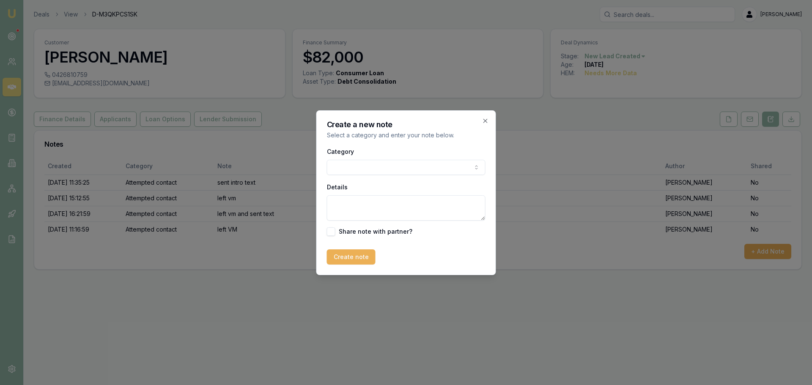
click at [355, 172] on body "Emu Broker Deals View D-M3QKPCS1SK Erin Shield Toggle Menu Customer Tim Yoon 04…" at bounding box center [406, 192] width 812 height 385
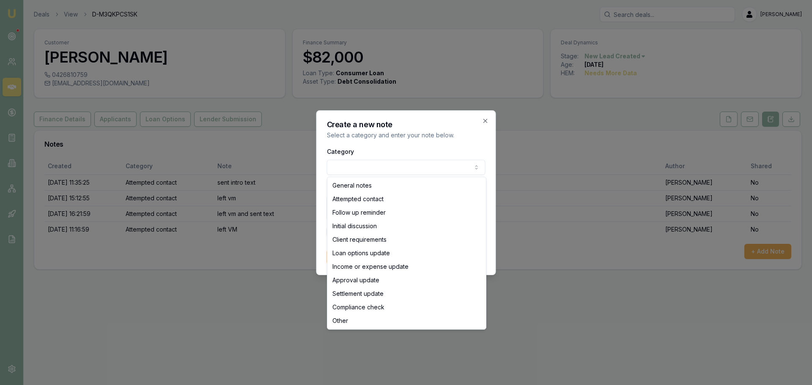
select select "ATTEMPTED_CONTACT"
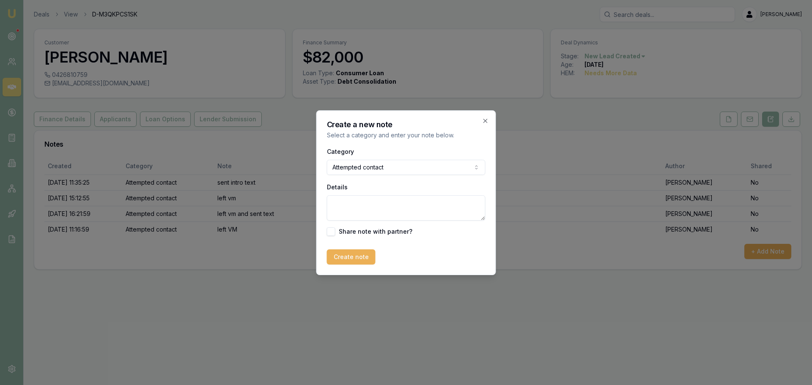
drag, startPoint x: 360, startPoint y: 204, endPoint x: 354, endPoint y: 213, distance: 11.3
click at [360, 204] on textarea "Details" at bounding box center [406, 207] width 159 height 25
type textarea "sent text"
click at [351, 260] on button "Create note" at bounding box center [351, 257] width 49 height 15
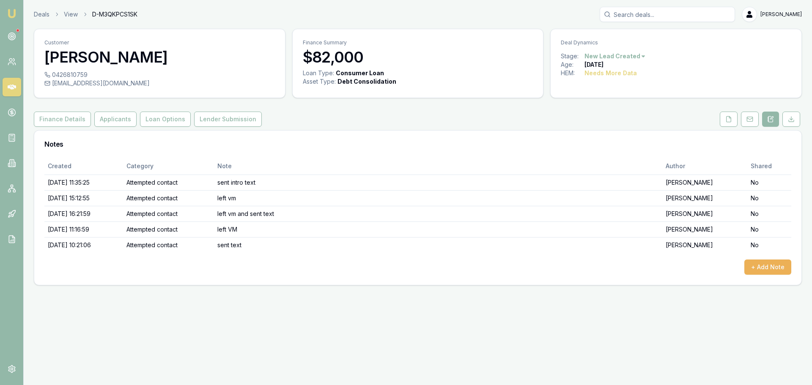
click at [626, 54] on html "Emu Broker Deals View D-M3QKPCS1SK Erin Shield Toggle Menu Customer Tim Yoon 04…" at bounding box center [406, 192] width 812 height 385
click at [611, 155] on div "- No Contact" at bounding box center [614, 153] width 50 height 14
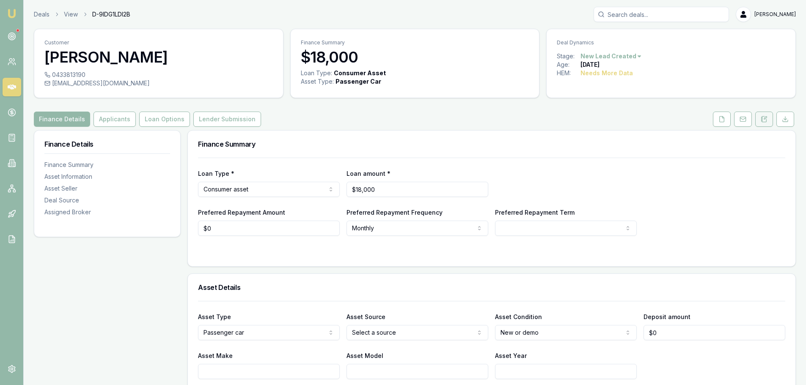
click at [767, 114] on button at bounding box center [764, 119] width 18 height 15
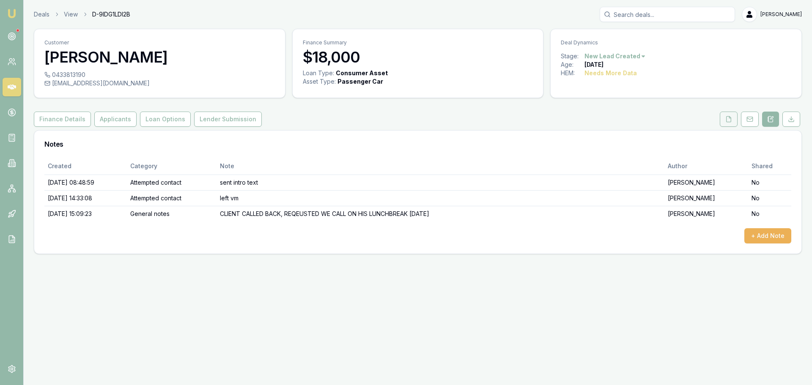
click at [726, 118] on icon at bounding box center [729, 119] width 7 height 7
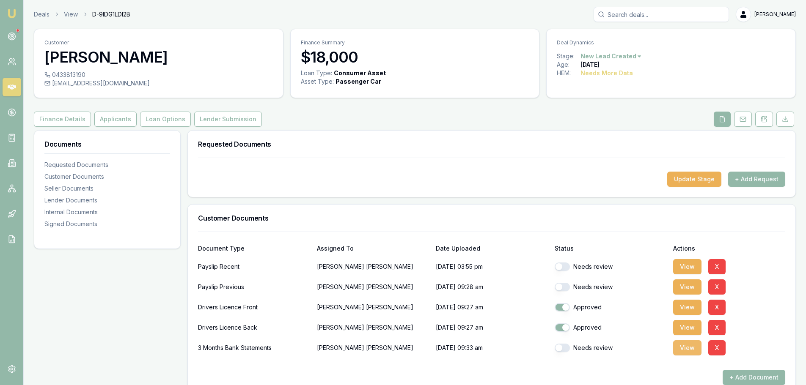
click at [682, 345] on button "View" at bounding box center [687, 348] width 28 height 15
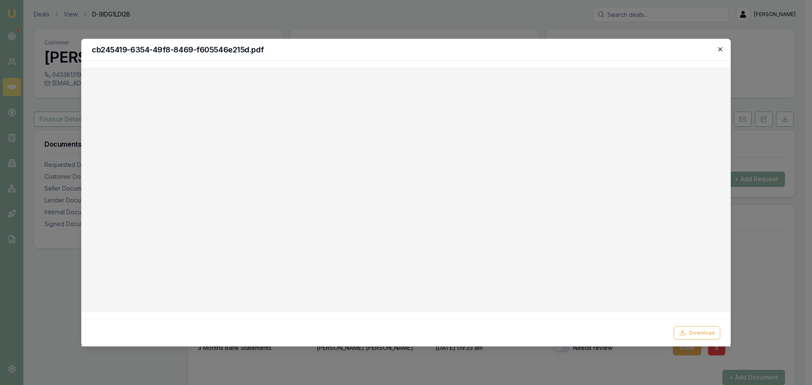
click at [720, 50] on icon "button" at bounding box center [720, 49] width 4 height 4
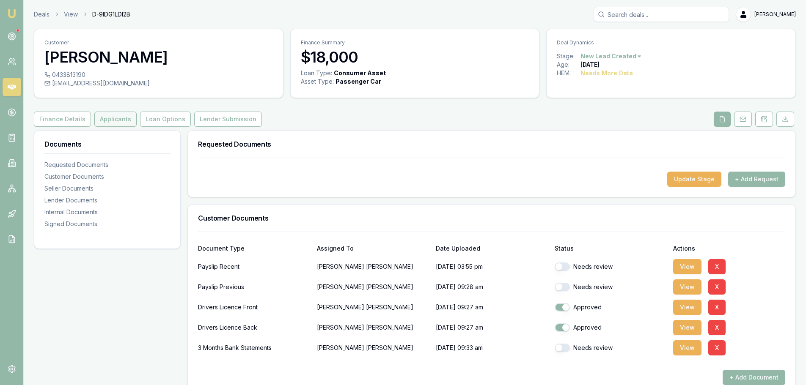
click at [98, 113] on button "Applicants" at bounding box center [115, 119] width 42 height 15
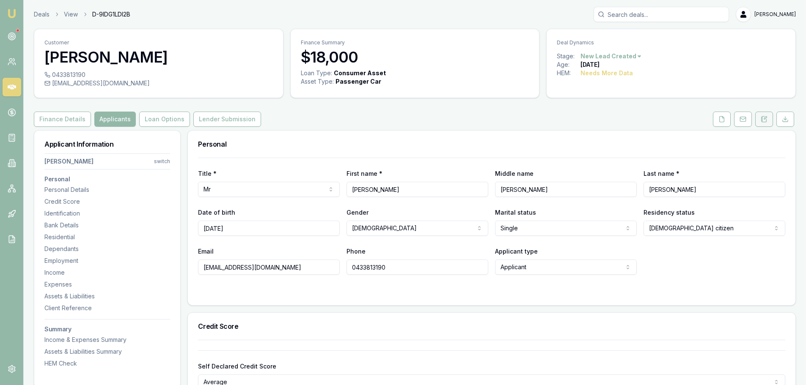
click at [768, 122] on button at bounding box center [764, 119] width 18 height 15
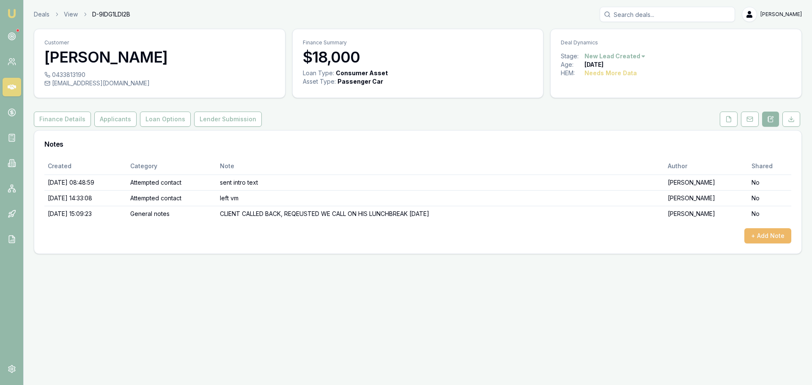
click at [773, 237] on button "+ Add Note" at bounding box center [768, 235] width 47 height 15
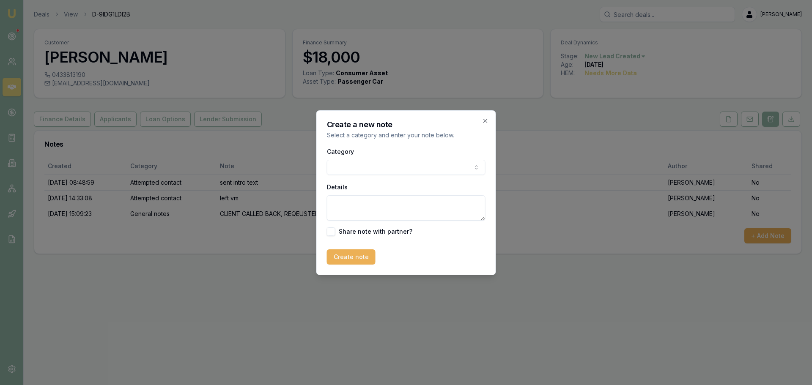
click at [360, 168] on body "Emu Broker Deals View D-9IDG1LDI2B Erin Shield Toggle Menu Customer Ryan Kenwar…" at bounding box center [406, 192] width 812 height 385
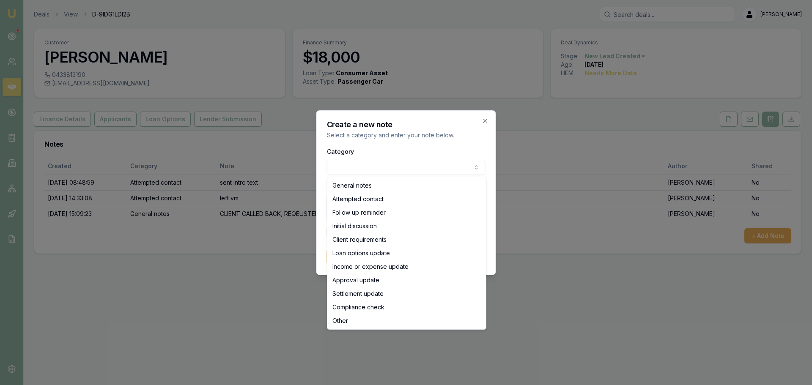
select select "ATTEMPTED_CONTACT"
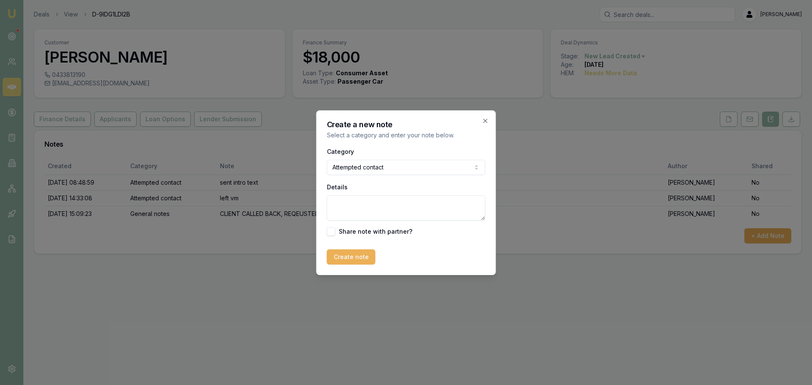
click at [353, 210] on textarea "Details" at bounding box center [406, 207] width 159 height 25
type textarea "No Capacity"
click at [347, 261] on button "Create note" at bounding box center [351, 257] width 49 height 15
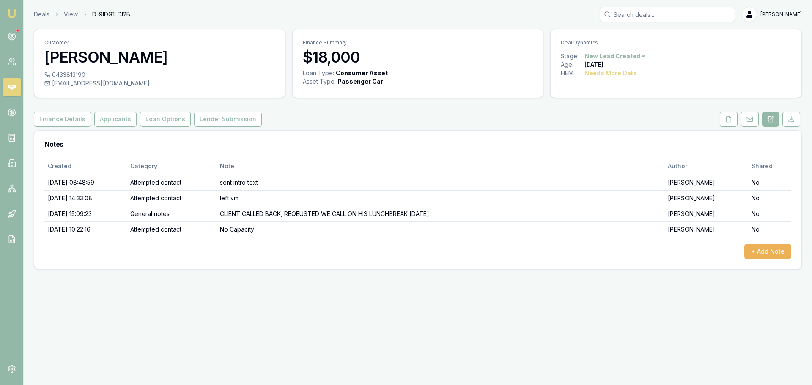
click at [637, 57] on html "Emu Broker Deals View D-9IDG1LDI2B Erin Shield Toggle Menu Customer Ryan Kenwar…" at bounding box center [406, 192] width 812 height 385
click at [609, 99] on div "- Lost" at bounding box center [614, 99] width 50 height 14
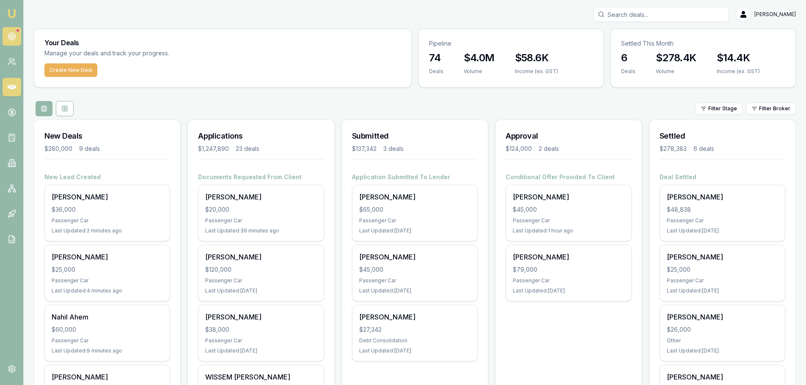
click at [15, 36] on circle at bounding box center [11, 36] width 7 height 7
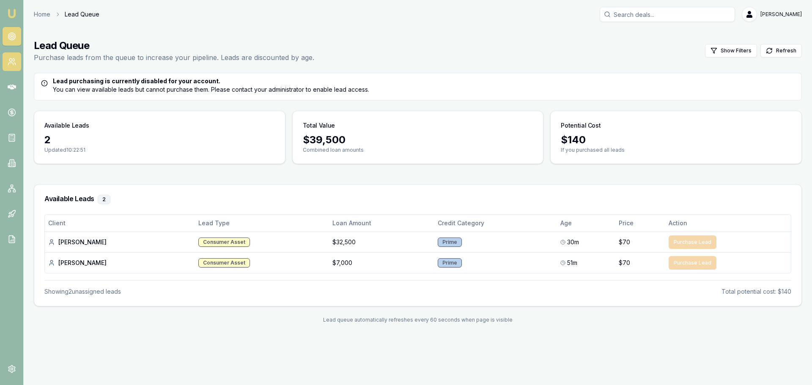
click at [18, 62] on link at bounding box center [12, 61] width 19 height 19
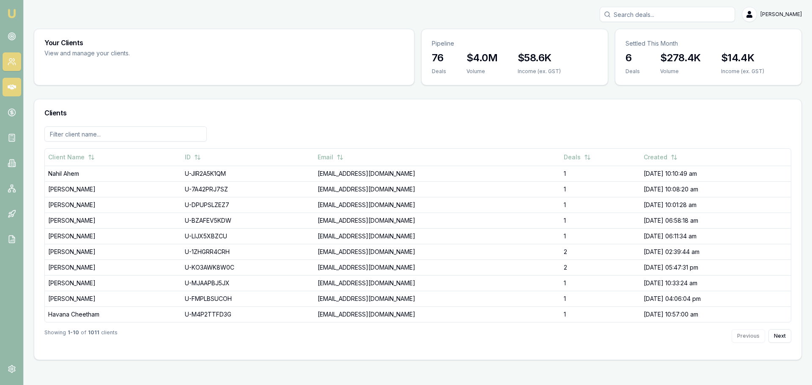
click at [14, 87] on icon at bounding box center [12, 87] width 8 height 5
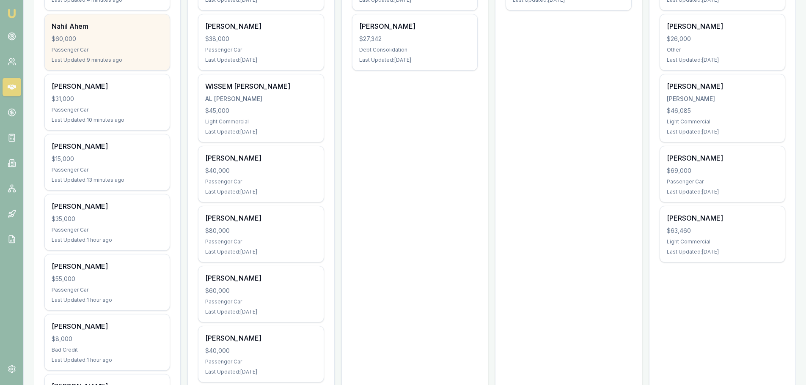
scroll to position [338, 0]
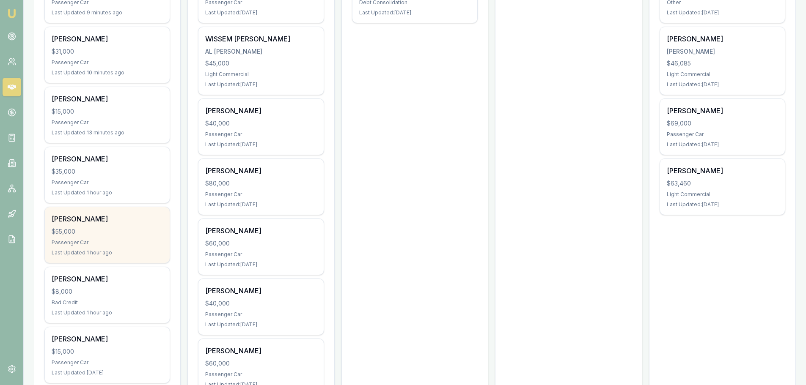
click at [116, 235] on div "$55,000" at bounding box center [107, 232] width 111 height 8
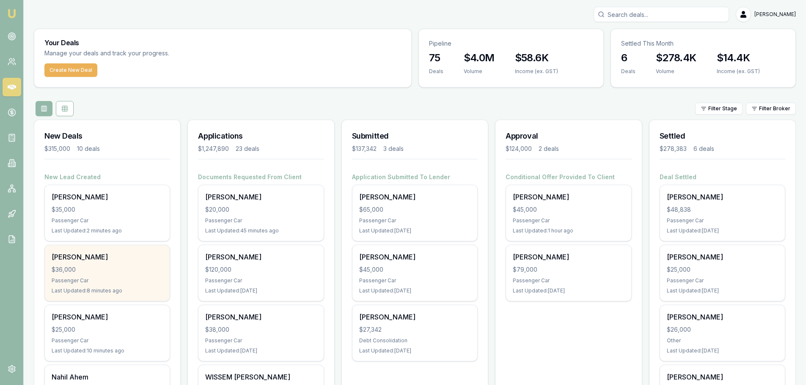
click at [102, 280] on div "Passenger Car" at bounding box center [107, 281] width 111 height 7
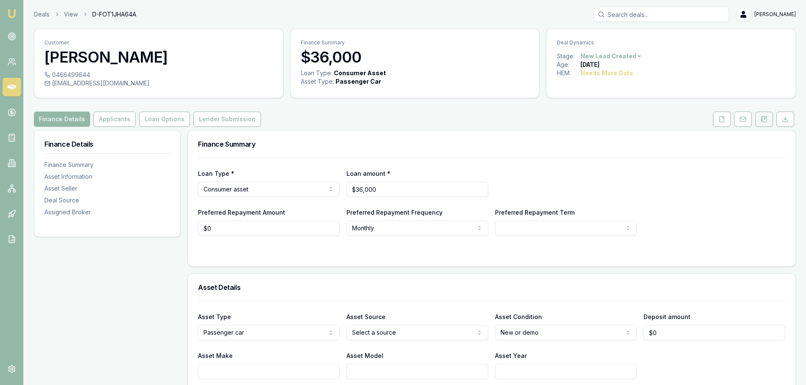
click at [765, 125] on button at bounding box center [764, 119] width 18 height 15
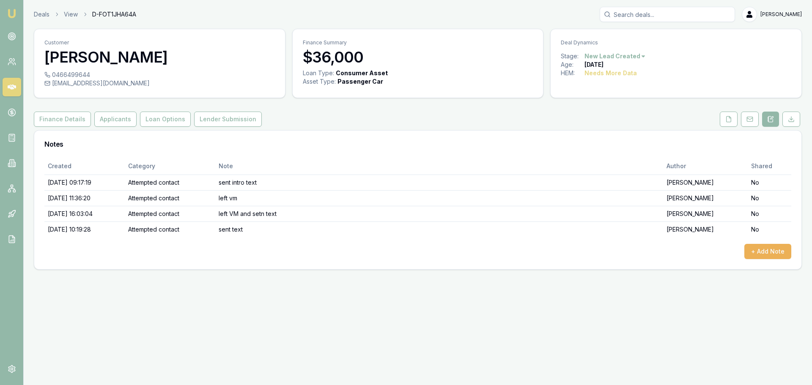
click at [605, 55] on html "Emu Broker Deals View D-FOT1JHA64A Erin Shield Toggle Menu Customer Rachel Fish…" at bounding box center [406, 192] width 812 height 385
click at [606, 160] on div "- Other" at bounding box center [614, 167] width 50 height 14
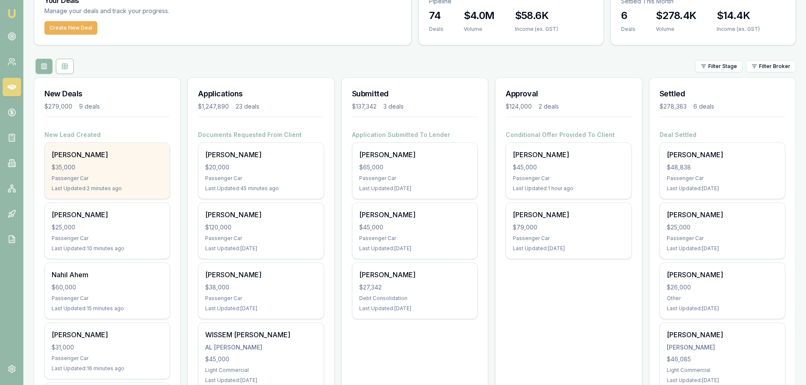
scroll to position [85, 0]
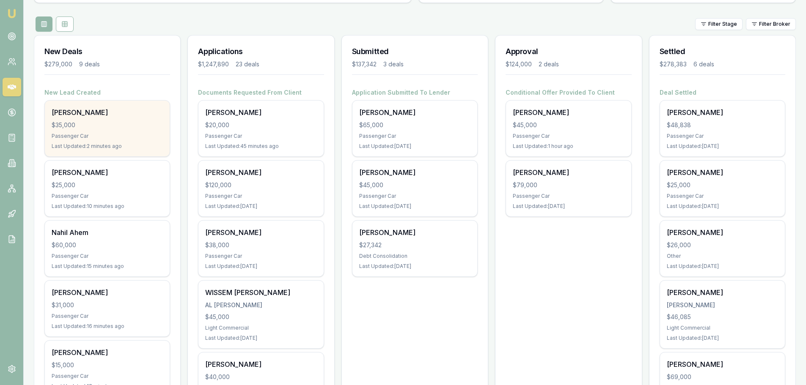
click at [116, 113] on div "[PERSON_NAME]" at bounding box center [107, 112] width 111 height 10
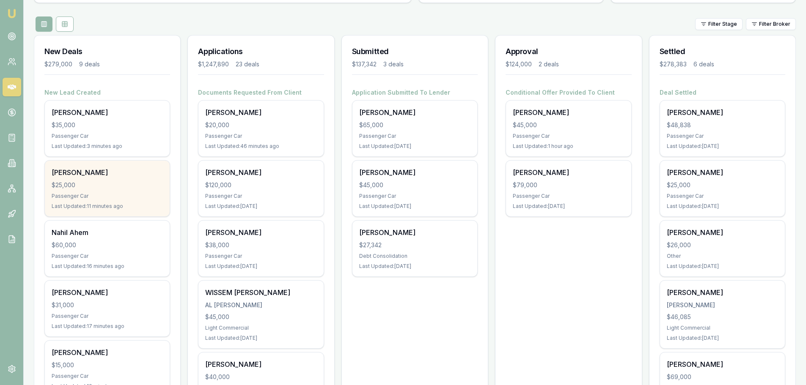
click at [127, 181] on div "$25,000" at bounding box center [107, 185] width 111 height 8
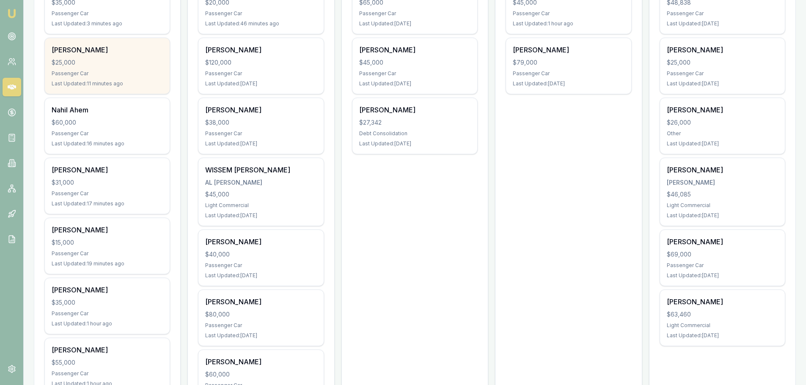
scroll to position [212, 0]
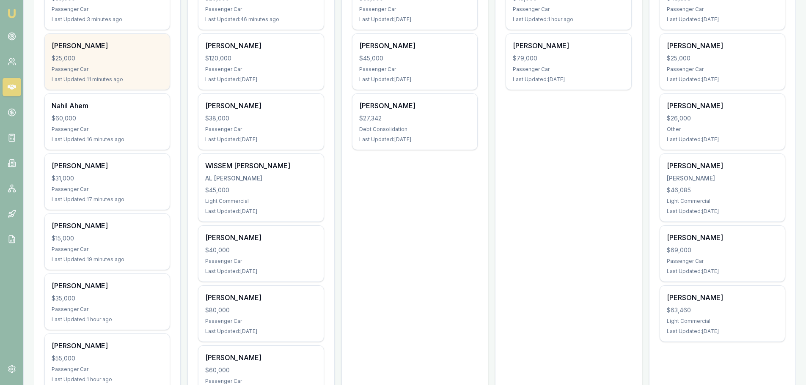
click at [88, 185] on div "Chris O'brien $31,000 Passenger Car Last Updated: 17 minutes ago" at bounding box center [107, 182] width 125 height 56
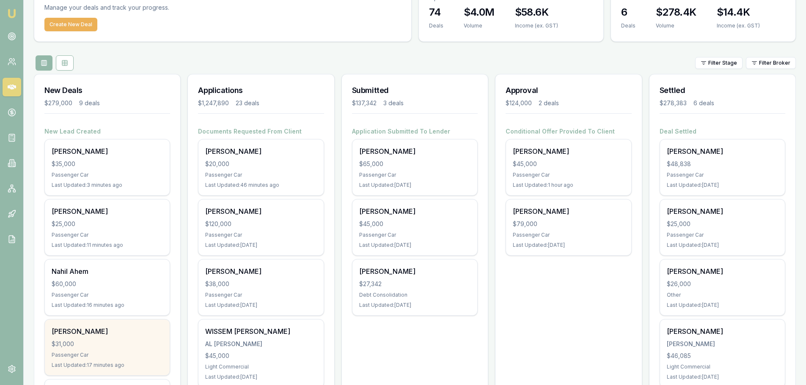
scroll to position [0, 0]
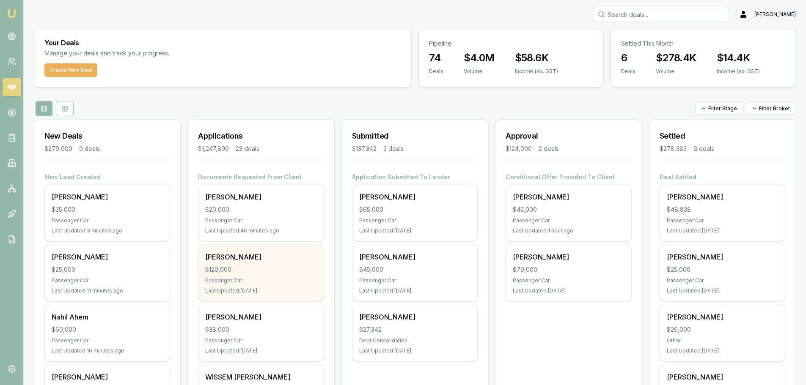
click at [243, 263] on div "HARRISON CLEMENTS $120,000 Passenger Car Last Updated: 9 days ago" at bounding box center [260, 273] width 125 height 56
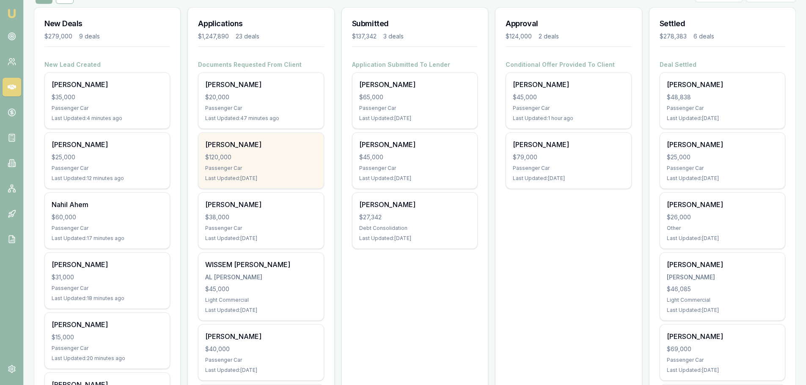
scroll to position [127, 0]
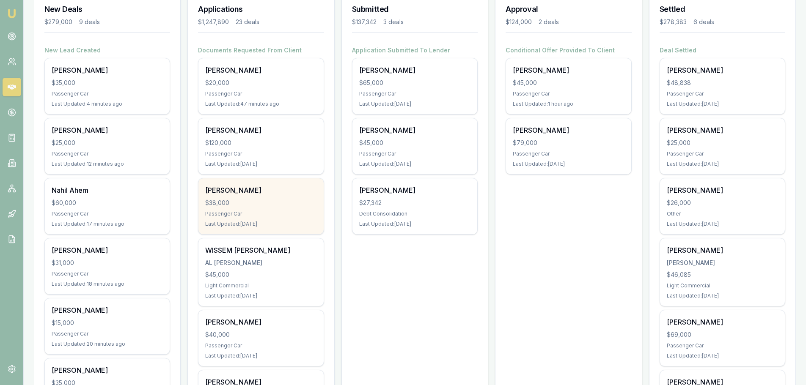
click at [292, 203] on div "$38,000" at bounding box center [260, 203] width 111 height 8
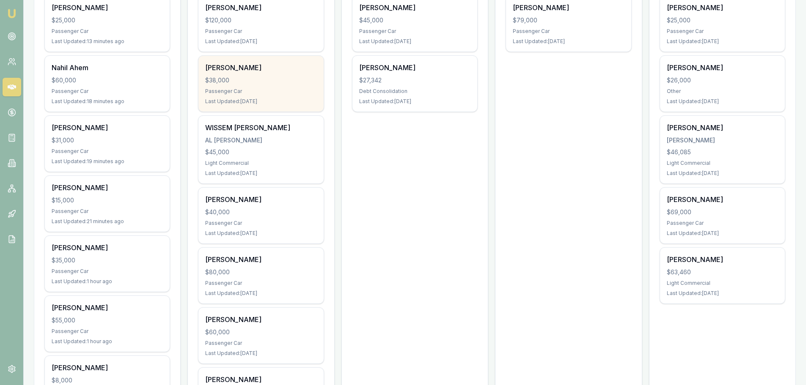
scroll to position [254, 0]
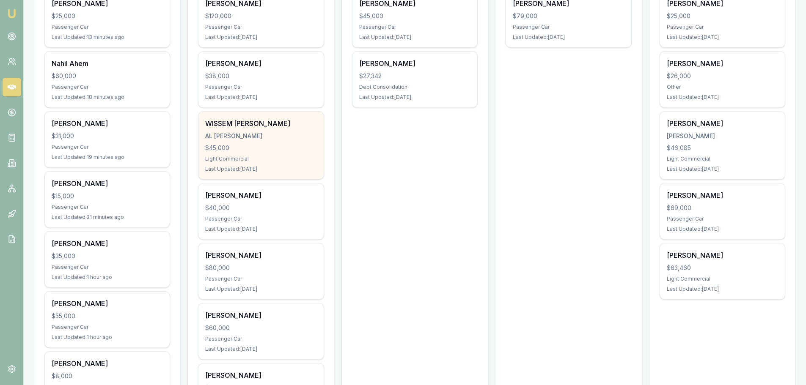
click at [269, 134] on div "AL SANKARI, WISSAM" at bounding box center [260, 136] width 111 height 8
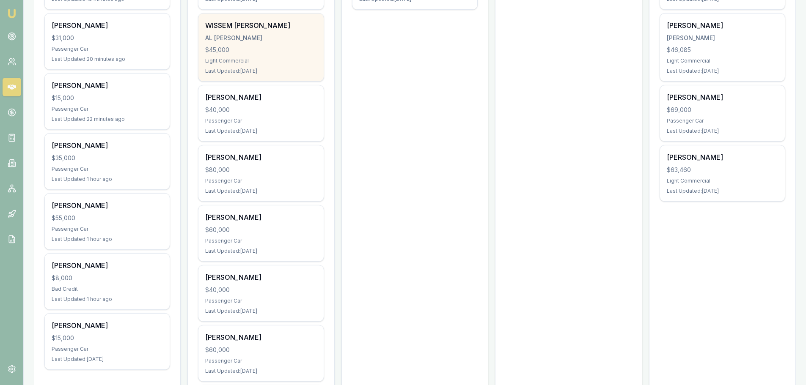
scroll to position [381, 0]
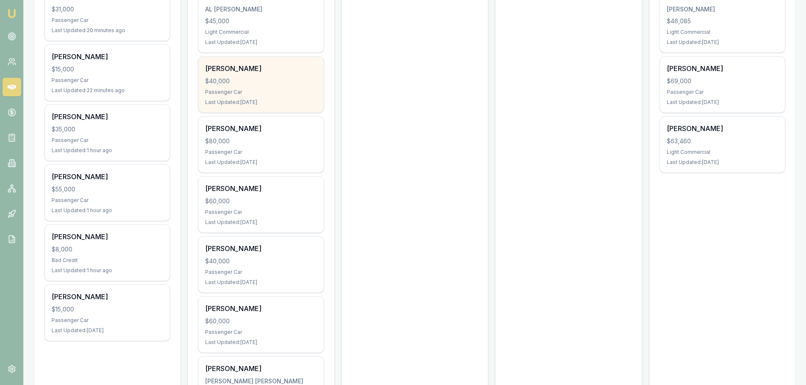
click at [237, 83] on div "$40,000" at bounding box center [260, 81] width 111 height 8
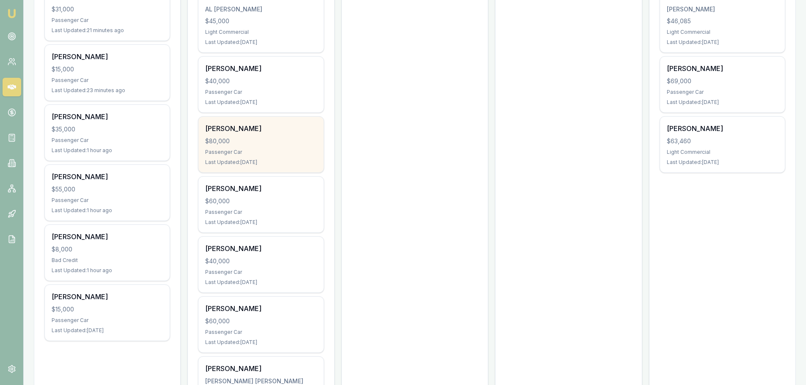
click at [246, 135] on div "RACHEL OWERS $80,000 Passenger Car Last Updated: 13 days ago" at bounding box center [260, 145] width 125 height 56
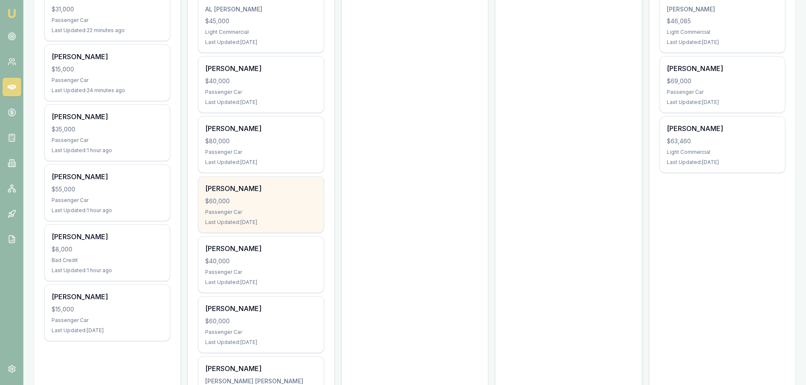
click at [293, 213] on div "Passenger Car" at bounding box center [260, 212] width 111 height 7
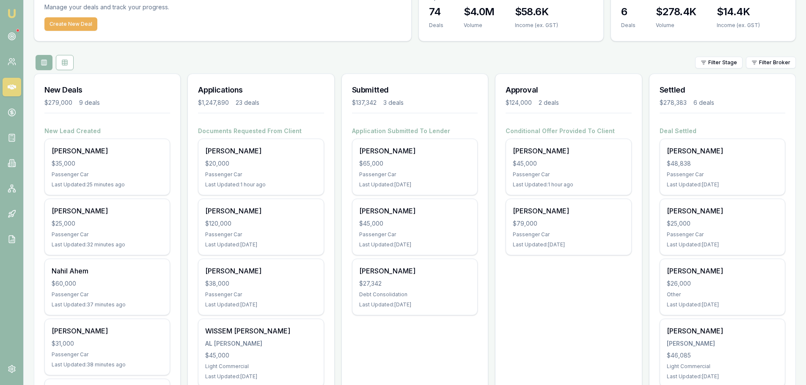
scroll to position [0, 0]
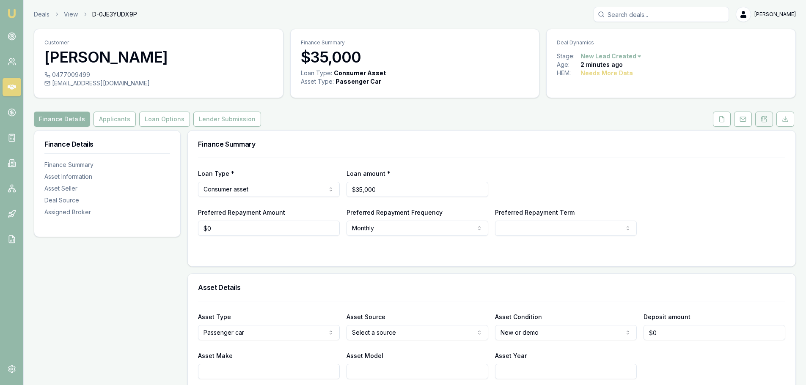
click at [762, 118] on icon at bounding box center [764, 119] width 5 height 6
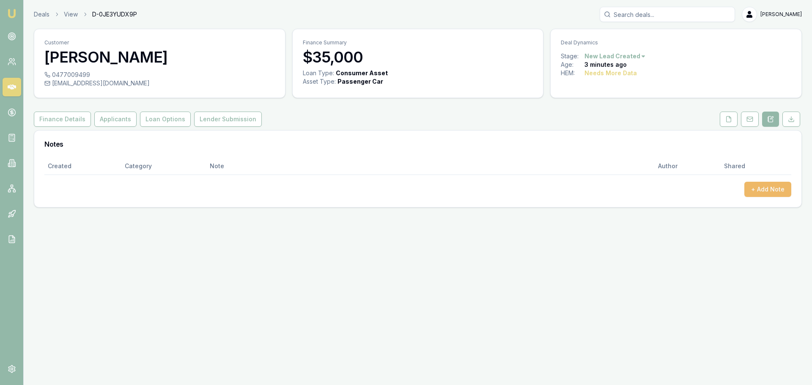
click at [764, 195] on button "+ Add Note" at bounding box center [768, 189] width 47 height 15
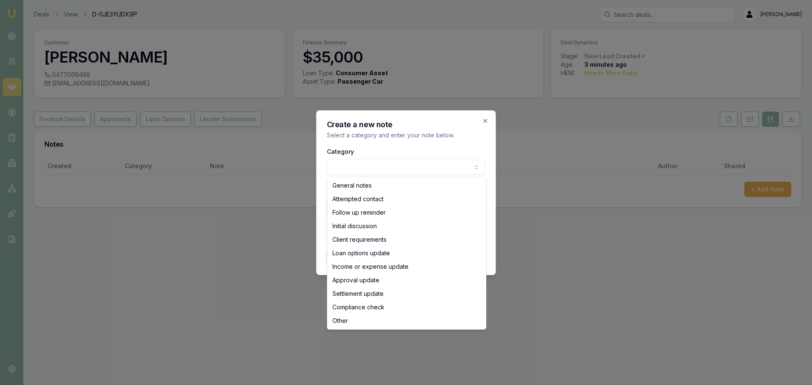
click at [374, 168] on body "Emu Broker Deals View D-0JE3YUDX9P [PERSON_NAME] Toggle Menu Customer Caio Vial…" at bounding box center [406, 192] width 812 height 385
select select "ATTEMPTED_CONTACT"
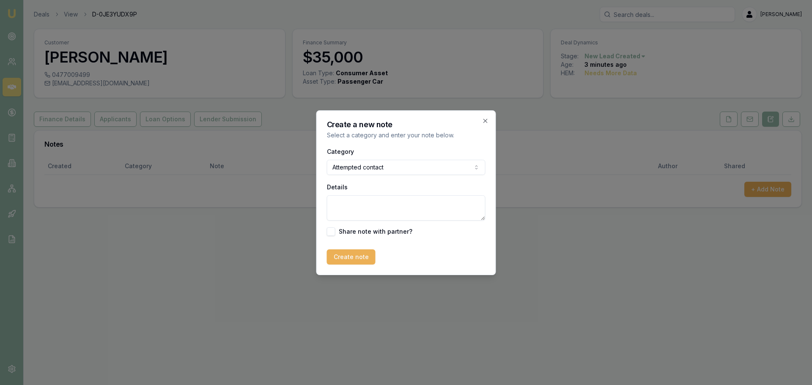
click at [353, 206] on textarea "Details" at bounding box center [406, 207] width 159 height 25
type textarea "sent intro text"
click at [331, 270] on div "Create a new note Select a category and enter your note below. Category Attempt…" at bounding box center [406, 192] width 180 height 165
click at [332, 259] on button "Create note" at bounding box center [351, 257] width 49 height 15
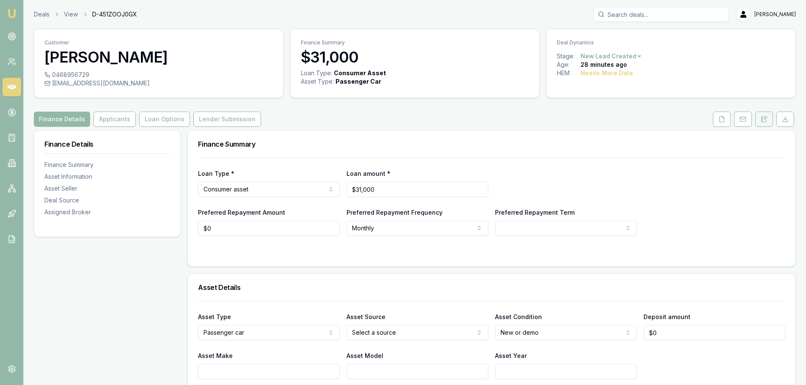
click at [770, 124] on button at bounding box center [764, 119] width 18 height 15
click at [768, 123] on button at bounding box center [764, 119] width 18 height 15
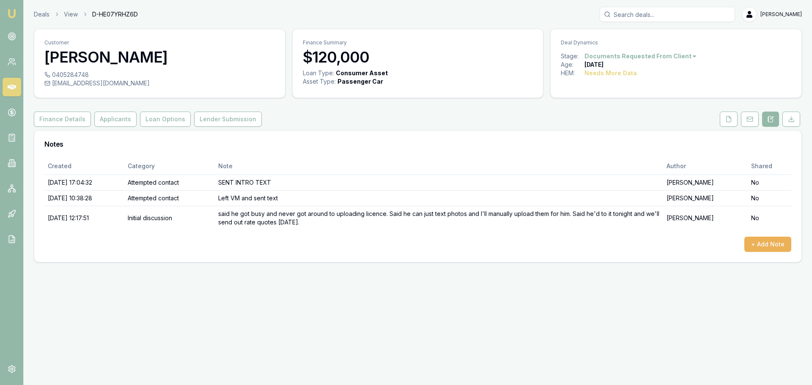
drag, startPoint x: 726, startPoint y: 119, endPoint x: 712, endPoint y: 124, distance: 14.7
click at [726, 120] on icon at bounding box center [729, 119] width 7 height 7
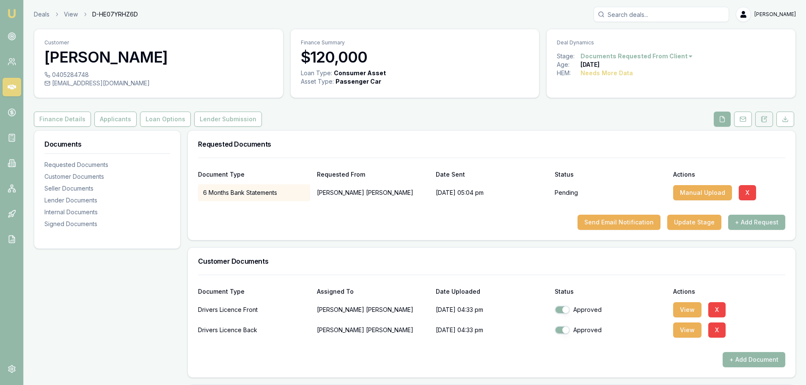
click at [766, 118] on icon at bounding box center [765, 118] width 3 height 3
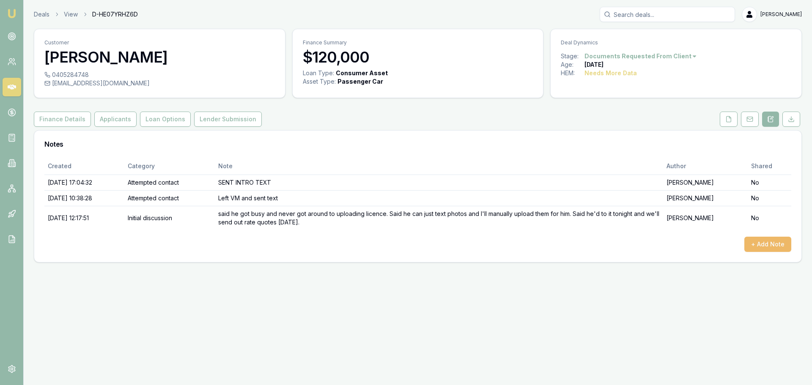
click at [765, 239] on button "+ Add Note" at bounding box center [768, 244] width 47 height 15
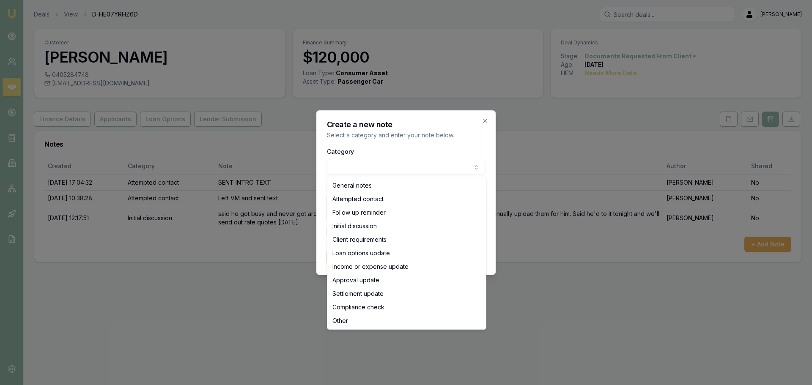
click at [420, 165] on body "Emu Broker Deals View D-HE07YRHZ6D Erin Shield Toggle Menu Customer HARRISON CL…" at bounding box center [406, 192] width 812 height 385
select select "ATTEMPTED_CONTACT"
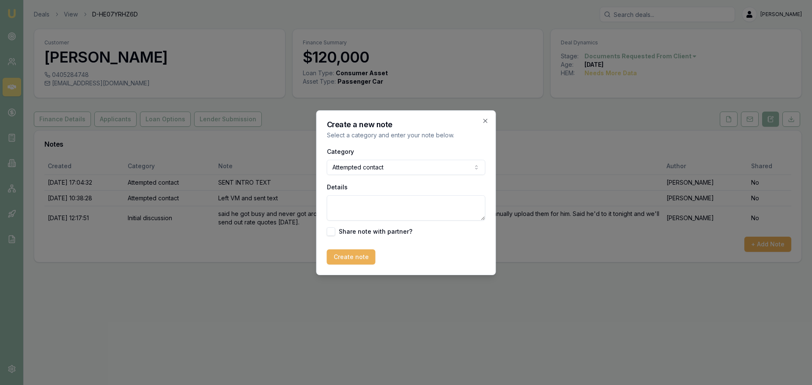
click at [355, 209] on textarea "Details" at bounding box center [406, 207] width 159 height 25
type textarea "short term ABN and not enough cash flow"
click at [355, 258] on button "Create note" at bounding box center [351, 257] width 49 height 15
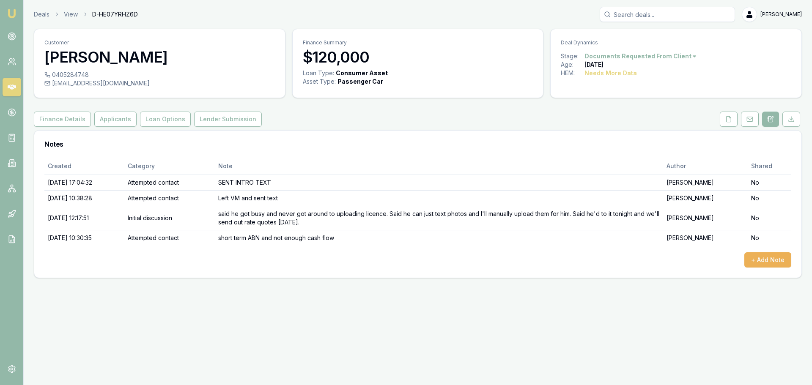
click at [665, 57] on html "Emu Broker Deals View D-HE07YRHZ6D Erin Shield Toggle Menu Customer HARRISON CL…" at bounding box center [406, 192] width 812 height 385
click at [631, 143] on div "- Not Qualified" at bounding box center [637, 139] width 50 height 14
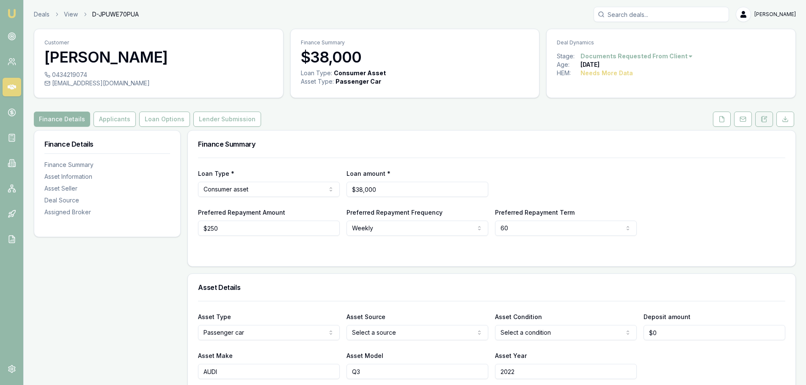
click at [762, 116] on button at bounding box center [764, 119] width 18 height 15
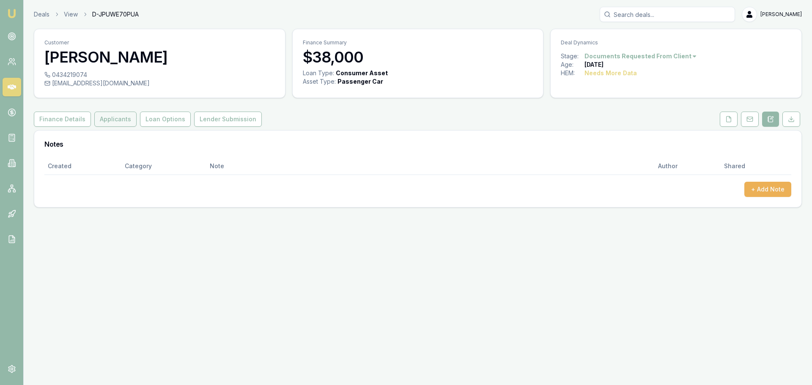
click at [117, 117] on button "Applicants" at bounding box center [115, 119] width 42 height 15
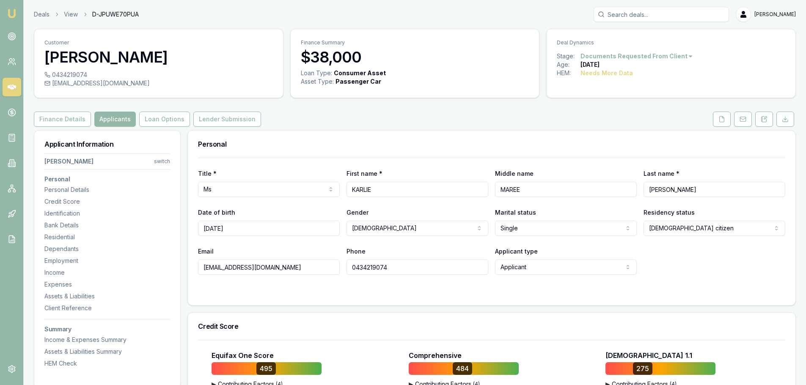
click at [392, 126] on div "Finance Details Applicants Loan Options Lender Submission" at bounding box center [415, 119] width 762 height 15
click at [721, 119] on icon at bounding box center [721, 119] width 7 height 7
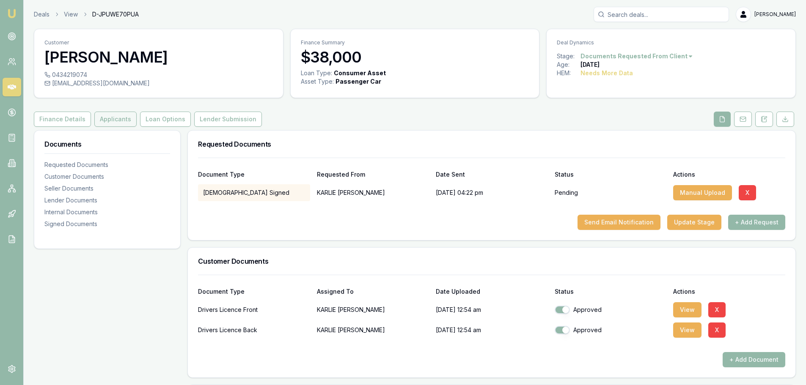
click at [102, 119] on button "Applicants" at bounding box center [115, 119] width 42 height 15
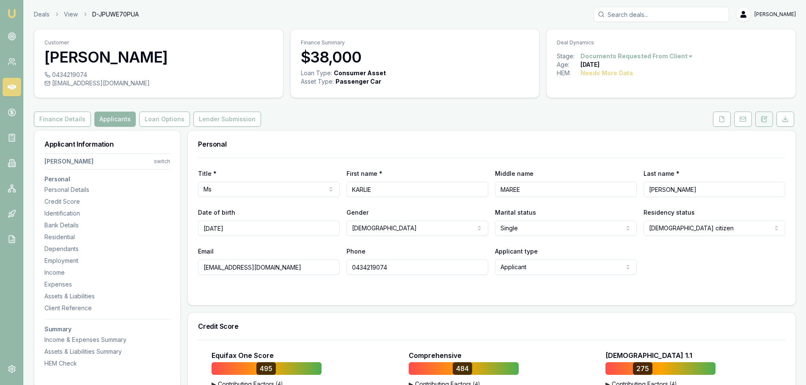
click at [762, 116] on icon at bounding box center [764, 119] width 7 height 7
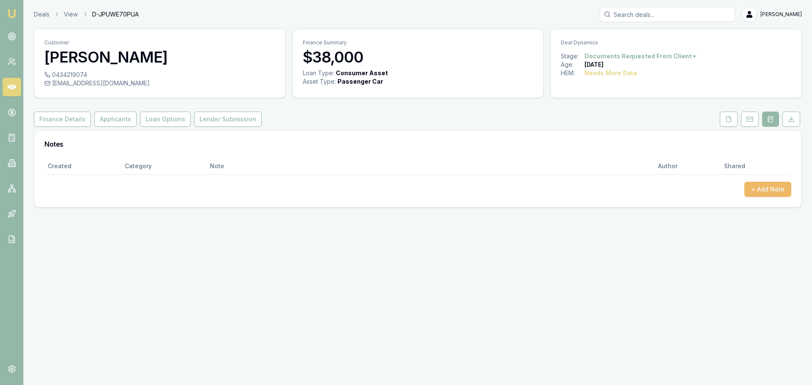
click at [763, 187] on button "+ Add Note" at bounding box center [768, 189] width 47 height 15
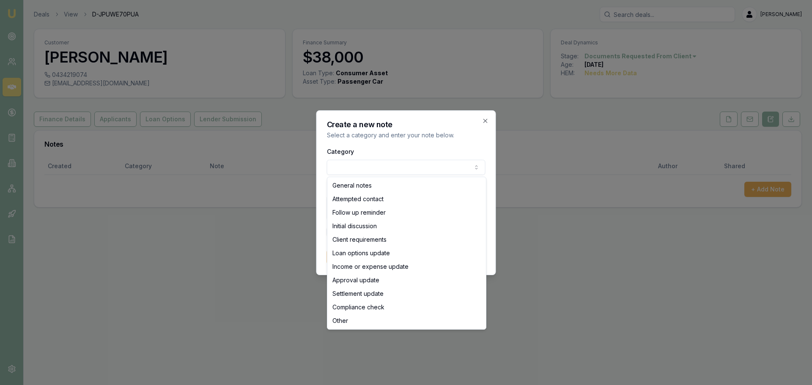
click at [380, 163] on body "Emu Broker Deals View D-JPUWE70PUA Erin Shield Toggle Menu Customer KARLIE MORR…" at bounding box center [406, 192] width 812 height 385
select select "ATTEMPTED_CONTACT"
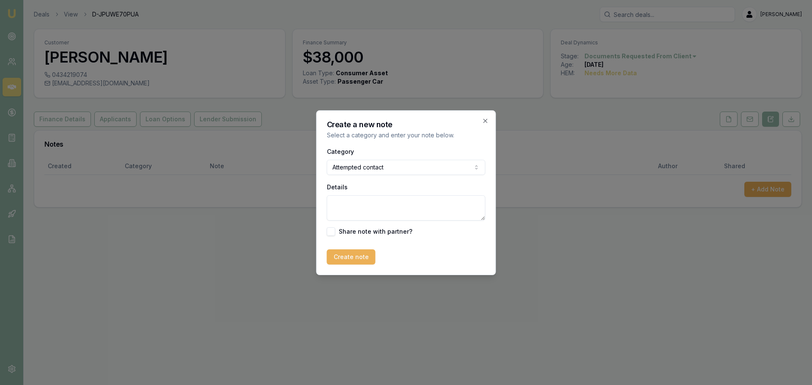
click at [351, 208] on textarea "Details" at bounding box center [406, 207] width 159 height 25
type textarea "short term in current employment with no continuation, doesnt meet credit score…"
click at [371, 254] on button "Create note" at bounding box center [351, 257] width 49 height 15
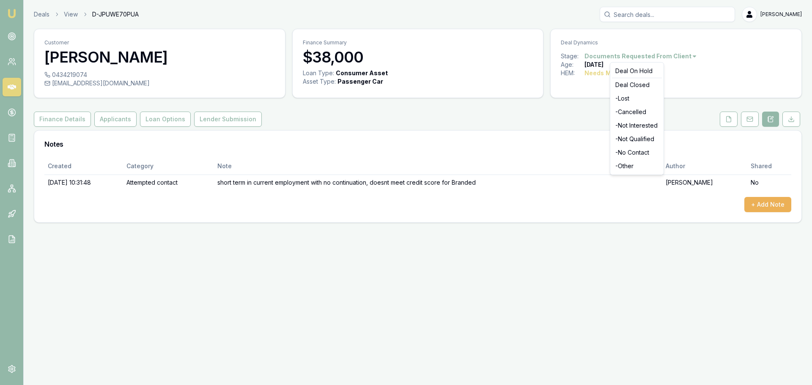
click at [685, 55] on html "Emu Broker Deals View D-JPUWE70PUA Erin Shield Toggle Menu Customer KARLIE MORR…" at bounding box center [406, 192] width 812 height 385
click at [627, 99] on div "- Lost" at bounding box center [637, 99] width 50 height 14
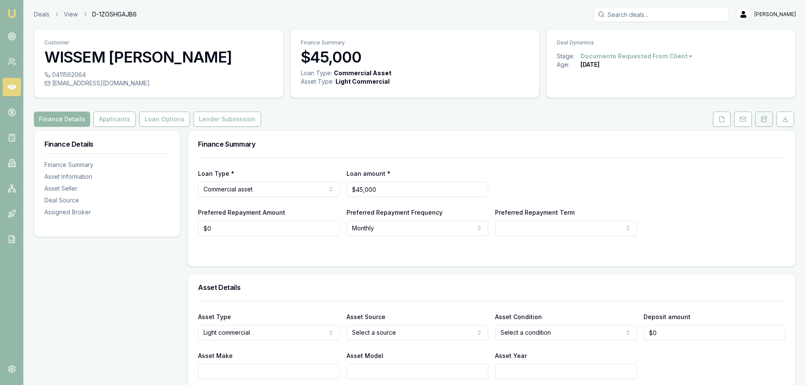
click at [767, 118] on icon at bounding box center [765, 118] width 3 height 3
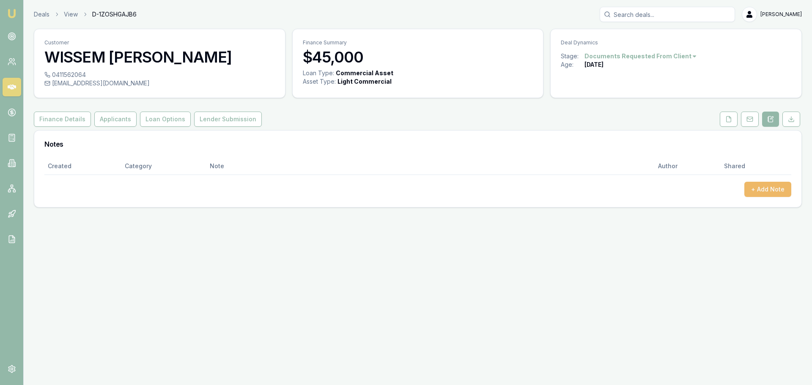
click at [761, 189] on button "+ Add Note" at bounding box center [768, 189] width 47 height 15
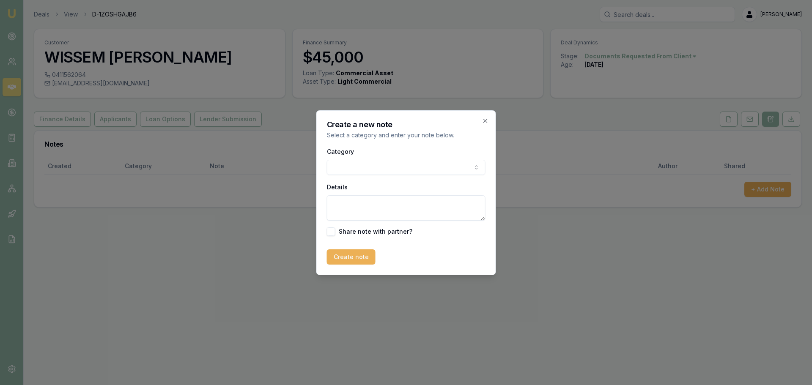
click at [420, 165] on body "Emu Broker Deals View D-1ZOSHGAJB6 Erin Shield Toggle Menu Customer WISSEM AL S…" at bounding box center [406, 192] width 812 height 385
click at [364, 202] on textarea "Details" at bounding box center [406, 207] width 159 height 25
paste textarea "Hi Sam, appreciate your patience on this one. I have the following options for …"
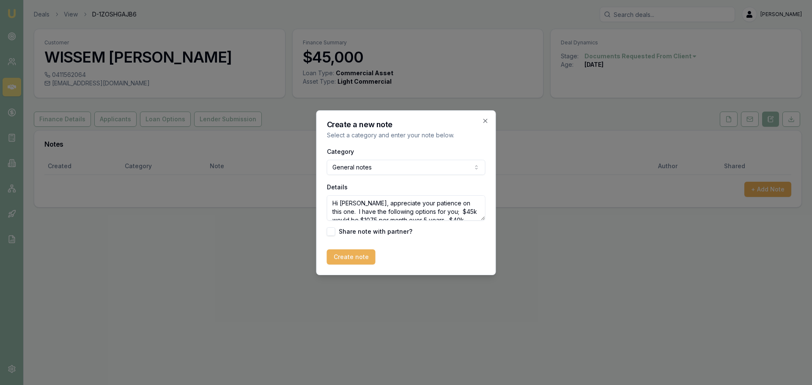
scroll to position [38, 0]
type textarea "Hi Sam, appreciate your patience on this one. I have the following options for …"
click at [363, 258] on button "Create note" at bounding box center [351, 257] width 49 height 15
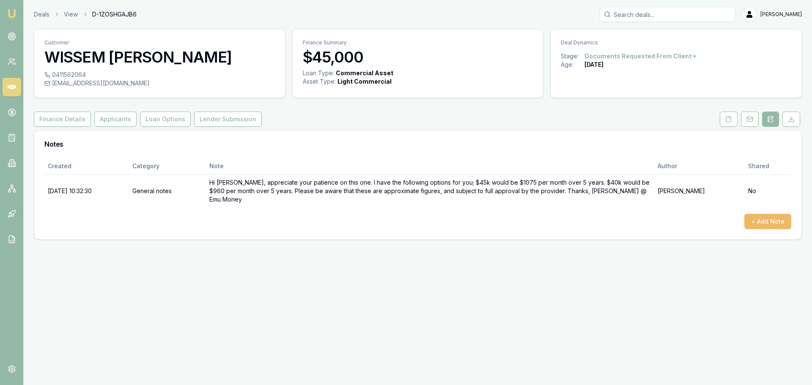
click at [782, 216] on button "+ Add Note" at bounding box center [768, 221] width 47 height 15
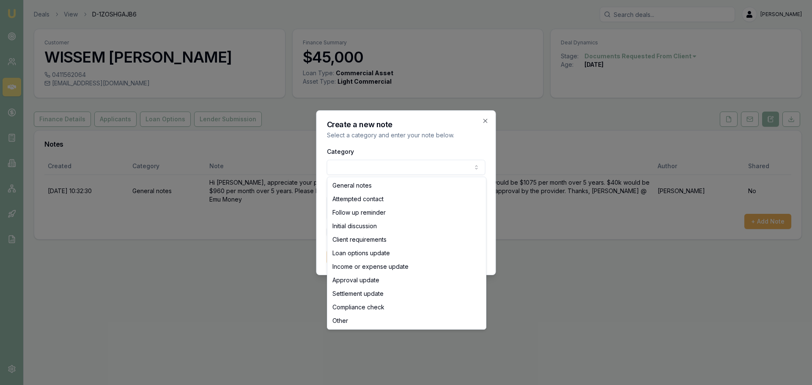
click at [380, 168] on body "Emu Broker Deals View D-1ZOSHGAJB6 Erin Shield Toggle Menu Customer WISSEM AL S…" at bounding box center [406, 192] width 812 height 385
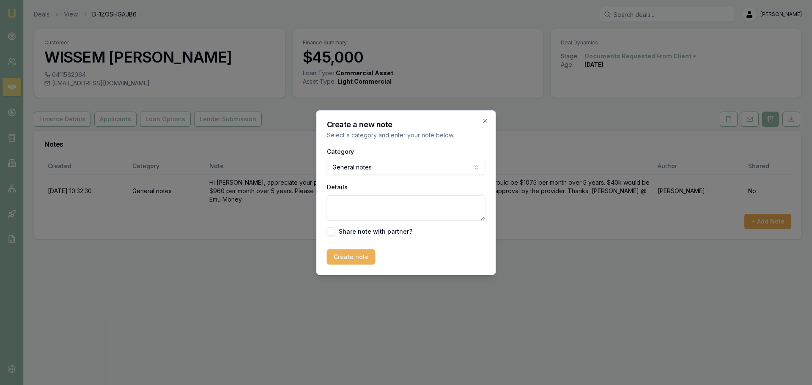
click at [373, 204] on textarea "Details" at bounding box center [406, 207] width 159 height 25
type textarea "C"
click at [438, 204] on textarea "Client advised has cheaper quotes elswhere." at bounding box center [406, 207] width 159 height 25
type textarea "Client advised has cheaper quotes elsewhere."
click at [360, 261] on button "Create note" at bounding box center [351, 257] width 49 height 15
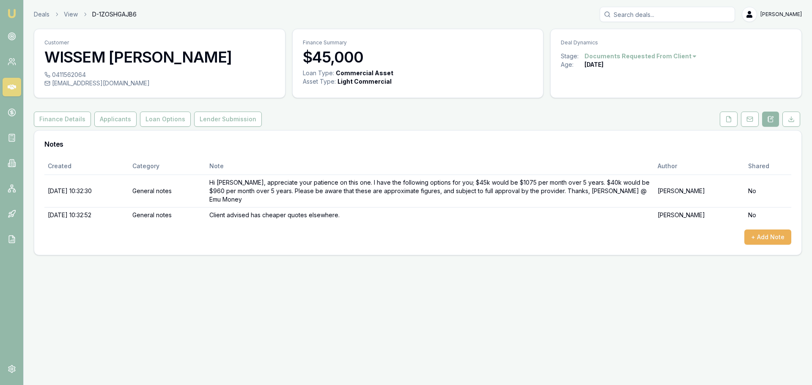
click at [638, 58] on html "Emu Broker Deals View D-1ZOSHGAJB6 Erin Shield Toggle Menu Customer WISSEM AL S…" at bounding box center [406, 192] width 812 height 385
click at [631, 98] on div "- Lost" at bounding box center [637, 99] width 50 height 14
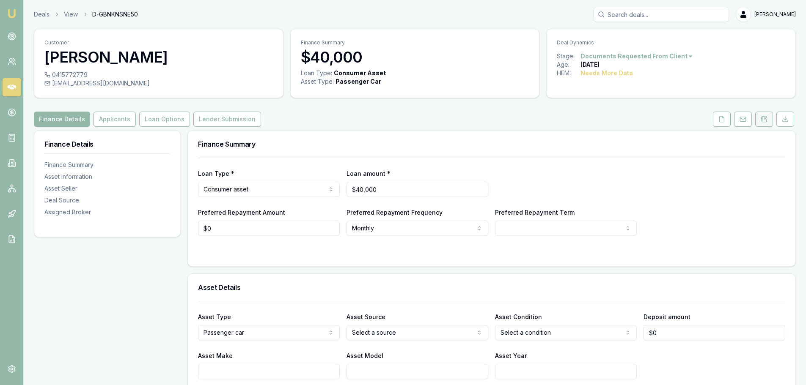
click at [764, 124] on button at bounding box center [764, 119] width 18 height 15
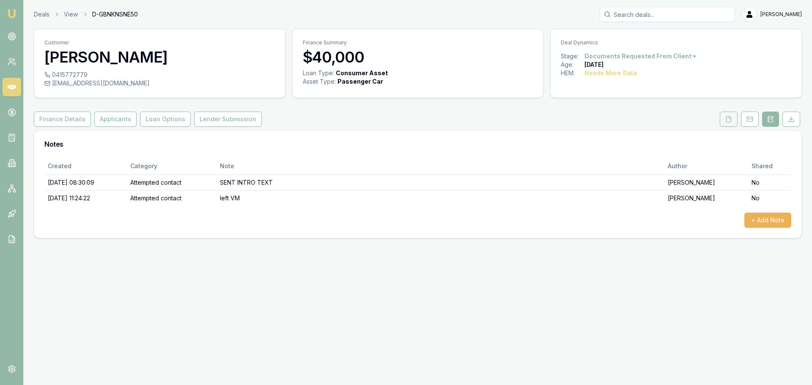
click at [732, 120] on button at bounding box center [729, 119] width 18 height 15
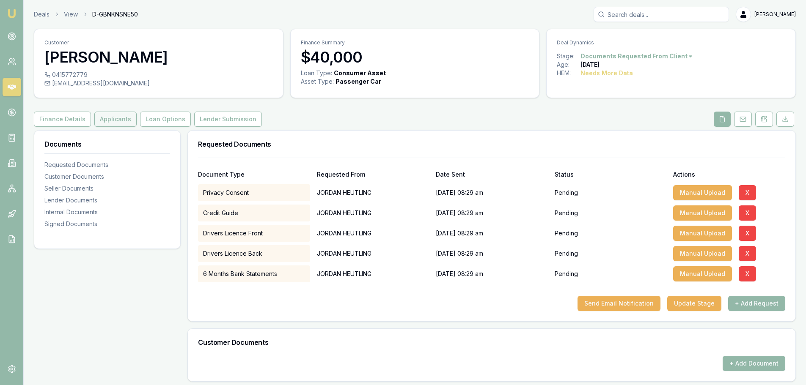
click at [105, 116] on button "Applicants" at bounding box center [115, 119] width 42 height 15
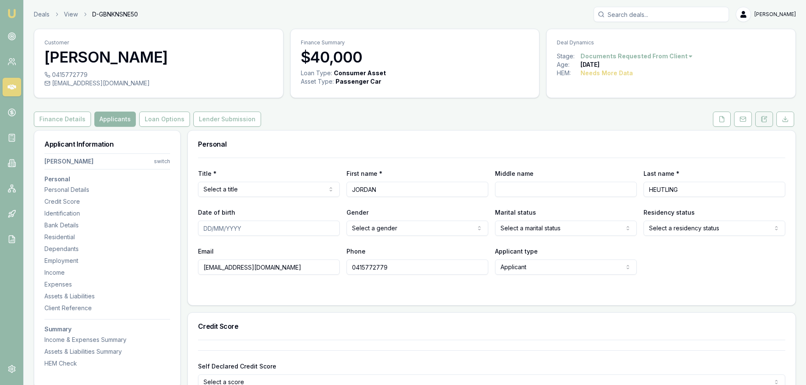
click at [762, 119] on icon at bounding box center [761, 119] width 1 height 0
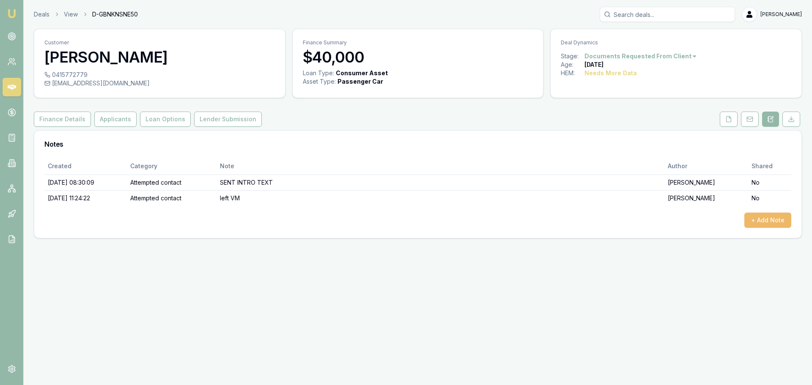
click at [772, 217] on button "+ Add Note" at bounding box center [768, 220] width 47 height 15
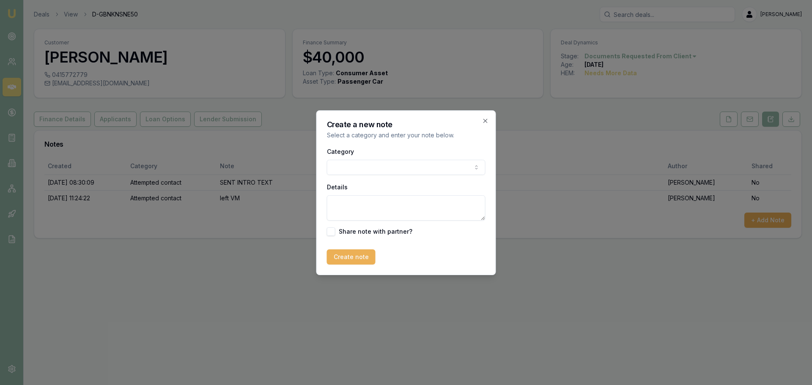
click at [361, 167] on body "Emu Broker Deals View D-GBNKNSNE50 Erin Shield Toggle Menu Customer JORDAN HEUT…" at bounding box center [406, 192] width 812 height 385
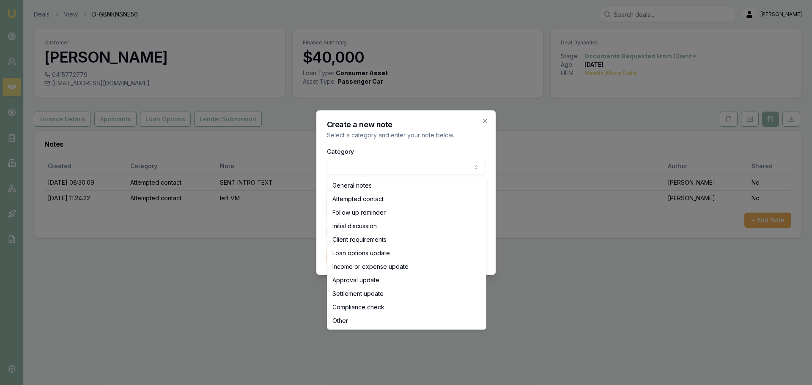
select select "ATTEMPTED_CONTACT"
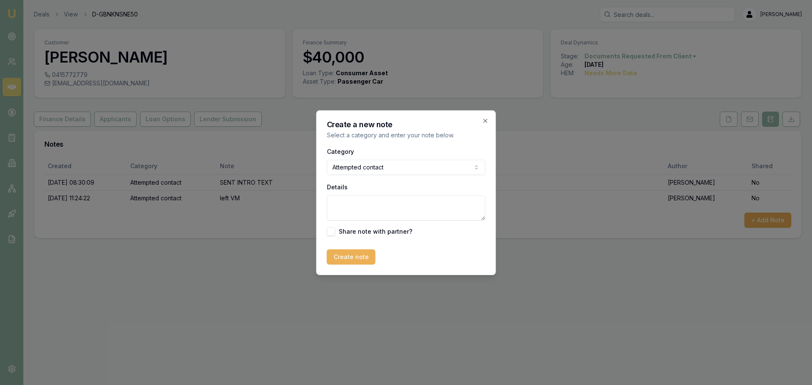
click at [352, 207] on textarea "Details" at bounding box center [406, 207] width 159 height 25
type textarea "sent text"
click at [353, 260] on button "Create note" at bounding box center [351, 257] width 49 height 15
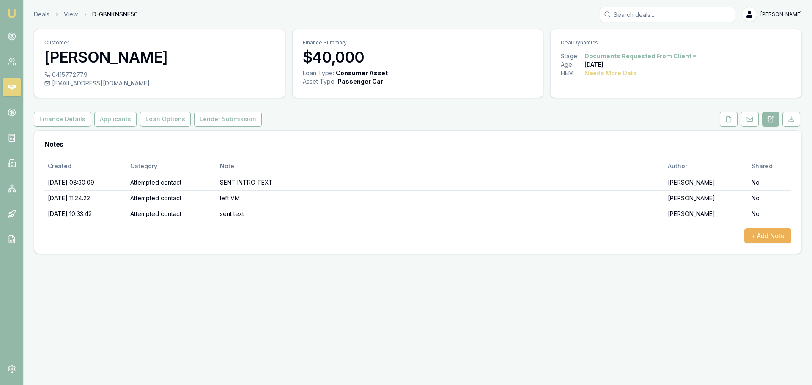
click at [645, 57] on html "Emu Broker Deals View D-GBNKNSNE50 Erin Shield Toggle Menu Customer JORDAN HEUT…" at bounding box center [406, 192] width 812 height 385
click at [640, 154] on div "- No Contact" at bounding box center [637, 153] width 50 height 14
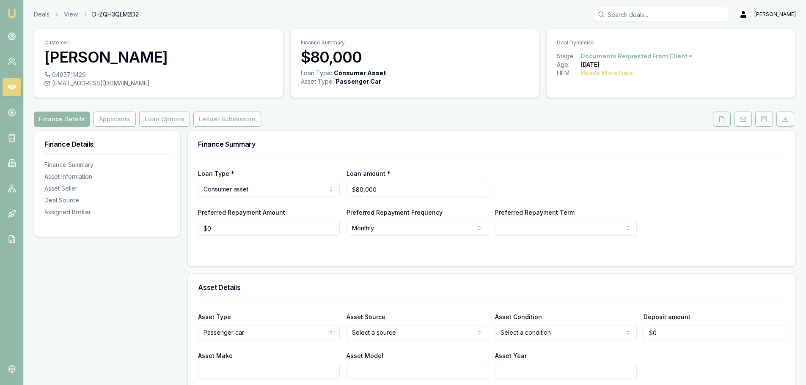
click at [718, 120] on button at bounding box center [722, 119] width 18 height 15
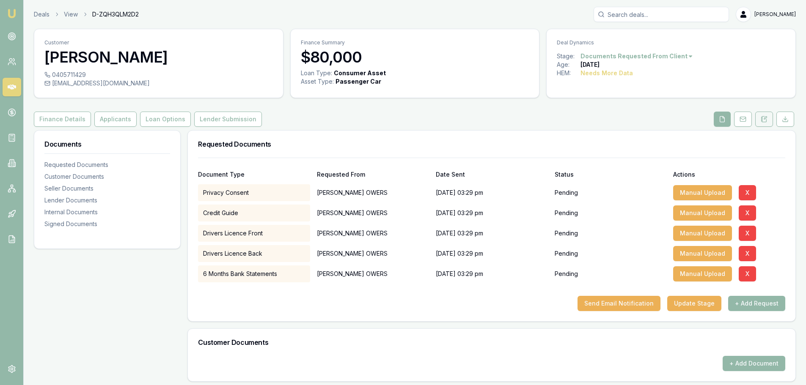
click at [772, 118] on button at bounding box center [764, 119] width 18 height 15
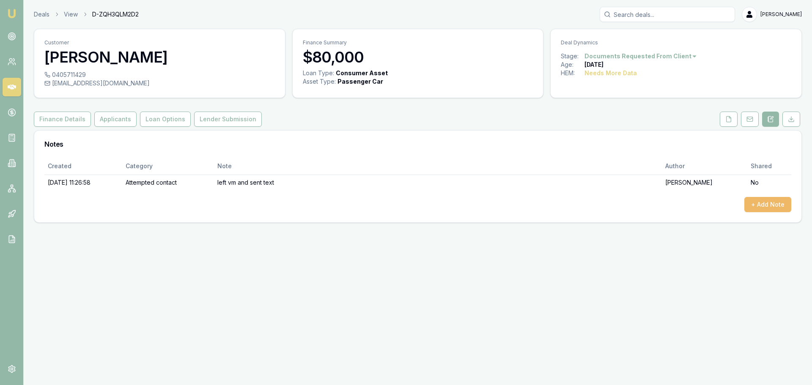
click at [767, 202] on button "+ Add Note" at bounding box center [768, 204] width 47 height 15
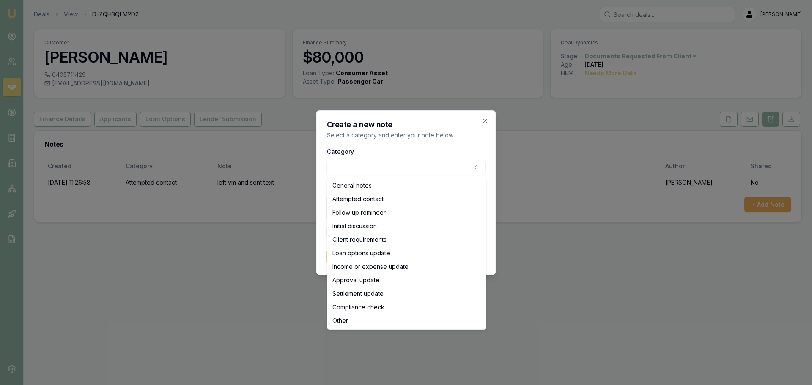
click at [432, 164] on body "Emu Broker Deals View D-ZQH3QLM2D2 [PERSON_NAME] Toggle Menu Customer [PERSON_N…" at bounding box center [406, 192] width 812 height 385
select select "ATTEMPTED_CONTACT"
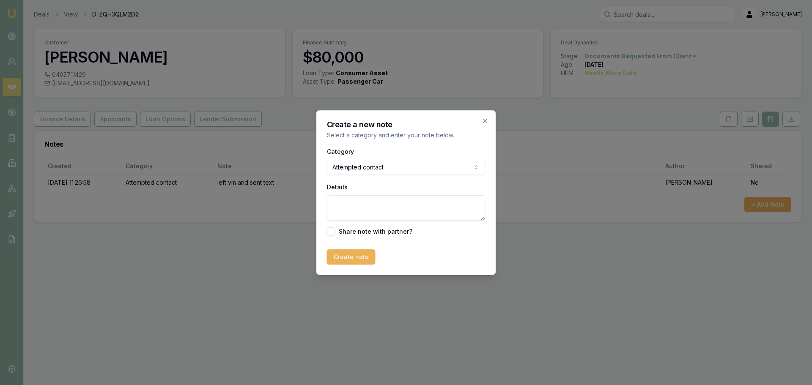
click at [364, 204] on textarea "Details" at bounding box center [406, 207] width 159 height 25
type textarea "sent text"
click at [353, 259] on button "Create note" at bounding box center [351, 257] width 49 height 15
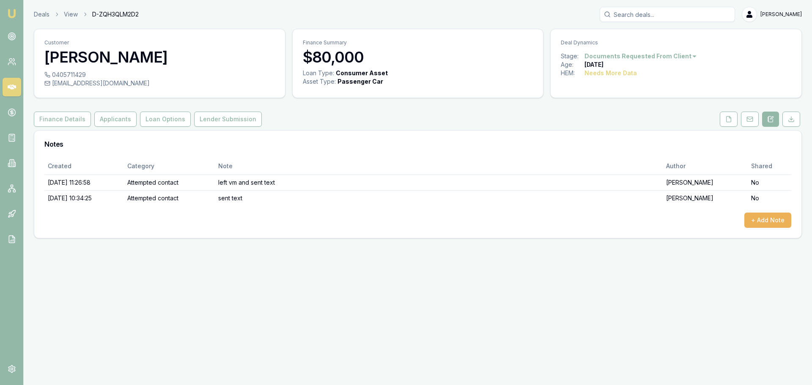
click at [667, 53] on html "Emu Broker Deals View D-ZQH3QLM2D2 Erin Shield Toggle Menu Customer RACHEL OWER…" at bounding box center [406, 192] width 812 height 385
click at [628, 154] on div "- No Contact" at bounding box center [637, 153] width 50 height 14
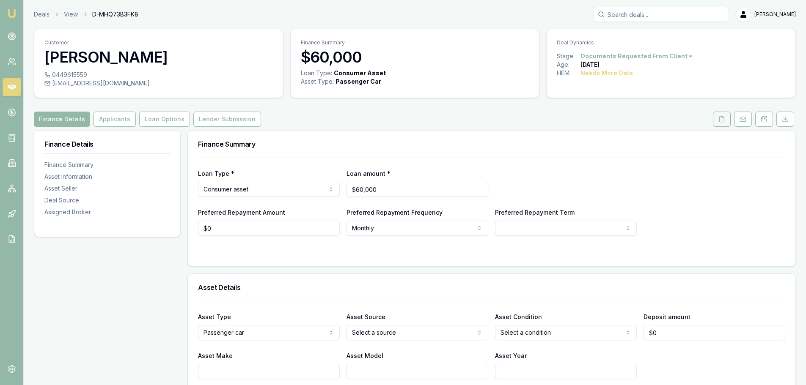
click at [719, 116] on button at bounding box center [722, 119] width 18 height 15
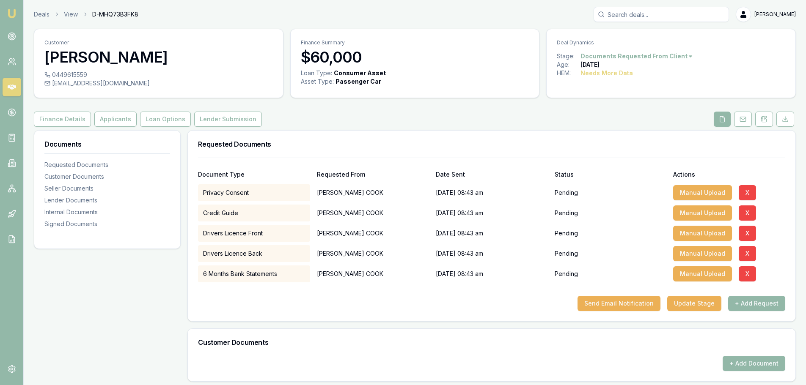
click at [546, 113] on div "Finance Details Applicants Loan Options Lender Submission" at bounding box center [415, 119] width 762 height 15
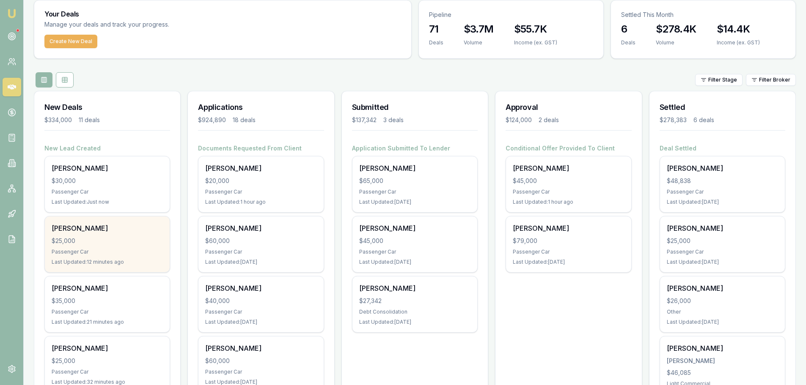
scroll to position [42, 0]
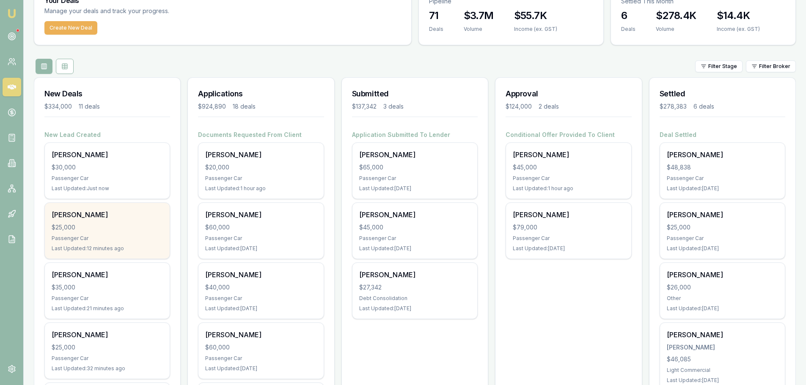
click at [114, 226] on div "$25,000" at bounding box center [107, 227] width 111 height 8
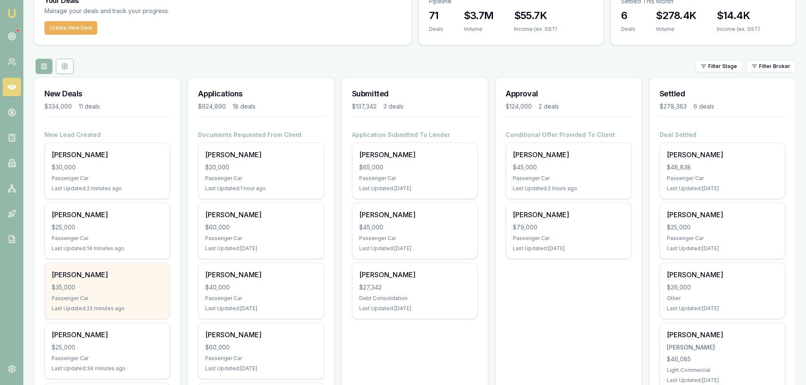
click at [76, 281] on div "Caio Vial siqueira $35,000 Passenger Car Last Updated: 22 minutes ago" at bounding box center [107, 291] width 125 height 56
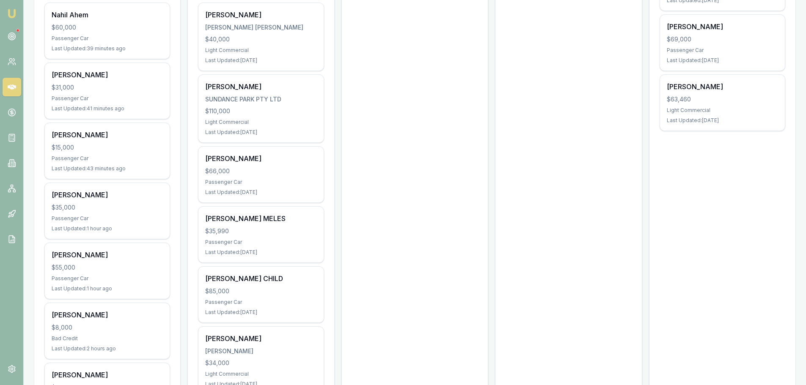
scroll to position [423, 0]
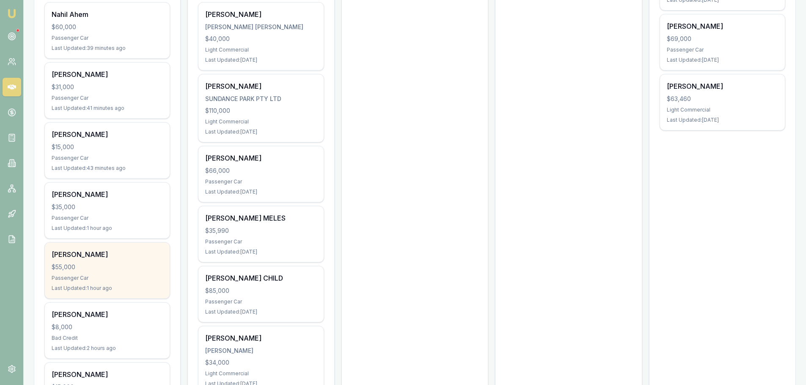
click at [87, 250] on div "Nick Coghlan" at bounding box center [107, 255] width 111 height 10
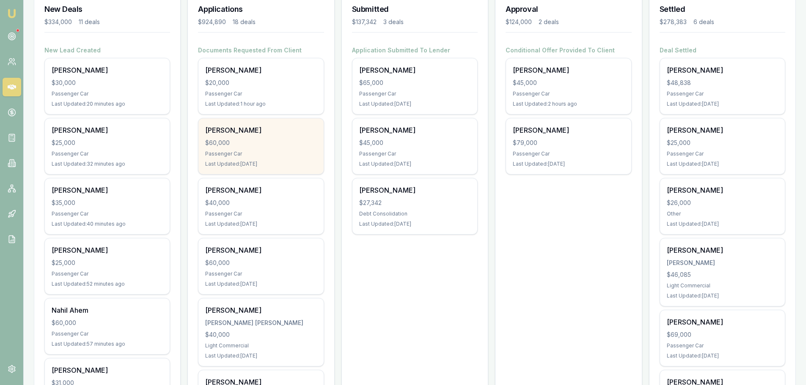
scroll to position [0, 0]
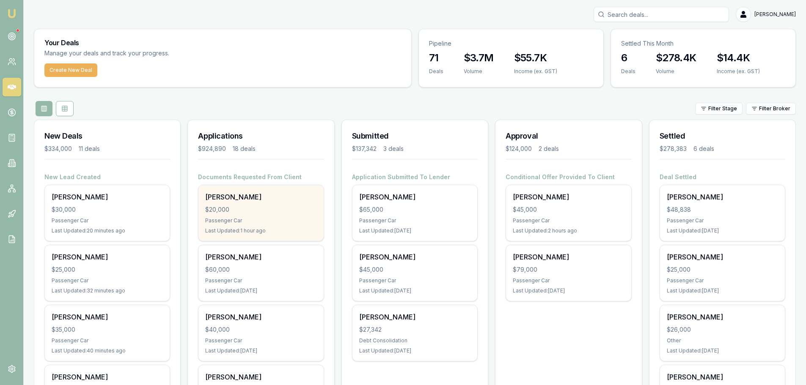
click at [261, 216] on div "OWEN SIOSTROM $20,000 Passenger Car Last Updated: 1 hour ago" at bounding box center [260, 213] width 125 height 56
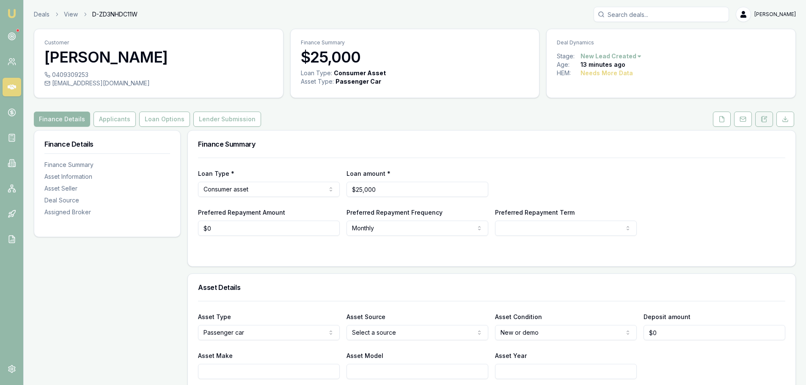
click at [764, 117] on icon at bounding box center [764, 119] width 7 height 7
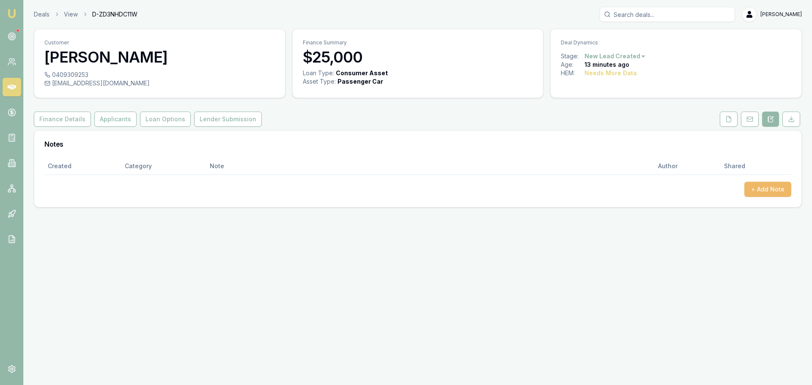
click at [756, 192] on button "+ Add Note" at bounding box center [768, 189] width 47 height 15
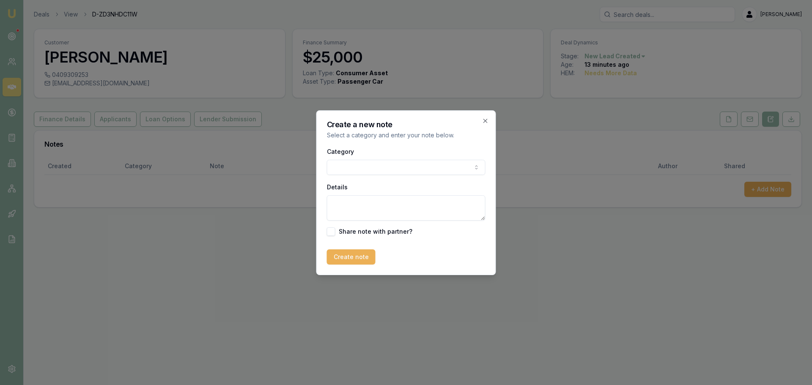
click at [407, 172] on body "Emu Broker Deals View D-ZD3NHDC11W Erin Shield Toggle Menu Customer Simon Ansal…" at bounding box center [406, 192] width 812 height 385
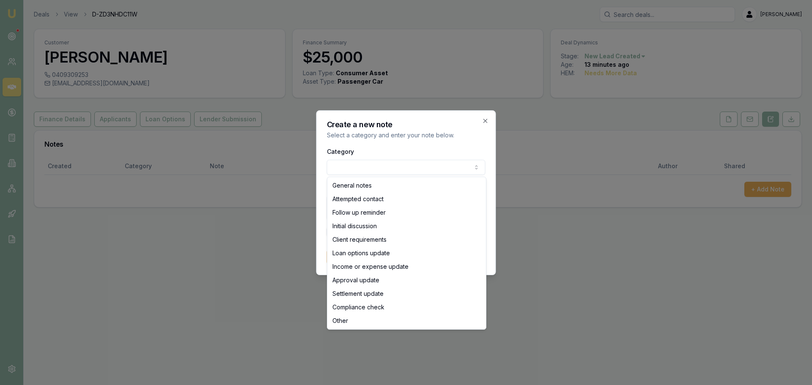
select select "ATTEMPTED_CONTACT"
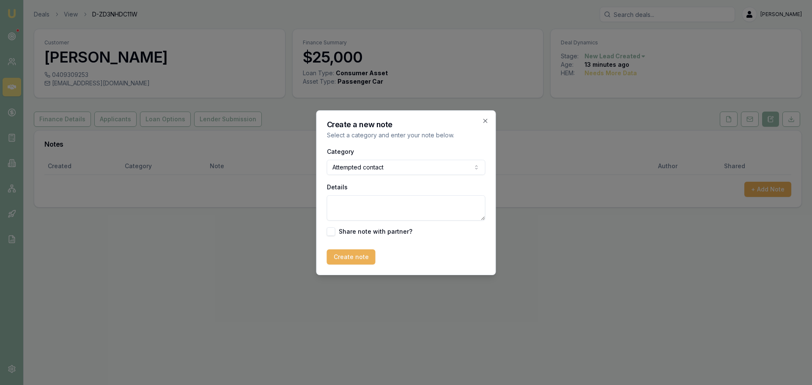
click at [377, 209] on textarea "Details" at bounding box center [406, 207] width 159 height 25
type textarea "Sent intro text"
click at [349, 251] on button "Create note" at bounding box center [351, 257] width 49 height 15
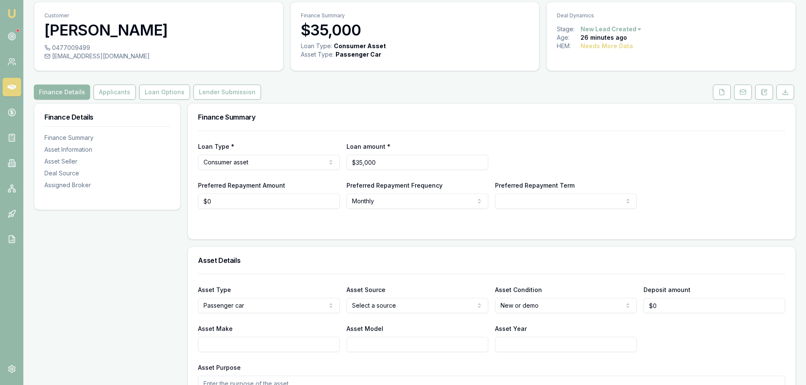
scroll to position [42, 0]
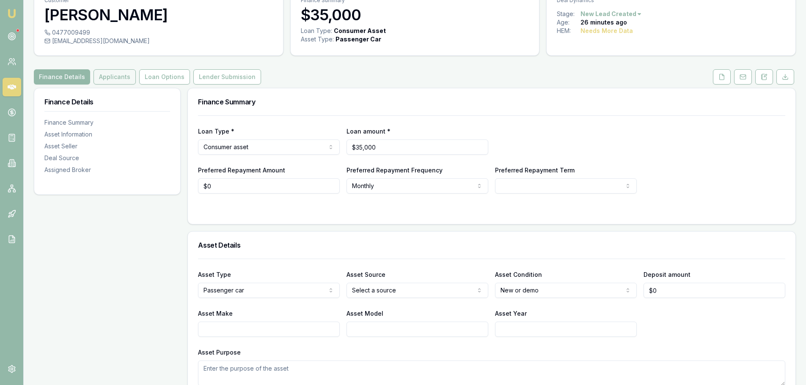
click at [103, 72] on button "Applicants" at bounding box center [115, 76] width 42 height 15
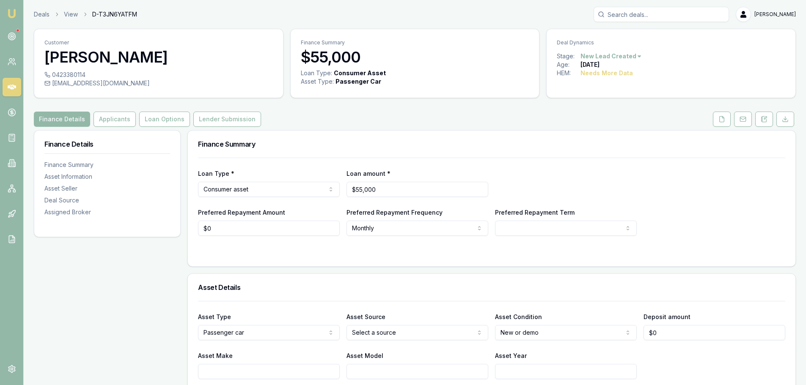
click at [435, 113] on div "Finance Details Applicants Loan Options Lender Submission" at bounding box center [415, 119] width 762 height 15
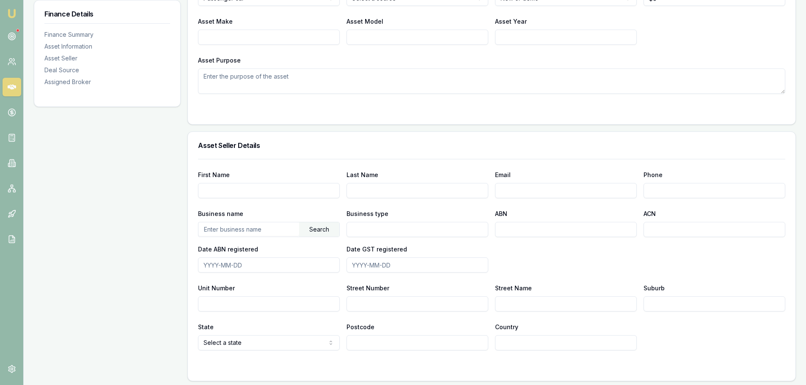
scroll to position [338, 0]
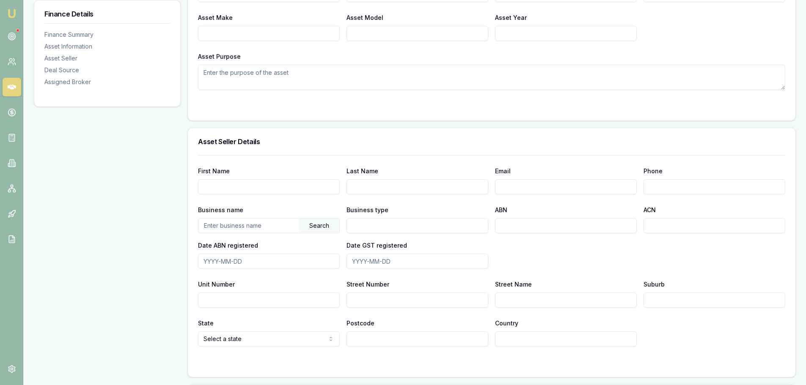
click at [382, 116] on div "Asset Type Passenger car Passenger car Electric vehicle Light commercial Carava…" at bounding box center [492, 42] width 608 height 158
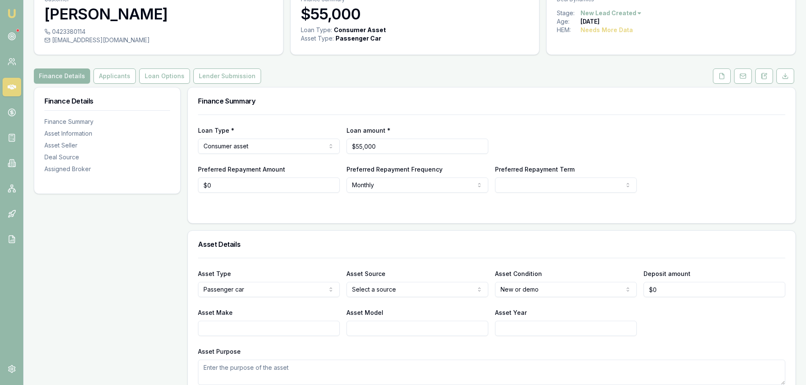
scroll to position [42, 0]
click at [382, 113] on div "Finance Summary" at bounding box center [492, 101] width 608 height 27
click at [382, 111] on div "Finance Summary" at bounding box center [492, 101] width 608 height 27
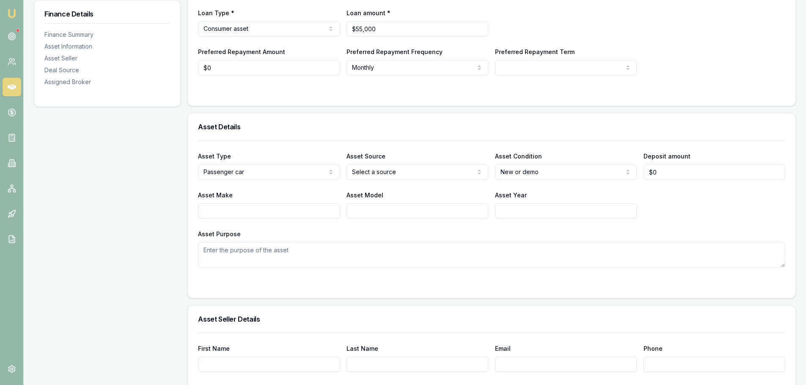
scroll to position [169, 0]
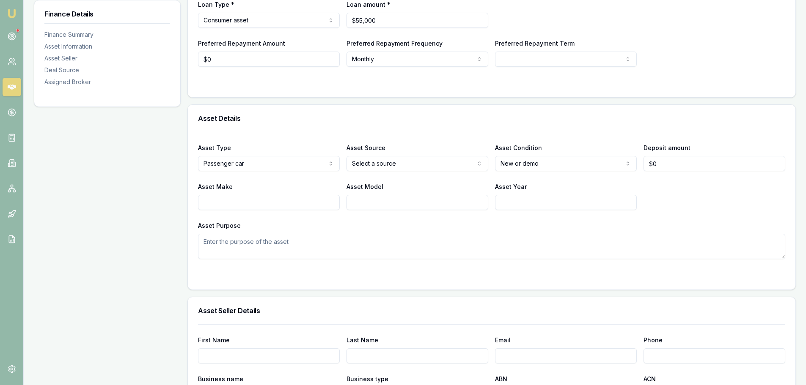
click at [423, 106] on div "Asset Details" at bounding box center [492, 118] width 608 height 27
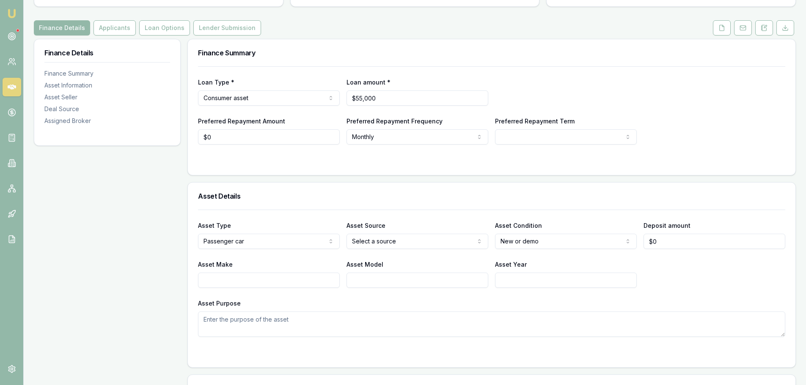
scroll to position [85, 0]
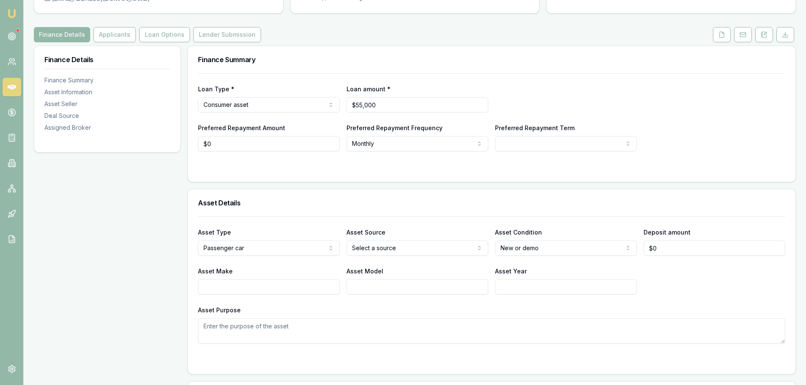
click at [358, 168] on div at bounding box center [491, 168] width 587 height 7
click at [545, 287] on input "Asset Year" at bounding box center [566, 287] width 142 height 15
type input "2022"
click at [245, 287] on input "Asset Make" at bounding box center [269, 287] width 142 height 15
type input "TOYOTA"
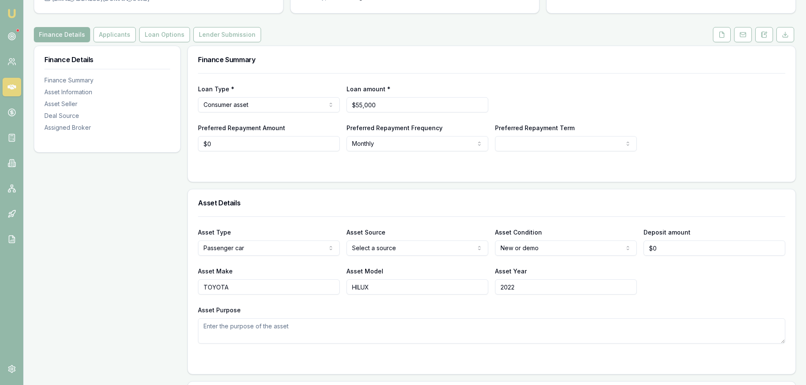
type input "HILUX"
click at [726, 289] on div "Asset Make TOYOTA Asset Model HILUX Asset Year 2022" at bounding box center [491, 280] width 587 height 29
click at [580, 247] on html "Emu Broker Deals View D-T3JN6YATFM Erin Shield Toggle Menu Customer Nick Coghla…" at bounding box center [403, 107] width 806 height 385
select select "NEW_OR_DEMO"
click at [575, 206] on h3 "Asset Details" at bounding box center [491, 203] width 587 height 7
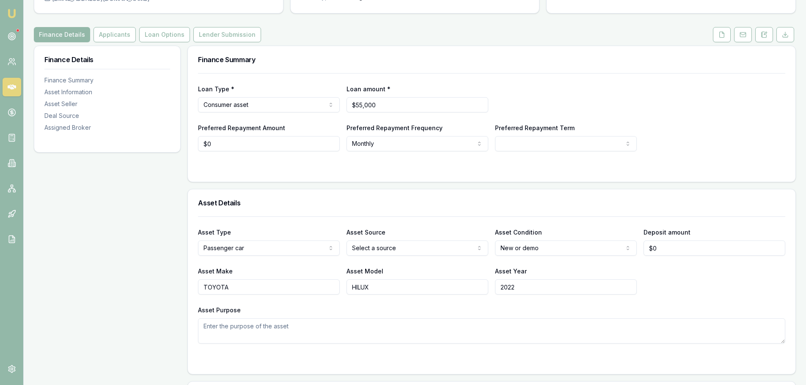
scroll to position [0, 0]
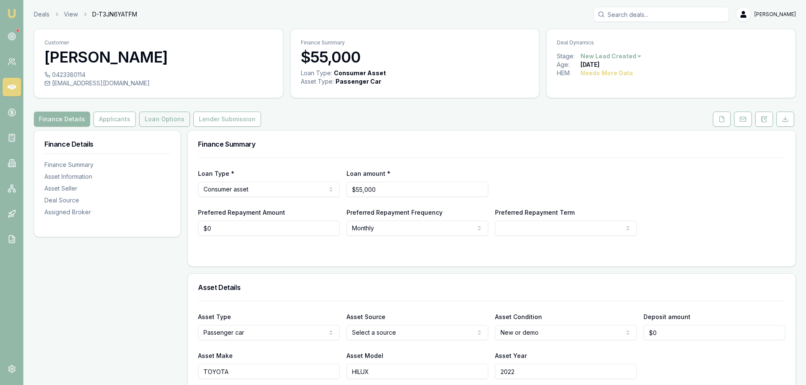
click at [170, 121] on button "Loan Options" at bounding box center [164, 119] width 51 height 15
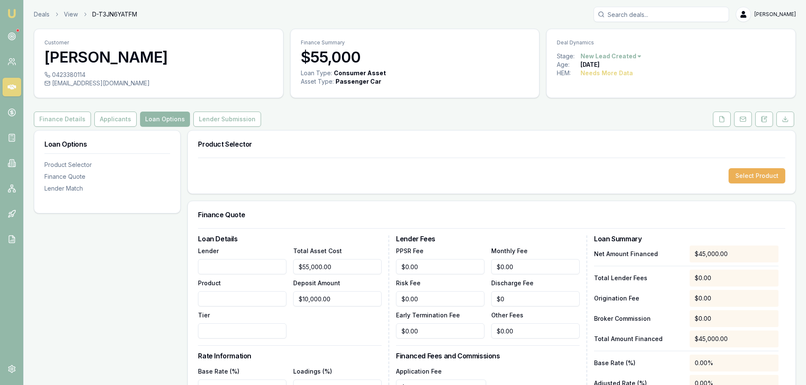
click at [263, 269] on input "Lender" at bounding box center [242, 266] width 88 height 15
click at [767, 176] on button "Select Product" at bounding box center [757, 175] width 57 height 15
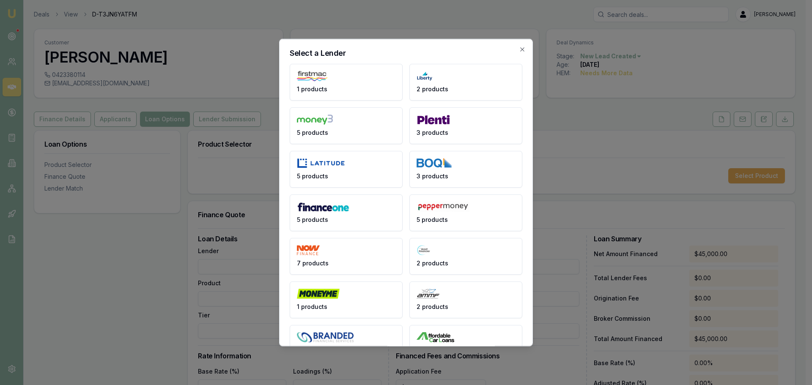
click at [346, 70] on button "1 products" at bounding box center [346, 81] width 113 height 37
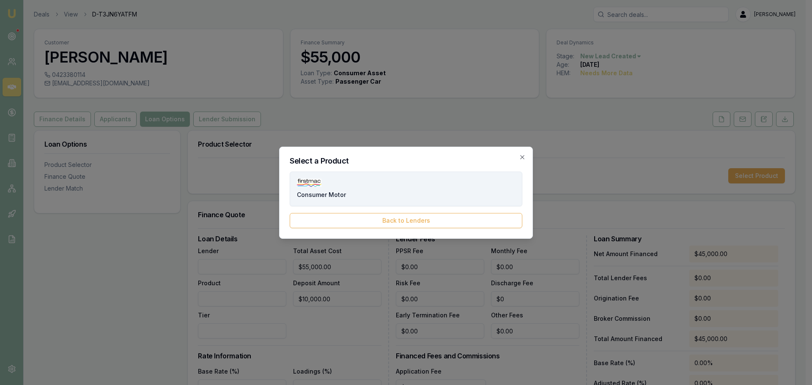
click at [382, 182] on button "Consumer Motor" at bounding box center [406, 189] width 233 height 35
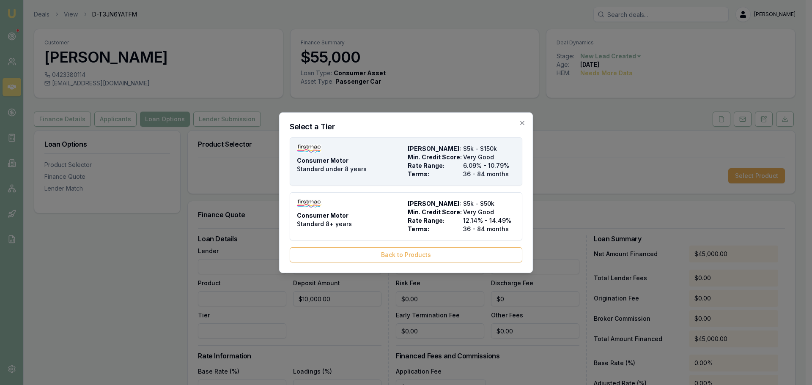
click at [383, 163] on div "Consumer Motor Standard under 8 years" at bounding box center [350, 162] width 107 height 34
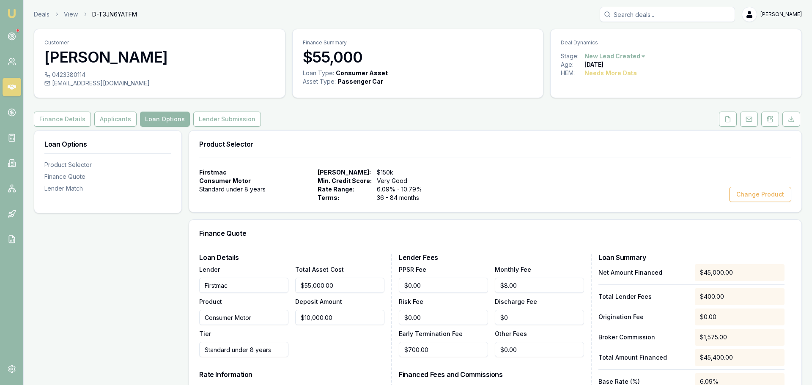
type input "Firstmac"
type input "Consumer Motor"
type input "Standard under 8 years"
type input "6.09"
type input "36"
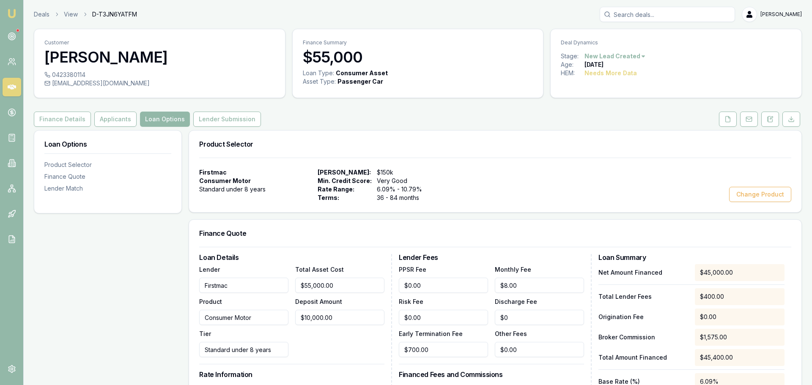
type input "$8.00"
type input "$700.00"
type input "$400.00"
type input "3.5"
type input "$1,575.00"
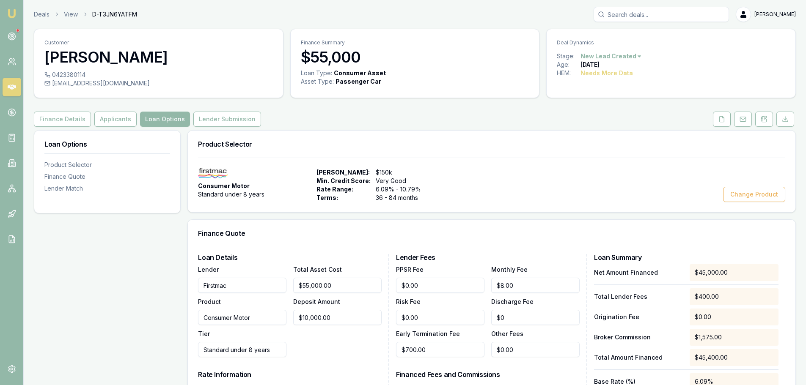
click at [497, 106] on div "Customer Nick Coghlan 0423380114 bbwt55@gmail.com Finance Summary $55,000 Loan …" at bounding box center [415, 302] width 762 height 547
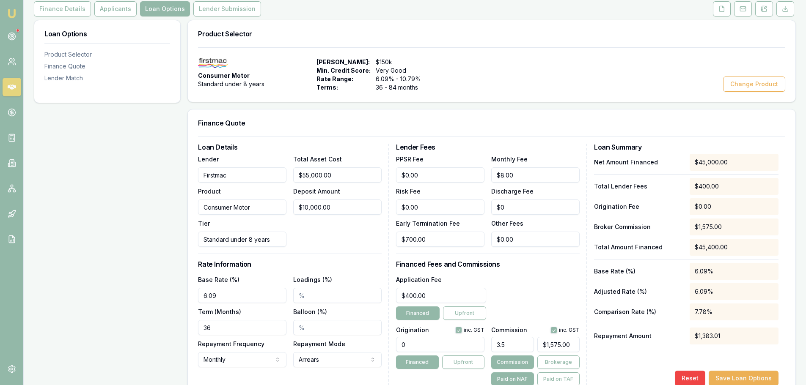
scroll to position [197, 0]
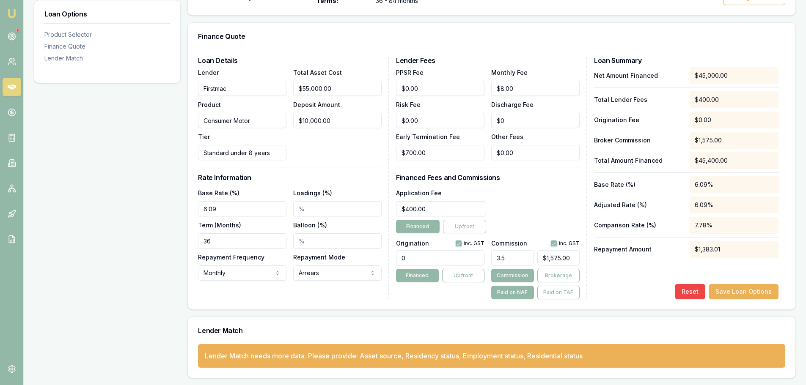
drag, startPoint x: 224, startPoint y: 243, endPoint x: -13, endPoint y: 250, distance: 236.6
type input "84"
drag, startPoint x: 396, startPoint y: 259, endPoint x: 280, endPoint y: 259, distance: 115.9
click at [334, 260] on div "Loan Details Lender Firstmac Product Consumer Motor Tier Standard under 8 years…" at bounding box center [491, 178] width 587 height 242
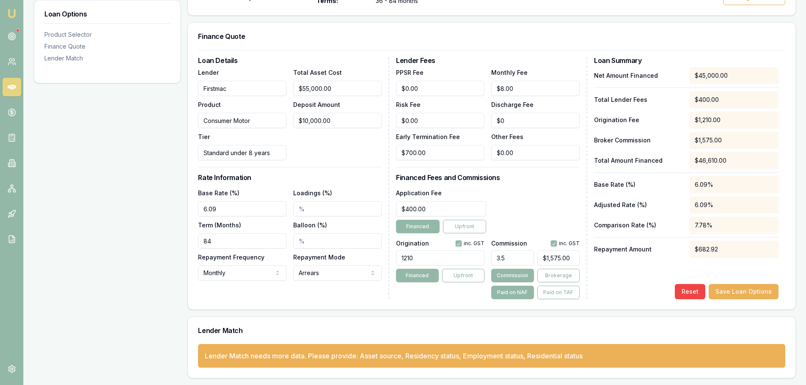
type input "1210.00"
click at [547, 230] on div "Application Fee $400.00 Financed Upfront" at bounding box center [488, 211] width 184 height 46
click at [556, 272] on button "Brokerage" at bounding box center [558, 276] width 42 height 14
click at [520, 275] on button "Commission" at bounding box center [512, 276] width 42 height 14
click at [556, 275] on button "Brokerage" at bounding box center [558, 276] width 42 height 14
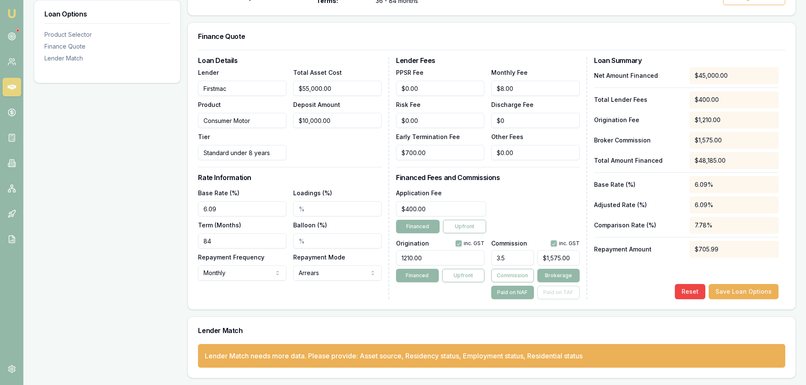
click at [545, 189] on div "Application Fee $400.00 Financed Upfront" at bounding box center [488, 211] width 184 height 46
click at [438, 44] on div "Finance Quote" at bounding box center [492, 36] width 608 height 27
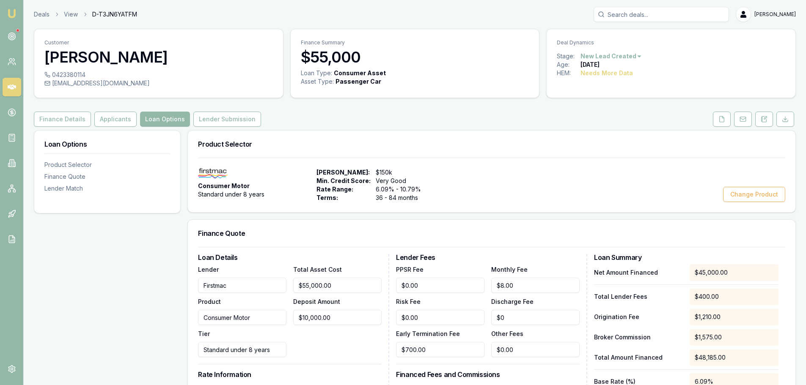
click at [377, 10] on div "Deals View D-T3JN6YATFM Erin Shield" at bounding box center [415, 14] width 762 height 15
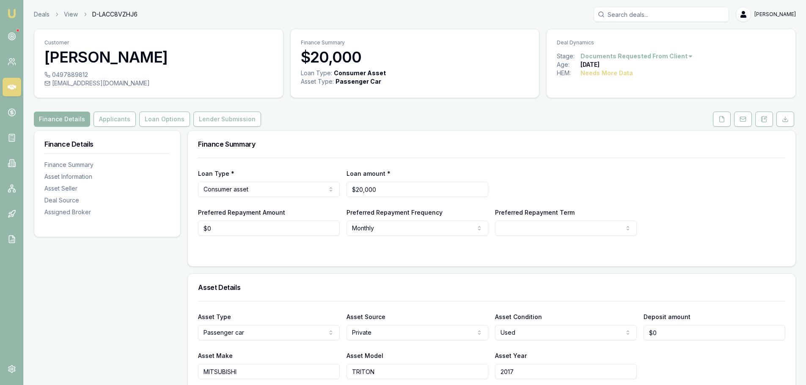
click at [386, 125] on div "Finance Details Applicants Loan Options Lender Submission" at bounding box center [415, 119] width 762 height 15
click at [111, 120] on button "Applicants" at bounding box center [115, 119] width 42 height 15
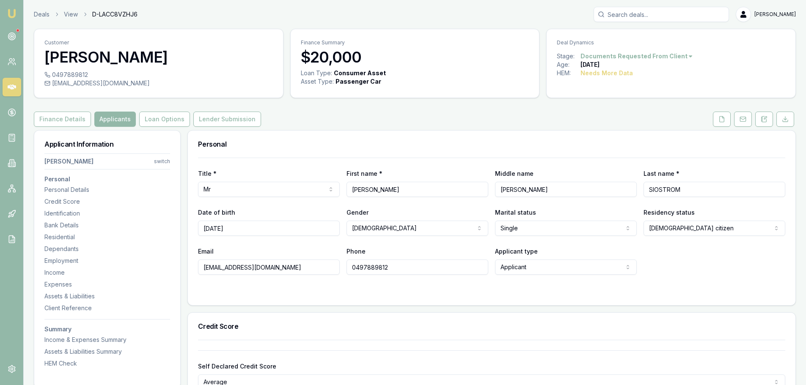
click at [408, 132] on div "Personal" at bounding box center [492, 144] width 608 height 27
click at [420, 116] on div "Finance Details Applicants Loan Options Lender Submission" at bounding box center [415, 119] width 762 height 15
click at [299, 132] on div "Personal" at bounding box center [492, 144] width 608 height 27
click at [720, 119] on icon at bounding box center [721, 119] width 7 height 7
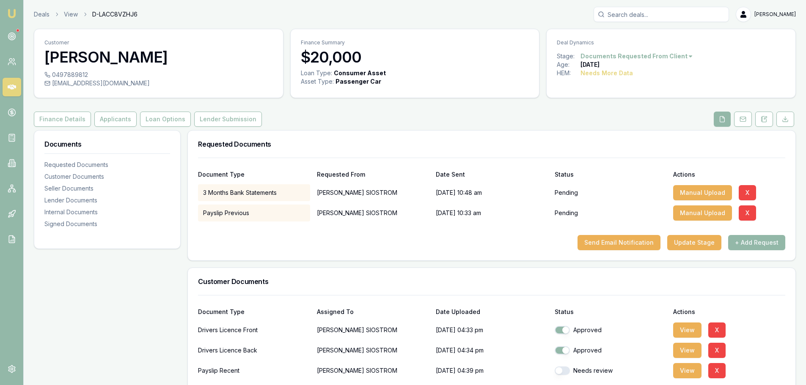
click at [399, 139] on div "Requested Documents" at bounding box center [492, 144] width 608 height 27
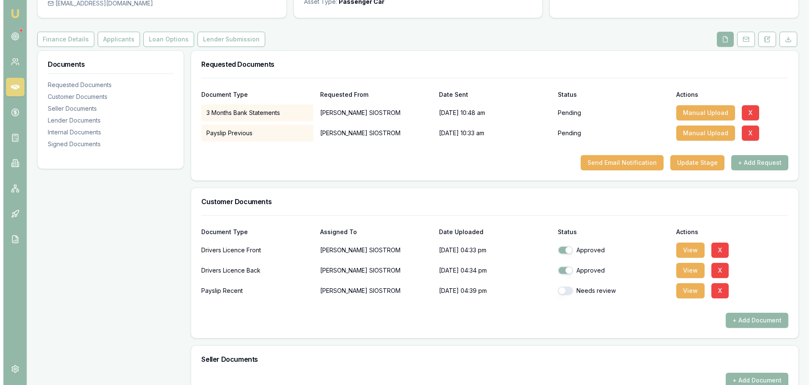
scroll to position [169, 0]
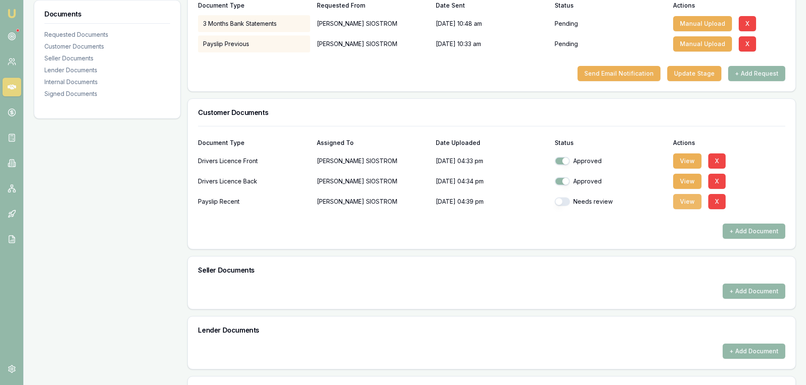
click at [674, 201] on button "View" at bounding box center [687, 201] width 28 height 15
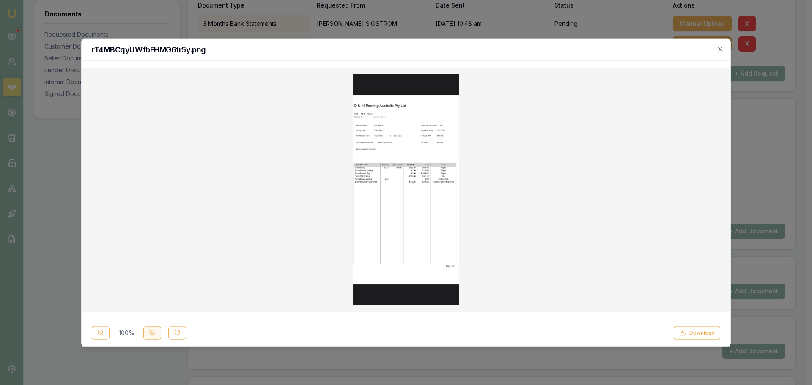
click at [150, 336] on icon at bounding box center [152, 333] width 7 height 7
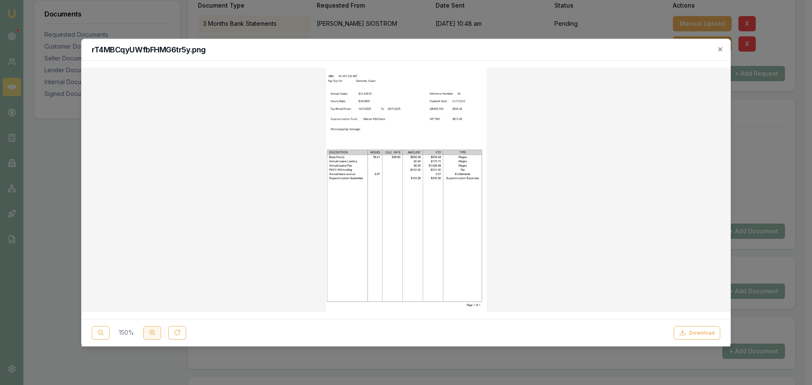
click at [150, 336] on icon at bounding box center [152, 333] width 7 height 7
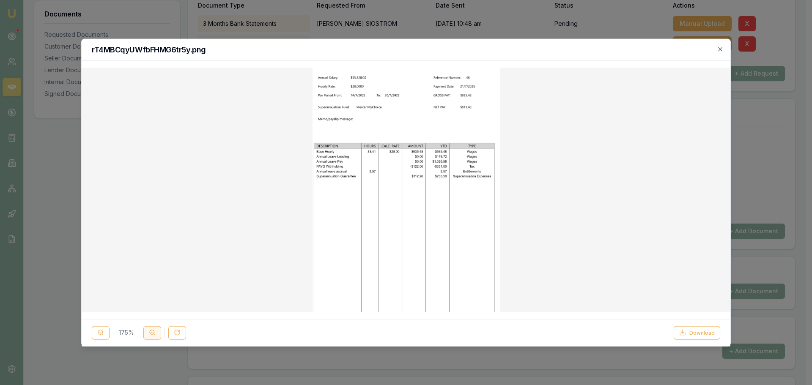
click at [150, 336] on icon at bounding box center [152, 333] width 7 height 7
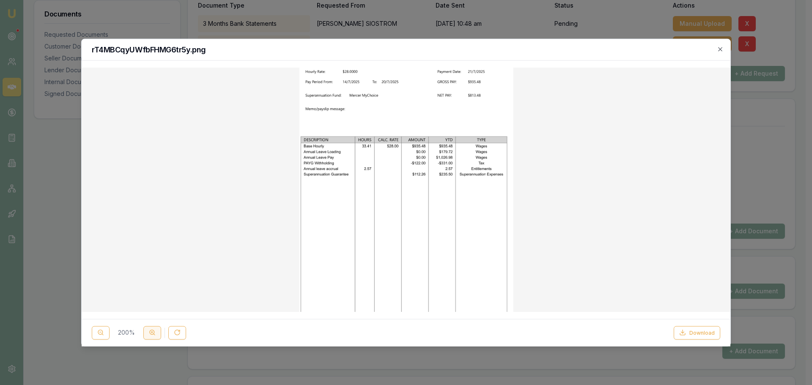
click at [150, 336] on icon at bounding box center [152, 333] width 7 height 7
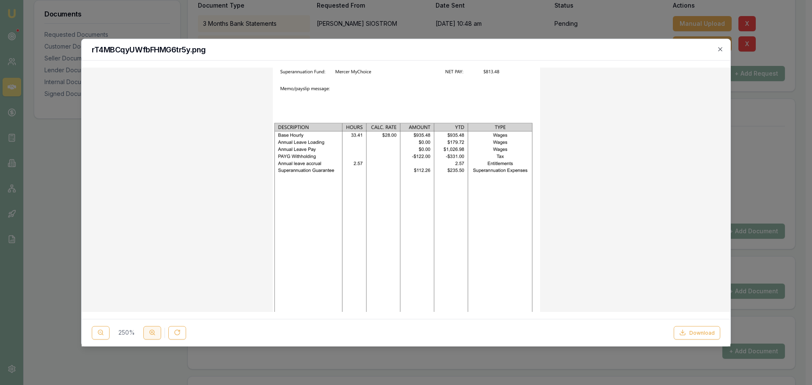
click at [150, 336] on icon at bounding box center [152, 333] width 7 height 7
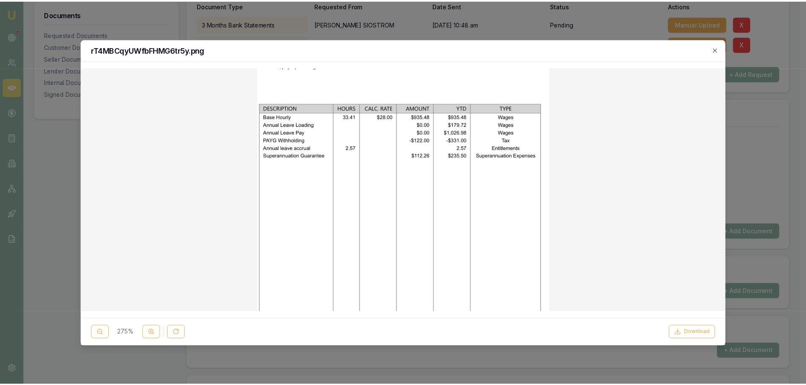
scroll to position [0, 0]
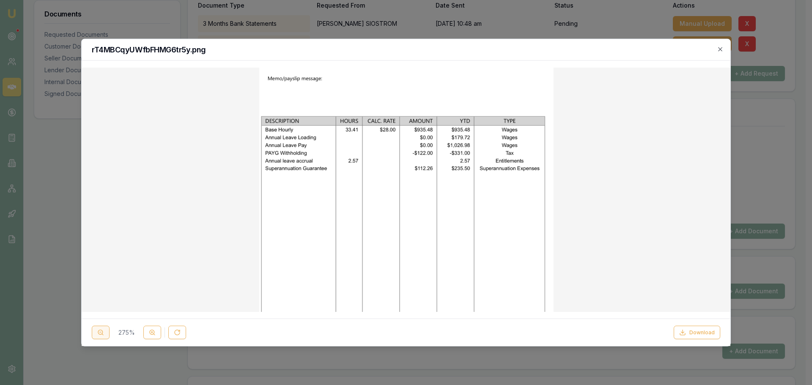
click at [96, 333] on button at bounding box center [101, 333] width 18 height 14
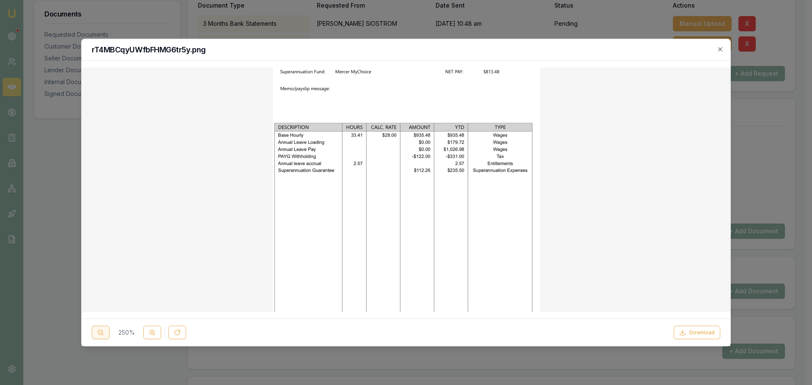
click at [96, 333] on button at bounding box center [101, 333] width 18 height 14
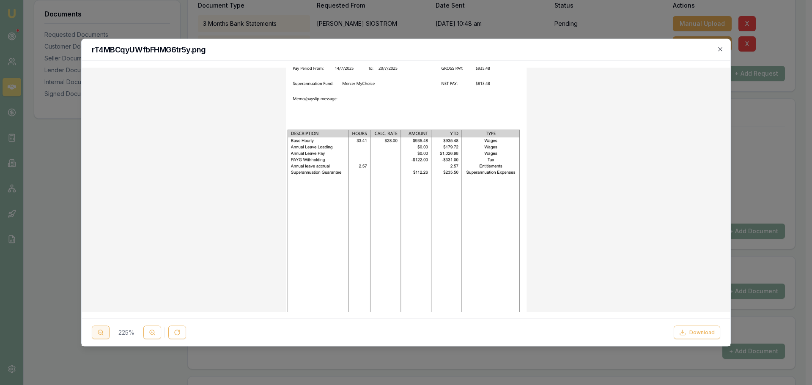
click at [96, 333] on button at bounding box center [101, 333] width 18 height 14
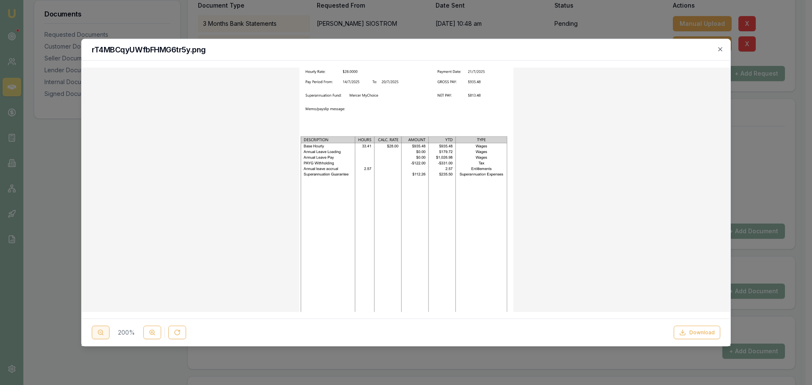
click at [96, 333] on button at bounding box center [101, 333] width 18 height 14
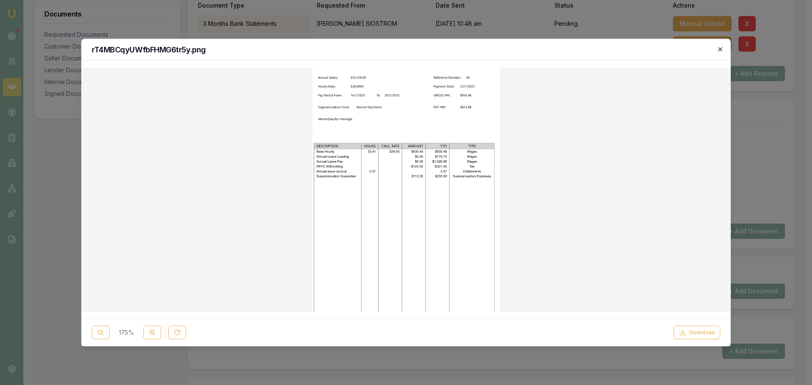
click at [723, 47] on icon "button" at bounding box center [720, 49] width 7 height 7
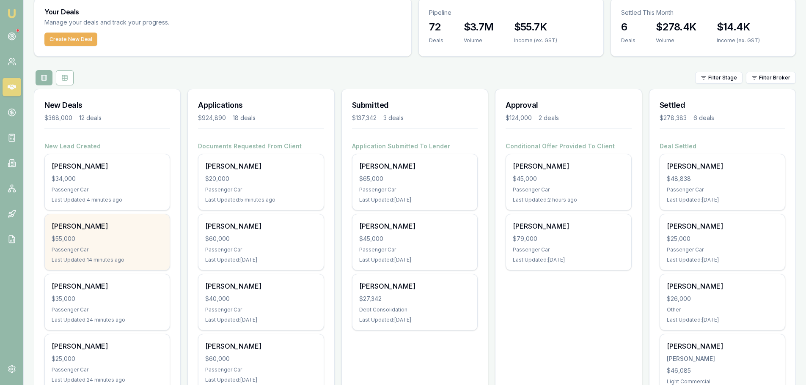
scroll to position [127, 0]
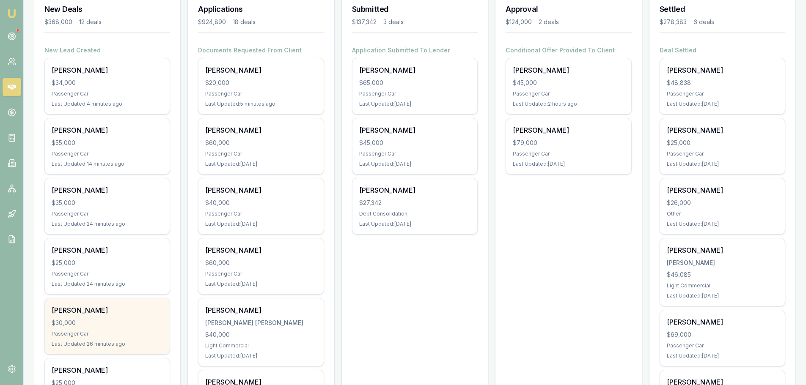
click at [117, 326] on div "$30,000" at bounding box center [107, 323] width 111 height 8
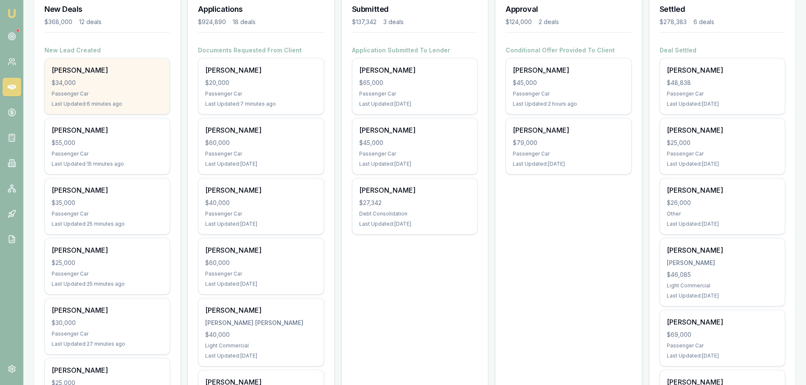
click at [119, 96] on div "Passenger Car" at bounding box center [107, 94] width 111 height 7
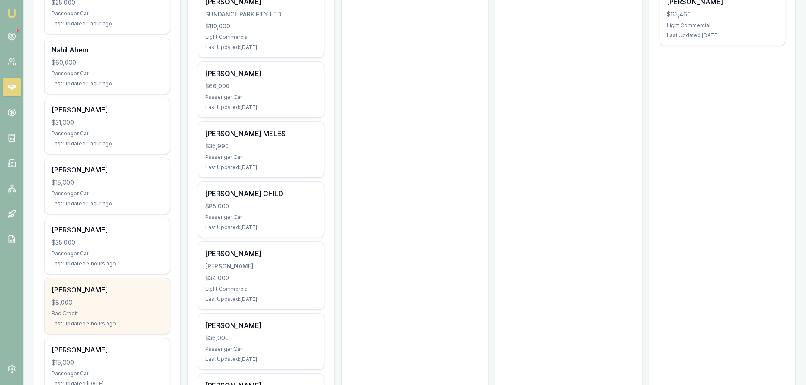
scroll to position [550, 0]
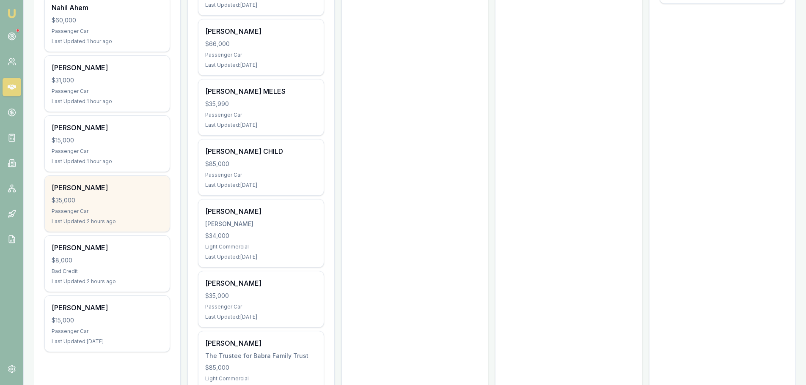
click at [94, 209] on div "Passenger Car" at bounding box center [107, 211] width 111 height 7
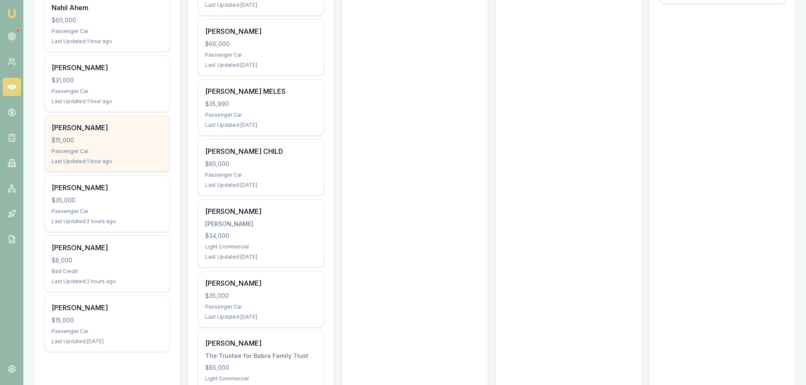
click at [89, 133] on div "Riley Hermann $15,000 Passenger Car Last Updated: 1 hour ago" at bounding box center [107, 144] width 125 height 56
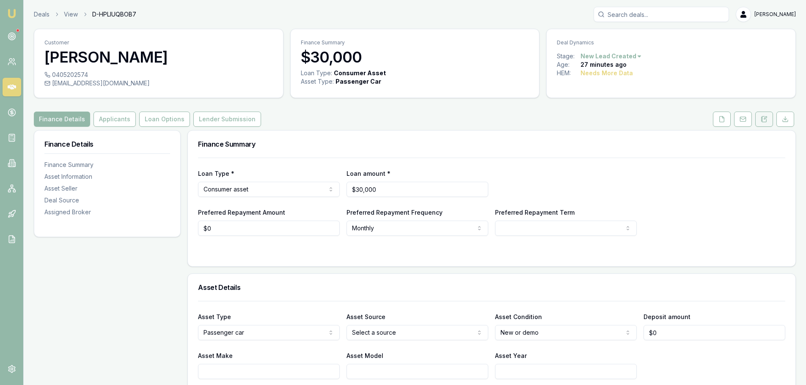
click at [758, 118] on button at bounding box center [764, 119] width 18 height 15
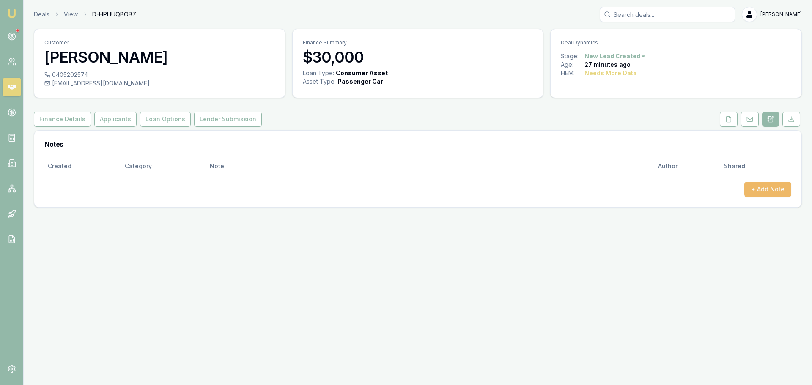
click at [771, 187] on button "+ Add Note" at bounding box center [768, 189] width 47 height 15
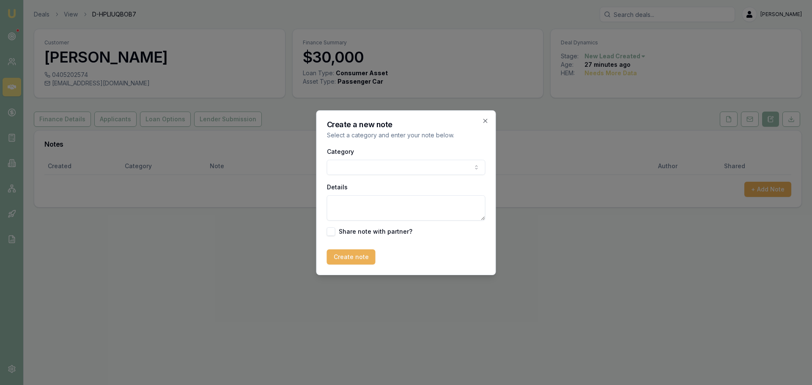
click at [413, 171] on body "Emu Broker Deals View D-HPLIUQBOB7 [PERSON_NAME] Toggle Menu Customer [PERSON_N…" at bounding box center [406, 192] width 812 height 385
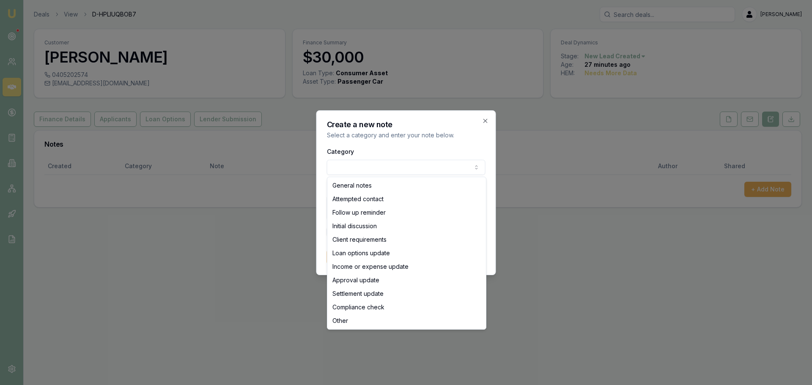
select select "ATTEMPTED_CONTACT"
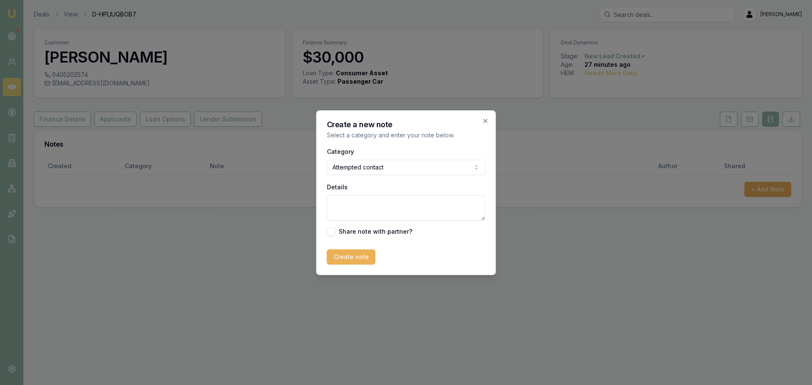
click at [374, 206] on textarea "Details" at bounding box center [406, 207] width 159 height 25
type textarea "sent text"
click at [352, 256] on button "Create note" at bounding box center [351, 257] width 49 height 15
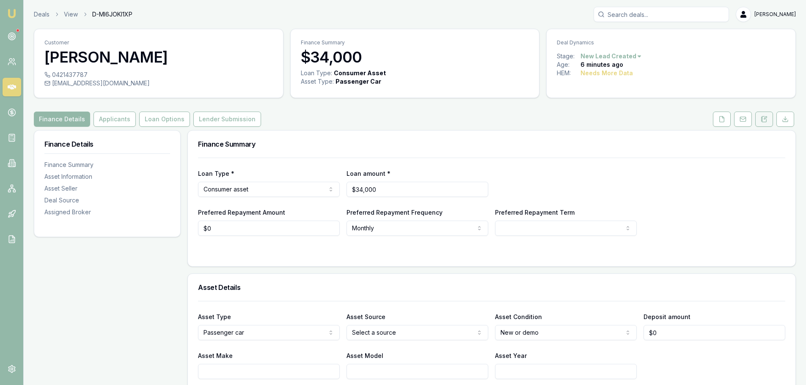
drag, startPoint x: 764, startPoint y: 120, endPoint x: 768, endPoint y: 124, distance: 6.0
click at [764, 120] on icon at bounding box center [764, 119] width 7 height 7
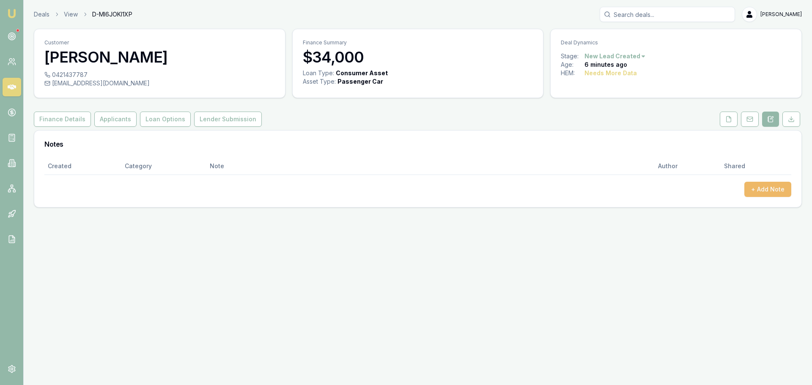
click at [768, 187] on button "+ Add Note" at bounding box center [768, 189] width 47 height 15
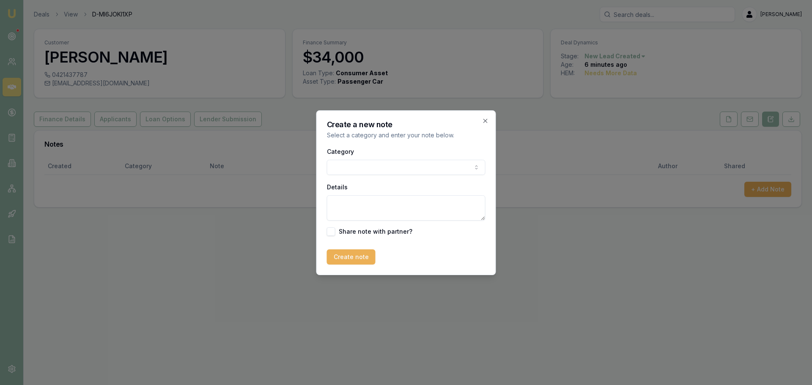
click at [468, 166] on body "Emu Broker Deals View D-MI6JOKI1XP [PERSON_NAME] Toggle Menu Customer [PERSON_N…" at bounding box center [406, 192] width 812 height 385
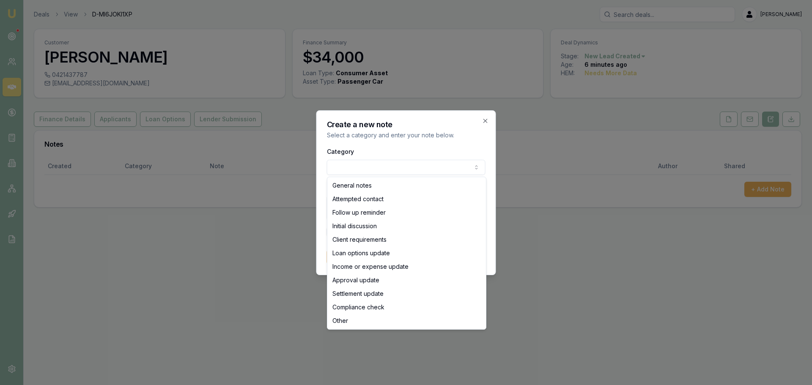
select select "ATTEMPTED_CONTACT"
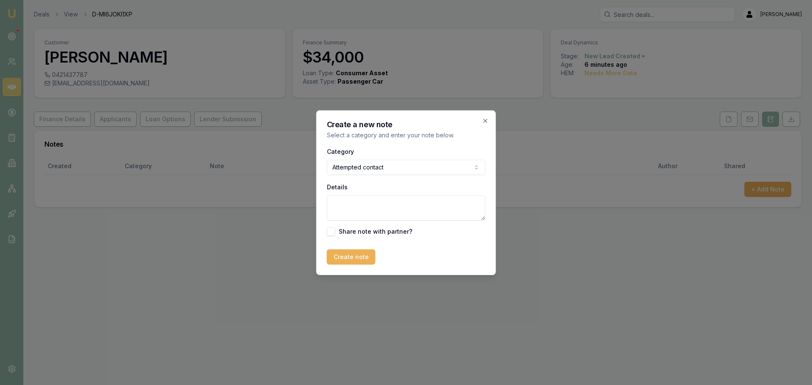
click at [336, 205] on textarea "Details" at bounding box center [406, 207] width 159 height 25
type textarea "sent intro text"
click at [347, 259] on button "Create note" at bounding box center [351, 257] width 49 height 15
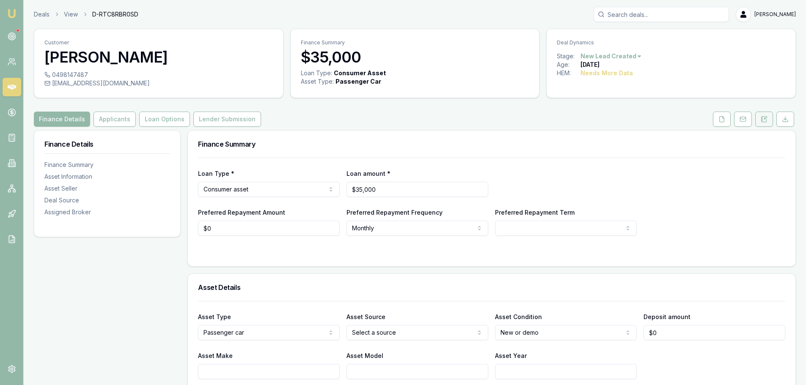
click at [760, 121] on button at bounding box center [764, 119] width 18 height 15
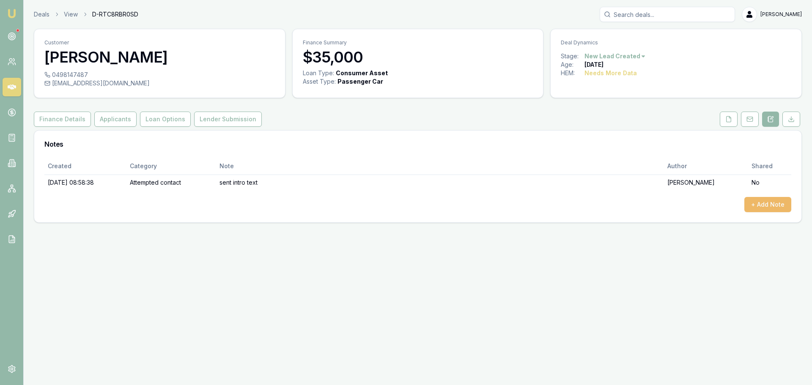
click at [773, 207] on button "+ Add Note" at bounding box center [768, 204] width 47 height 15
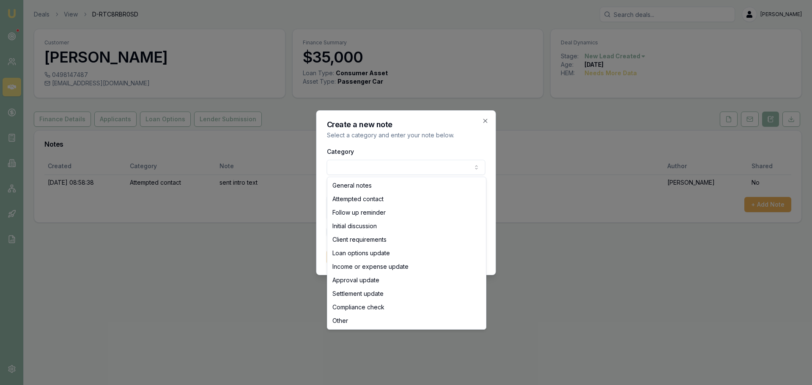
click at [340, 168] on body "Emu Broker Deals View D-RTC8RBR0SD [PERSON_NAME] Toggle Menu Customer [PERSON_N…" at bounding box center [406, 192] width 812 height 385
select select "ATTEMPTED_CONTACT"
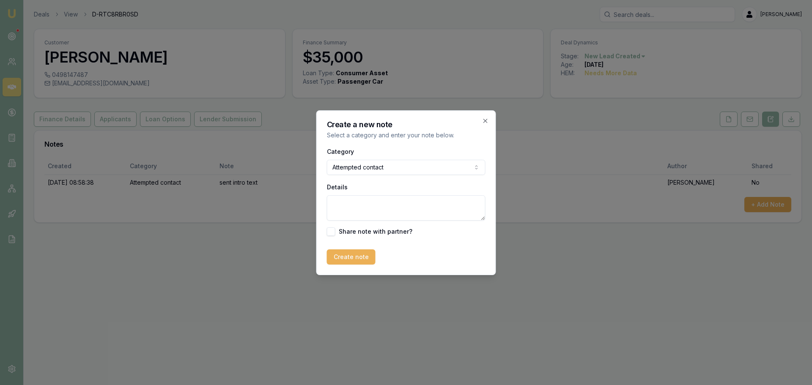
click at [351, 208] on textarea "Details" at bounding box center [406, 207] width 159 height 25
type textarea "left VM"
click at [350, 268] on div "Create a new note Select a category and enter your note below. Category Attempt…" at bounding box center [406, 192] width 180 height 165
click at [349, 260] on button "Create note" at bounding box center [351, 257] width 49 height 15
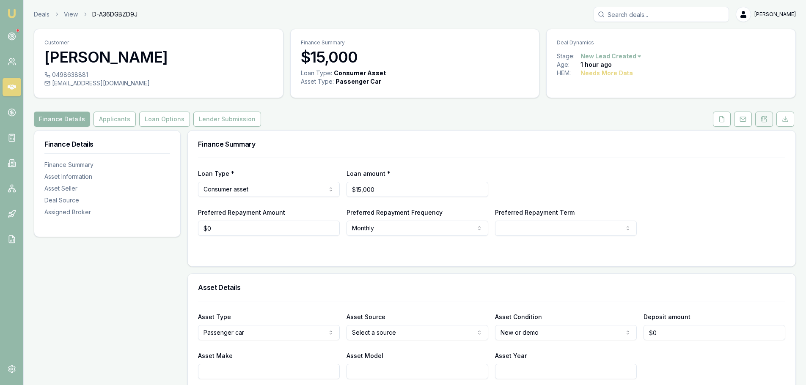
click at [764, 120] on icon at bounding box center [764, 119] width 7 height 7
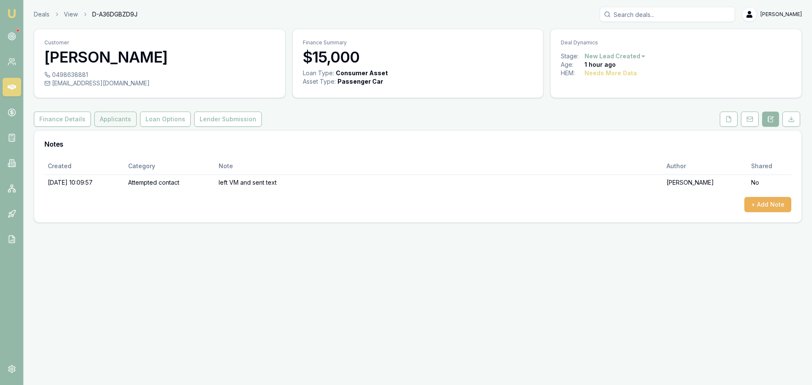
click at [104, 119] on button "Applicants" at bounding box center [115, 119] width 42 height 15
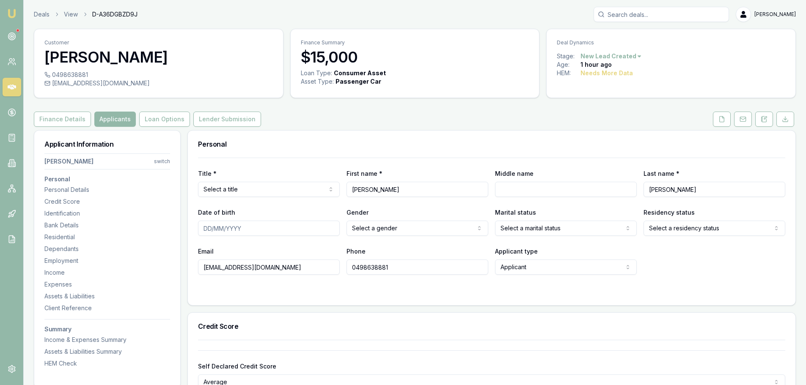
click at [381, 112] on div "Finance Details Applicants Loan Options Lender Submission" at bounding box center [415, 119] width 762 height 15
click at [282, 186] on html "Emu Broker Deals View D-A36DGBZD9J [PERSON_NAME] Shield Toggle Menu Customer [P…" at bounding box center [403, 192] width 806 height 385
click at [365, 116] on div "Finance Details Applicants Loan Options Lender Submission" at bounding box center [415, 119] width 762 height 15
click at [558, 190] on input "Middle name" at bounding box center [566, 189] width 142 height 15
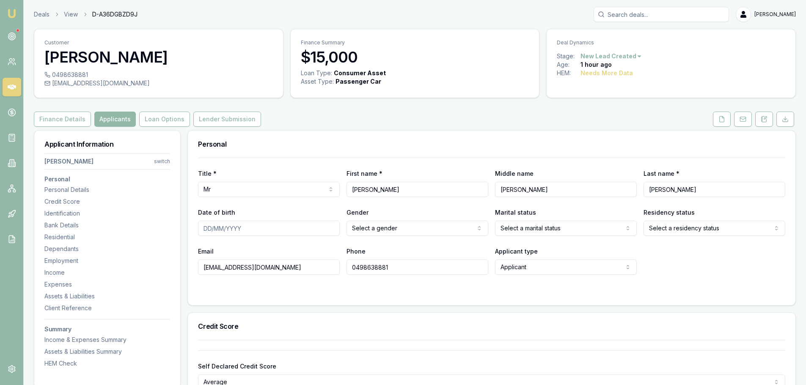
type input "JOSEPH"
click at [304, 228] on input "Date of birth" at bounding box center [269, 228] width 142 height 15
type input "03/08/2006"
click at [380, 227] on html "Emu Broker Deals View D-A36DGBZD9J Erin Shield Toggle Menu Customer Riley Herma…" at bounding box center [403, 192] width 806 height 385
click at [536, 226] on html "Emu Broker Deals View D-A36DGBZD9J Erin Shield Toggle Menu Customer Riley Herma…" at bounding box center [403, 192] width 806 height 385
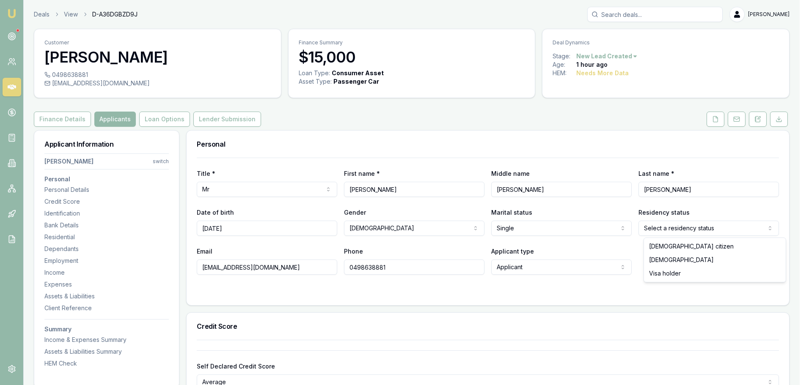
click at [691, 231] on html "Emu Broker Deals View D-A36DGBZD9J Erin Shield Toggle Menu Customer Riley Herma…" at bounding box center [403, 192] width 806 height 385
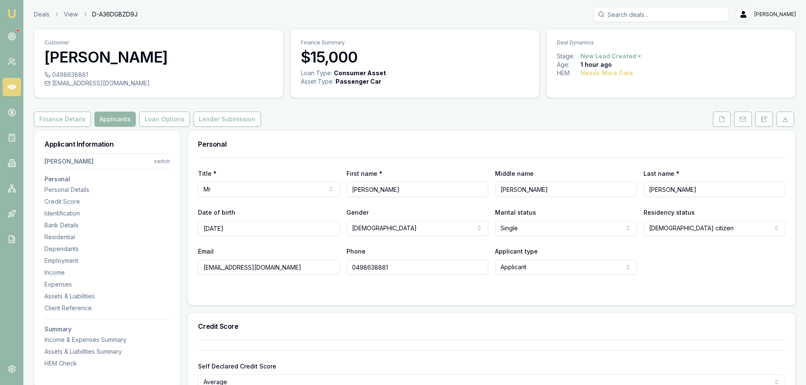
click at [631, 120] on div "Finance Details Applicants Loan Options Lender Submission" at bounding box center [415, 119] width 762 height 15
click at [377, 245] on div "Title * Mr Mr Mrs Miss Ms Dr Prof First name * Riley Middle name JOSEPH Last na…" at bounding box center [491, 216] width 587 height 117
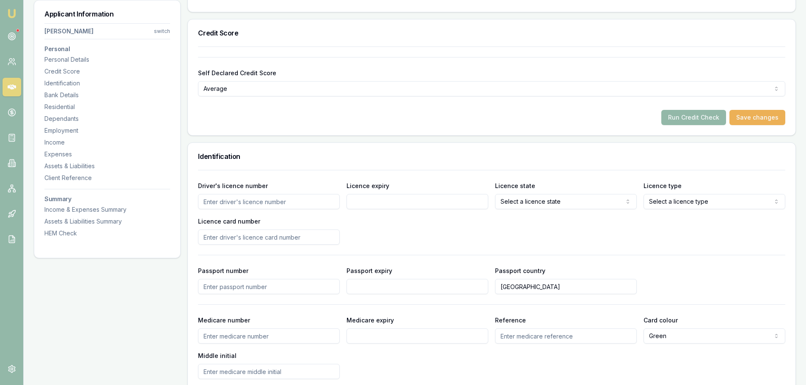
scroll to position [296, 0]
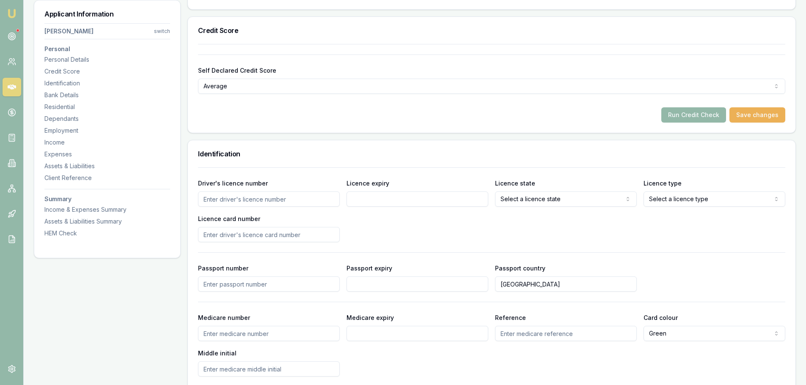
click at [223, 201] on input "Driver's licence number" at bounding box center [269, 199] width 142 height 15
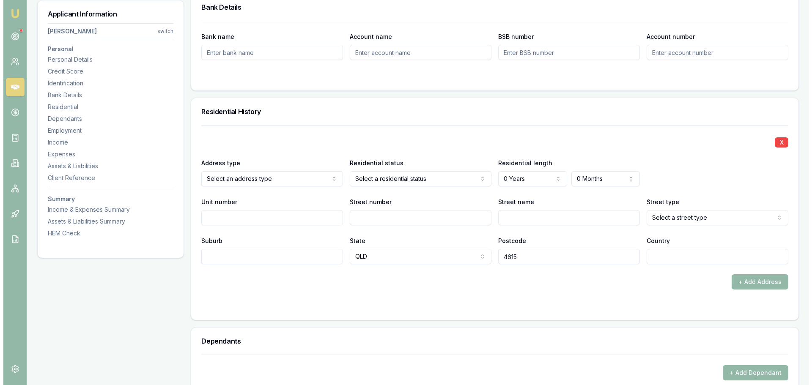
scroll to position [719, 0]
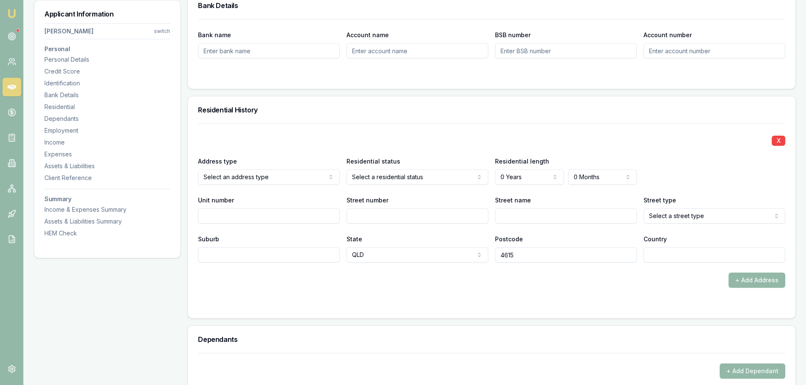
click at [388, 218] on input "Street number" at bounding box center [418, 216] width 142 height 15
type input "68"
type input "BUSHELLS"
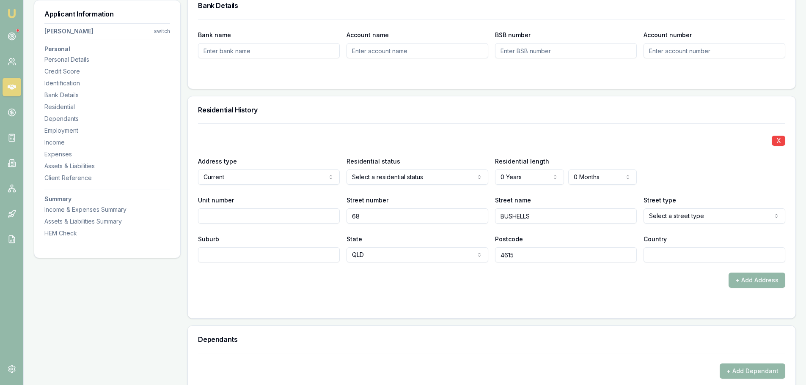
click at [537, 214] on input "BUSHELLS" at bounding box center [566, 216] width 142 height 15
type input "BUSHNELLS"
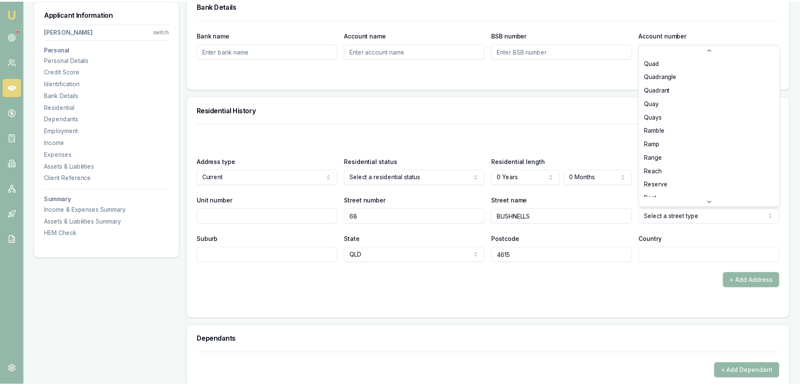
scroll to position [1968, 0]
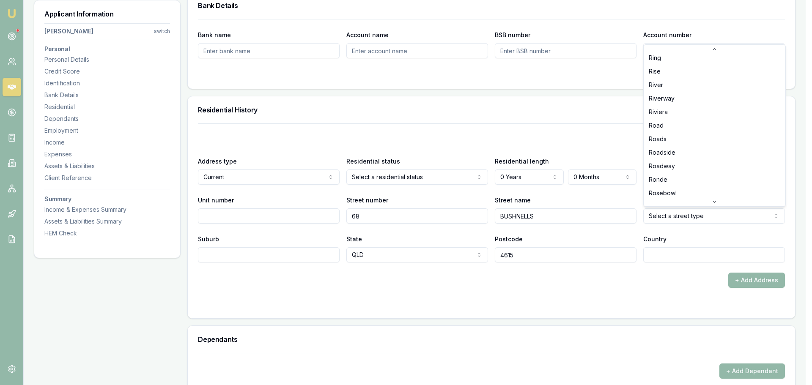
select select "Road"
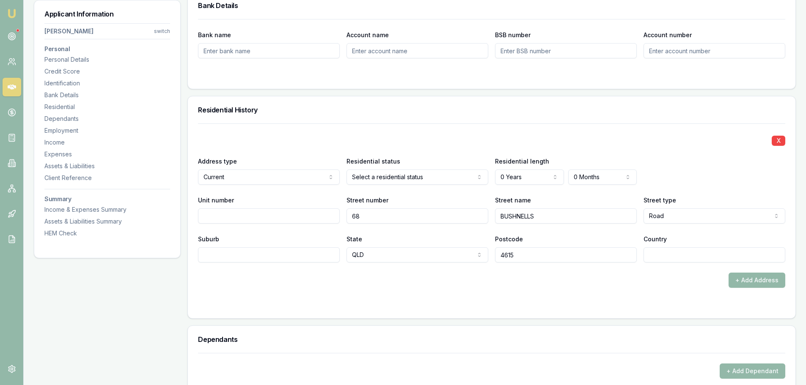
click at [290, 256] on input "Suburb" at bounding box center [269, 255] width 142 height 15
type input "NANANGO"
type input "AUSTRALIA"
click at [678, 278] on div "+ Add Address" at bounding box center [491, 280] width 587 height 15
click at [553, 282] on div "+ Add Address" at bounding box center [491, 280] width 587 height 15
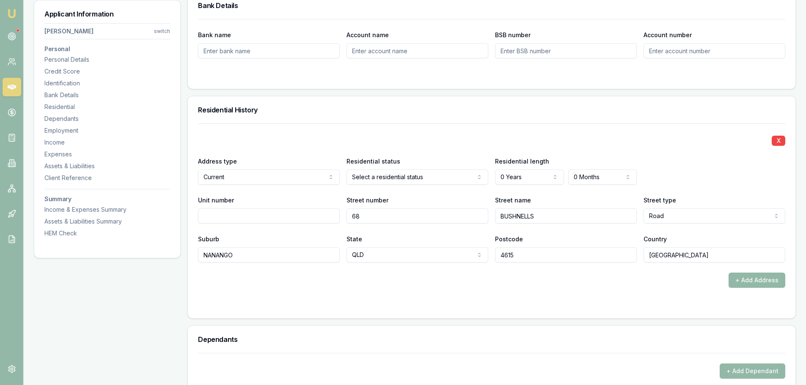
click at [552, 282] on div "+ Add Address" at bounding box center [491, 280] width 587 height 15
click at [581, 284] on div "+ Add Address" at bounding box center [491, 280] width 587 height 15
click at [565, 126] on div "X Address type Current Current Previous Residential status Select a residential…" at bounding box center [491, 193] width 587 height 139
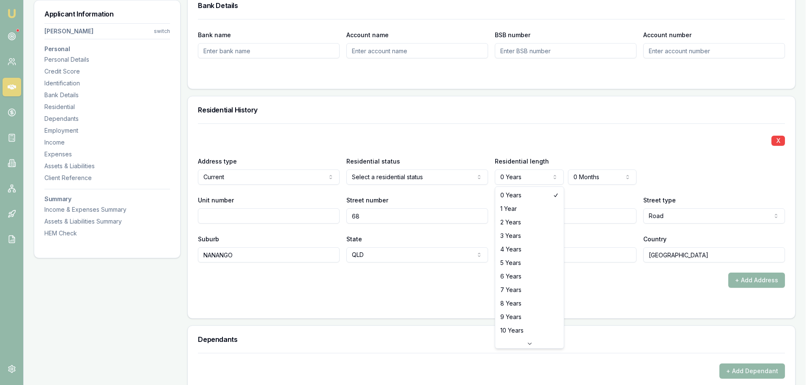
select select "3"
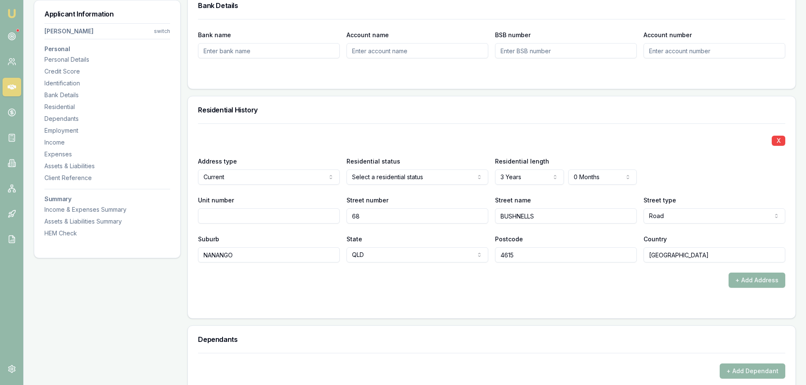
click at [547, 104] on div "Residential History" at bounding box center [492, 109] width 608 height 27
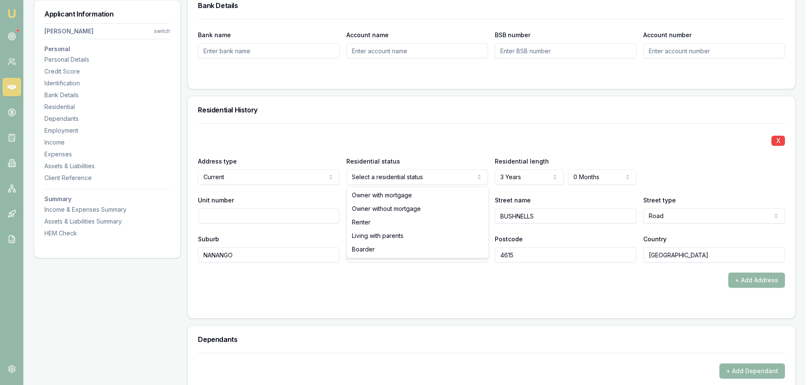
select select "LIVING_WITH_PARENTS"
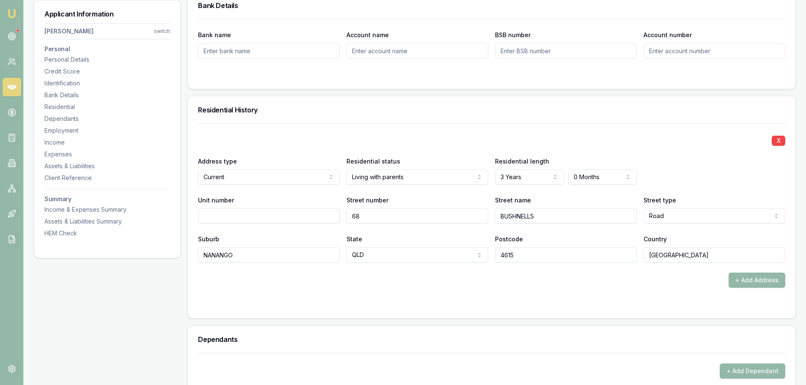
click at [416, 116] on div "Residential History" at bounding box center [492, 109] width 608 height 27
click at [422, 114] on div "Residential History" at bounding box center [492, 109] width 608 height 27
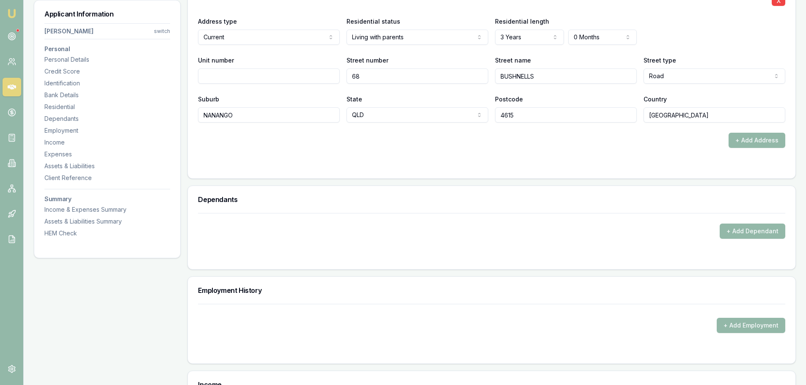
scroll to position [804, 0]
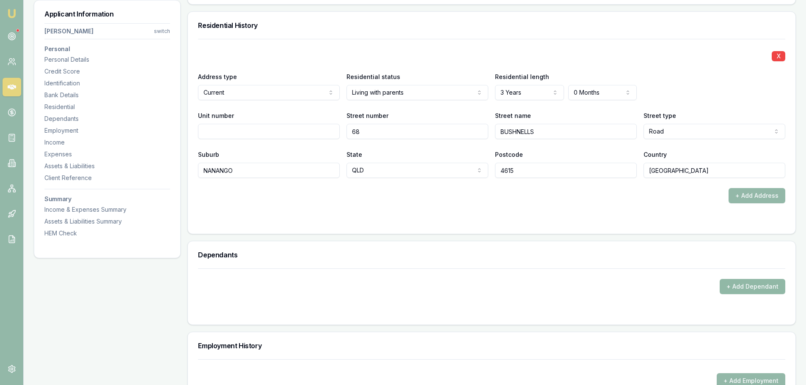
click at [763, 284] on button "+ Add Dependant" at bounding box center [753, 286] width 66 height 15
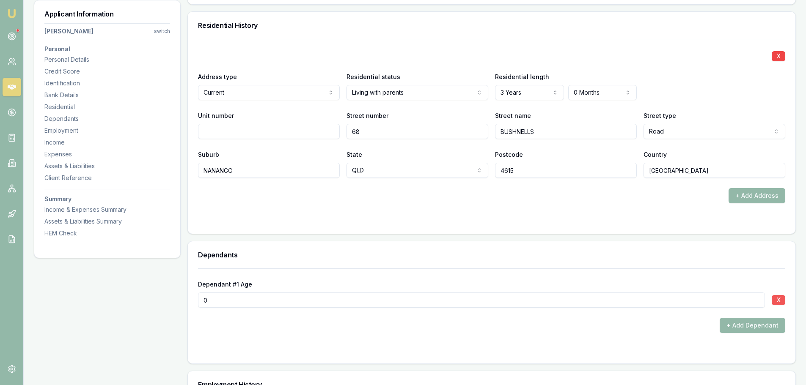
click at [776, 300] on button "X" at bounding box center [779, 300] width 14 height 10
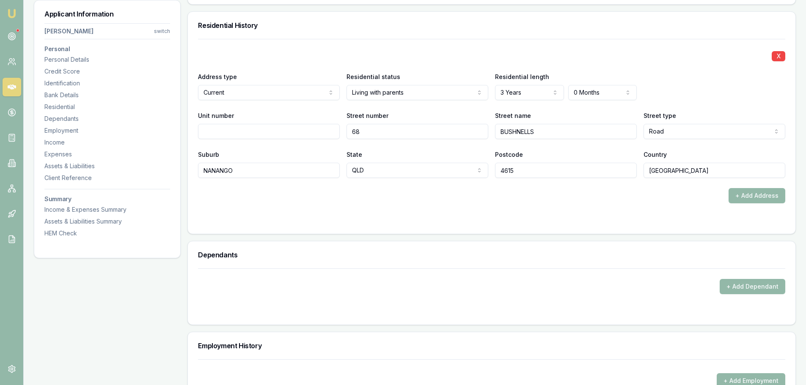
click at [608, 202] on div "+ Add Address" at bounding box center [491, 195] width 587 height 15
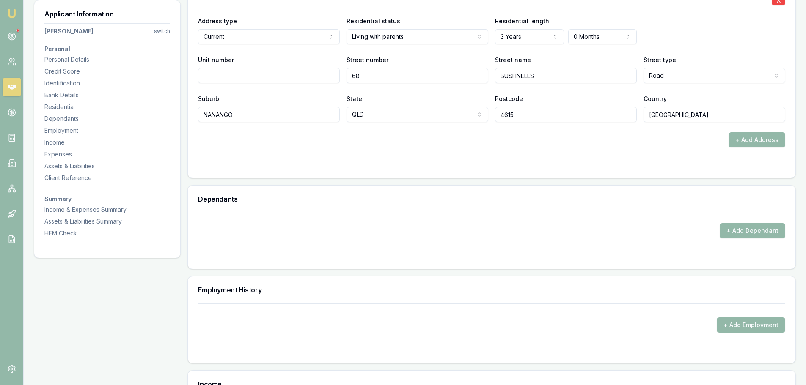
scroll to position [1015, 0]
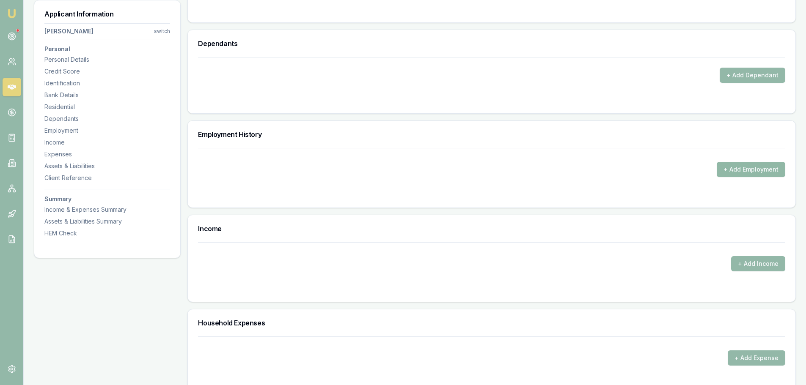
click at [755, 174] on button "+ Add Employment" at bounding box center [751, 169] width 69 height 15
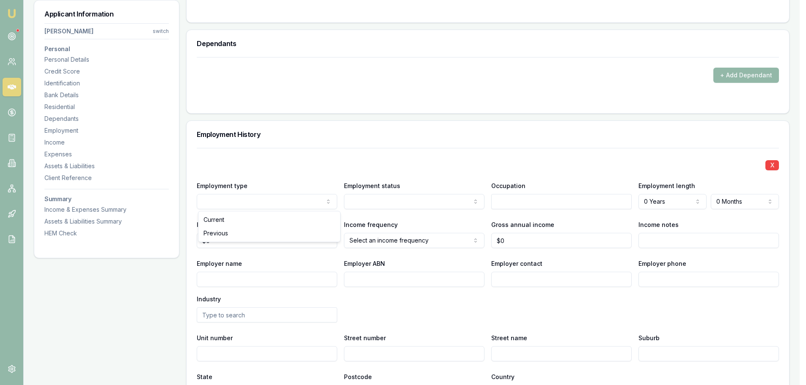
click at [249, 189] on div "Employment type Previous Current Previous" at bounding box center [269, 195] width 142 height 29
select select "CURRENT"
click at [290, 278] on input "Employer name" at bounding box center [269, 279] width 142 height 15
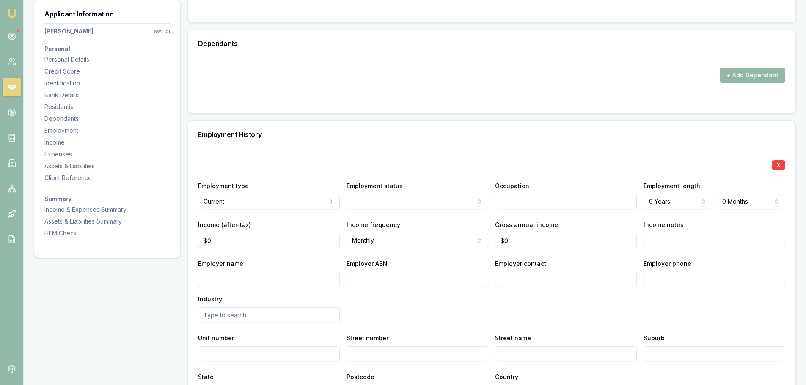
click at [290, 278] on input "Employer name" at bounding box center [269, 279] width 142 height 15
type input "BEN WILSON PLASTERING"
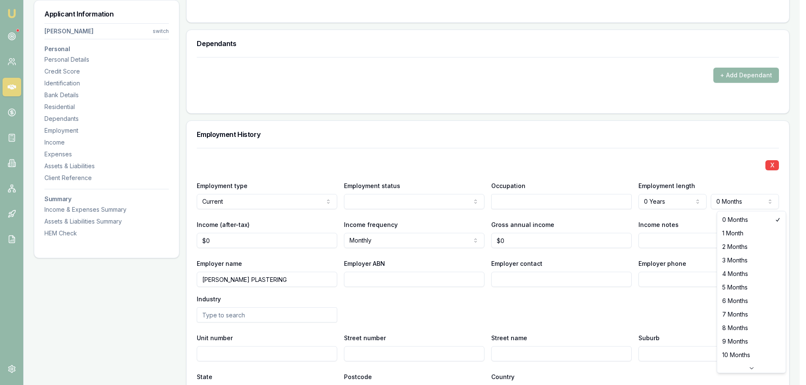
select select "1"
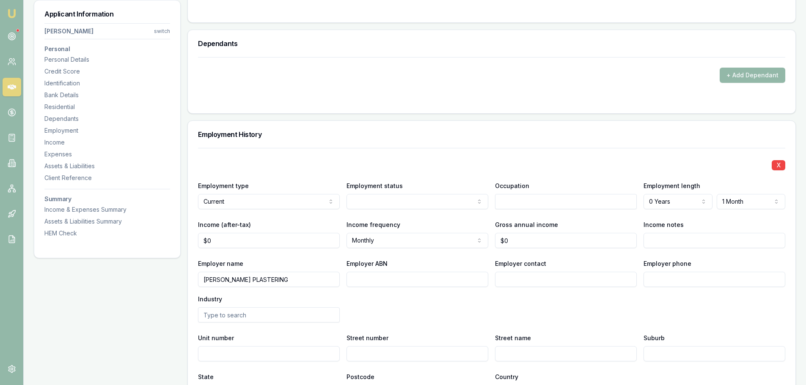
click at [649, 150] on div "X Employment type Current Current Previous Employment status Full time Part tim…" at bounding box center [491, 274] width 587 height 253
click at [520, 204] on input "text" at bounding box center [566, 201] width 142 height 15
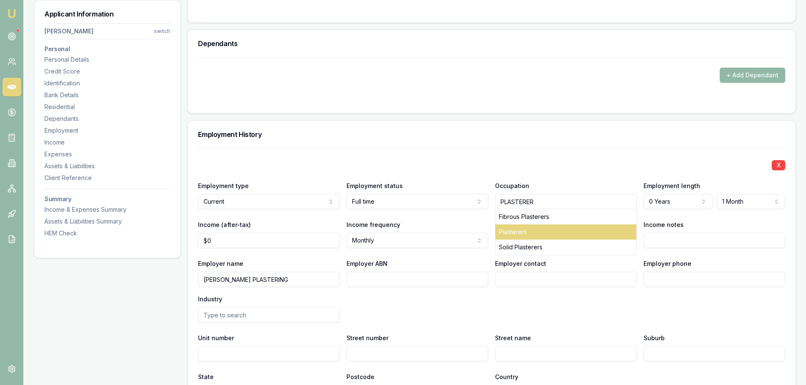
click at [525, 233] on div "Plasterers" at bounding box center [565, 232] width 141 height 15
type input "Plasterers"
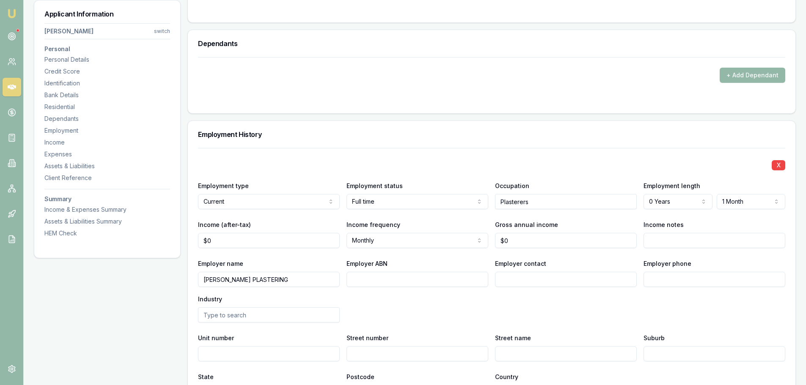
click at [514, 125] on div "Employment History" at bounding box center [492, 134] width 608 height 27
drag, startPoint x: 586, startPoint y: 201, endPoint x: 337, endPoint y: 202, distance: 249.6
click at [341, 203] on div "Employment type Current Current Previous Employment status Full time Full time …" at bounding box center [491, 195] width 587 height 29
click at [546, 204] on input "Plasterers" at bounding box center [566, 201] width 142 height 15
type input "P"
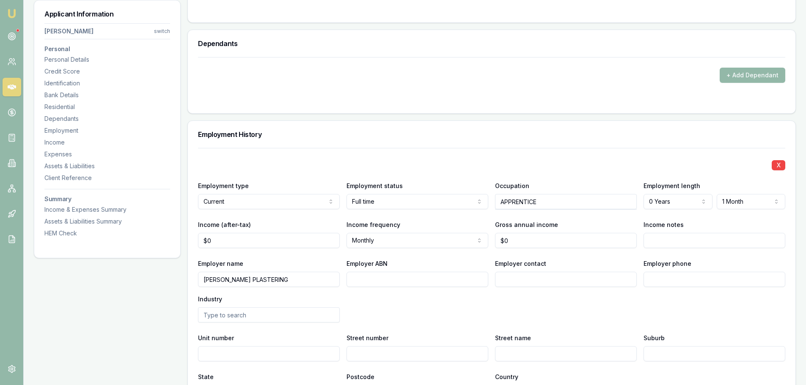
type input "APPRENTICE"
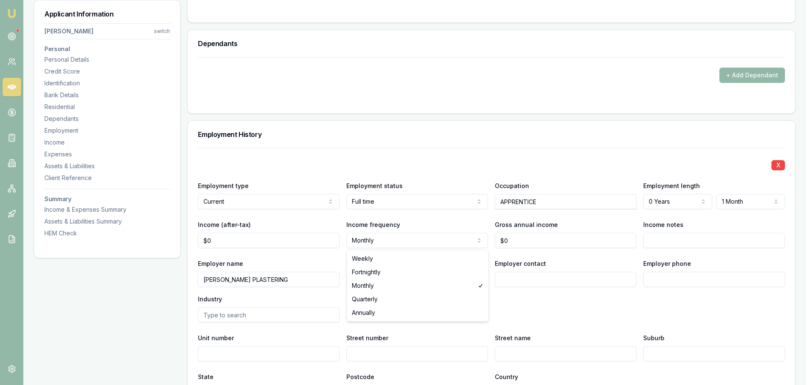
select select "WEEKLY"
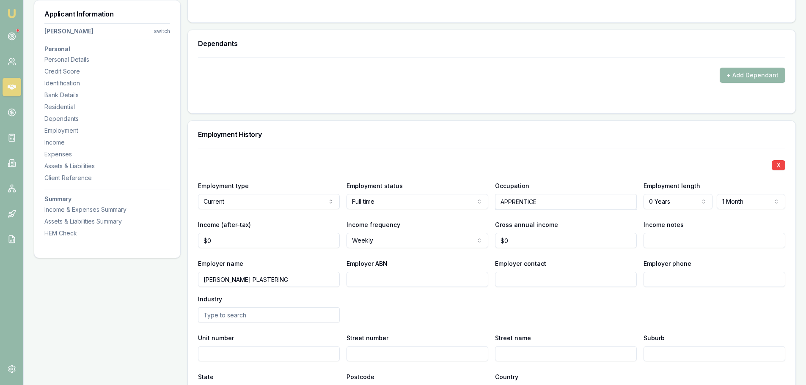
type input "0"
drag, startPoint x: 212, startPoint y: 238, endPoint x: 151, endPoint y: 227, distance: 61.9
click at [161, 228] on div "Applicant Information Riley Hermann switch Personal Personal Details Credit Sco…" at bounding box center [415, 181] width 762 height 2133
drag, startPoint x: 234, startPoint y: 242, endPoint x: 101, endPoint y: 239, distance: 133.3
click at [119, 239] on div "Applicant Information Riley Hermann switch Personal Personal Details Credit Sco…" at bounding box center [415, 181] width 762 height 2133
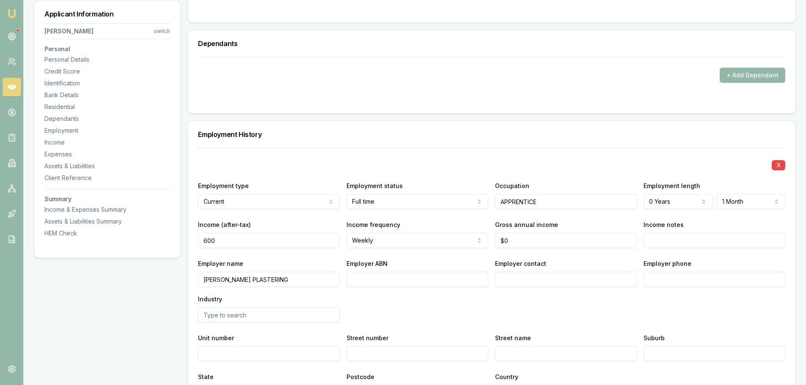
type input "$600"
click at [438, 151] on div "X Employment type Current Current Previous Employment status Full time Full tim…" at bounding box center [491, 274] width 587 height 253
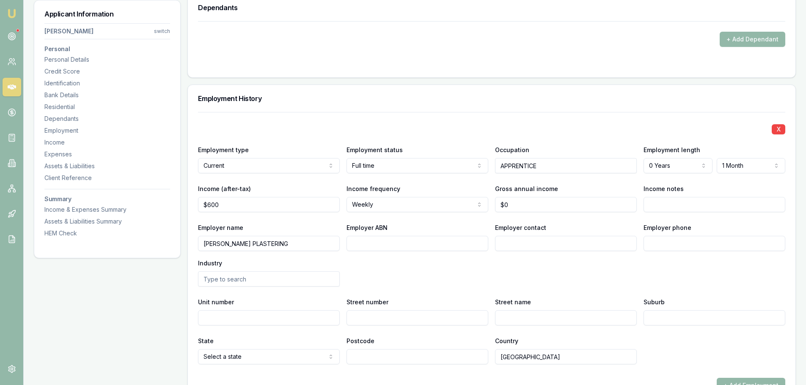
scroll to position [1142, 0]
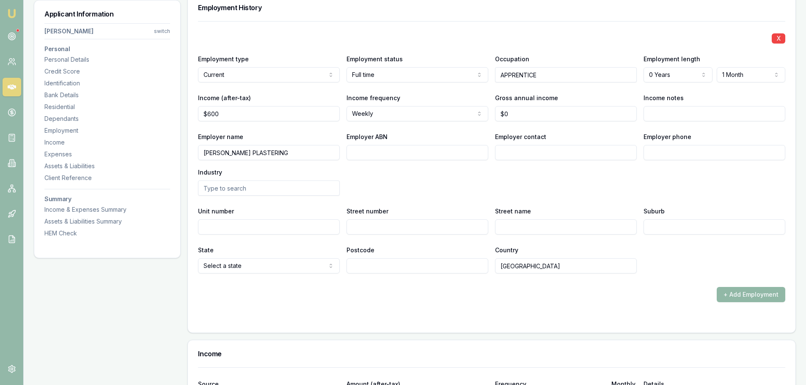
click at [750, 292] on button "+ Add Employment" at bounding box center [751, 294] width 69 height 15
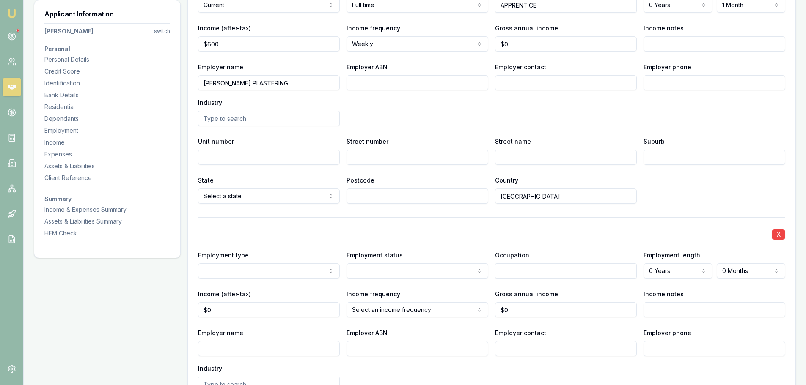
scroll to position [1227, 0]
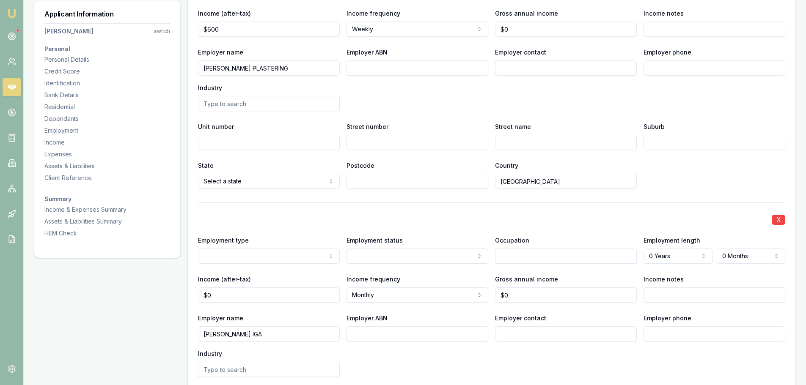
type input "PERRY'S IGA"
select select "PREVIOUS"
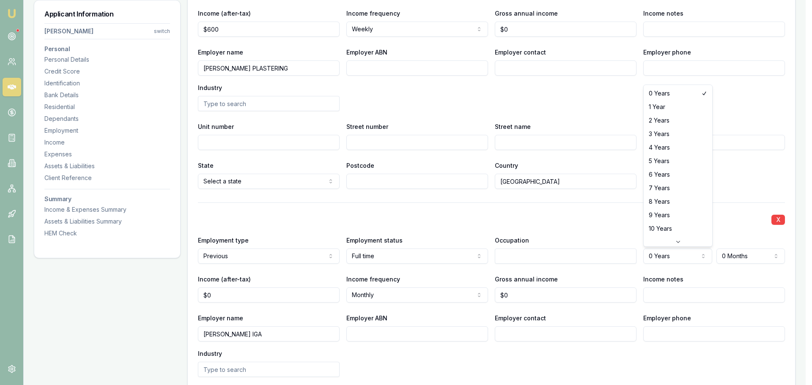
select select "3"
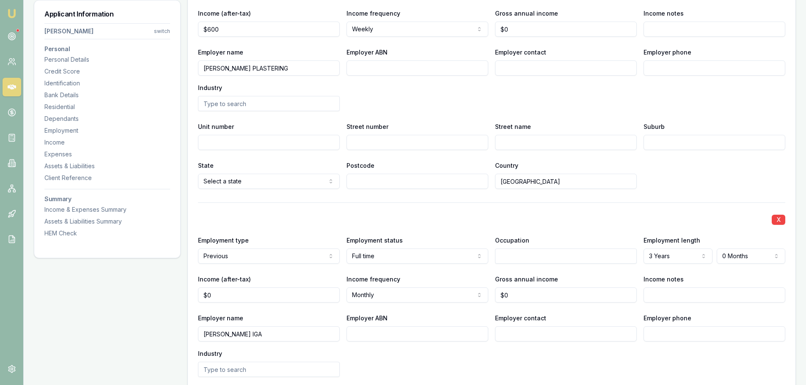
click at [520, 253] on input "text" at bounding box center [566, 256] width 142 height 15
type input "APPRENTICE"
click at [629, 209] on div "X Employment type Previous Current Previous Employment status Full time Full ti…" at bounding box center [491, 329] width 587 height 253
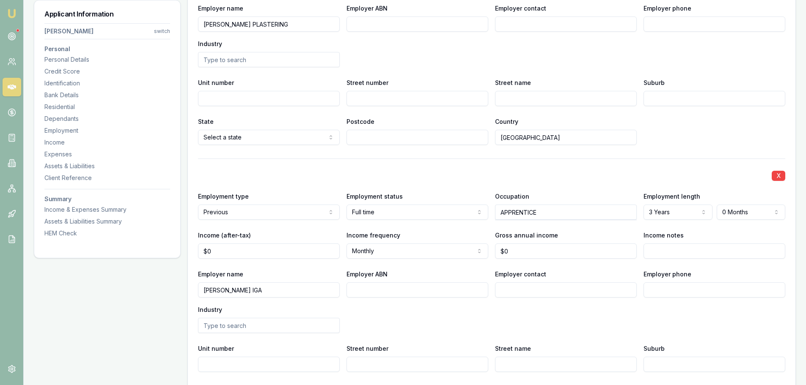
scroll to position [1312, 0]
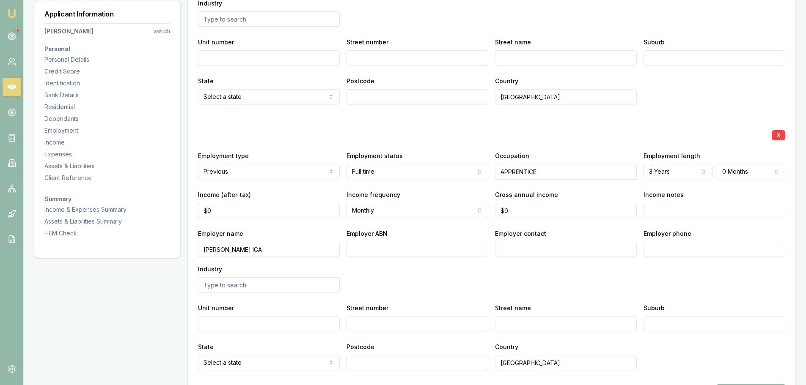
click at [531, 284] on div "Employer name PERRY'S IGA Employer ABN Employer contact Employer phone Industry" at bounding box center [491, 260] width 587 height 64
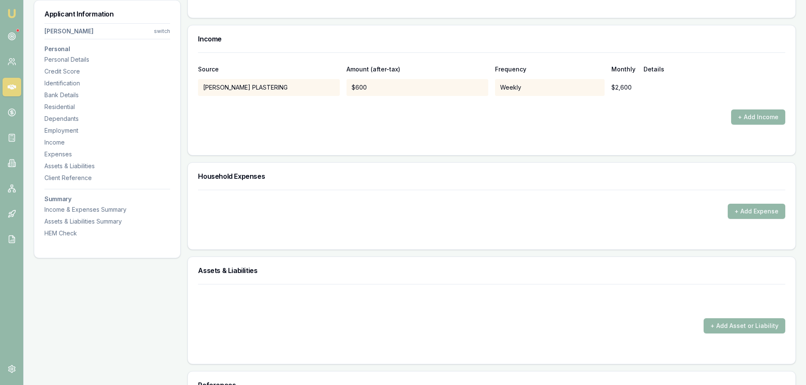
scroll to position [1735, 0]
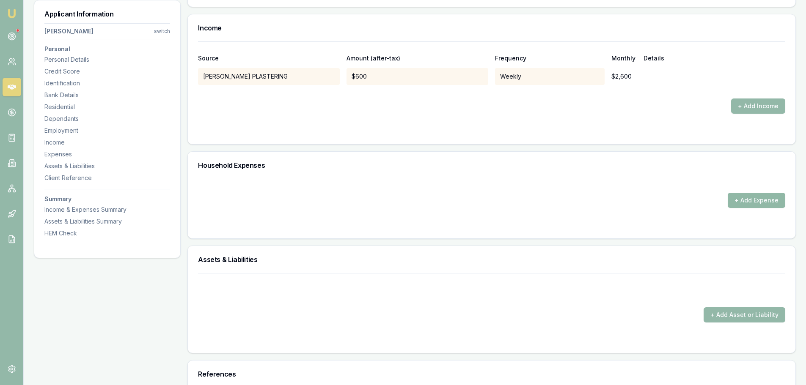
click at [747, 199] on button "+ Add Expense" at bounding box center [757, 200] width 58 height 15
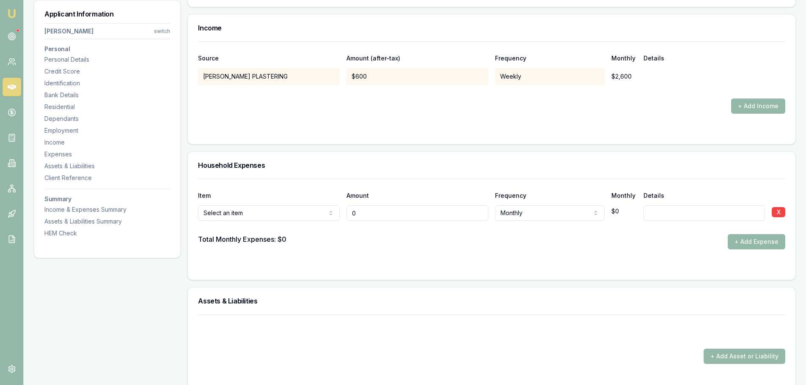
click at [290, 205] on div "Select an item Rent or board Food and groceries Utilities Insurance Transport H…" at bounding box center [269, 211] width 142 height 19
drag, startPoint x: 393, startPoint y: 215, endPoint x: 278, endPoint y: 214, distance: 115.5
click at [289, 214] on div "Rent or board Rent or board Food and groceries Utilities Insurance Transport He…" at bounding box center [491, 211] width 587 height 19
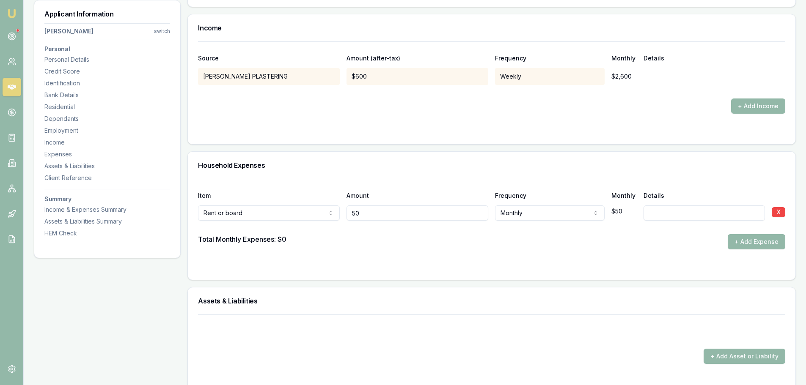
type input "$50"
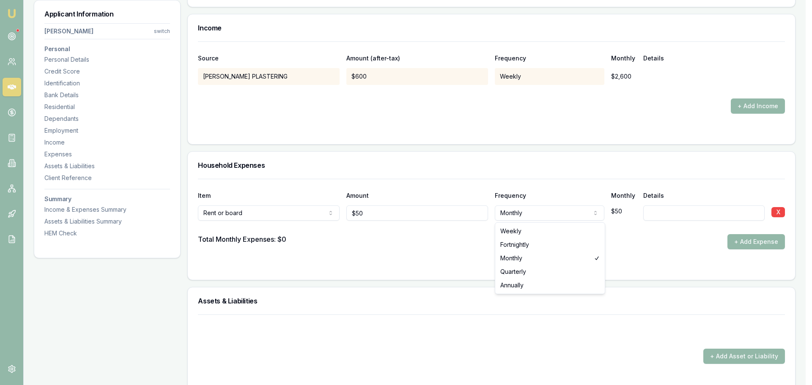
select select "WEEKLY"
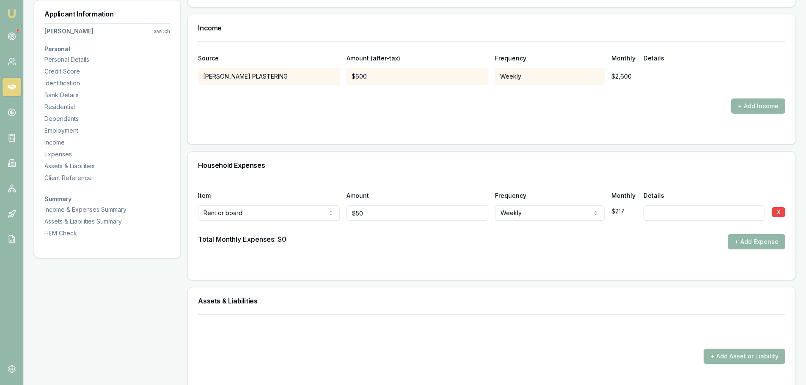
click at [743, 244] on button "+ Add Expense" at bounding box center [757, 241] width 58 height 15
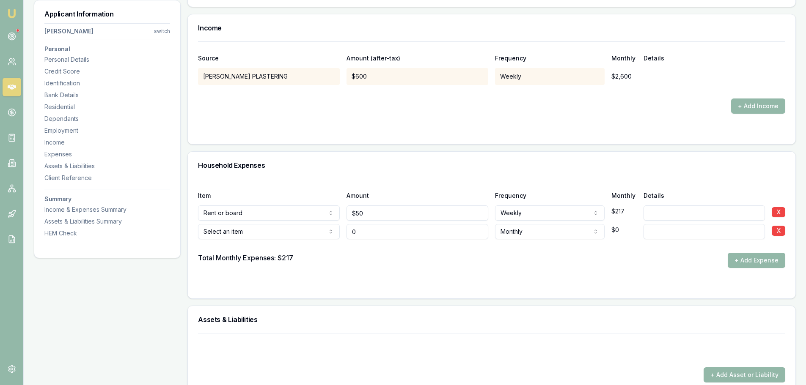
type input "$0"
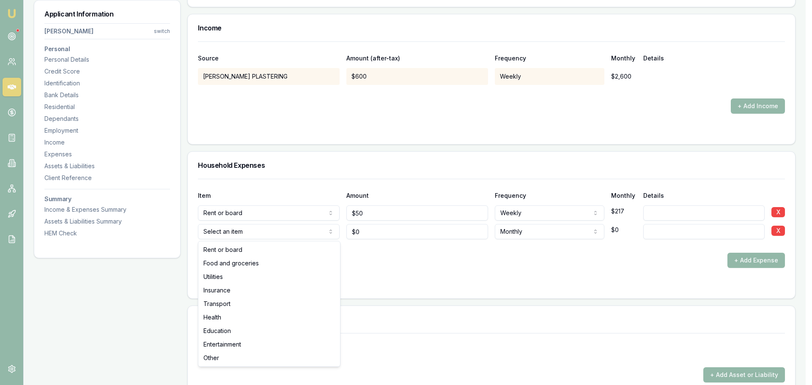
select select "FOOD_AND_GROCERIES"
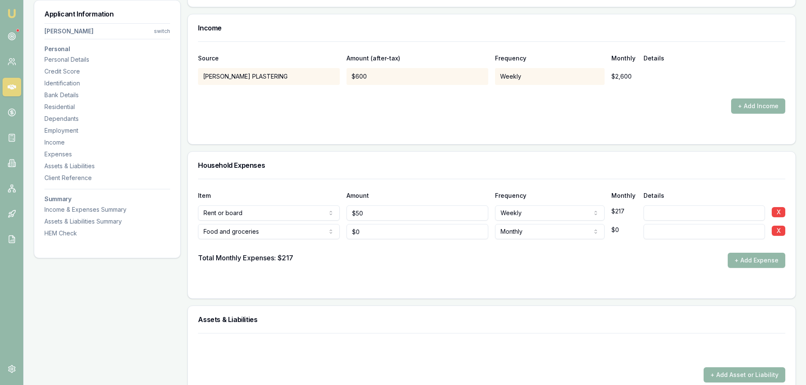
type input "0"
drag, startPoint x: 364, startPoint y: 234, endPoint x: 314, endPoint y: 225, distance: 51.1
click at [327, 227] on div "Food and groceries Rent or board Food and groceries Utilities Insurance Transpo…" at bounding box center [491, 230] width 587 height 19
drag, startPoint x: 382, startPoint y: 229, endPoint x: 287, endPoint y: 225, distance: 94.9
click at [287, 225] on div "Food and groceries Rent or board Food and groceries Utilities Insurance Transpo…" at bounding box center [491, 230] width 587 height 19
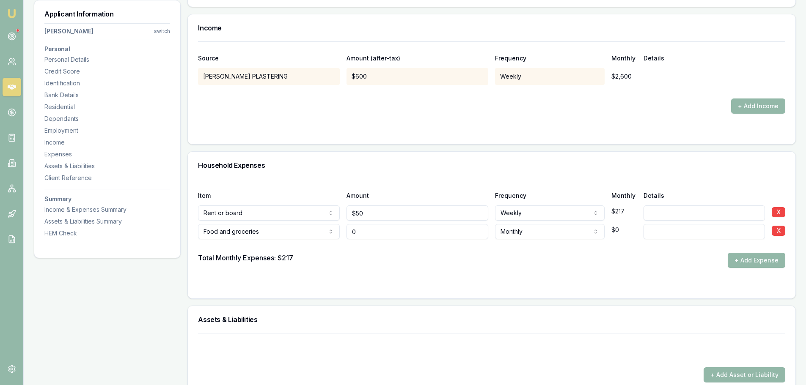
type input "$0"
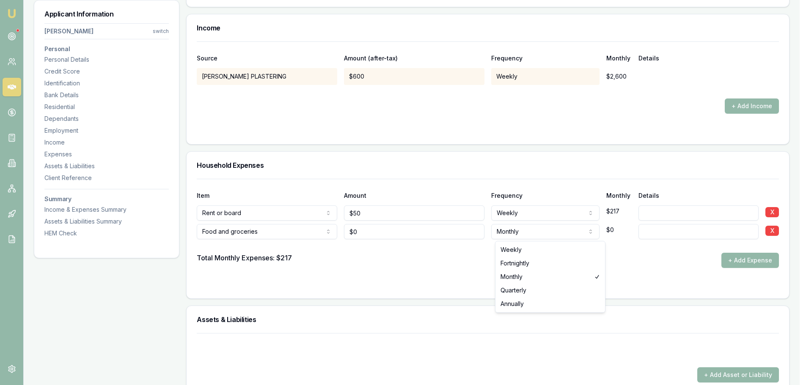
select select "WEEKLY"
drag, startPoint x: 533, startPoint y: 249, endPoint x: 375, endPoint y: 215, distance: 161.4
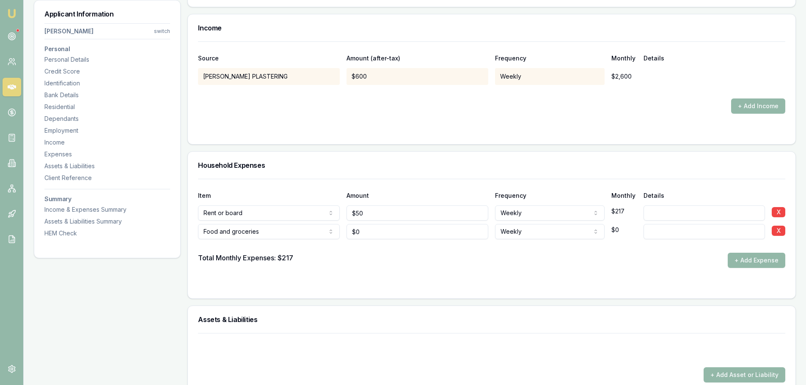
type input "0"
drag, startPoint x: 365, startPoint y: 232, endPoint x: 308, endPoint y: 234, distance: 56.7
click at [319, 235] on div "Food and groceries Rent or board Food and groceries Utilities Insurance Transpo…" at bounding box center [491, 230] width 587 height 19
drag, startPoint x: 369, startPoint y: 227, endPoint x: 341, endPoint y: 228, distance: 28.4
click at [344, 228] on div "Food and groceries Rent or board Food and groceries Utilities Insurance Transpo…" at bounding box center [491, 230] width 587 height 19
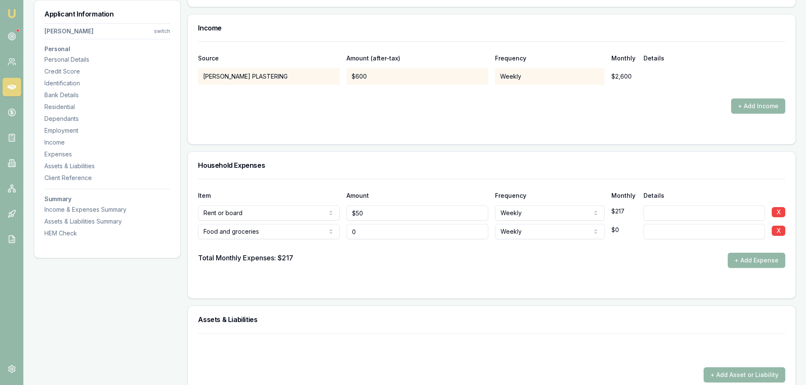
type input "5"
type input "$100"
click at [758, 256] on button "+ Add Expense" at bounding box center [757, 260] width 58 height 15
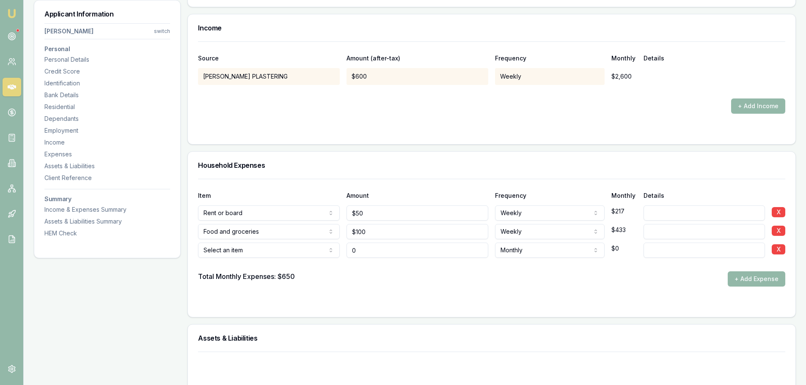
type input "$0"
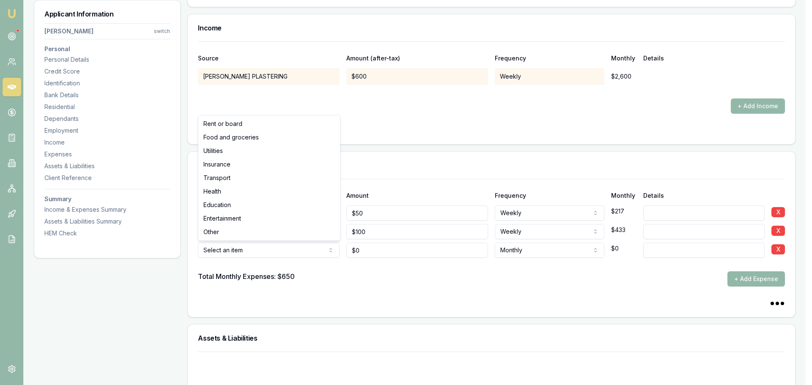
select select "UTILITIES"
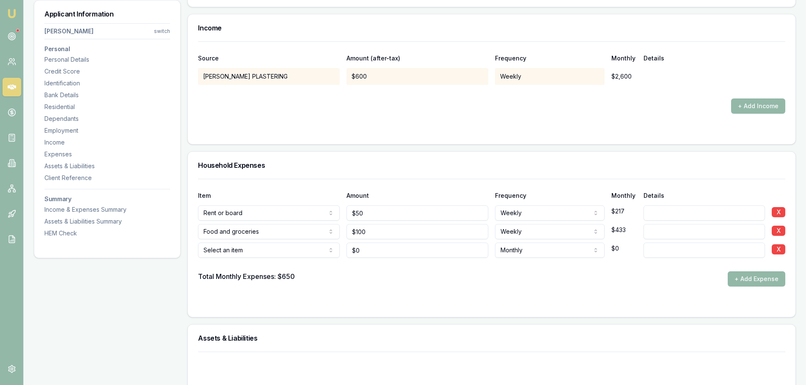
click at [656, 248] on input at bounding box center [704, 250] width 121 height 15
click at [657, 248] on input at bounding box center [704, 250] width 121 height 15
type input "PHONE CREDIT"
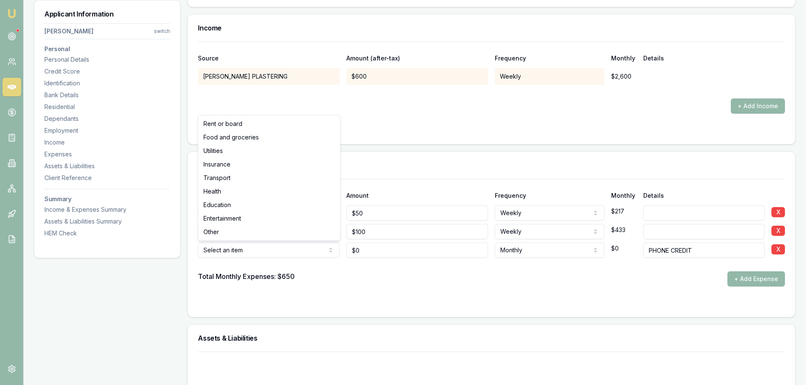
select select "UTILITIES"
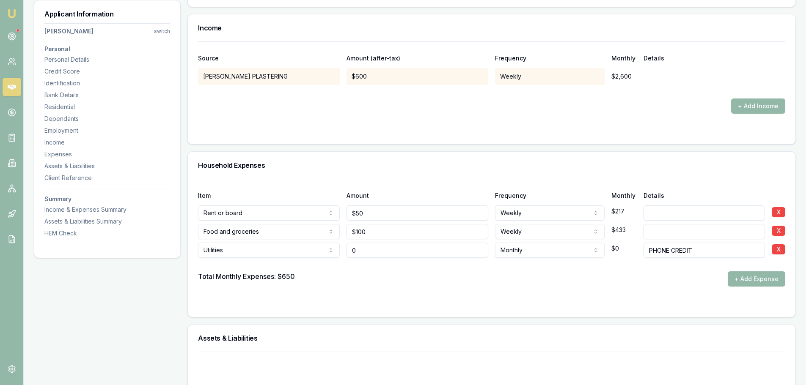
drag, startPoint x: 371, startPoint y: 248, endPoint x: 281, endPoint y: 254, distance: 90.8
click at [281, 254] on div "Utilities Rent or board Food and groceries Utilities Insurance Transport Health…" at bounding box center [491, 248] width 587 height 19
type input "$20"
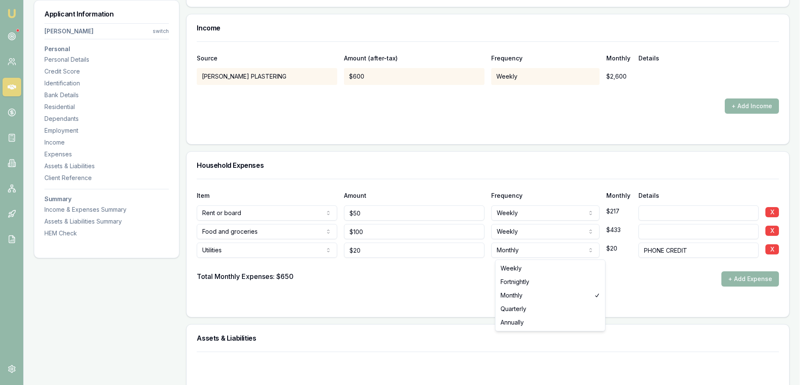
select select "WEEKLY"
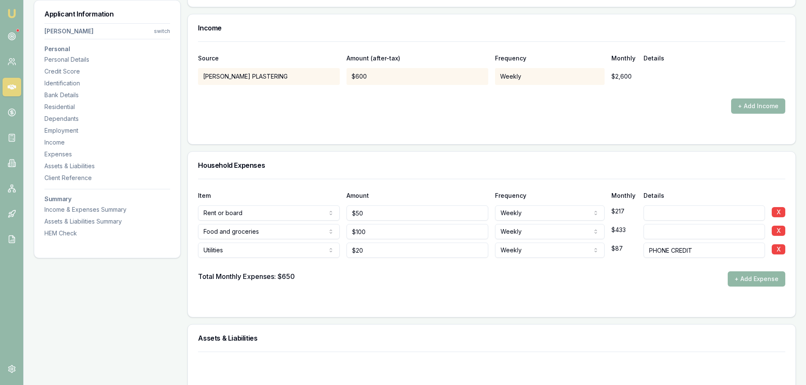
click at [744, 279] on button "+ Add Expense" at bounding box center [757, 279] width 58 height 15
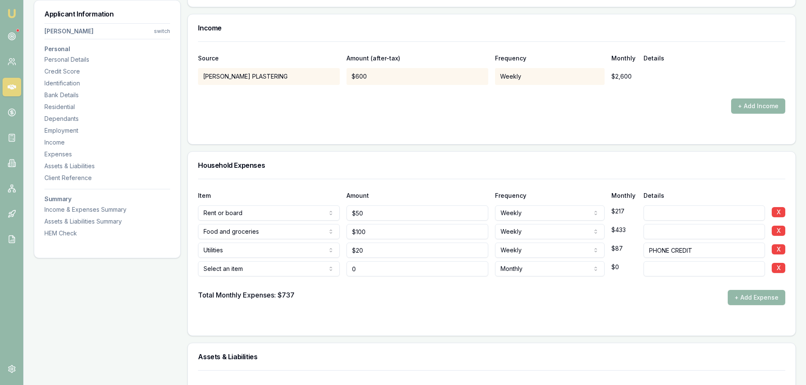
type input "$0"
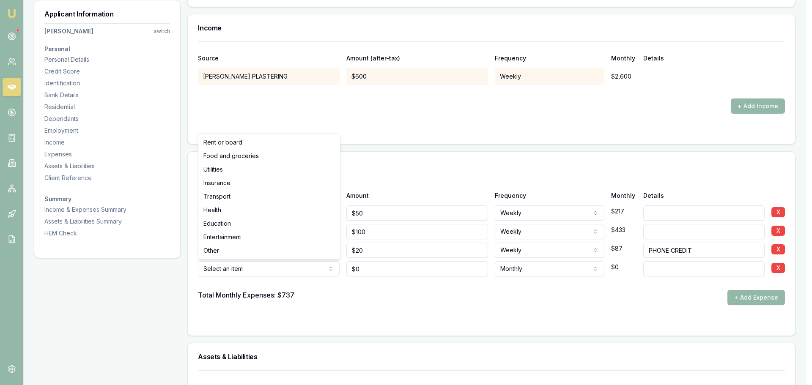
select select "INSURANCE"
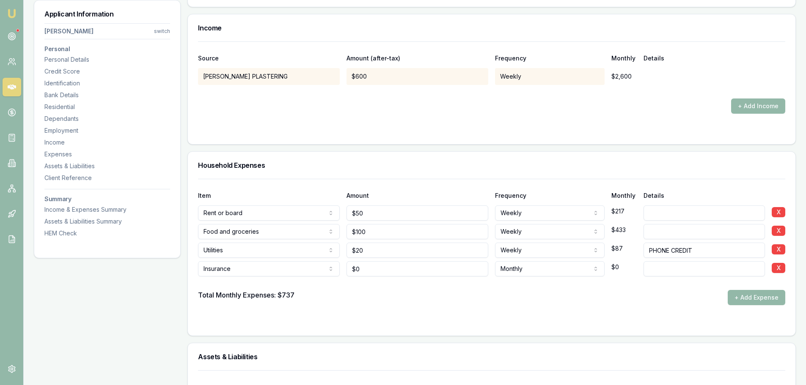
click at [687, 269] on input at bounding box center [704, 268] width 121 height 15
type input "CAR INSURANCE"
click at [439, 270] on input "0" at bounding box center [418, 268] width 142 height 15
drag, startPoint x: 385, startPoint y: 267, endPoint x: 243, endPoint y: 268, distance: 142.6
click at [261, 270] on div "Insurance Rent or board Food and groceries Utilities Insurance Transport Health…" at bounding box center [491, 267] width 587 height 19
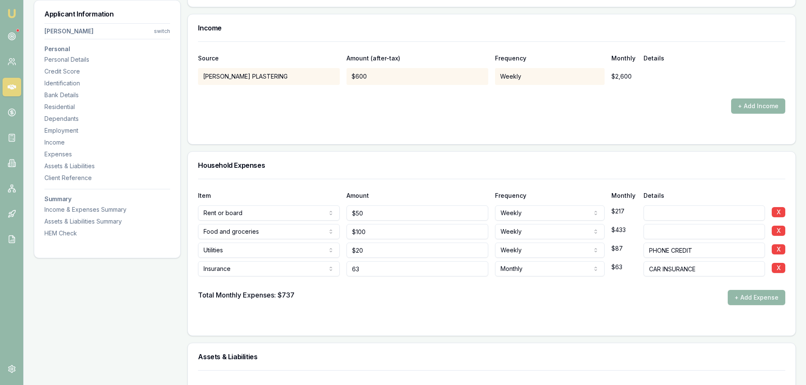
type input "6"
type input "$30"
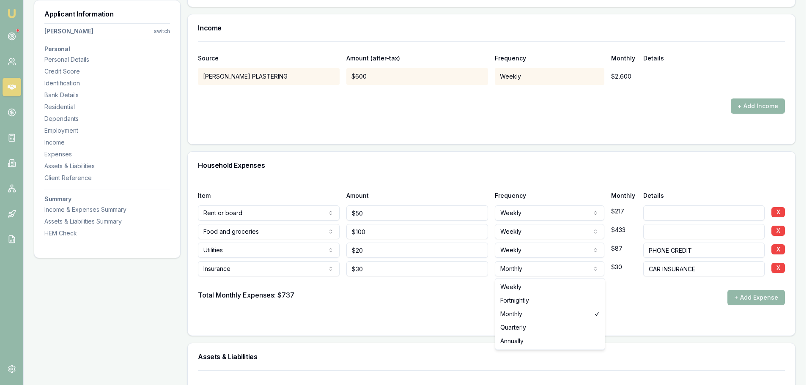
select select "WEEKLY"
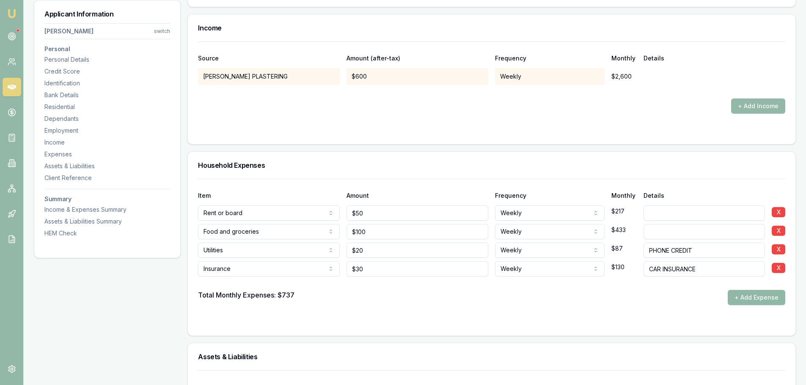
click at [766, 298] on button "+ Add Expense" at bounding box center [757, 297] width 58 height 15
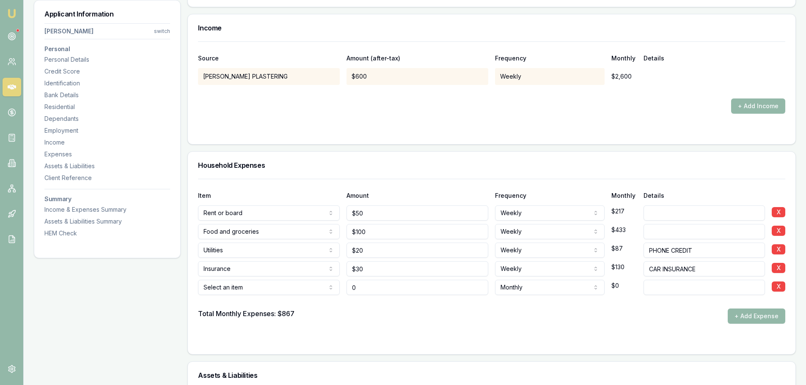
type input "$0"
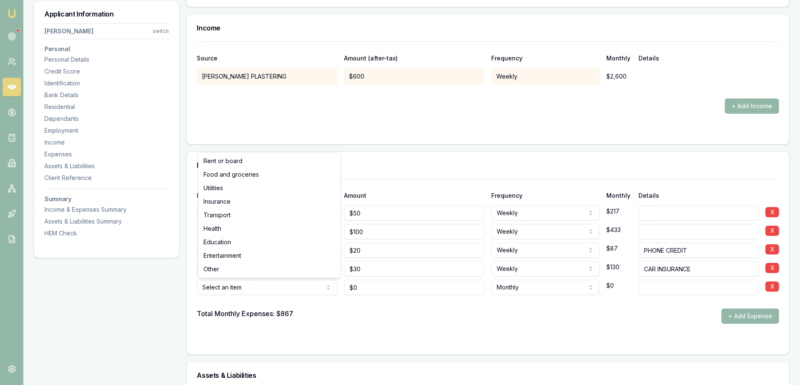
select select "TRANSPORT"
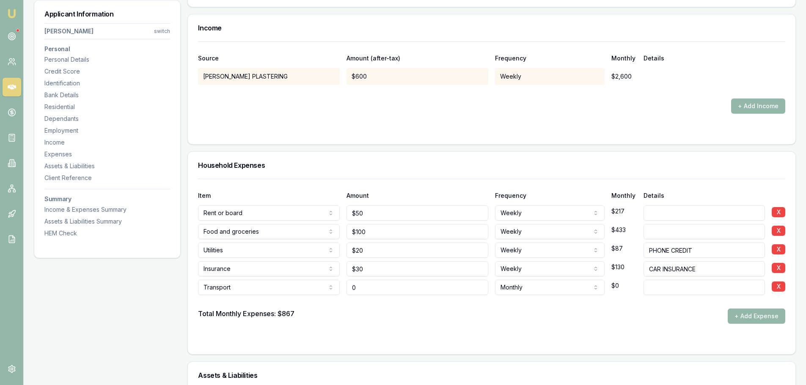
drag, startPoint x: 381, startPoint y: 287, endPoint x: 244, endPoint y: 287, distance: 136.7
click at [309, 287] on div "Transport Rent or board Food and groceries Utilities Insurance Transport Health…" at bounding box center [491, 286] width 587 height 19
type input "$0"
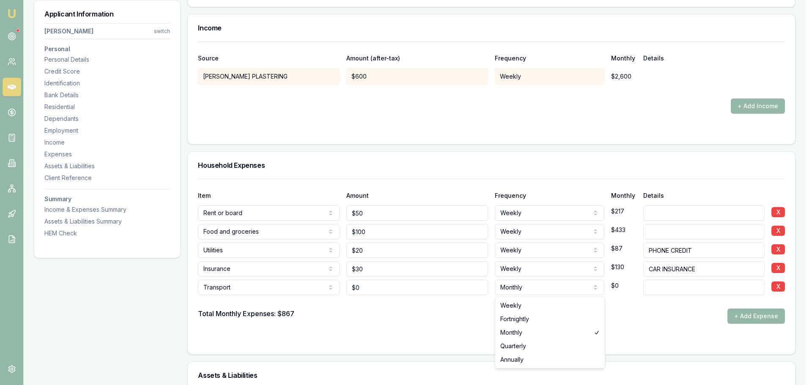
select select "WEEKLY"
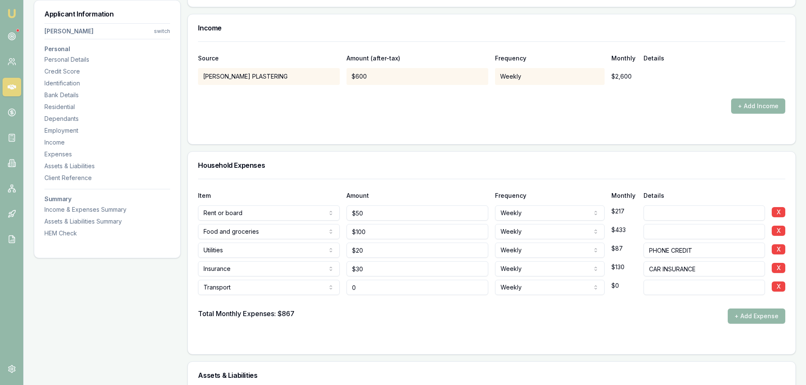
drag, startPoint x: 393, startPoint y: 292, endPoint x: 217, endPoint y: 288, distance: 176.1
click at [218, 289] on div "Transport Rent or board Food and groceries Utilities Insurance Transport Health…" at bounding box center [491, 286] width 587 height 19
type input "$60"
click at [765, 316] on button "+ Add Expense" at bounding box center [757, 316] width 58 height 15
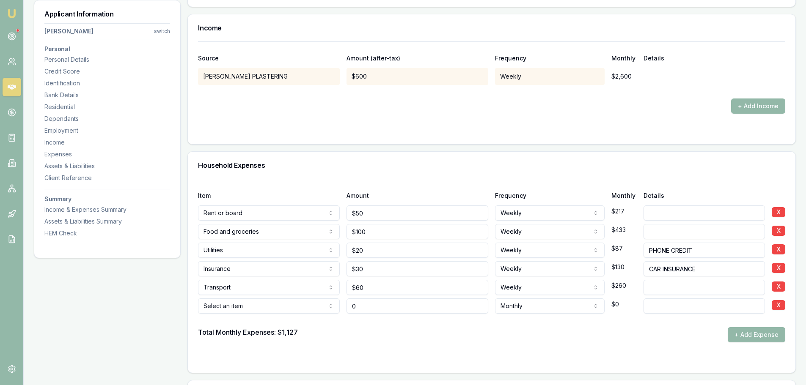
type input "$0"
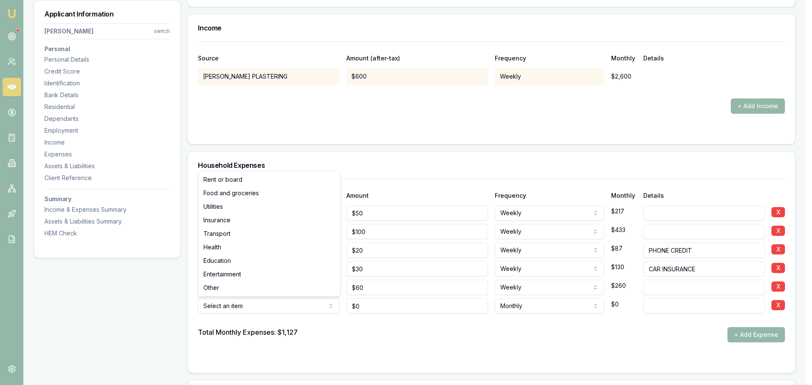
select select "ENTERTAINMENT"
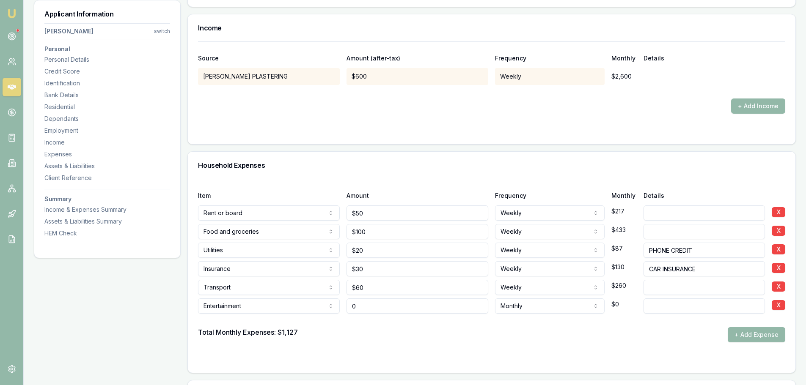
drag, startPoint x: 368, startPoint y: 312, endPoint x: 271, endPoint y: 324, distance: 97.6
click at [348, 313] on input "0" at bounding box center [418, 306] width 142 height 15
type input "$200"
click at [471, 335] on div "Total Monthly Expenses: $1,127 + Add Expense" at bounding box center [491, 334] width 587 height 15
click at [388, 333] on div "Total Monthly Expenses: $1,127 + Add Expense" at bounding box center [491, 334] width 587 height 15
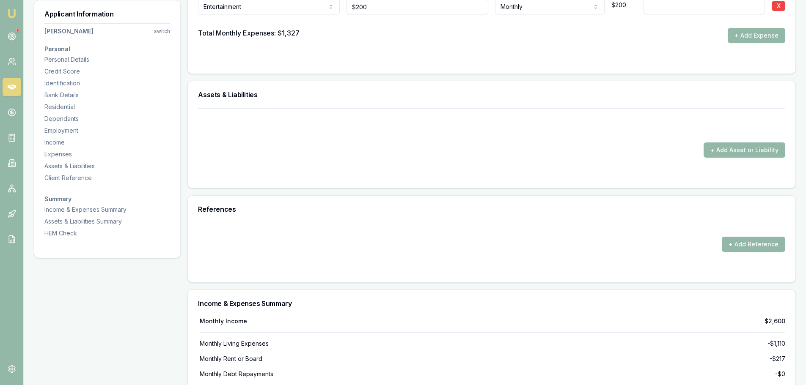
scroll to position [1904, 0]
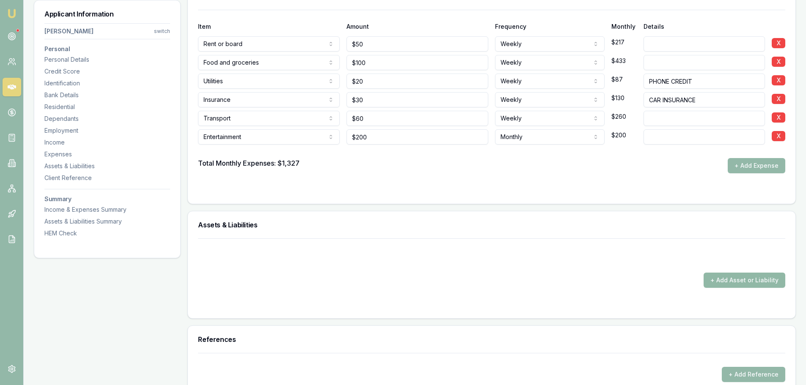
click at [720, 283] on button "+ Add Asset or Liability" at bounding box center [745, 280] width 82 height 15
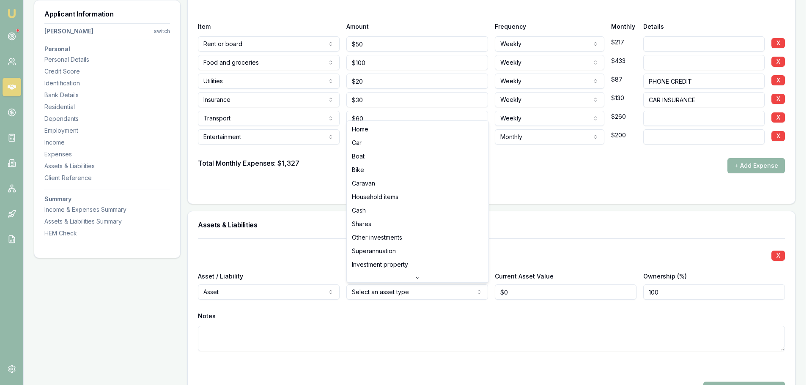
select select "CASH"
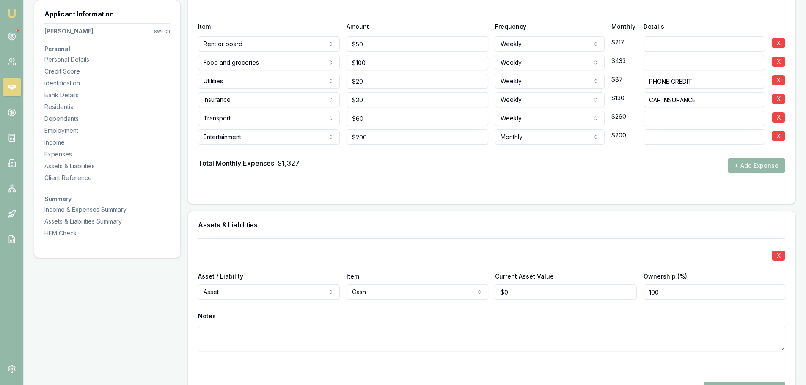
type input "0"
drag, startPoint x: 525, startPoint y: 296, endPoint x: 476, endPoint y: 291, distance: 49.0
click at [476, 291] on div "Asset / Liability Asset Asset Liability Item Cash Home Car Boat Bike Caravan Ho…" at bounding box center [491, 285] width 587 height 29
drag, startPoint x: 523, startPoint y: 292, endPoint x: 391, endPoint y: 292, distance: 131.6
click at [415, 292] on div "Asset / Liability Asset Asset Liability Item Cash Home Car Boat Bike Caravan Ho…" at bounding box center [491, 285] width 587 height 29
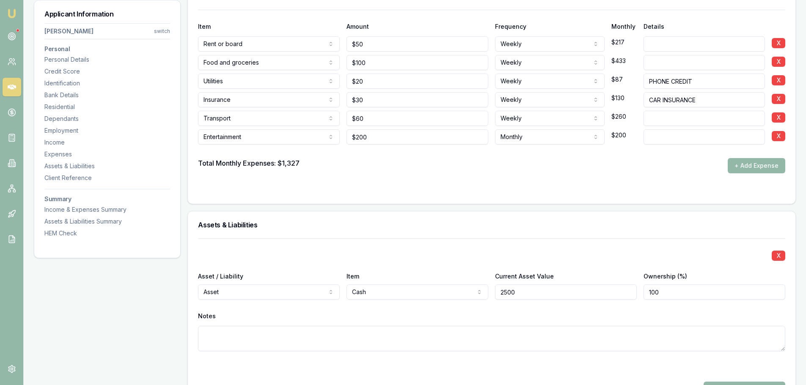
scroll to position [2073, 0]
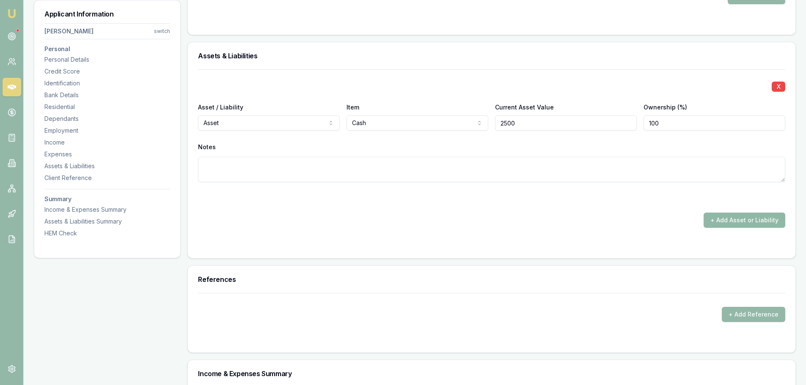
type input "$2,500"
click at [718, 219] on button "+ Add Asset or Liability" at bounding box center [745, 220] width 82 height 15
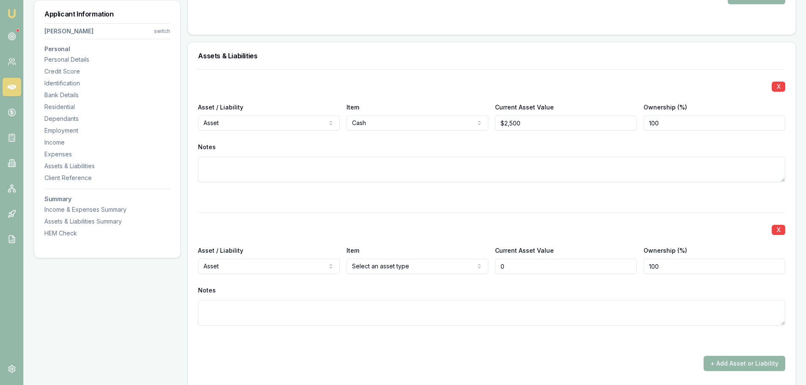
type input "$0"
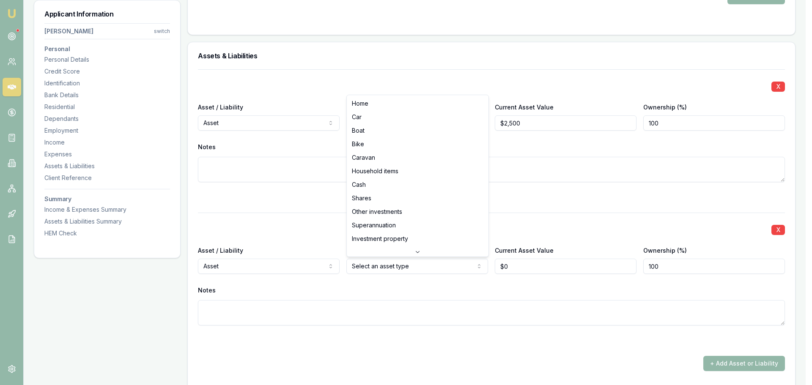
select select "HOUSEHOLD_ITEMS"
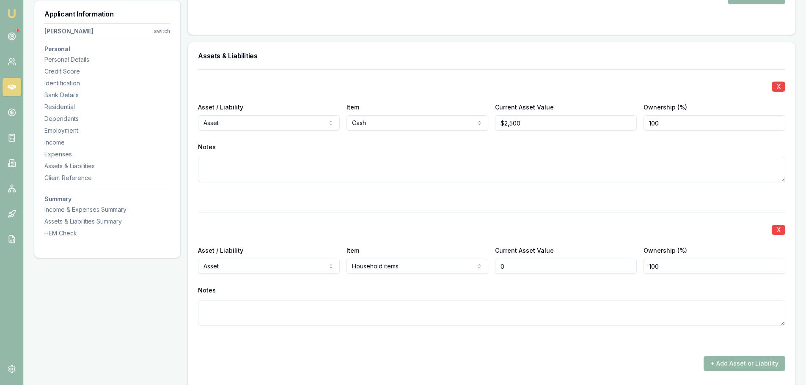
drag, startPoint x: 522, startPoint y: 265, endPoint x: 477, endPoint y: 264, distance: 44.5
click at [487, 263] on div "Asset / Liability Asset Asset Liability Item Household items Home Car Boat Bike…" at bounding box center [491, 259] width 587 height 29
type input "$15,000"
click at [511, 180] on textarea at bounding box center [491, 169] width 587 height 25
click at [542, 225] on div "X" at bounding box center [491, 229] width 587 height 12
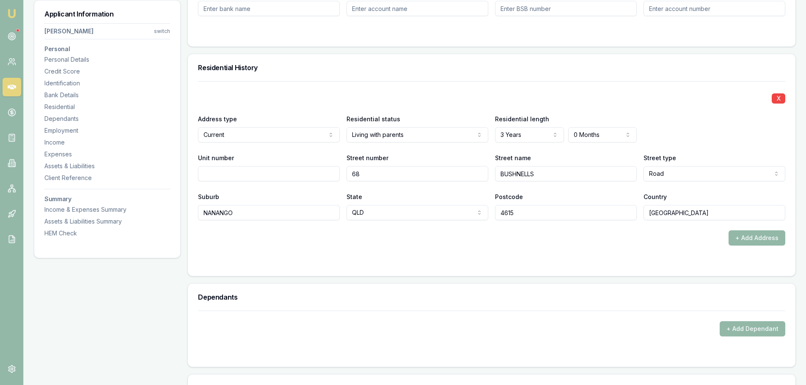
scroll to position [465, 0]
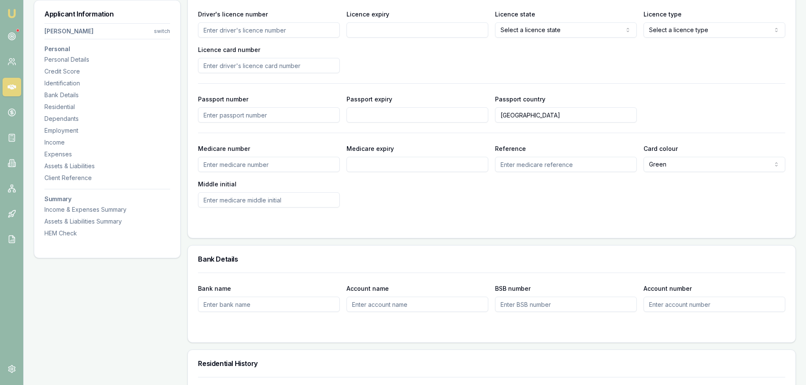
click at [300, 26] on input "Driver's licence number" at bounding box center [269, 29] width 142 height 15
click at [302, 26] on input "Driver's licence number" at bounding box center [269, 29] width 142 height 15
type input "138922554"
click at [478, 30] on input "Licence expiry" at bounding box center [418, 29] width 142 height 15
type input "28/08/2026"
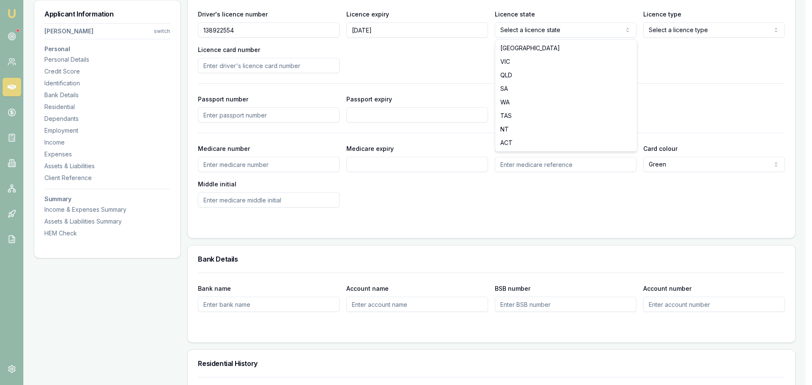
select select "QLD"
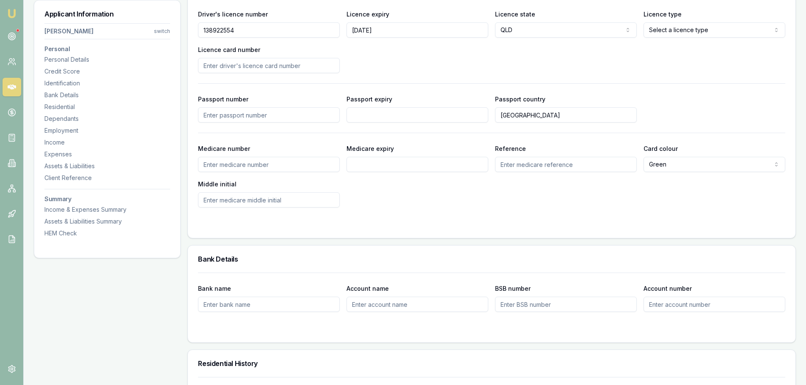
drag, startPoint x: 405, startPoint y: 33, endPoint x: 55, endPoint y: 31, distance: 350.3
type input "30/08/2030"
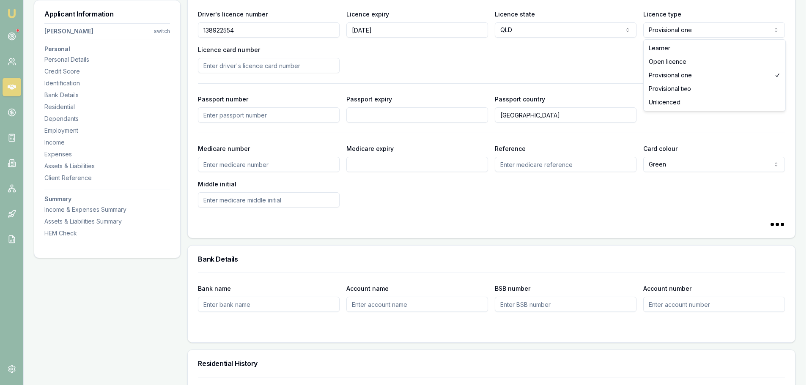
select select "PROVISIONAL_TWO"
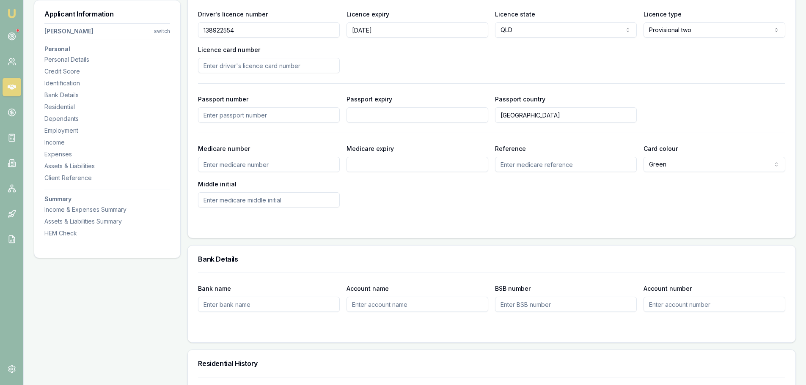
click at [276, 64] on input "Licence card number" at bounding box center [269, 65] width 142 height 15
type input "734E179D1"
click at [410, 57] on div "Driver's licence number 138922554 Licence expiry 30/08/2030 Licence state QLD N…" at bounding box center [491, 41] width 587 height 64
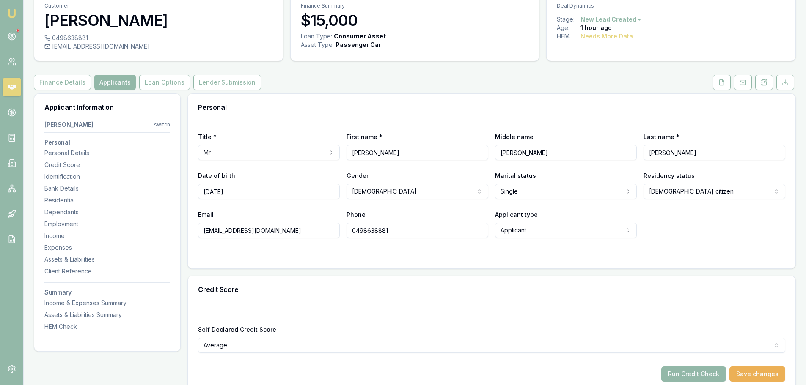
scroll to position [0, 0]
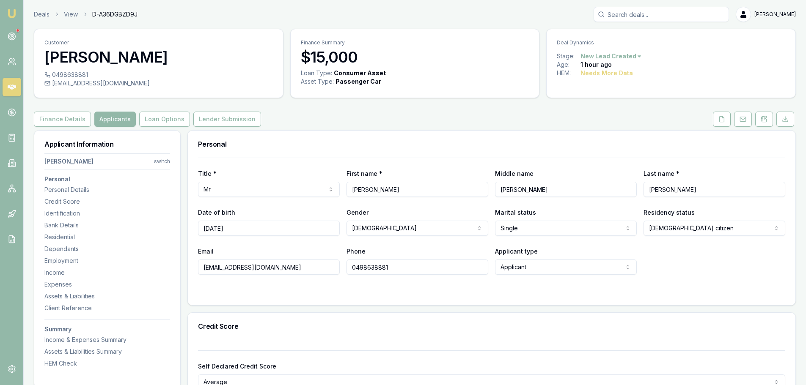
click at [270, 122] on div "Finance Details Applicants Loan Options Lender Submission" at bounding box center [415, 119] width 762 height 15
click at [398, 120] on div "Finance Details Applicants Loan Options Lender Submission" at bounding box center [415, 119] width 762 height 15
click at [727, 116] on button at bounding box center [722, 119] width 18 height 15
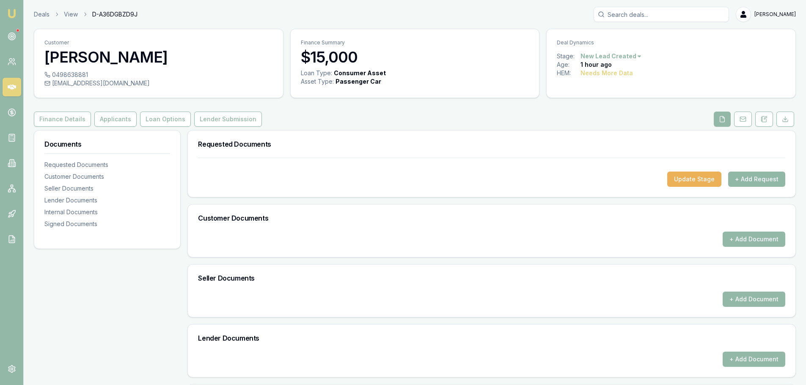
click at [758, 182] on button "+ Add Request" at bounding box center [756, 179] width 57 height 15
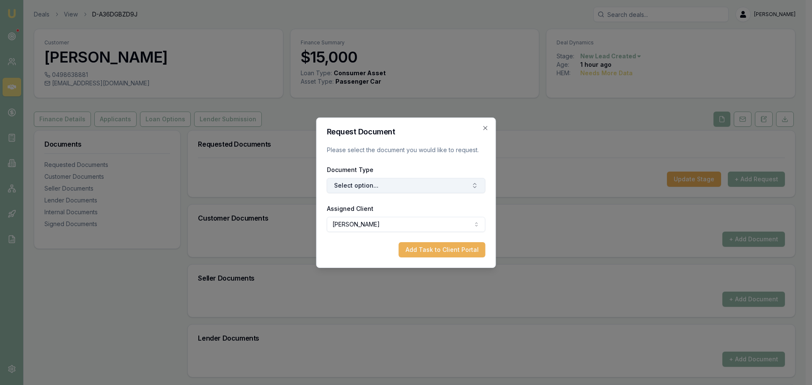
drag, startPoint x: 380, startPoint y: 187, endPoint x: 365, endPoint y: 192, distance: 15.9
click at [380, 187] on button "Select option..." at bounding box center [406, 185] width 159 height 15
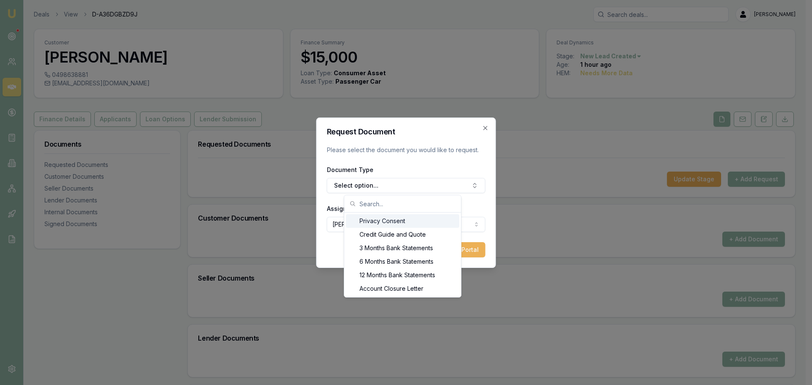
click at [377, 223] on div "Privacy Consent" at bounding box center [402, 222] width 113 height 14
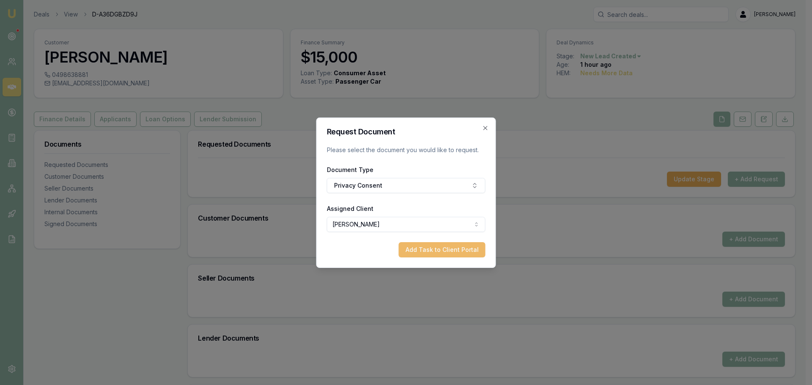
click at [432, 246] on button "Add Task to Client Portal" at bounding box center [442, 249] width 87 height 15
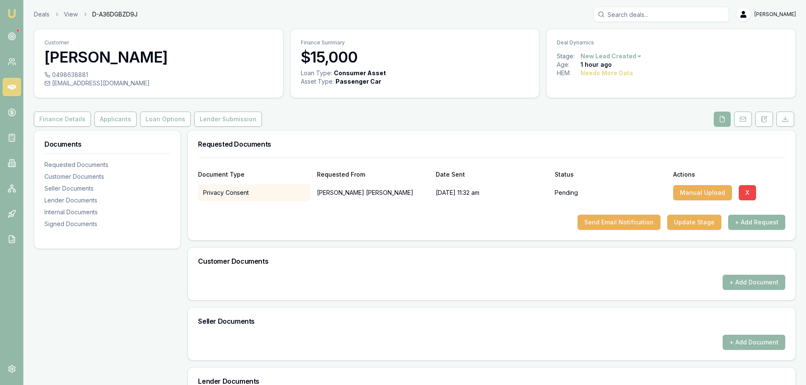
click at [757, 221] on button "+ Add Request" at bounding box center [756, 222] width 57 height 15
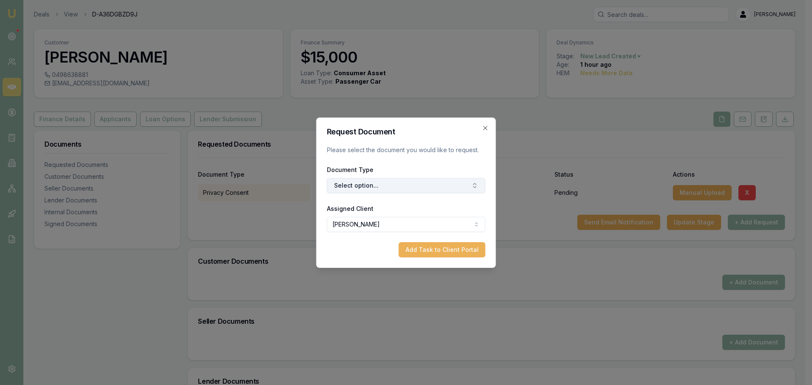
click at [381, 187] on button "Select option..." at bounding box center [406, 185] width 159 height 15
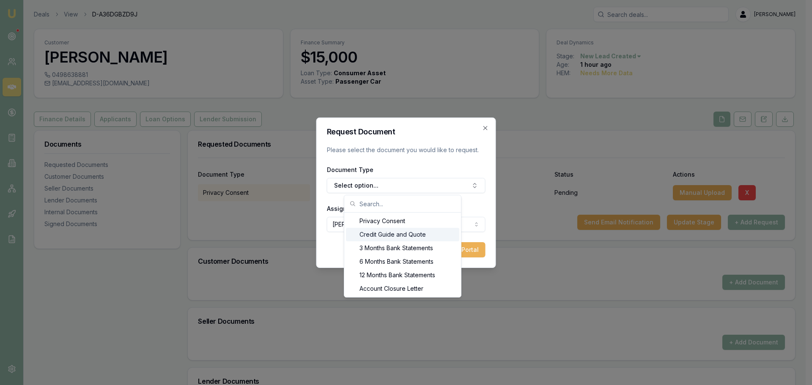
click at [361, 237] on div "Credit Guide and Quote" at bounding box center [402, 235] width 113 height 14
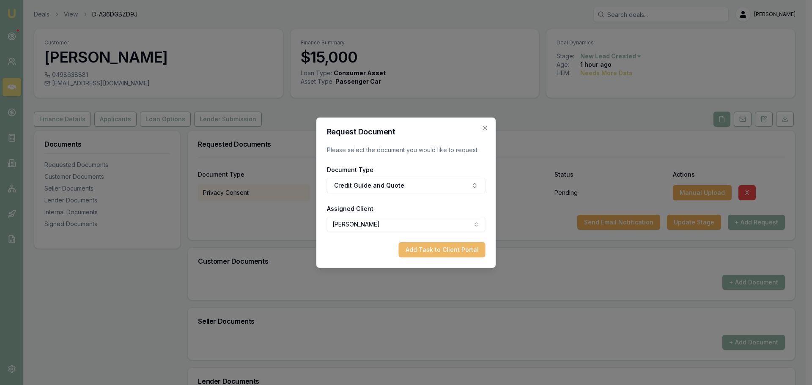
click at [404, 249] on button "Add Task to Client Portal" at bounding box center [442, 249] width 87 height 15
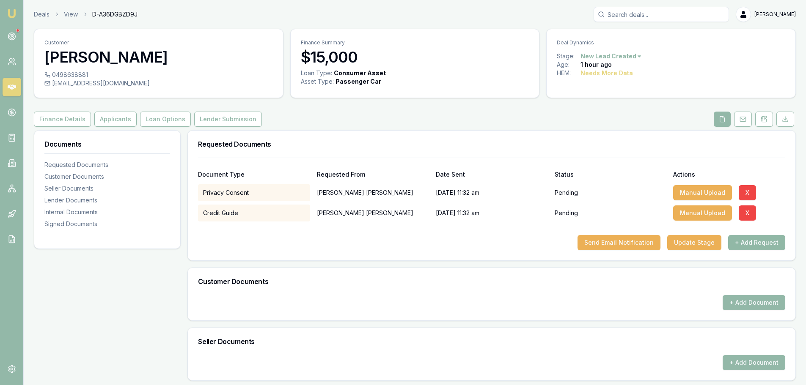
click at [764, 243] on button "+ Add Request" at bounding box center [756, 242] width 57 height 15
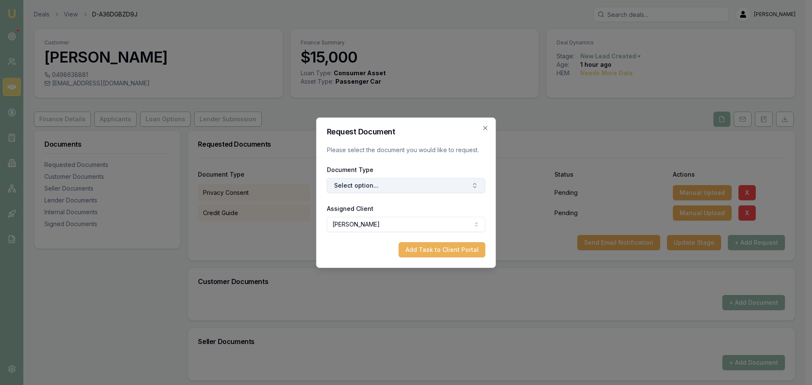
click at [393, 179] on button "Select option..." at bounding box center [406, 185] width 159 height 15
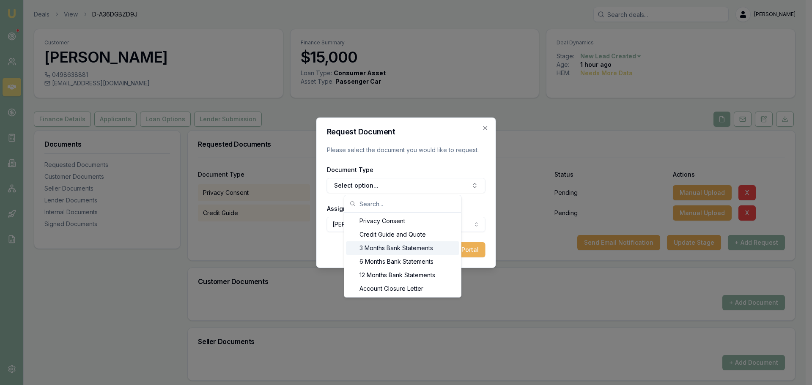
click at [396, 250] on div "3 Months Bank Statements" at bounding box center [402, 249] width 113 height 14
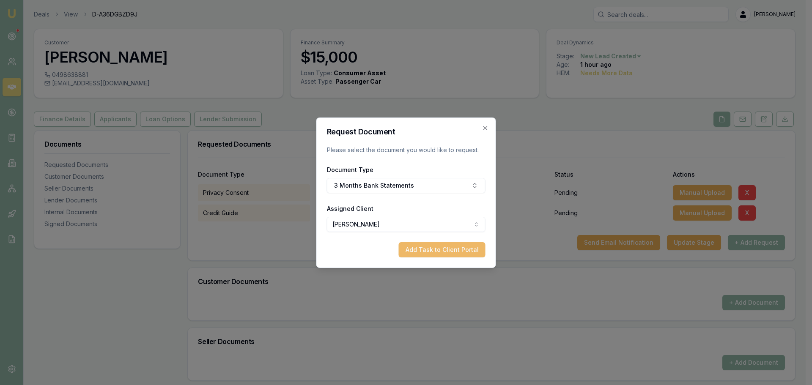
click at [459, 253] on button "Add Task to Client Portal" at bounding box center [442, 249] width 87 height 15
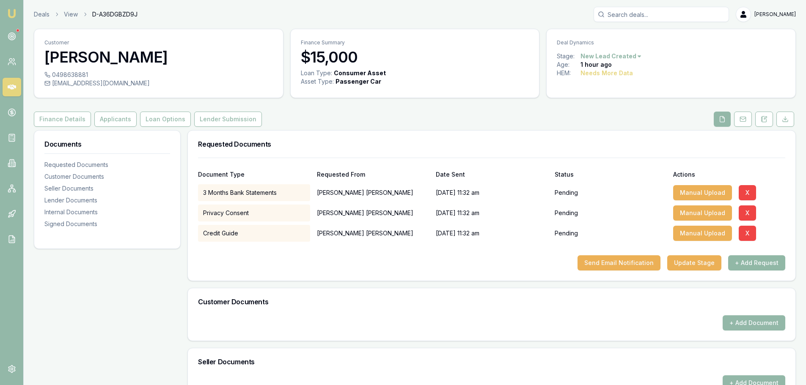
click at [737, 261] on button "+ Add Request" at bounding box center [756, 263] width 57 height 15
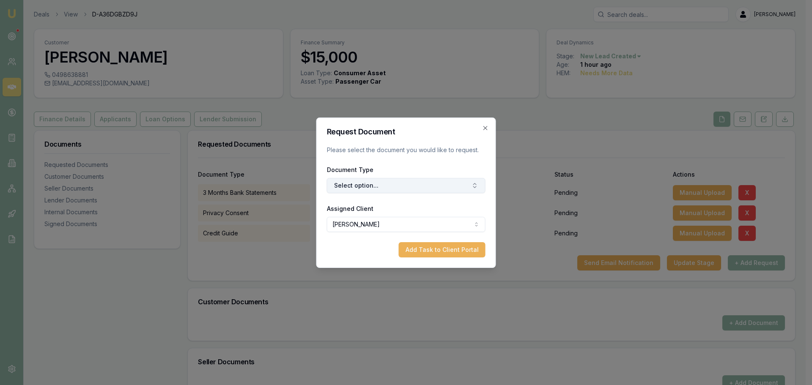
click at [405, 179] on button "Select option..." at bounding box center [406, 185] width 159 height 15
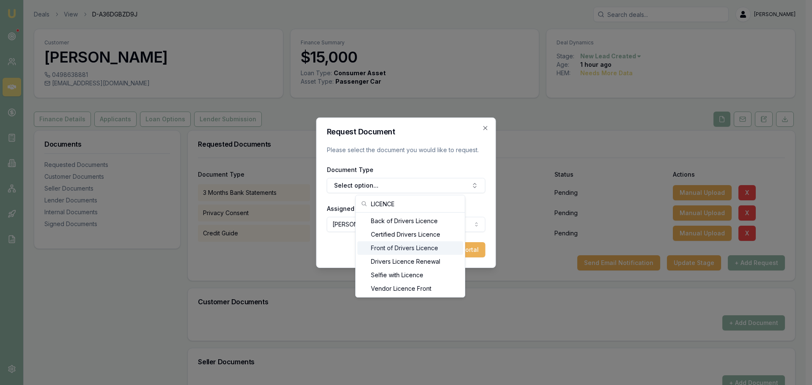
type input "LICENCE"
click at [397, 248] on div "Front of Drivers Licence" at bounding box center [411, 249] width 106 height 14
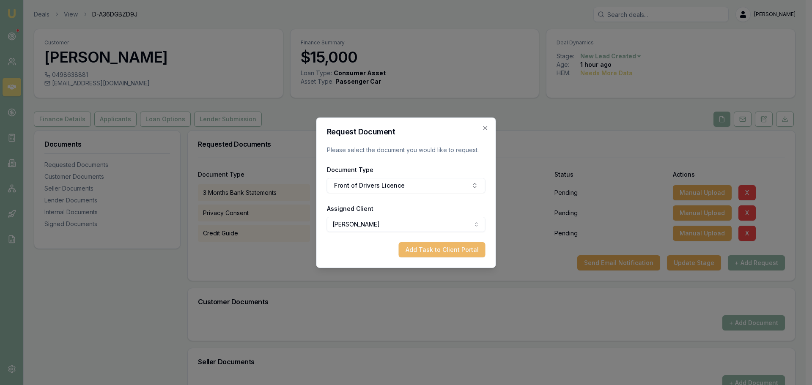
click at [452, 247] on button "Add Task to Client Portal" at bounding box center [442, 249] width 87 height 15
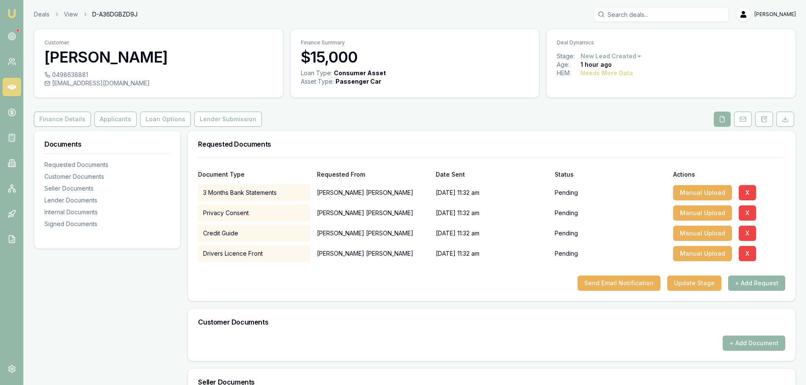
click at [754, 286] on button "+ Add Request" at bounding box center [756, 283] width 57 height 15
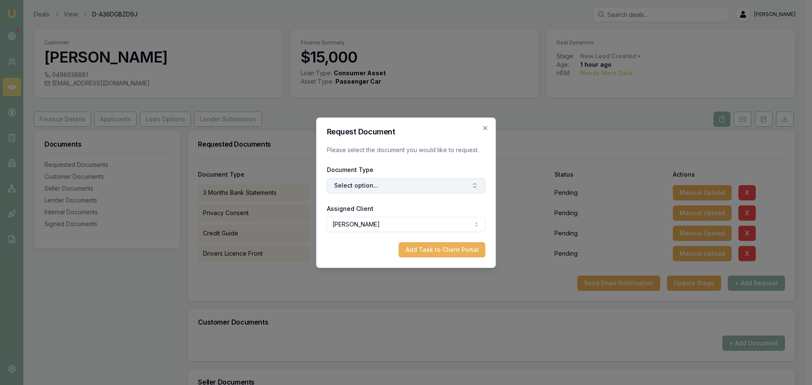
click at [429, 187] on button "Select option..." at bounding box center [406, 185] width 159 height 15
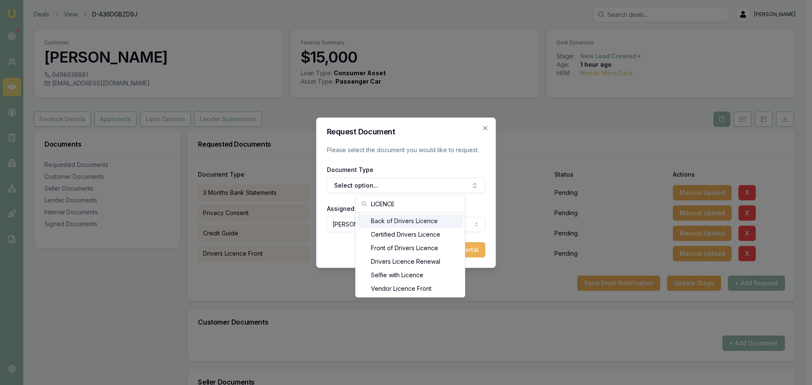
type input "LICENCE"
click at [417, 223] on div "Back of Drivers Licence" at bounding box center [411, 222] width 106 height 14
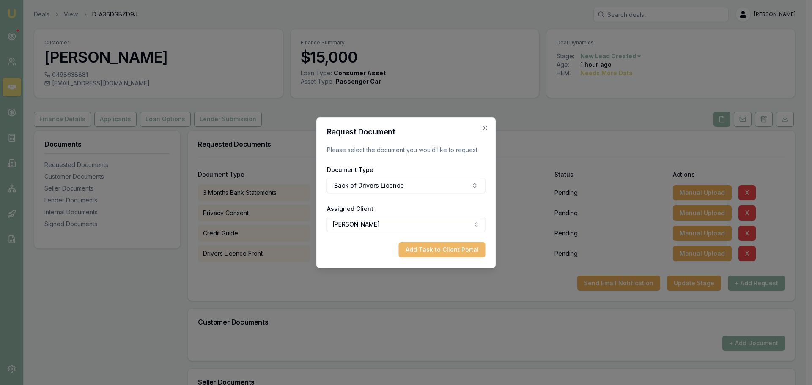
click at [456, 248] on button "Add Task to Client Portal" at bounding box center [442, 249] width 87 height 15
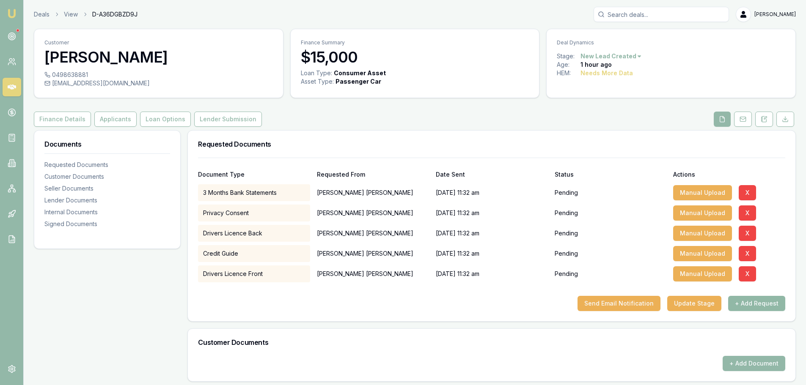
click at [763, 304] on button "+ Add Request" at bounding box center [756, 303] width 57 height 15
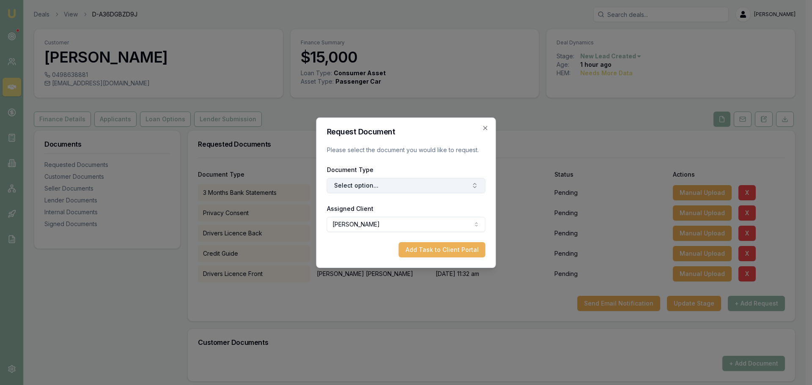
click at [336, 183] on button "Select option..." at bounding box center [406, 185] width 159 height 15
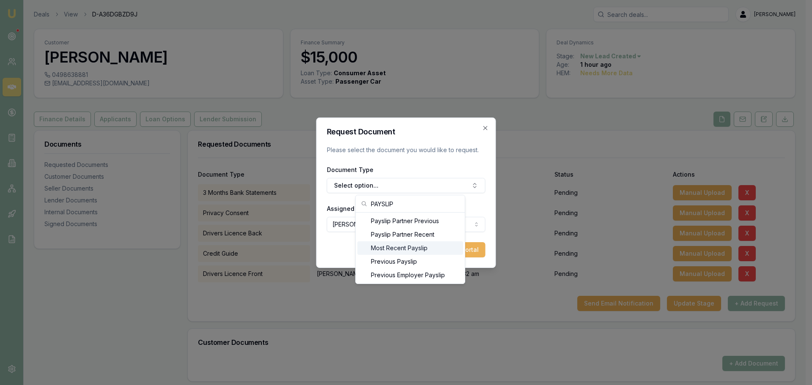
type input "PAYSLIP"
click at [381, 245] on div "Most Recent Payslip" at bounding box center [411, 249] width 106 height 14
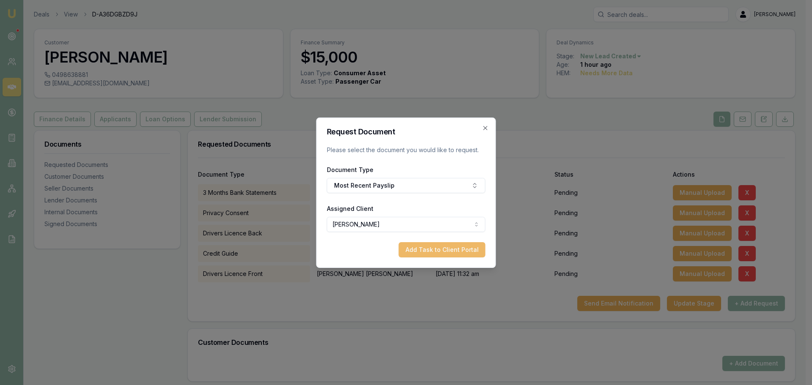
click at [430, 253] on button "Add Task to Client Portal" at bounding box center [442, 249] width 87 height 15
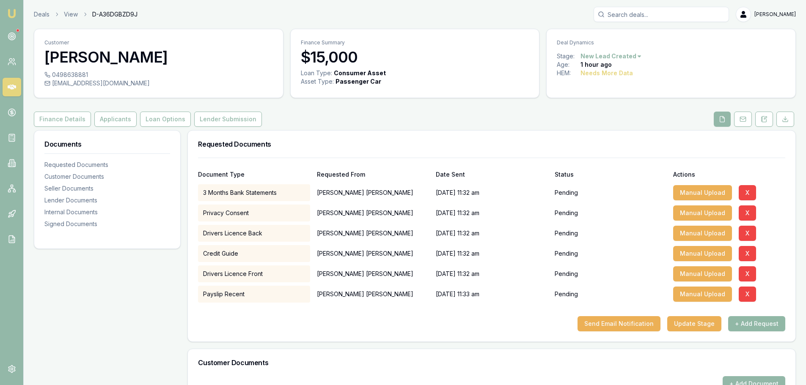
click at [735, 323] on div "Send Email Notification Update Stage + Add Request" at bounding box center [491, 323] width 587 height 15
click at [738, 323] on button "+ Add Request" at bounding box center [756, 323] width 57 height 15
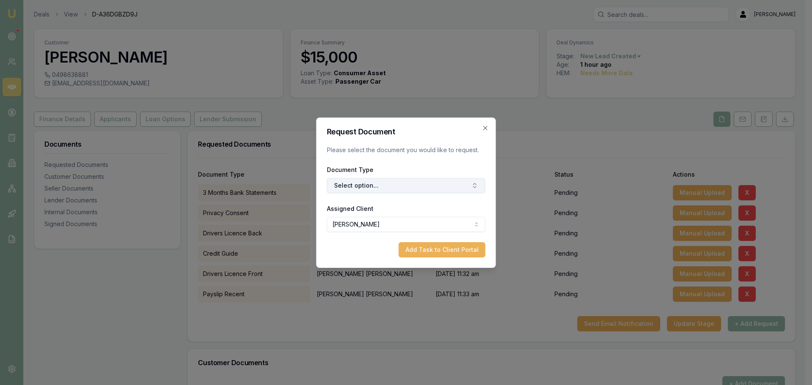
click at [413, 183] on button "Select option..." at bounding box center [406, 185] width 159 height 15
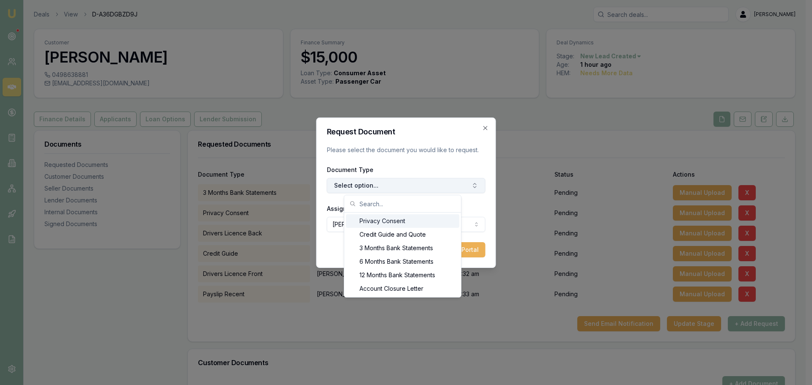
type input "["
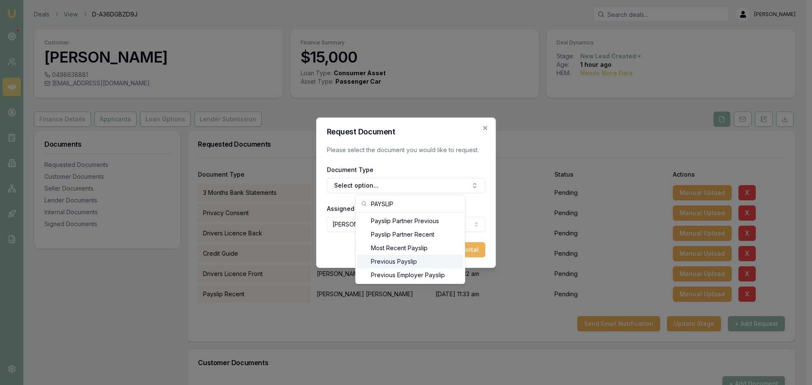
type input "PAYSLIP"
click at [398, 261] on div "Previous Payslip" at bounding box center [411, 262] width 106 height 14
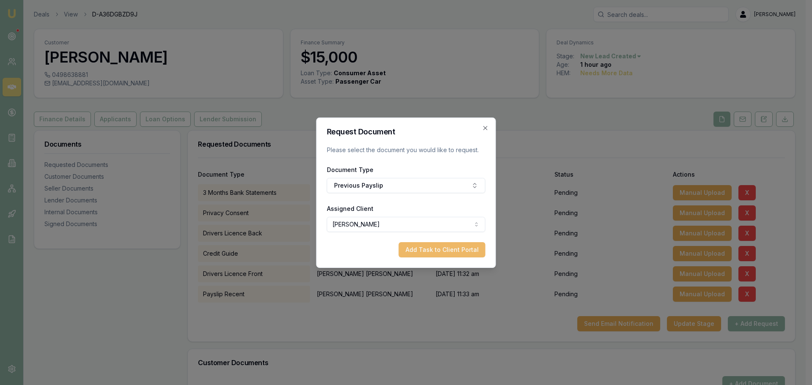
click at [444, 250] on button "Add Task to Client Portal" at bounding box center [442, 249] width 87 height 15
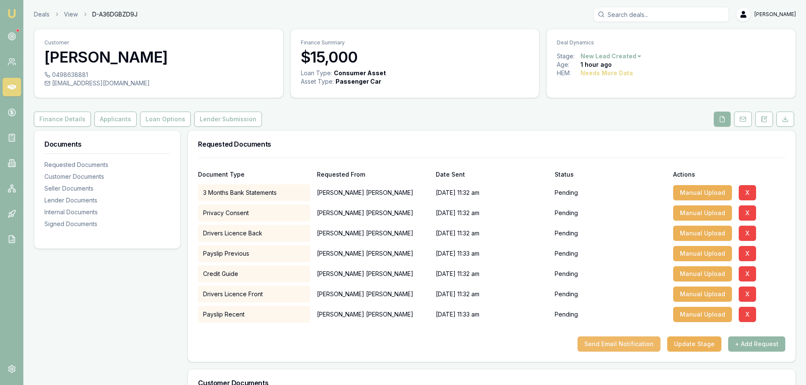
click at [638, 345] on button "Send Email Notification" at bounding box center [619, 344] width 83 height 15
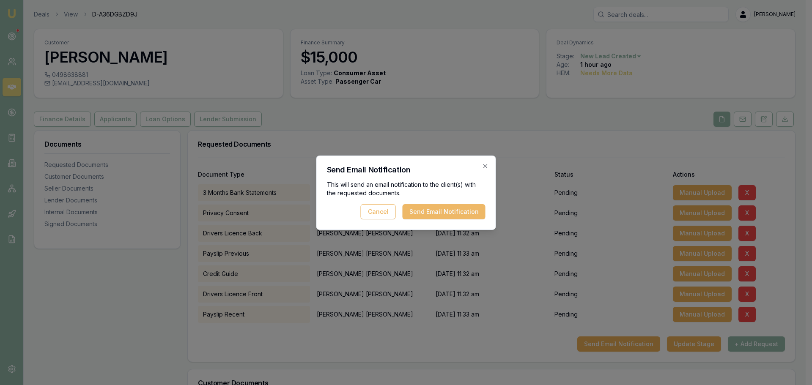
click at [425, 208] on button "Send Email Notification" at bounding box center [444, 211] width 83 height 15
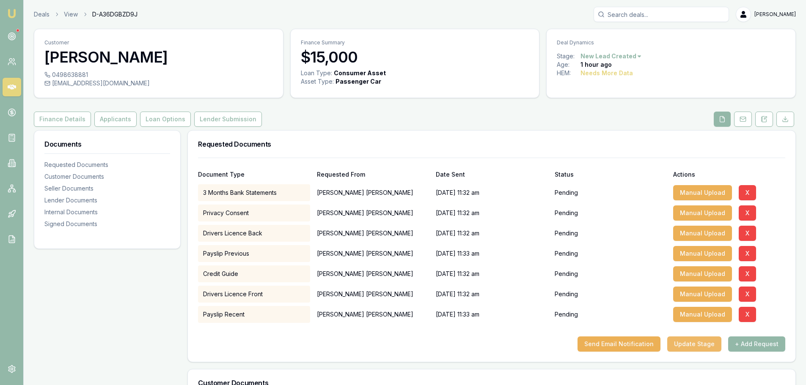
click at [709, 343] on button "Update Stage" at bounding box center [694, 344] width 54 height 15
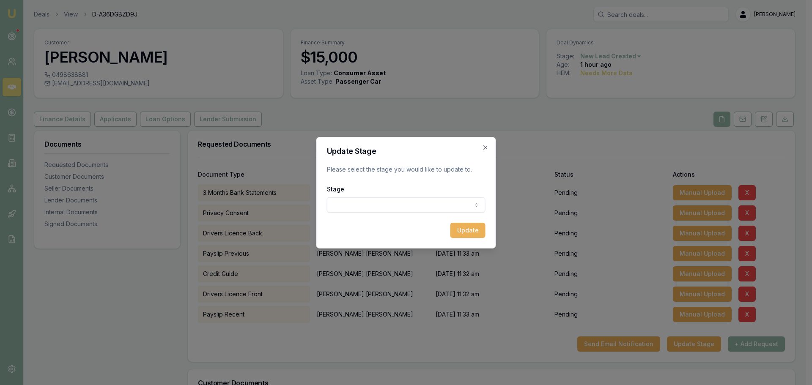
click at [381, 204] on body "Emu Broker Deals View D-A36DGBZD9J Erin Shield Toggle Menu Customer Riley Herma…" at bounding box center [403, 192] width 806 height 385
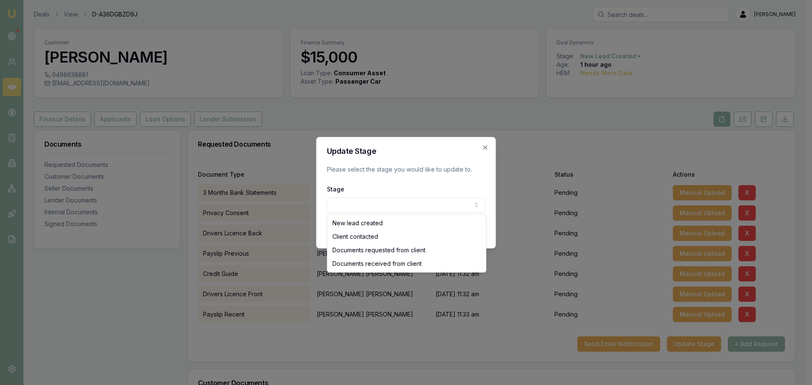
select select "DOCUMENTS_REQUESTED_FROM_CLIENT"
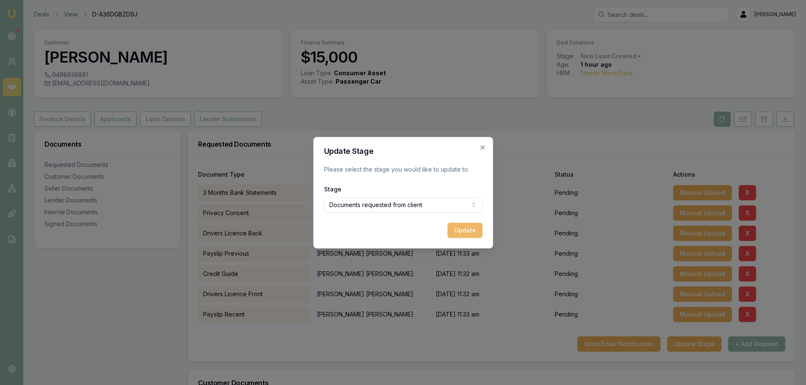
click at [473, 229] on button "Update" at bounding box center [464, 230] width 35 height 15
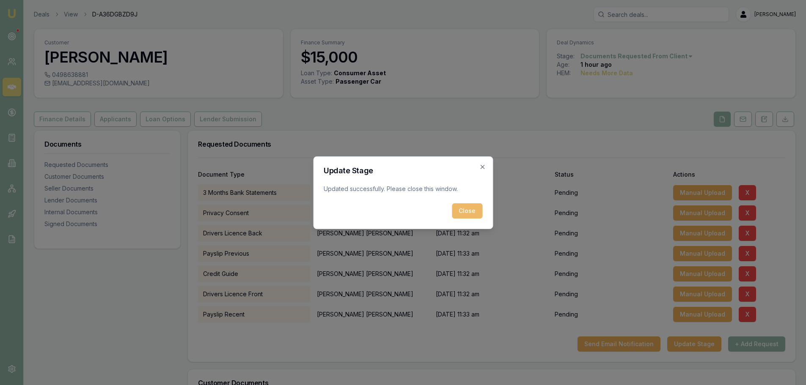
click at [466, 213] on button "Close" at bounding box center [467, 211] width 30 height 15
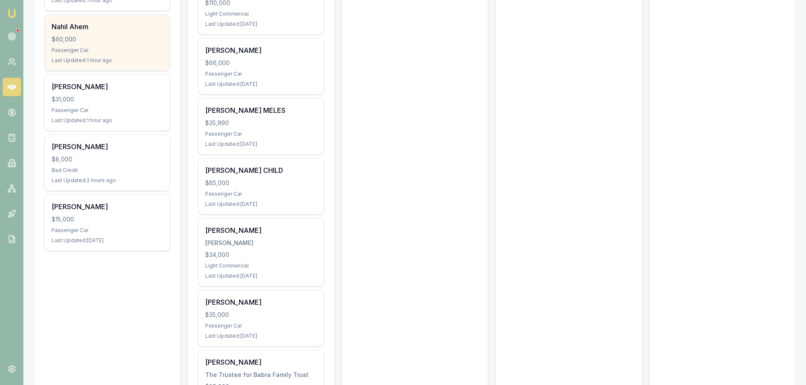
scroll to position [592, 0]
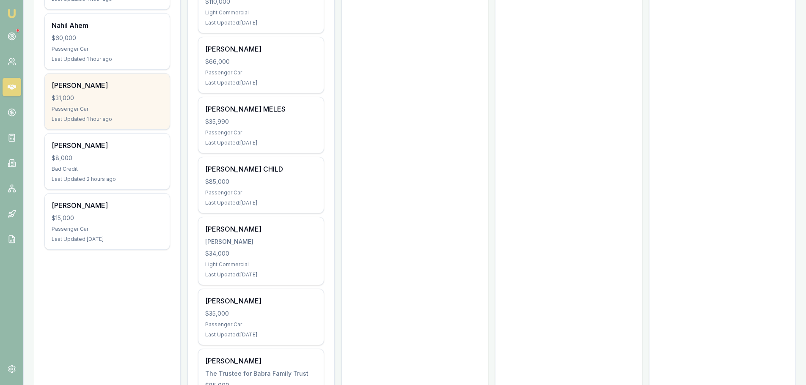
click at [100, 101] on div "$31,000" at bounding box center [107, 98] width 111 height 8
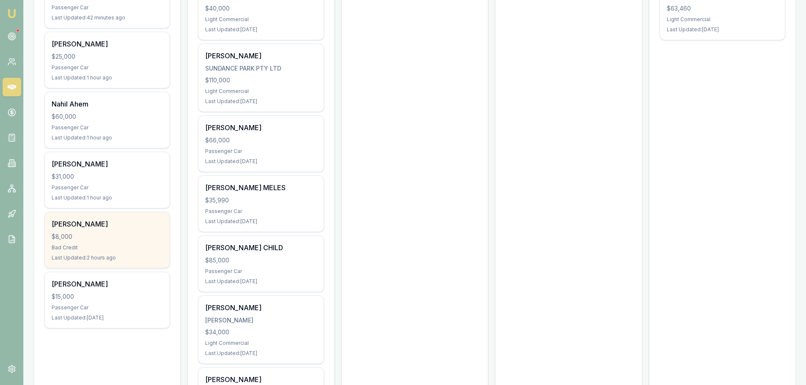
scroll to position [465, 0]
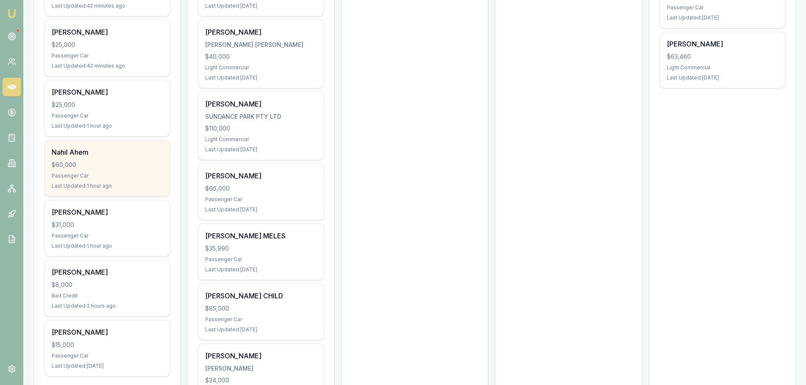
click at [91, 160] on div "Nahil Ahem $60,000 Passenger Car Last Updated: 1 hour ago" at bounding box center [107, 168] width 125 height 56
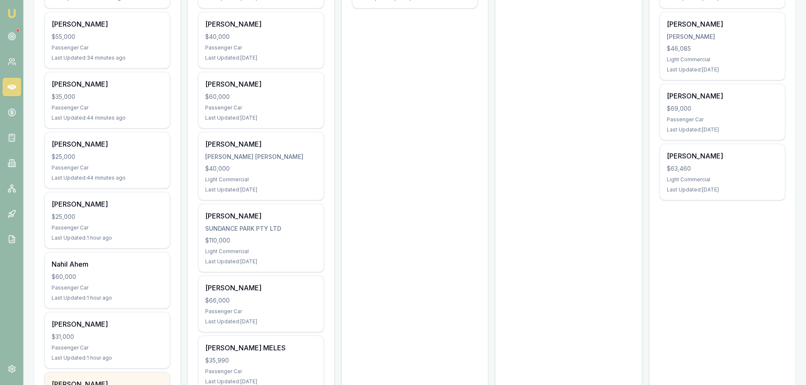
scroll to position [338, 0]
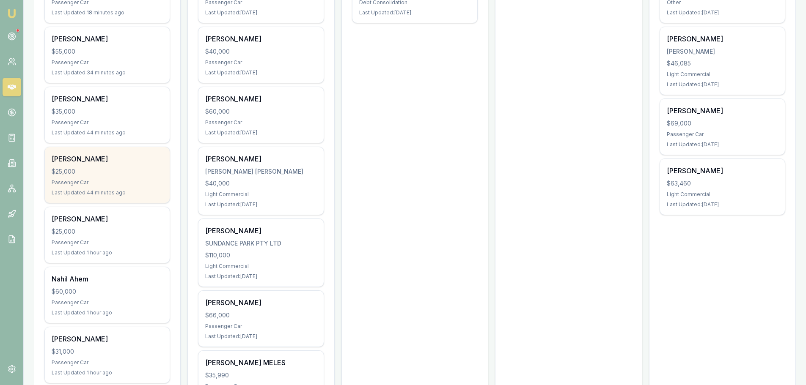
click at [105, 172] on div "$25,000" at bounding box center [107, 172] width 111 height 8
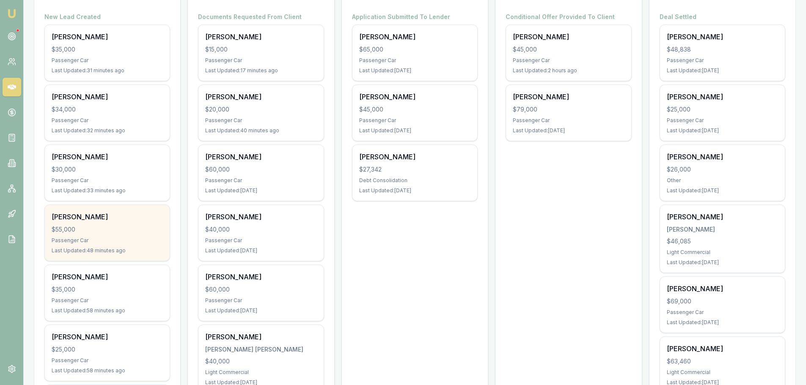
scroll to position [127, 0]
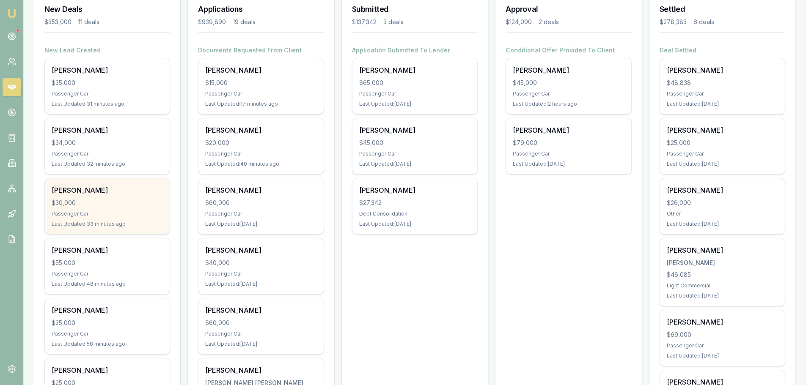
click at [135, 193] on div "[PERSON_NAME]" at bounding box center [107, 190] width 111 height 10
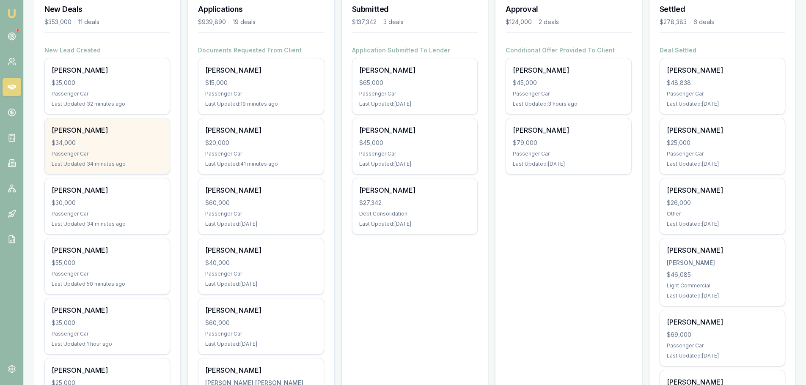
click at [127, 137] on div "Jo Sheehan $34,000 Passenger Car Last Updated: 34 minutes ago" at bounding box center [107, 146] width 125 height 56
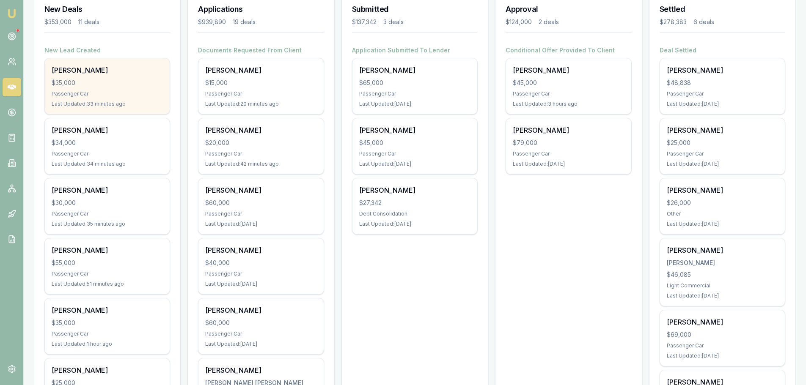
click at [114, 84] on div "$35,000" at bounding box center [107, 83] width 111 height 8
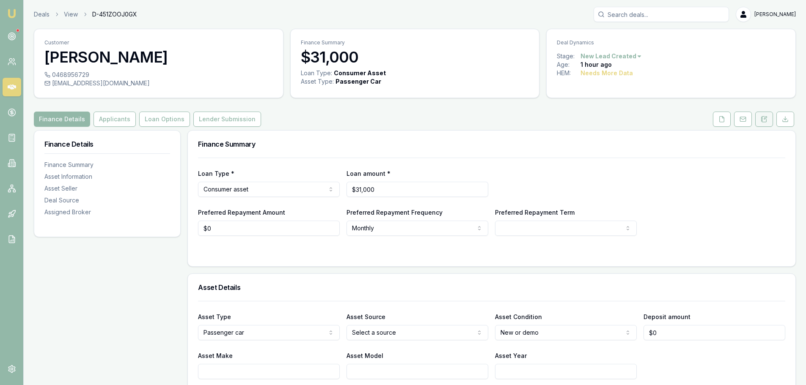
click at [758, 122] on button at bounding box center [764, 119] width 18 height 15
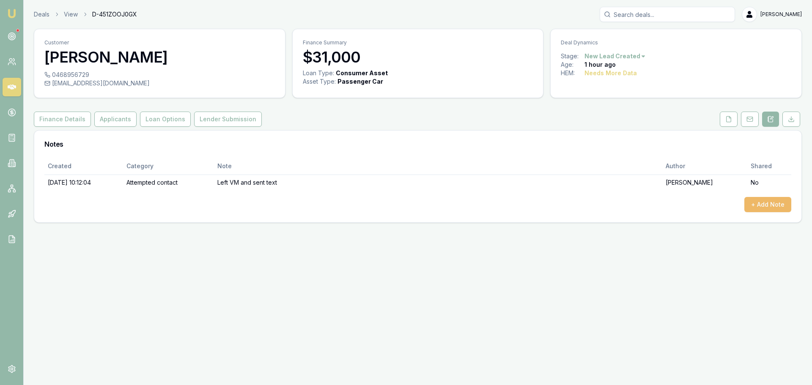
click at [758, 205] on button "+ Add Note" at bounding box center [768, 204] width 47 height 15
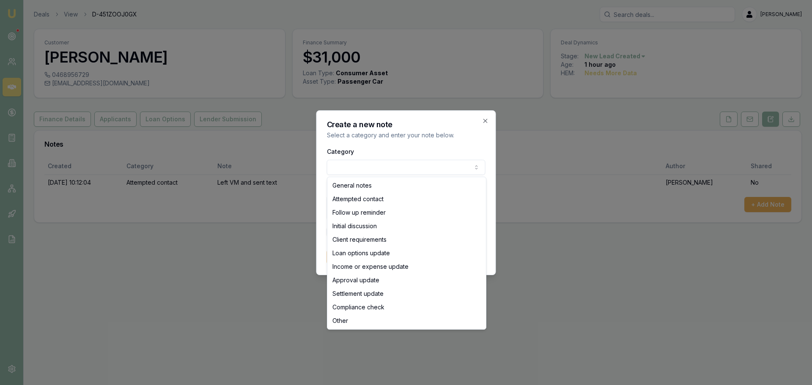
click at [349, 162] on body "Emu Broker Deals View D-451ZOOJ0GX Erin Shield Toggle Menu Customer Chris O'bri…" at bounding box center [406, 192] width 812 height 385
select select "ATTEMPTED_CONTACT"
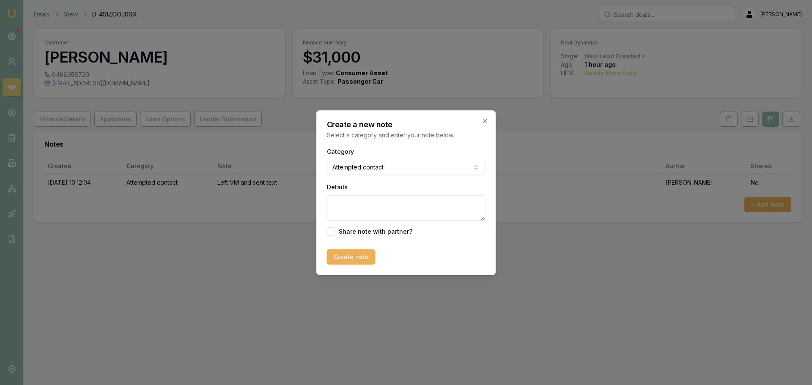
click at [353, 204] on textarea "Details" at bounding box center [406, 207] width 159 height 25
drag, startPoint x: 385, startPoint y: 205, endPoint x: 85, endPoint y: 201, distance: 300.0
click at [163, 204] on body "Emu Broker Deals View D-451ZOOJ0GX Erin Shield Toggle Menu Customer Chris O'bri…" at bounding box center [406, 192] width 812 height 385
click at [393, 201] on textarea "lEWFT vm" at bounding box center [406, 207] width 159 height 25
type textarea "l"
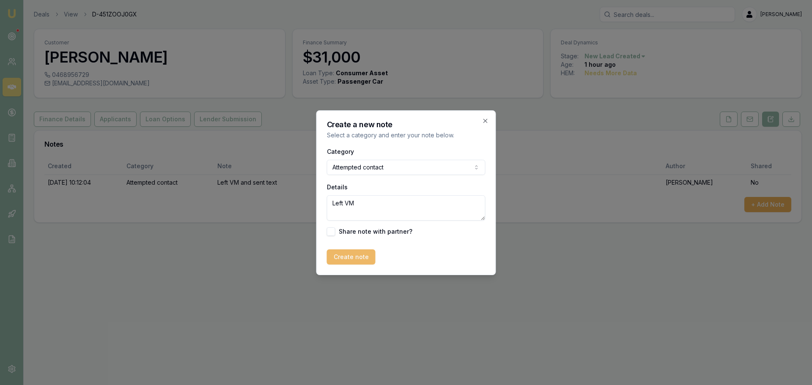
type textarea "Left VM"
click at [357, 263] on button "Create note" at bounding box center [351, 257] width 49 height 15
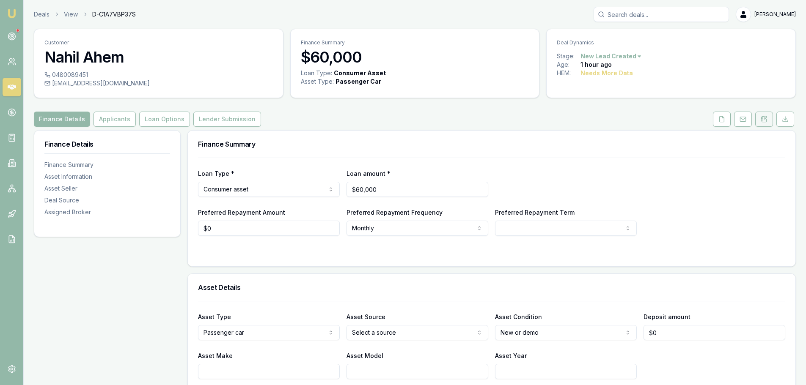
click at [762, 116] on icon at bounding box center [764, 119] width 5 height 6
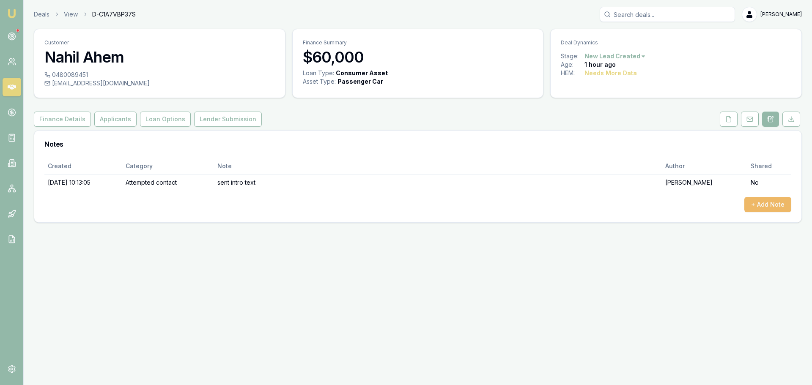
click at [763, 206] on button "+ Add Note" at bounding box center [768, 204] width 47 height 15
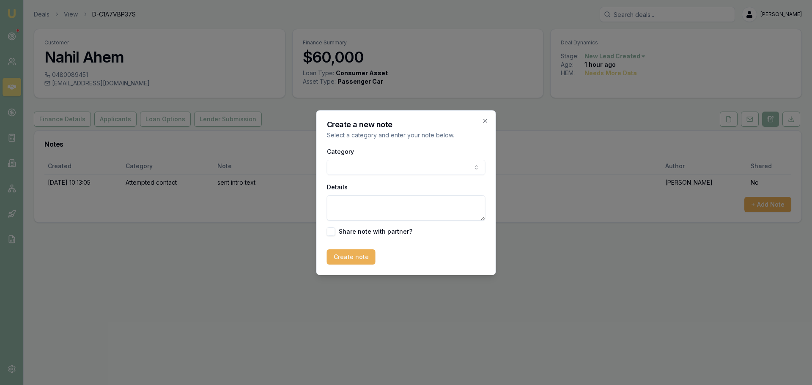
click at [333, 167] on body "Emu Broker Deals View D-C1A7VBP37S Erin Shield Toggle Menu Customer Nahil Ahem …" at bounding box center [406, 192] width 812 height 385
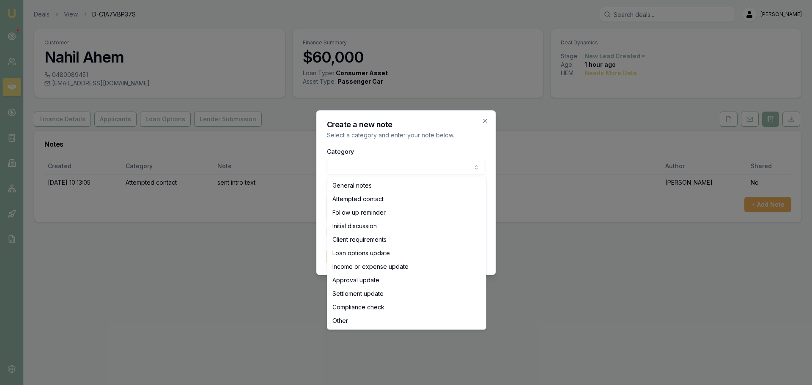
select select "ATTEMPTED_CONTACT"
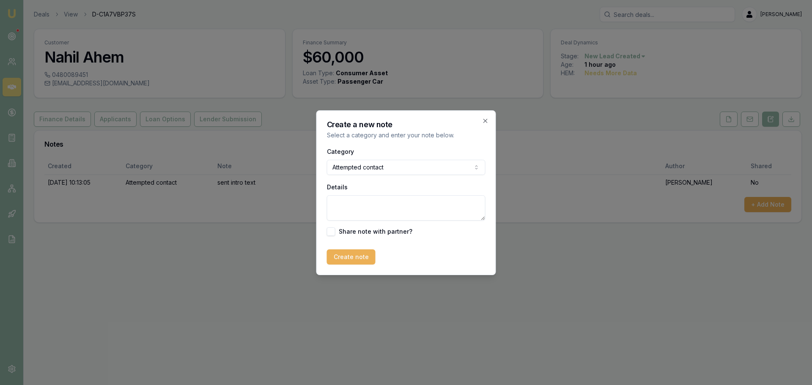
click at [355, 205] on textarea "Details" at bounding box center [406, 207] width 159 height 25
type textarea "r"
type textarea "w"
type textarea "recorded message saying number i have dialled does not exist"
click at [361, 257] on button "Create note" at bounding box center [351, 257] width 49 height 15
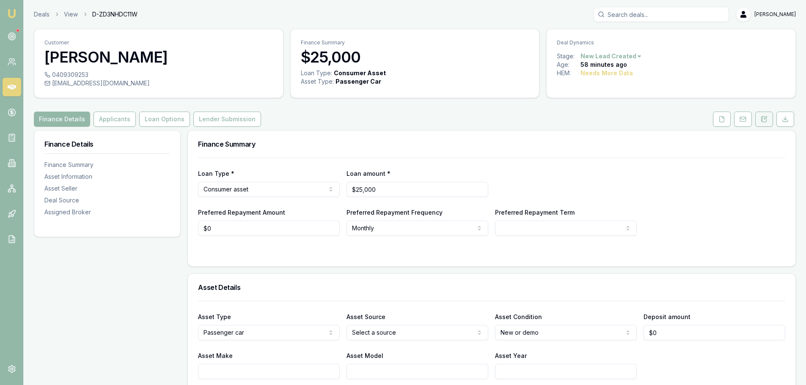
click at [764, 118] on icon at bounding box center [765, 118] width 3 height 3
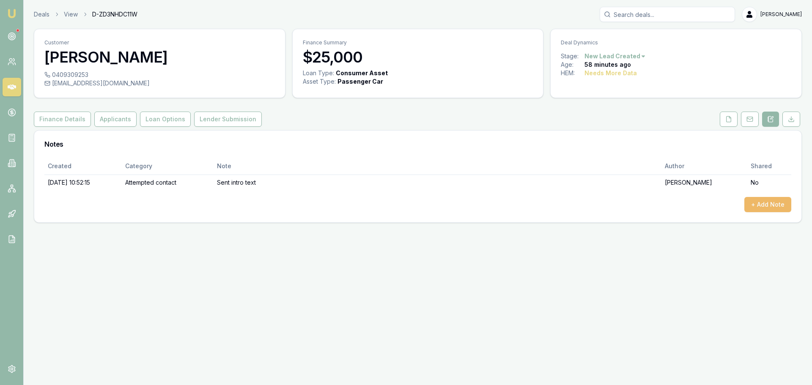
click at [759, 201] on button "+ Add Note" at bounding box center [768, 204] width 47 height 15
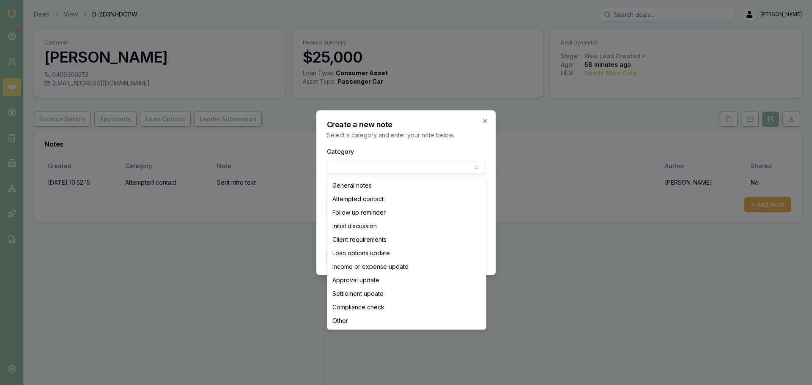
click at [460, 165] on body "Emu Broker Deals View D-ZD3NHDC11W [PERSON_NAME] Toggle Menu Customer [PERSON_N…" at bounding box center [406, 192] width 812 height 385
select select "ATTEMPTED_CONTACT"
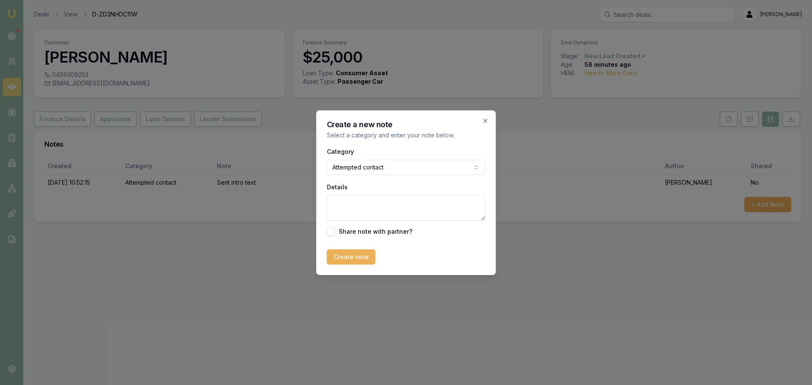
click at [355, 204] on textarea "Details" at bounding box center [406, 207] width 159 height 25
type textarea "Left VM"
click at [335, 259] on button "Create note" at bounding box center [351, 257] width 49 height 15
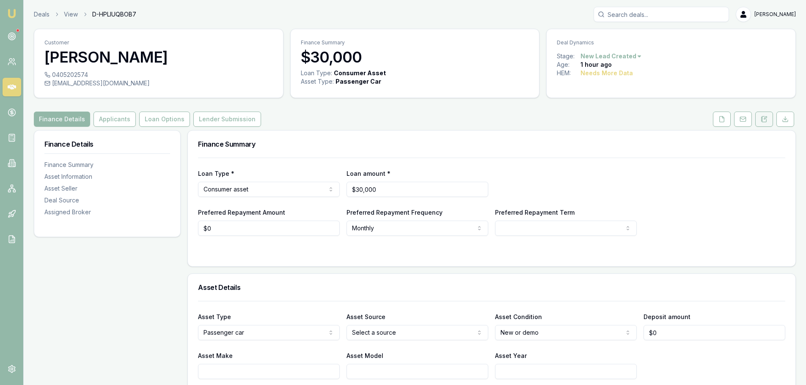
click at [769, 119] on button at bounding box center [764, 119] width 18 height 15
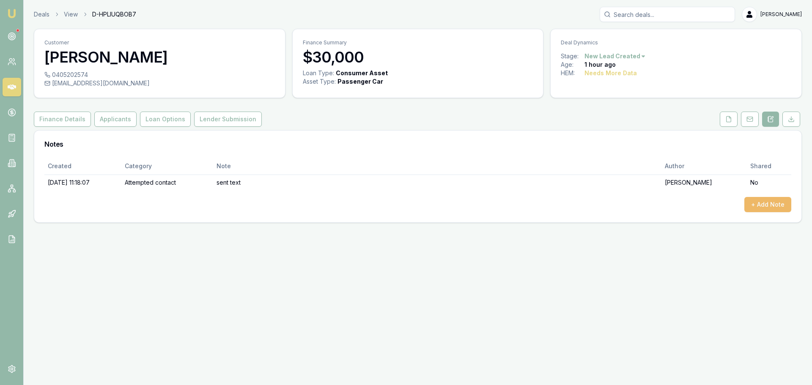
click at [766, 204] on button "+ Add Note" at bounding box center [768, 204] width 47 height 15
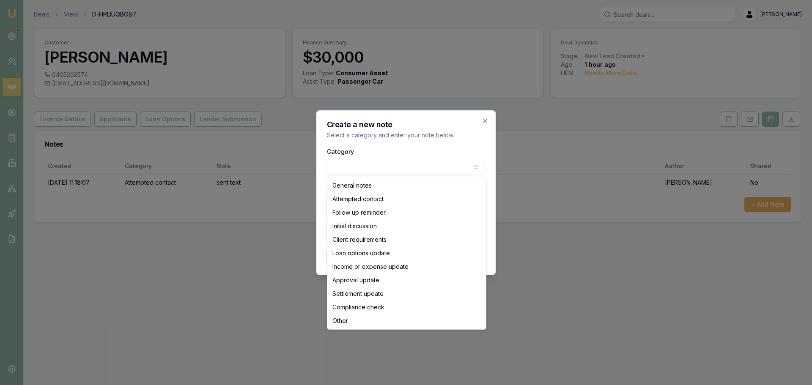
click at [359, 161] on body "Emu Broker Deals View D-HPLIUQBOB7 Erin Shield Toggle Menu Customer Sheree Mari…" at bounding box center [406, 192] width 812 height 385
select select "ATTEMPTED_CONTACT"
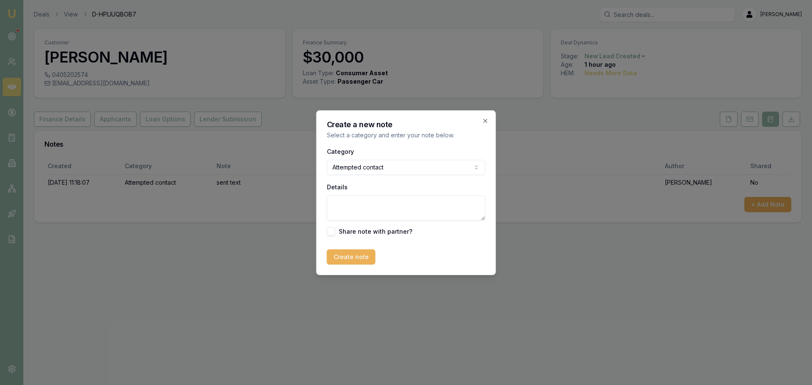
click at [347, 207] on textarea "Details" at bounding box center [406, 207] width 159 height 25
click at [416, 203] on textarea "Left Vm r" at bounding box center [406, 207] width 159 height 25
type textarea "Left Vm"
click at [352, 257] on button "Create note" at bounding box center [351, 257] width 49 height 15
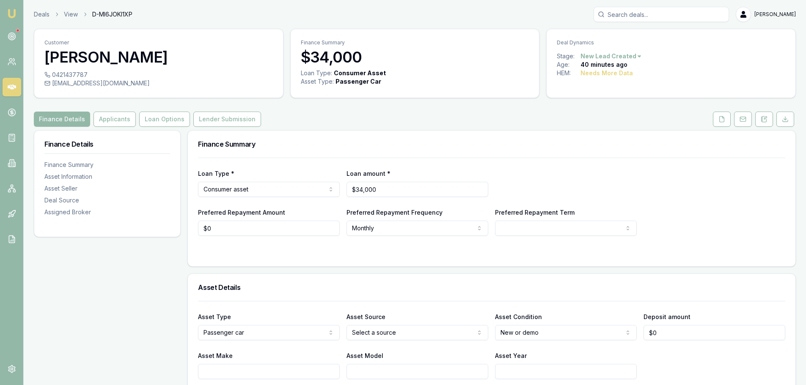
click at [427, 97] on div "Finance Summary $34,000 Loan Type: Consumer Asset Asset Type : Passenger Car" at bounding box center [415, 63] width 250 height 69
click at [770, 121] on button at bounding box center [764, 119] width 18 height 15
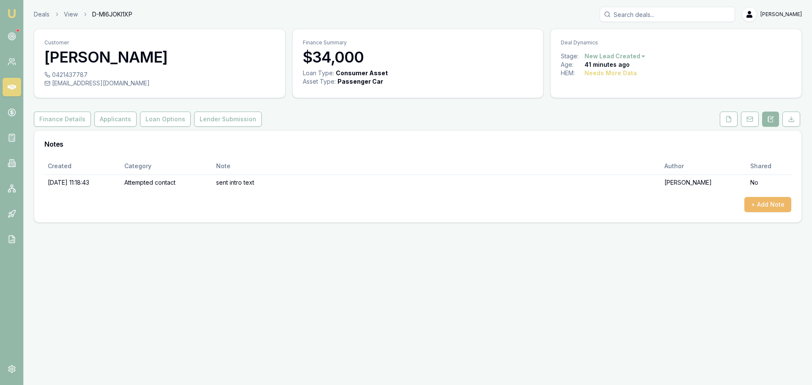
click at [773, 203] on button "+ Add Note" at bounding box center [768, 204] width 47 height 15
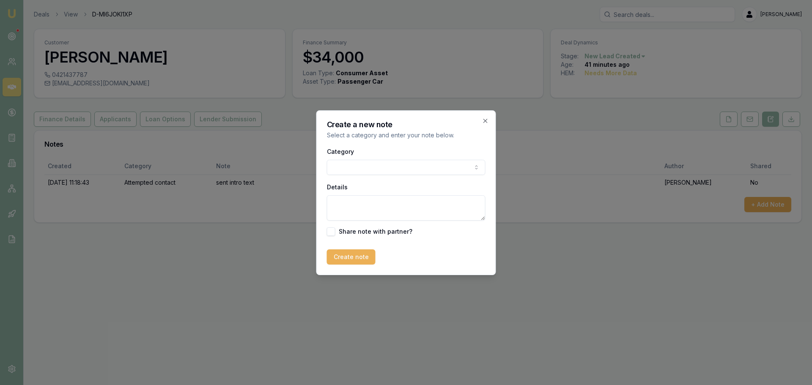
click at [387, 166] on body "Emu Broker Deals View D-MI6JOKI1XP Erin Shield Toggle Menu Customer Jo Sheehan …" at bounding box center [406, 192] width 812 height 385
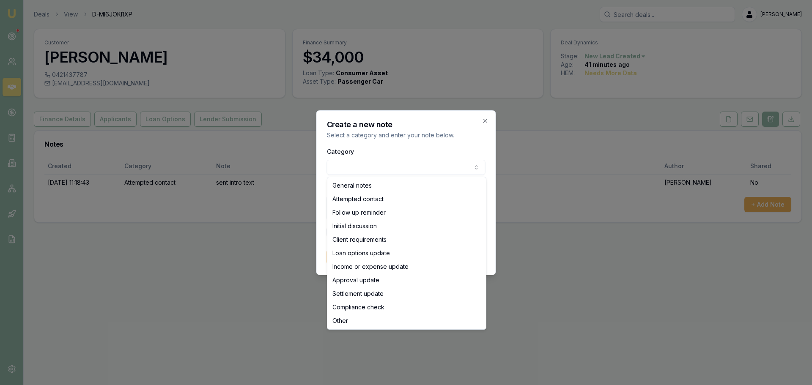
select select "ATTEMPTED_CONTACT"
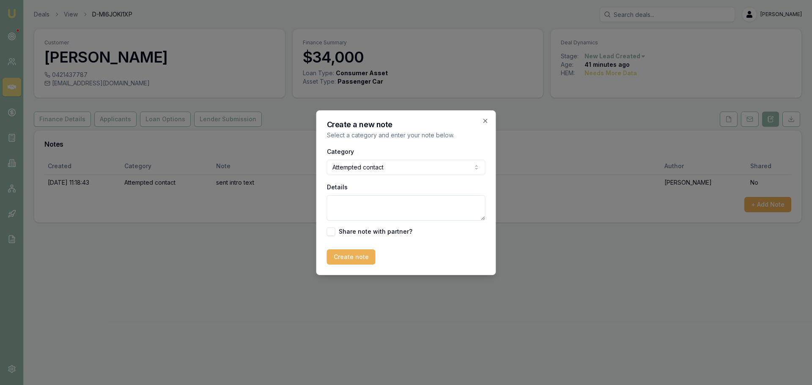
drag, startPoint x: 356, startPoint y: 208, endPoint x: 352, endPoint y: 206, distance: 4.9
click at [352, 206] on textarea "Details" at bounding box center [406, 207] width 159 height 25
type textarea "Left VM"
click at [370, 254] on button "Create note" at bounding box center [351, 257] width 49 height 15
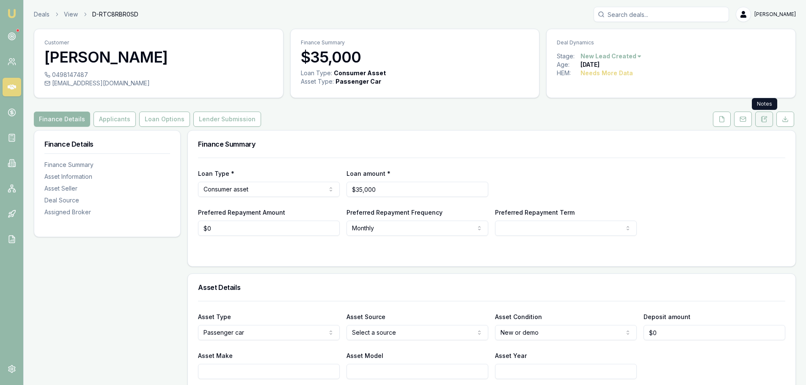
click at [767, 122] on icon at bounding box center [764, 119] width 7 height 7
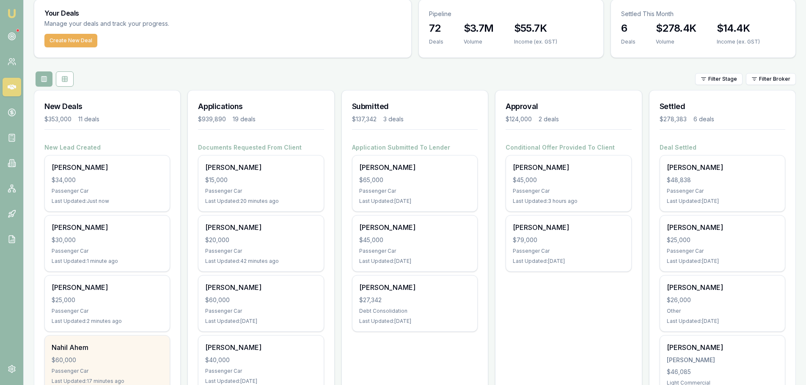
scroll to position [42, 0]
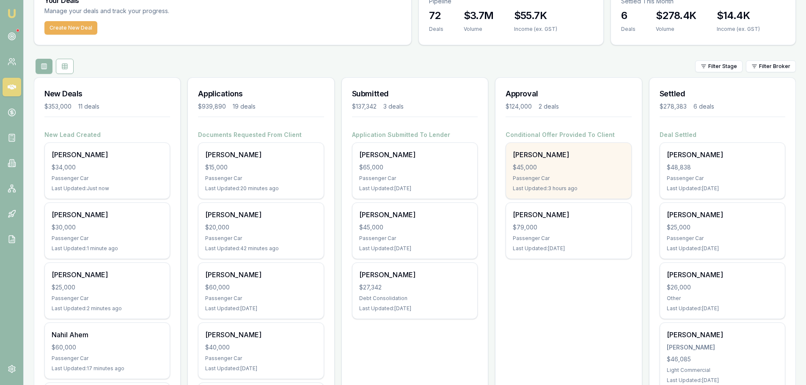
click at [575, 178] on div "Passenger Car" at bounding box center [568, 178] width 111 height 7
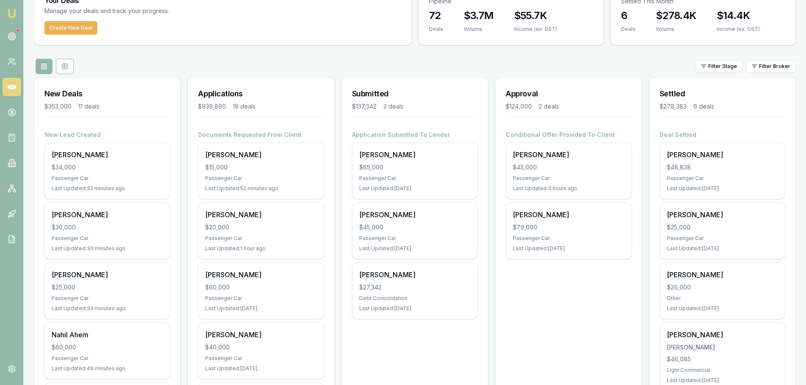
click at [245, 60] on div "Filter Stage Filter Broker" at bounding box center [415, 66] width 762 height 15
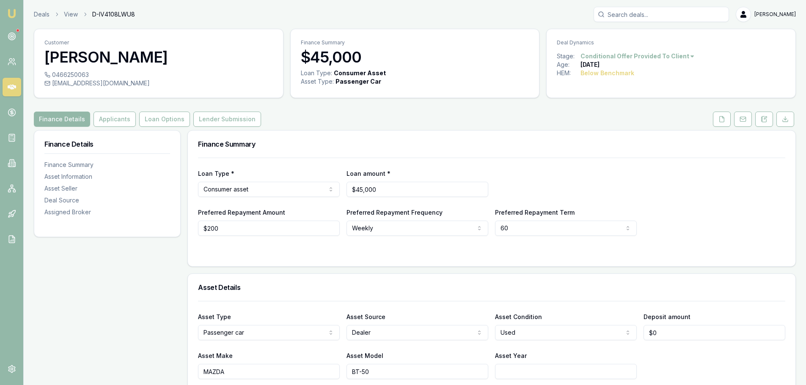
click at [253, 16] on div "Deals View D-IV4108LWU8 [PERSON_NAME]" at bounding box center [415, 14] width 762 height 15
click at [385, 125] on div "Finance Details Applicants Loan Options Lender Submission" at bounding box center [415, 119] width 762 height 15
click at [370, 116] on div "Finance Details Applicants Loan Options Lender Submission" at bounding box center [415, 119] width 762 height 15
click at [453, 113] on div "Finance Details Applicants Loan Options Lender Submission" at bounding box center [415, 119] width 762 height 15
click at [13, 86] on icon at bounding box center [12, 87] width 8 height 8
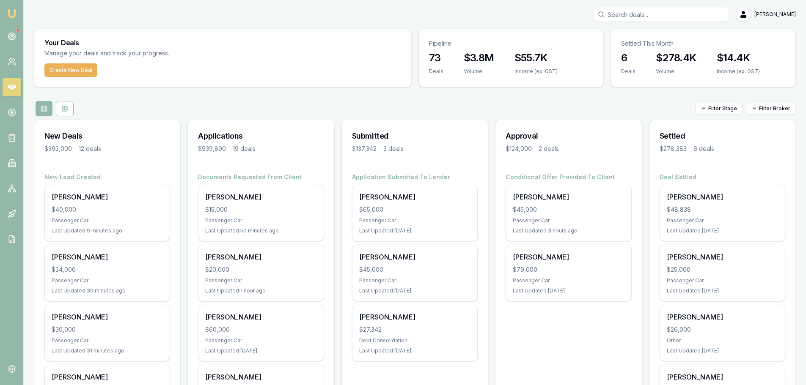
click at [223, 101] on div "Filter Stage Filter Broker" at bounding box center [415, 108] width 762 height 15
click at [719, 107] on html "Emu Broker [PERSON_NAME] Toggle Menu Your Deals Manage your deals and track you…" at bounding box center [406, 192] width 812 height 385
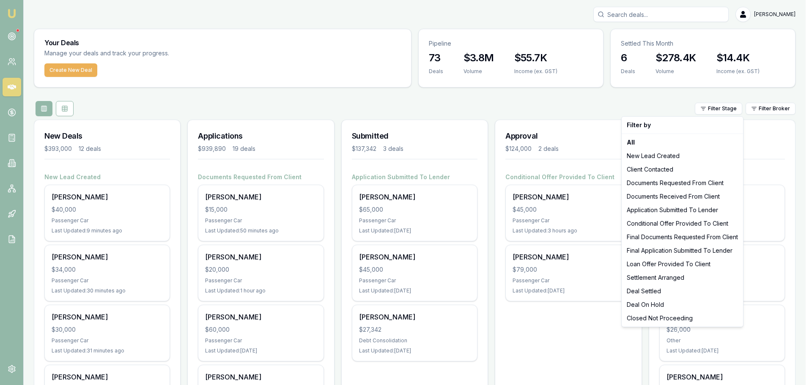
click at [644, 106] on html "Emu Broker [PERSON_NAME] Toggle Menu Your Deals Manage your deals and track you…" at bounding box center [406, 192] width 812 height 385
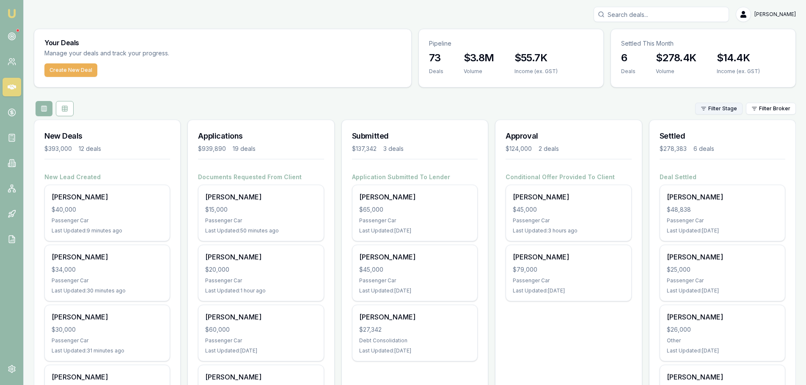
click at [711, 107] on html "Emu Broker [PERSON_NAME] Toggle Menu Your Deals Manage your deals and track you…" at bounding box center [403, 192] width 806 height 385
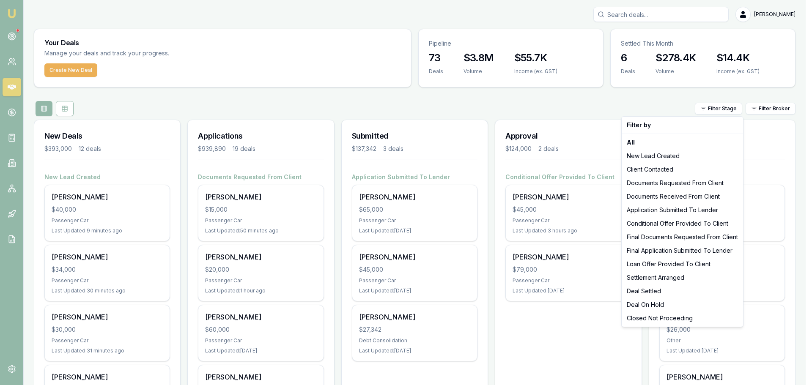
click at [660, 95] on html "Emu Broker [PERSON_NAME] Toggle Menu Your Deals Manage your deals and track you…" at bounding box center [406, 192] width 812 height 385
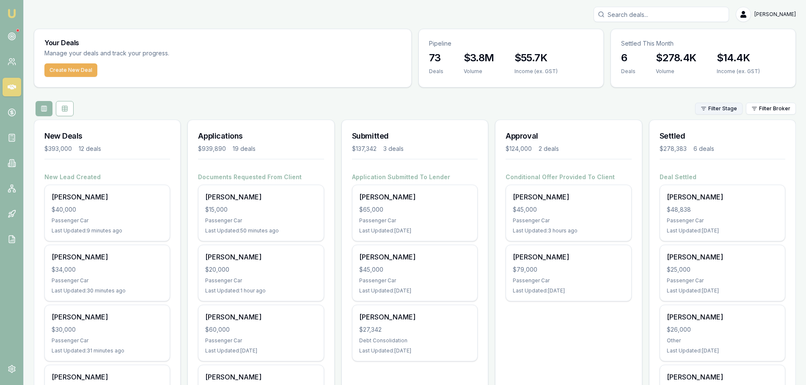
click at [719, 108] on html "Emu Broker [PERSON_NAME] Toggle Menu Your Deals Manage your deals and track you…" at bounding box center [403, 192] width 806 height 385
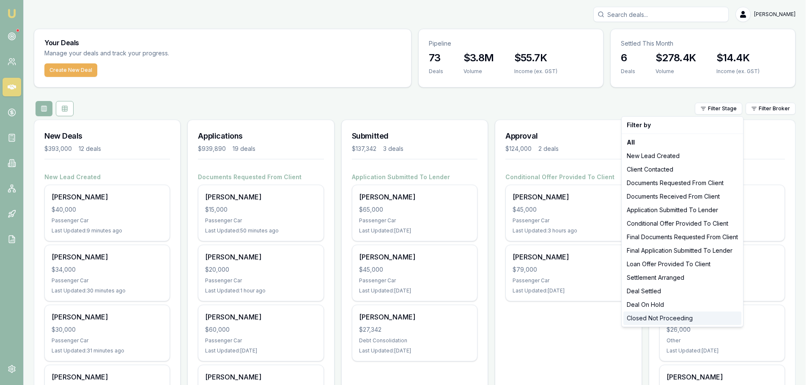
click at [676, 319] on div "Closed Not Proceeding" at bounding box center [683, 319] width 118 height 14
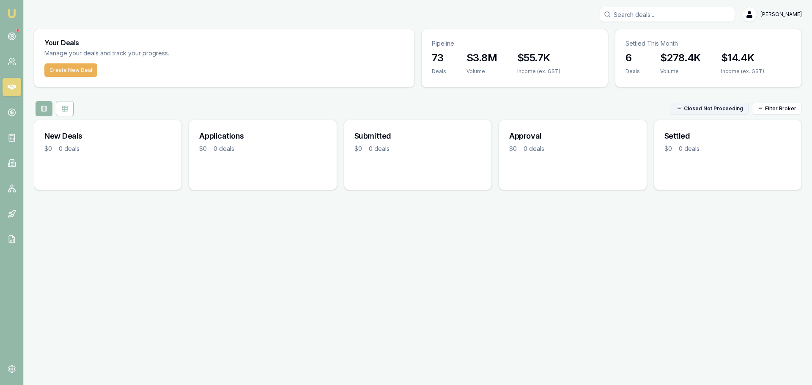
click at [714, 108] on html "Emu Broker [PERSON_NAME] Toggle Menu Your Deals Manage your deals and track you…" at bounding box center [406, 192] width 812 height 385
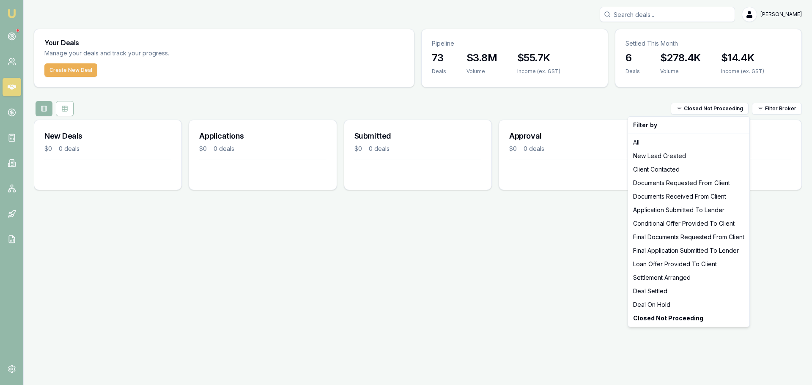
click at [616, 105] on html "Emu Broker [PERSON_NAME] Toggle Menu Your Deals Manage your deals and track you…" at bounding box center [406, 192] width 812 height 385
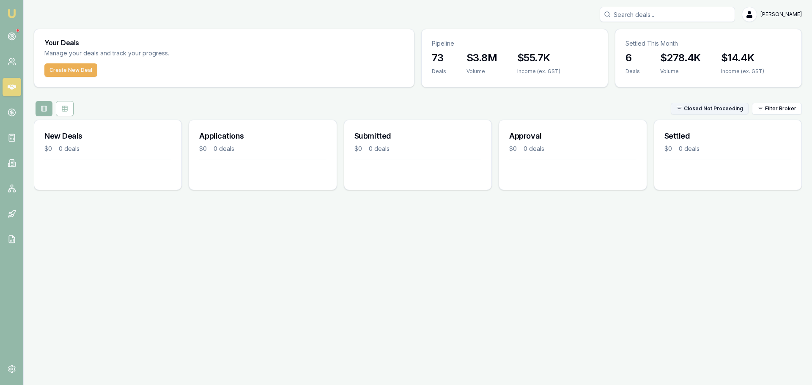
click at [719, 106] on html "Emu Broker [PERSON_NAME] Toggle Menu Your Deals Manage your deals and track you…" at bounding box center [406, 192] width 812 height 385
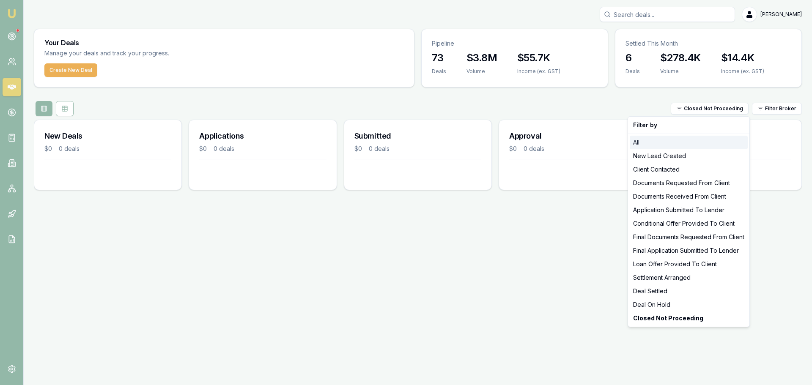
click at [644, 144] on div "All" at bounding box center [689, 143] width 118 height 14
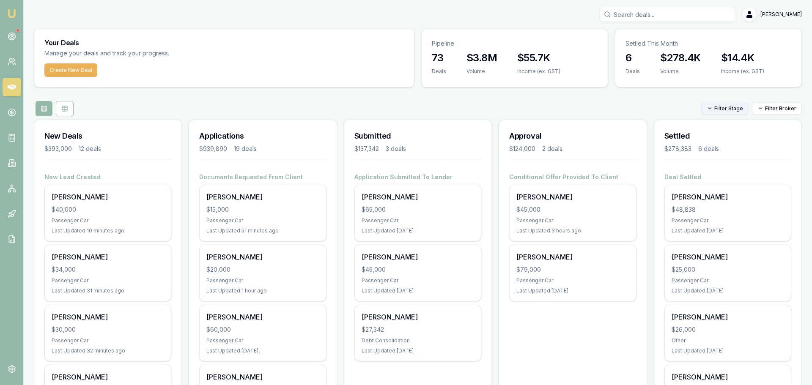
click at [725, 107] on html "Emu Broker [PERSON_NAME] Toggle Menu Your Deals Manage your deals and track you…" at bounding box center [406, 192] width 812 height 385
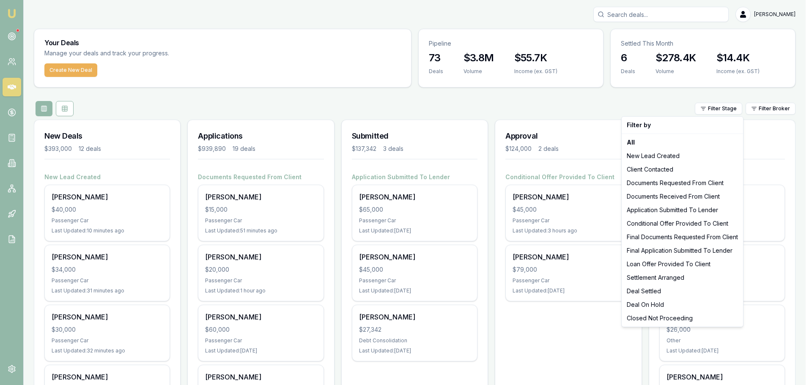
click at [626, 99] on html "Emu Broker [PERSON_NAME] Toggle Menu Your Deals Manage your deals and track you…" at bounding box center [406, 192] width 812 height 385
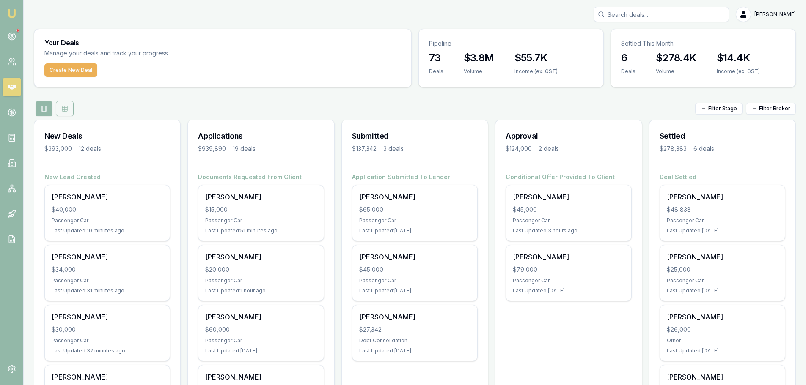
click at [66, 110] on icon at bounding box center [64, 110] width 5 height 0
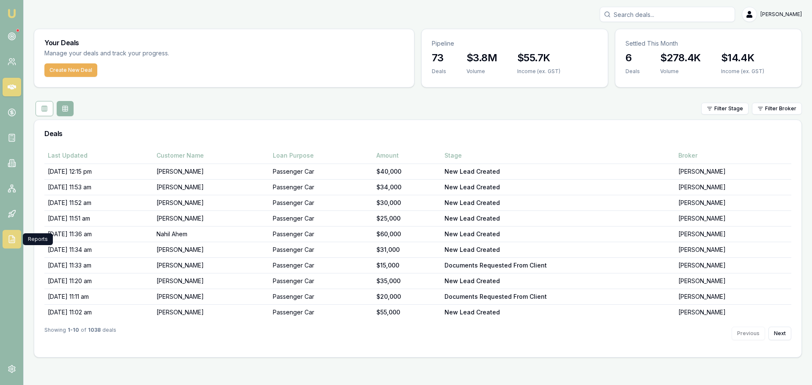
click at [12, 241] on icon at bounding box center [12, 240] width 0 height 1
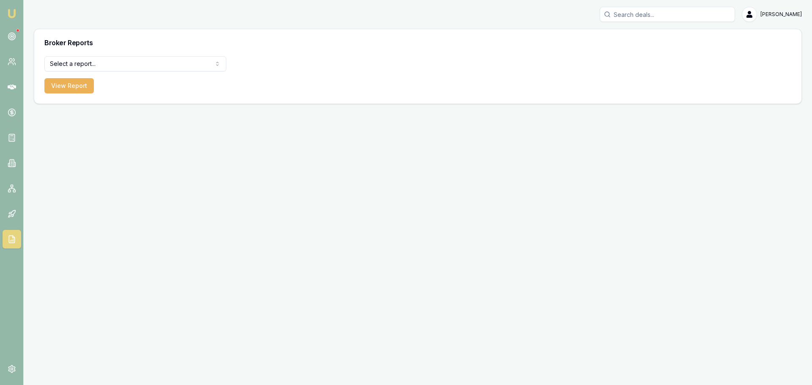
click at [118, 60] on html "Emu Broker [PERSON_NAME] Toggle Menu Broker Reports Select a report... Equifax …" at bounding box center [406, 192] width 812 height 385
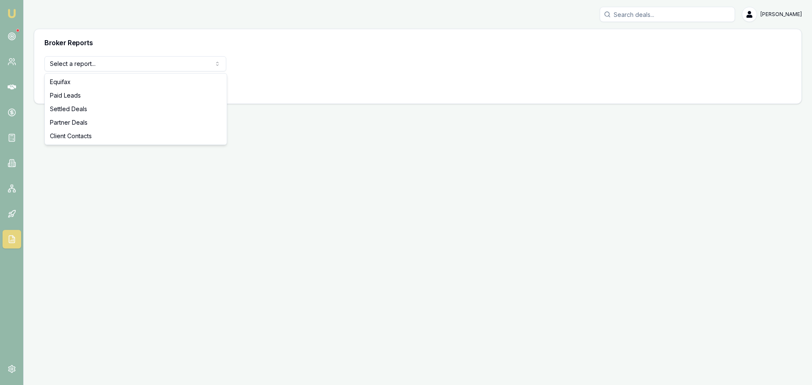
select select "client-contacts"
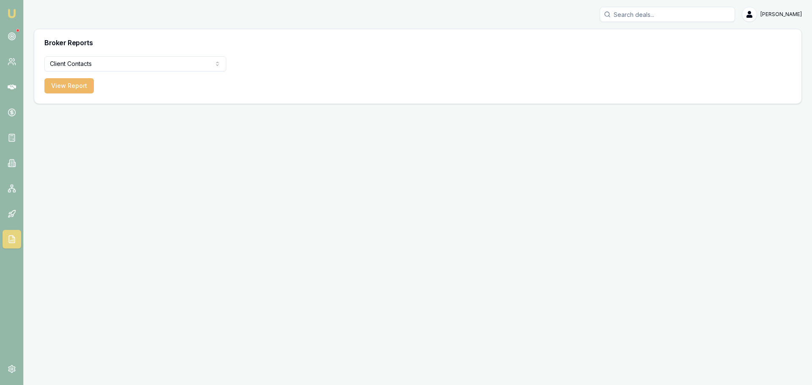
click at [70, 86] on button "View Report" at bounding box center [69, 85] width 50 height 15
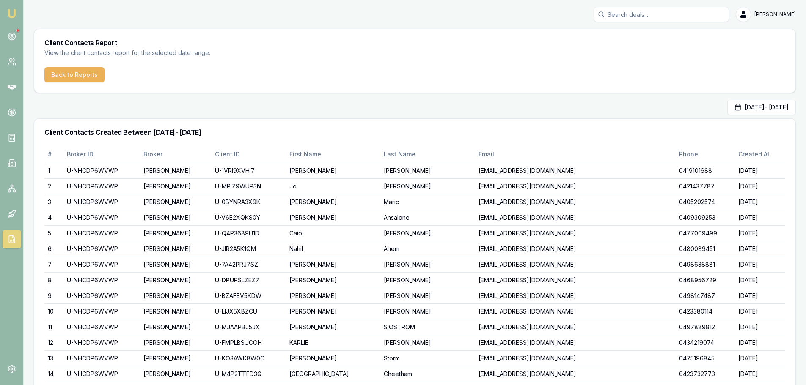
click at [424, 113] on div "[DATE] - [DATE]" at bounding box center [415, 107] width 762 height 15
click at [419, 112] on div "[DATE] - [DATE]" at bounding box center [415, 107] width 762 height 15
